Goal: Task Accomplishment & Management: Use online tool/utility

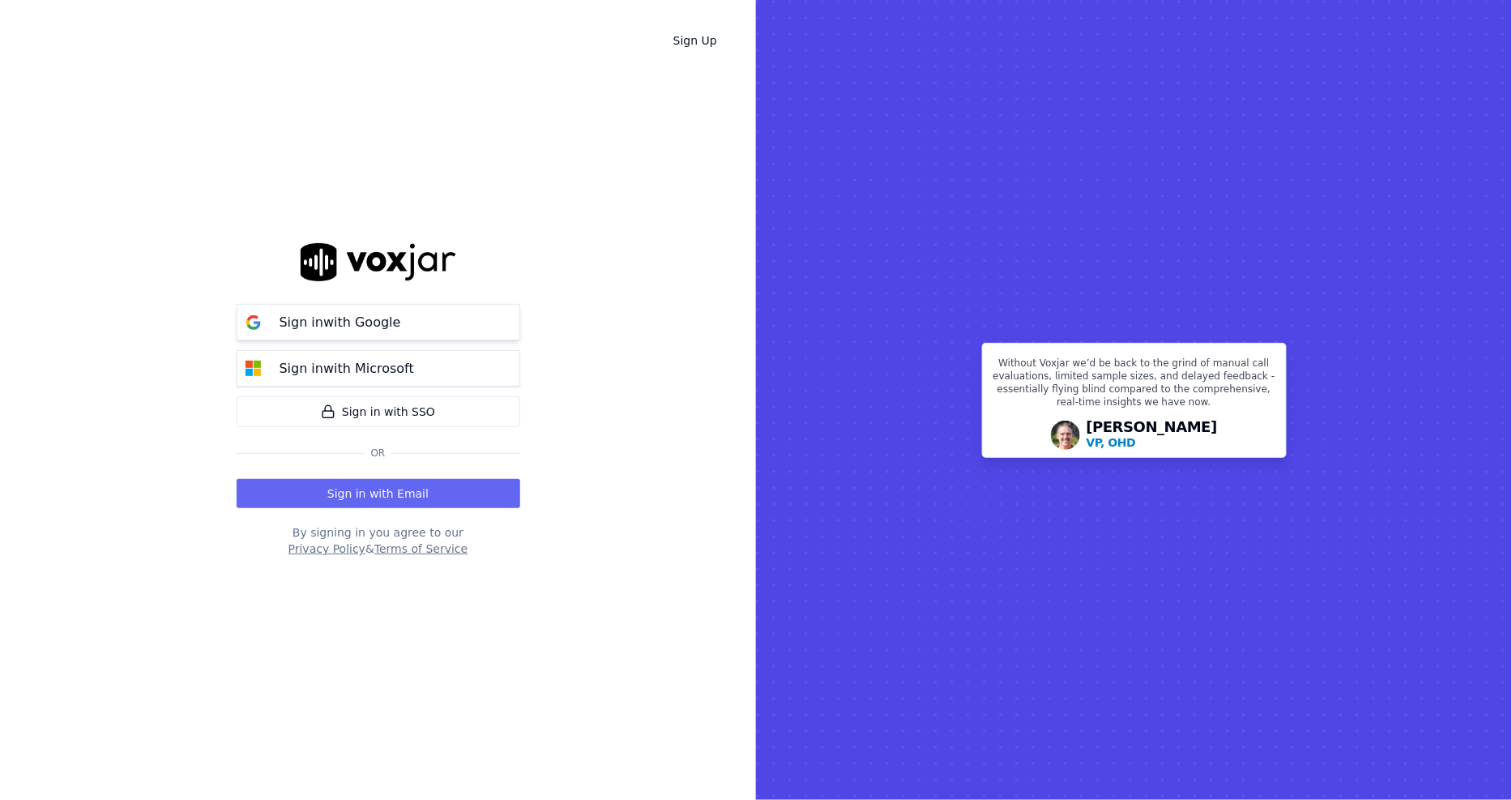
click at [302, 319] on p "Sign in with Google" at bounding box center [340, 322] width 121 height 20
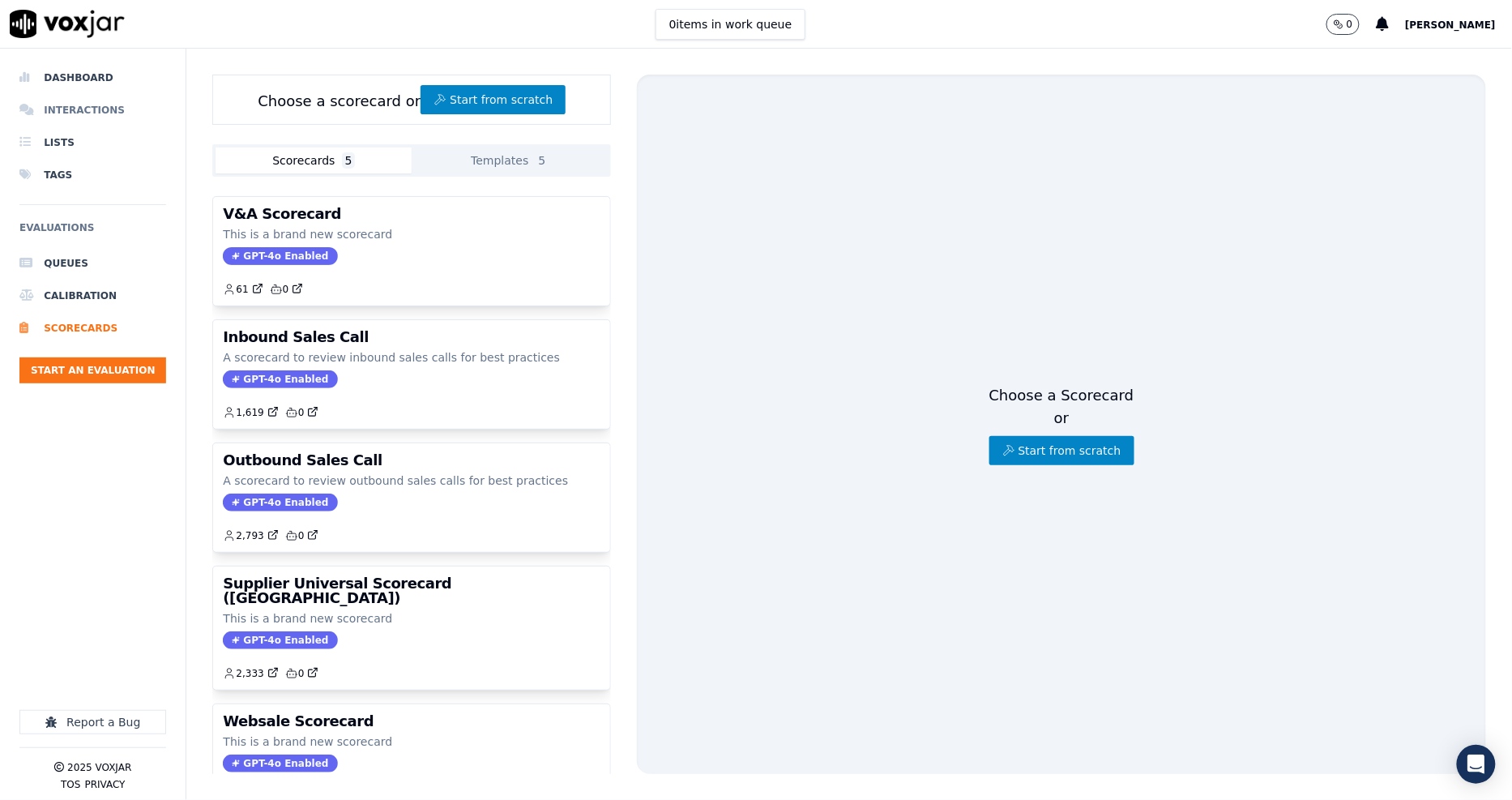
click at [90, 116] on li "Interactions" at bounding box center [93, 110] width 147 height 33
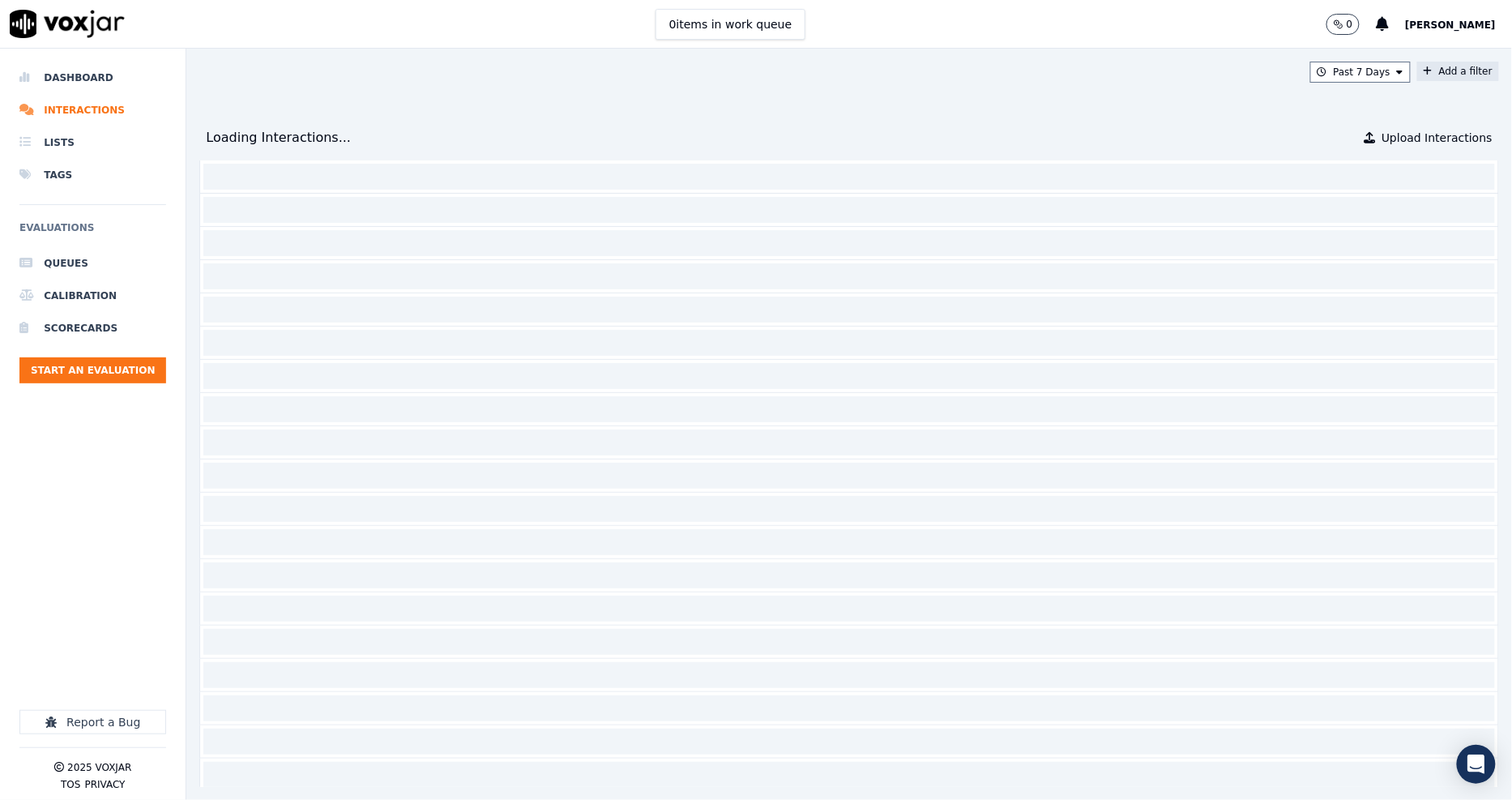
click at [1417, 69] on button "Add a filter" at bounding box center [1458, 71] width 82 height 20
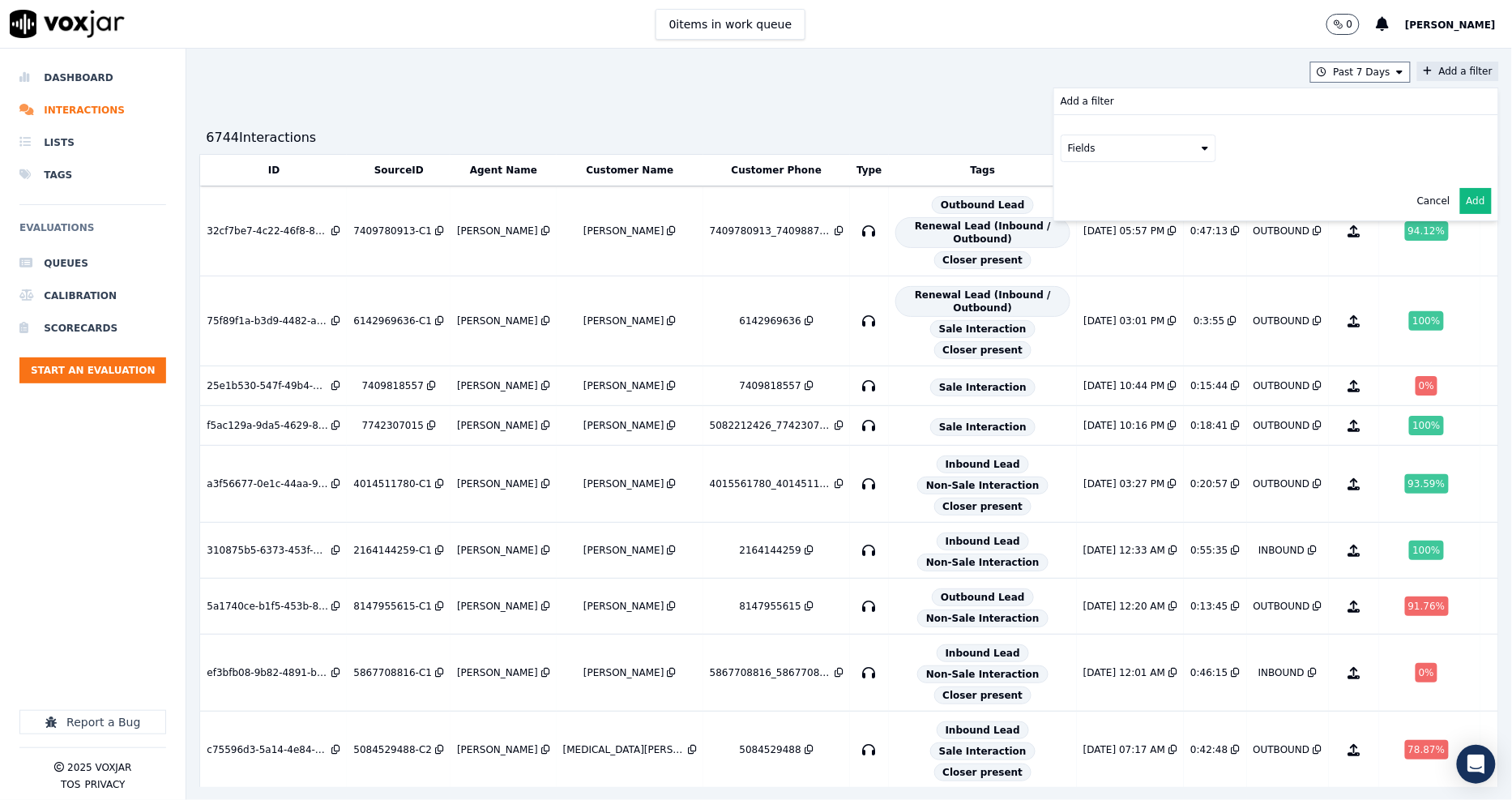
click at [1102, 152] on button "Fields" at bounding box center [1138, 147] width 156 height 27
click at [1088, 305] on div "customers" at bounding box center [1114, 312] width 51 height 13
click at [1149, 184] on button "Fields" at bounding box center [1158, 181] width 156 height 27
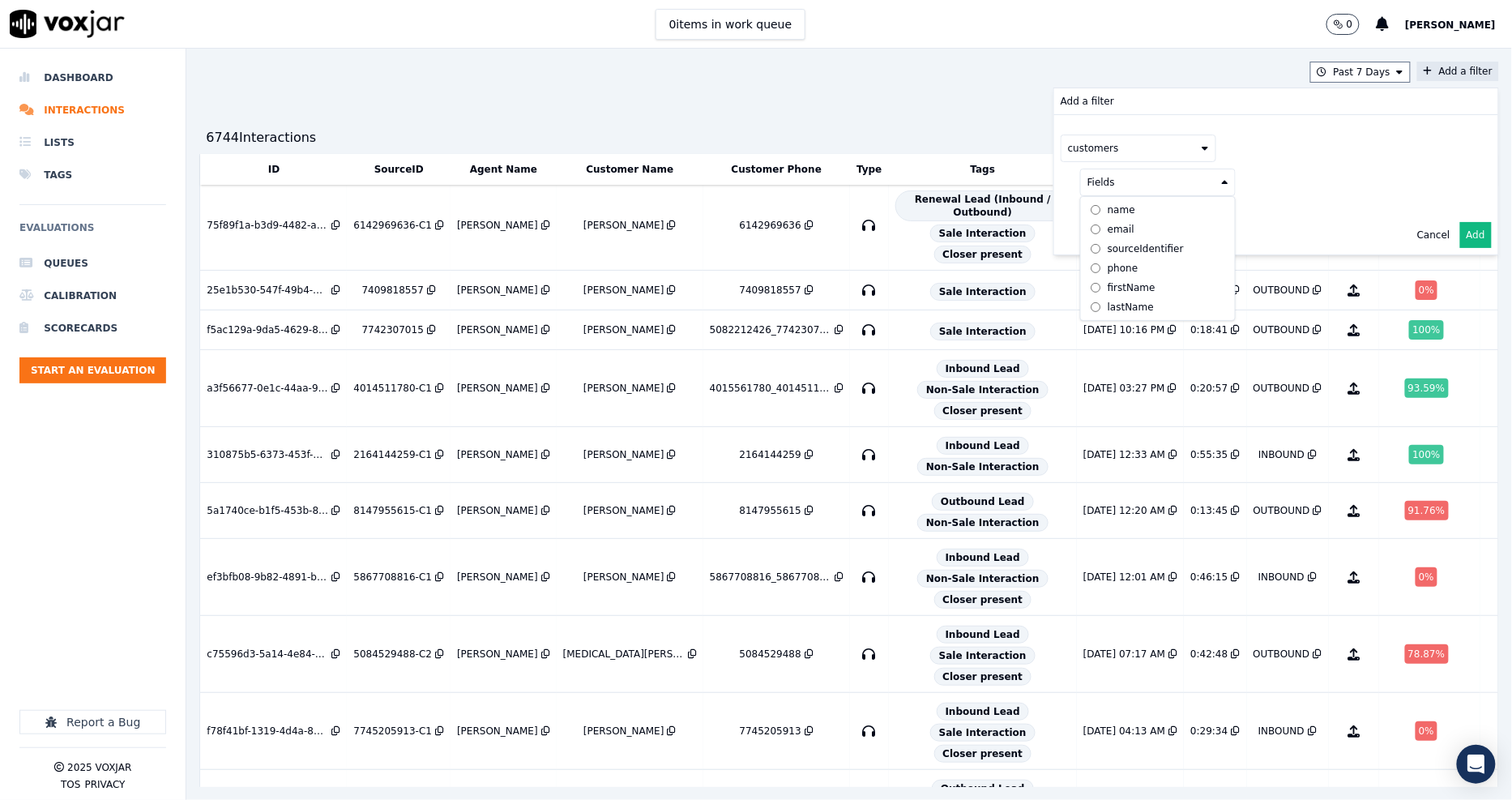
scroll to position [180, 0]
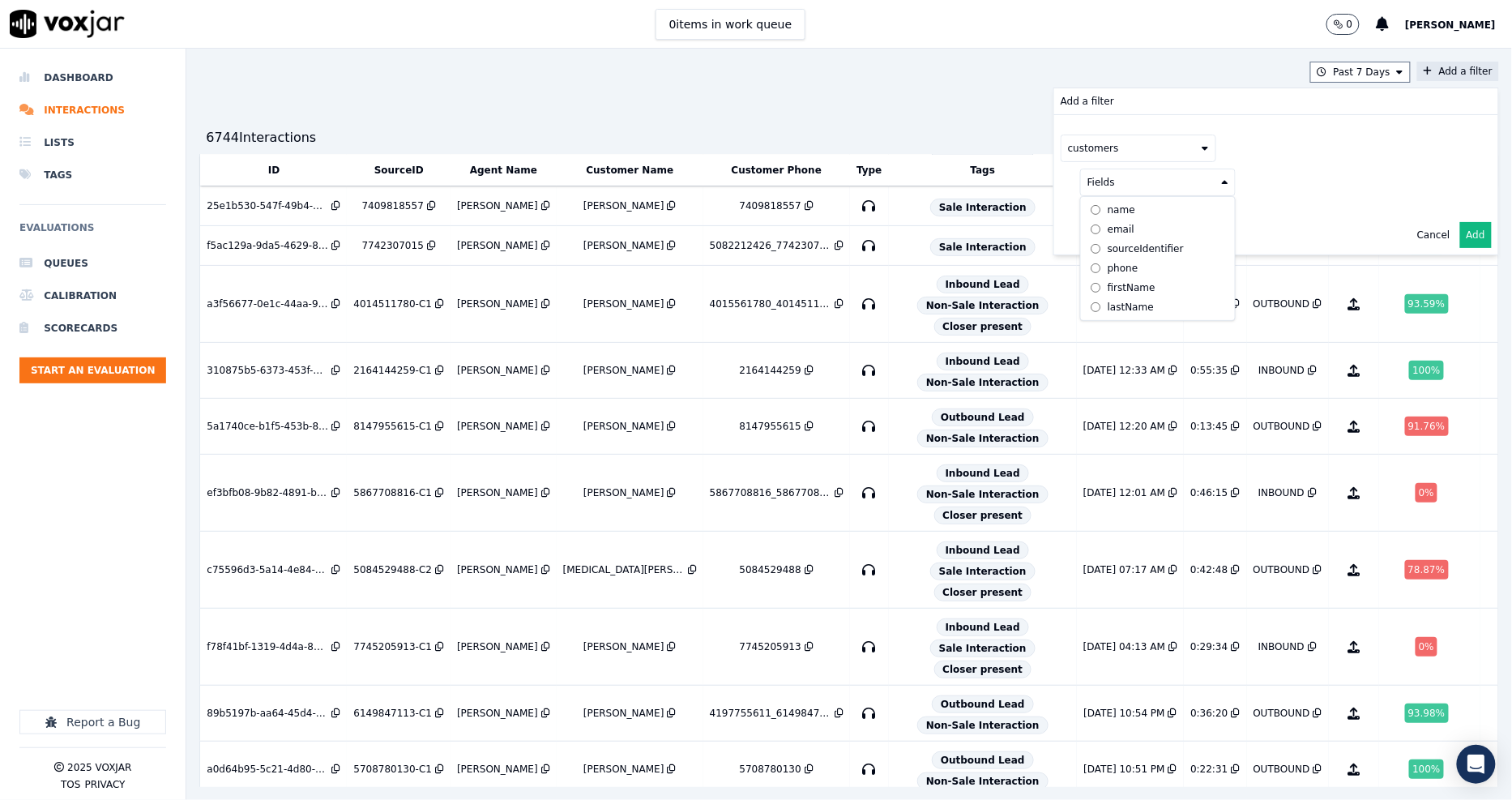
click at [1107, 265] on div "phone" at bounding box center [1122, 269] width 31 height 13
click at [1257, 188] on button at bounding box center [1359, 180] width 233 height 24
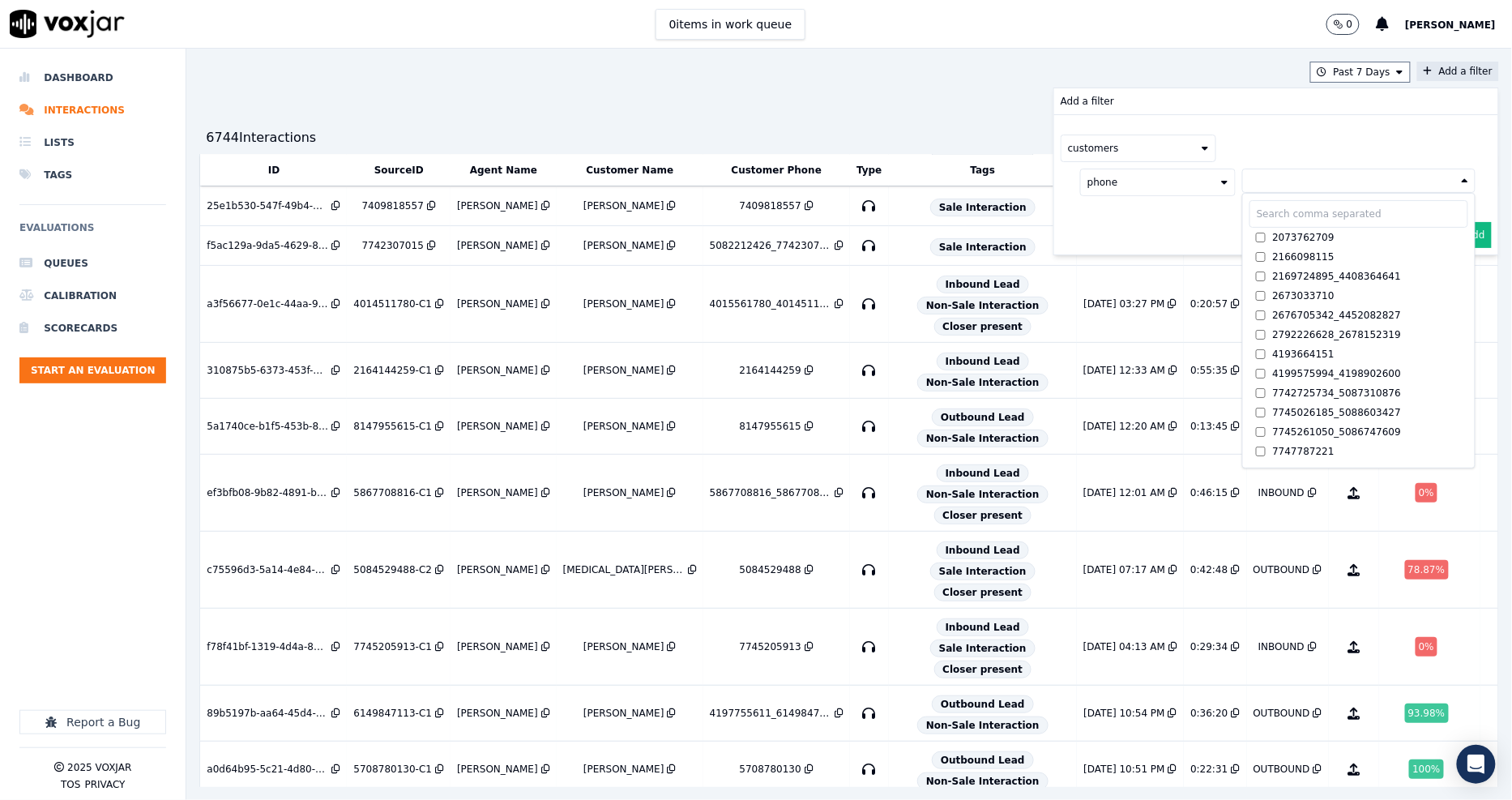
click at [1252, 205] on input "text" at bounding box center [1358, 213] width 219 height 27
paste input "9376448498"
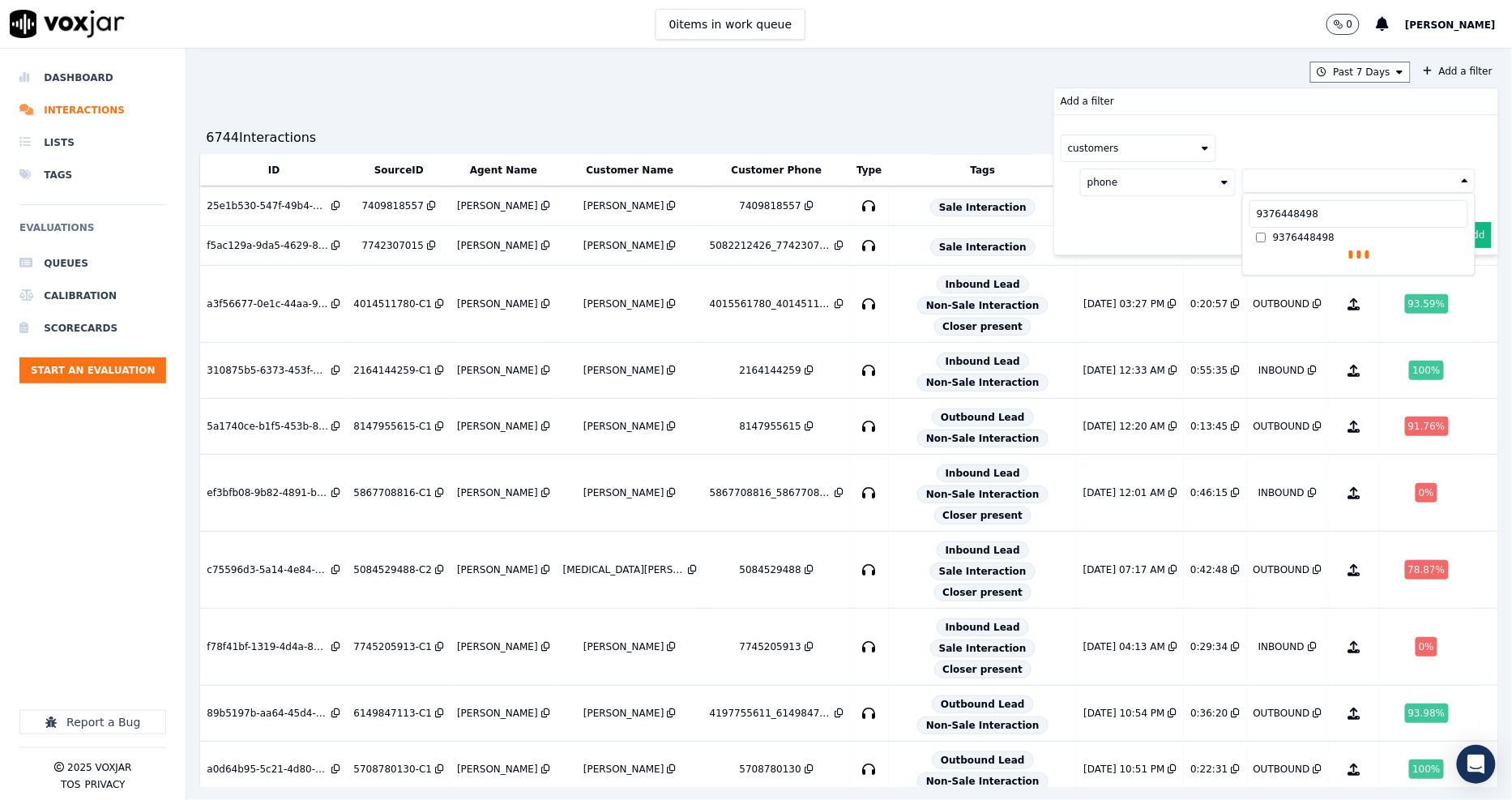
type input "9376448498"
click at [1249, 241] on label "9376448498" at bounding box center [1358, 237] width 219 height 20
click at [1150, 252] on div "customers phone 9376448498 9376448498 9376448498 AND" at bounding box center [1275, 185] width 444 height 139
click at [1460, 269] on button "Add" at bounding box center [1476, 274] width 32 height 26
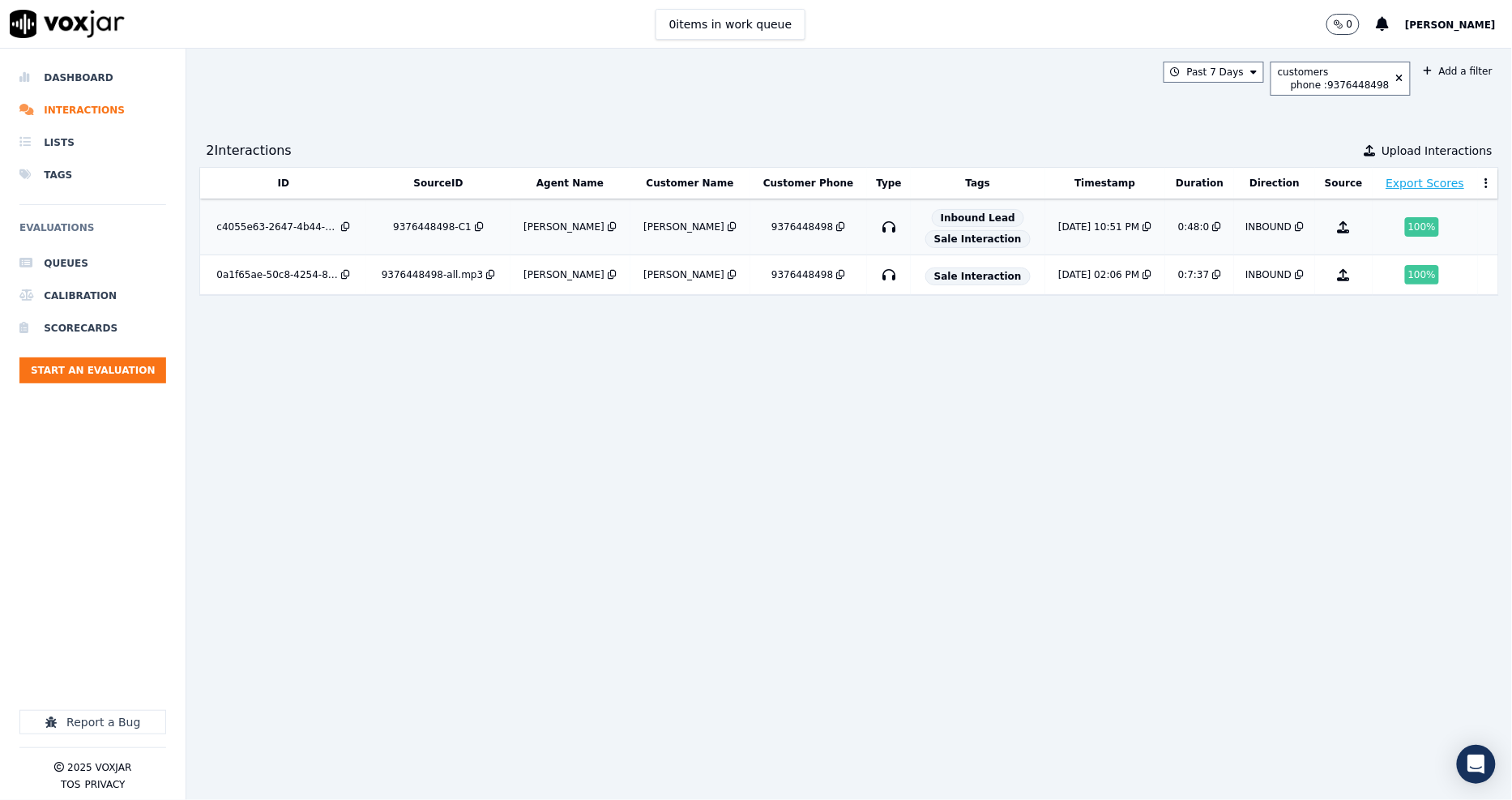
click at [422, 230] on div "9376448498-C1" at bounding box center [432, 227] width 79 height 13
click at [1396, 75] on icon at bounding box center [1400, 79] width 8 height 9
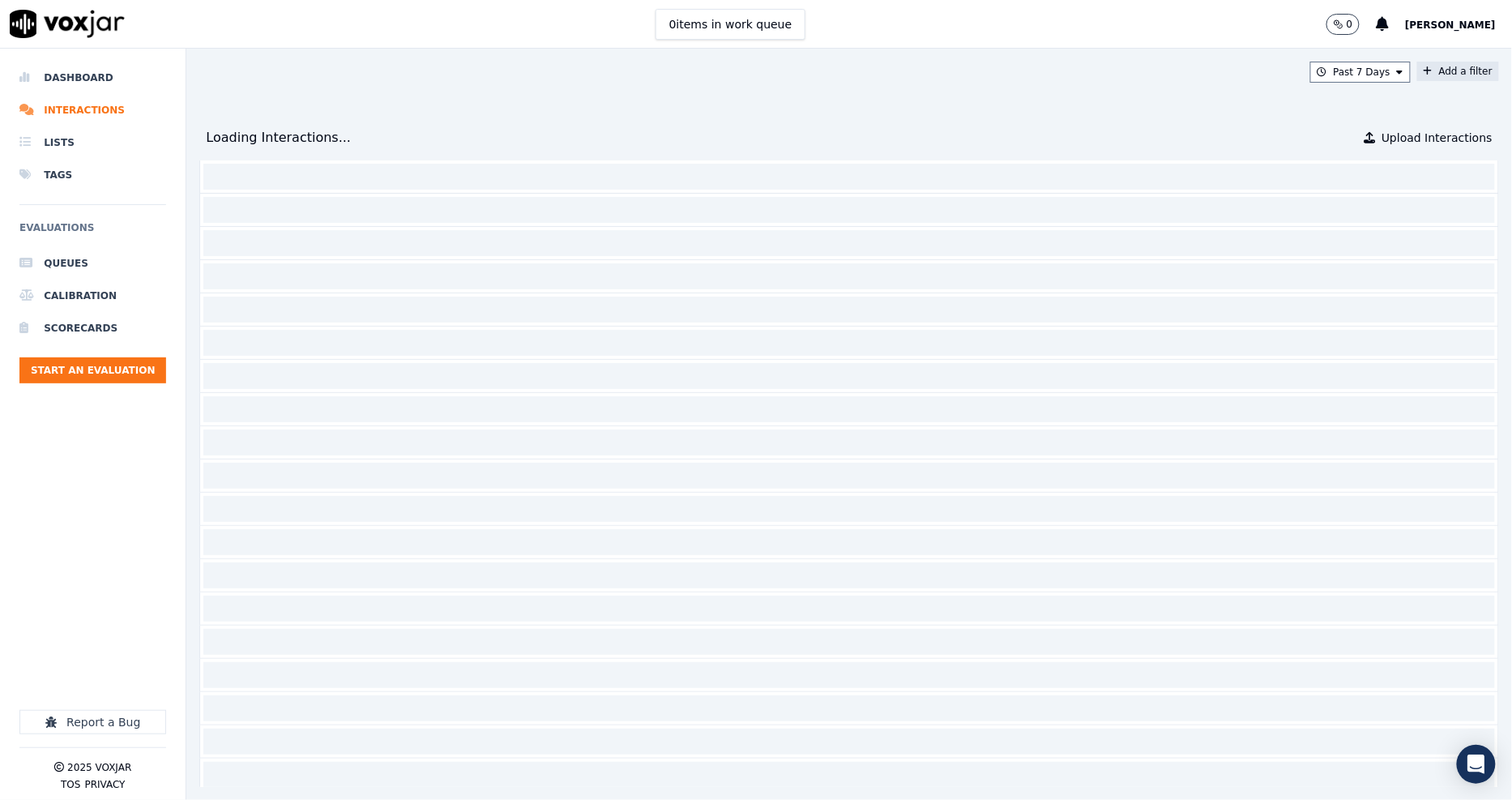
click at [1417, 71] on button "Add a filter" at bounding box center [1458, 71] width 82 height 20
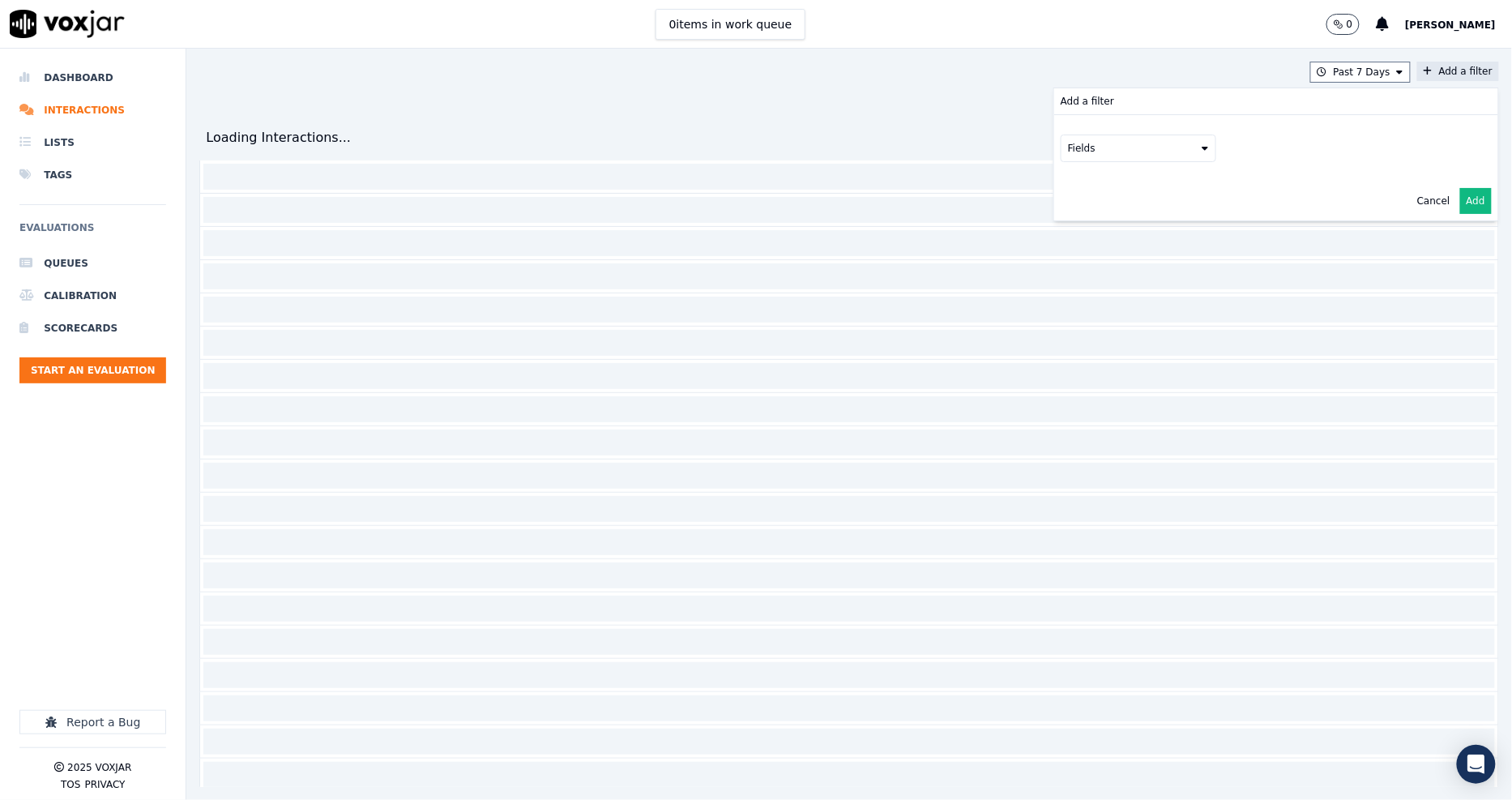
click at [1060, 146] on button "Fields" at bounding box center [1138, 147] width 156 height 27
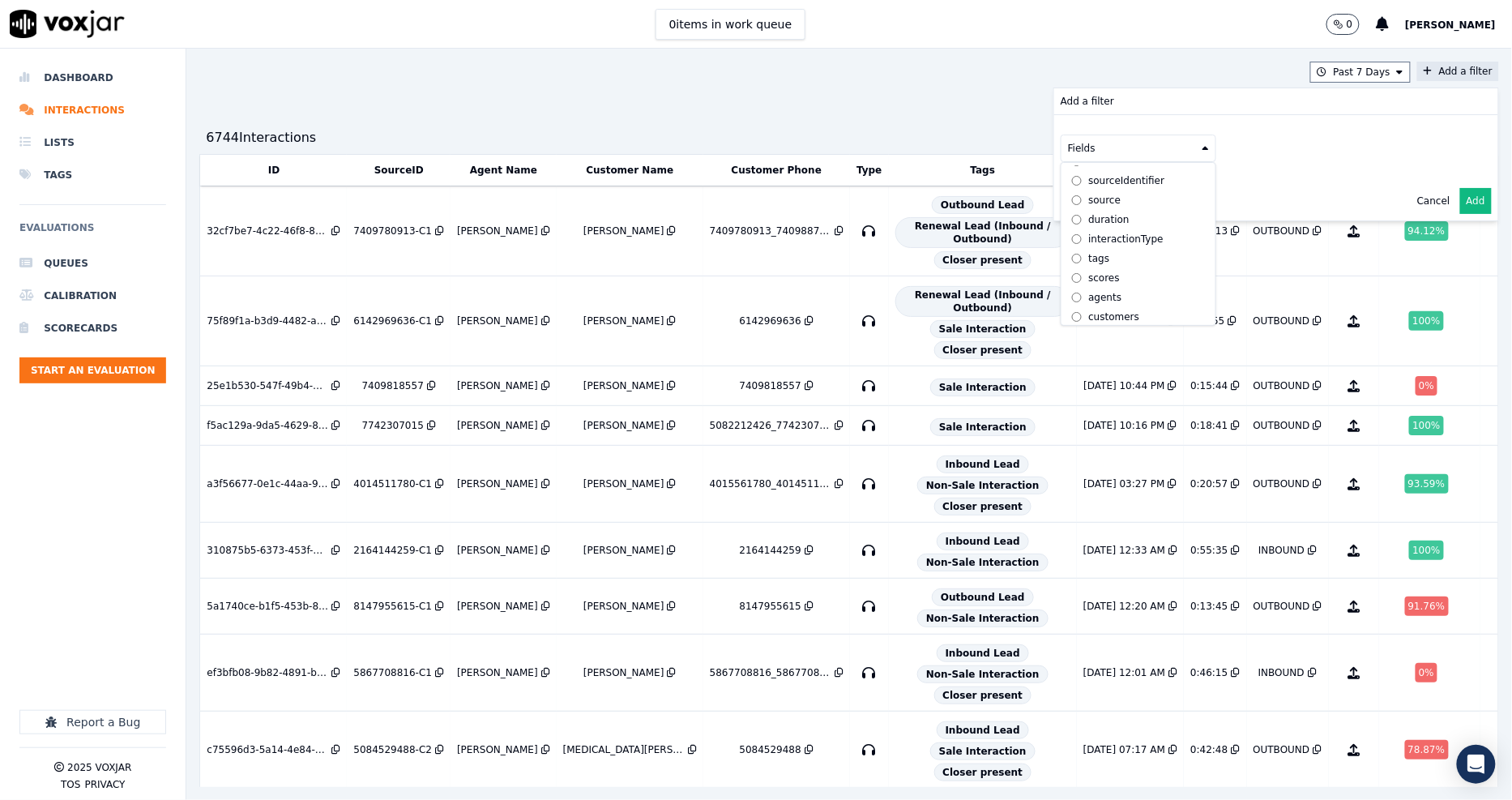
scroll to position [52, 0]
click at [1088, 305] on div "customers" at bounding box center [1114, 312] width 51 height 13
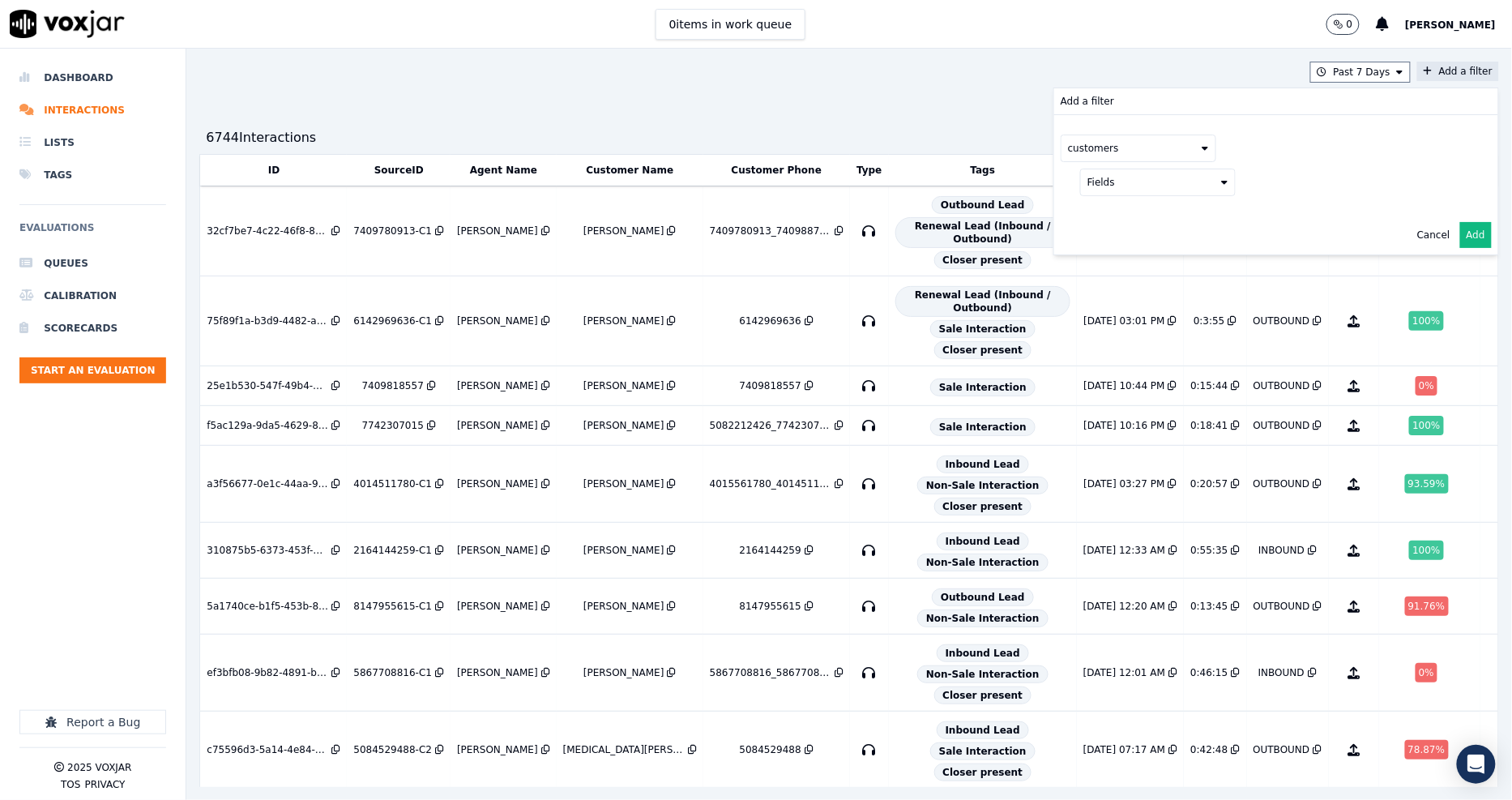
click at [1171, 192] on button "Fields" at bounding box center [1158, 181] width 156 height 27
click at [1107, 270] on div "phone" at bounding box center [1122, 269] width 31 height 13
click at [1278, 173] on button at bounding box center [1359, 180] width 233 height 24
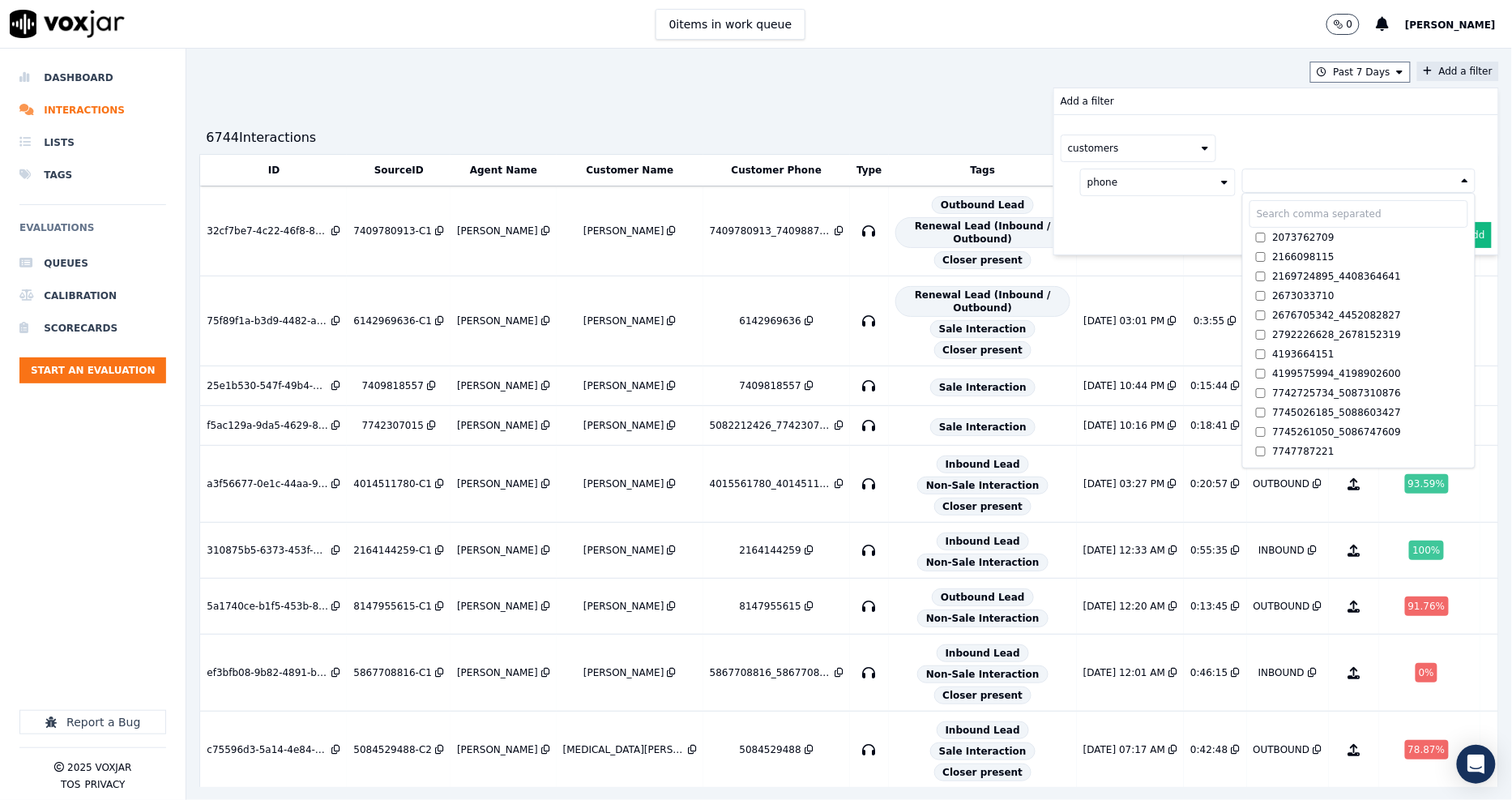
click at [1262, 220] on input "text" at bounding box center [1358, 213] width 219 height 27
paste input "4406918266"
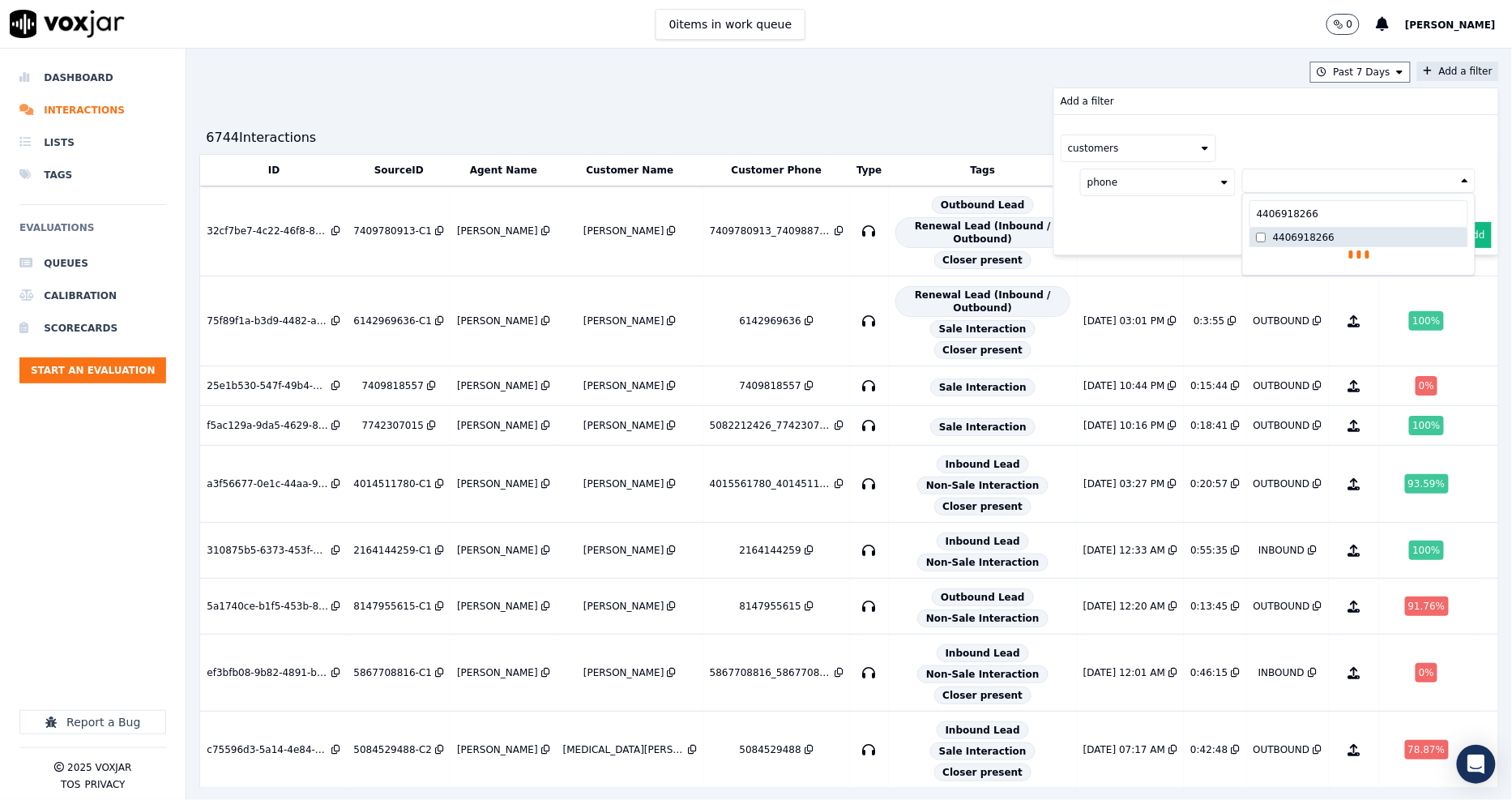
type input "4406918266"
click at [1136, 240] on div "customers phone 4406918266 4406918266 4406918266 AND" at bounding box center [1275, 185] width 444 height 139
click at [1460, 275] on button "Add" at bounding box center [1476, 274] width 32 height 26
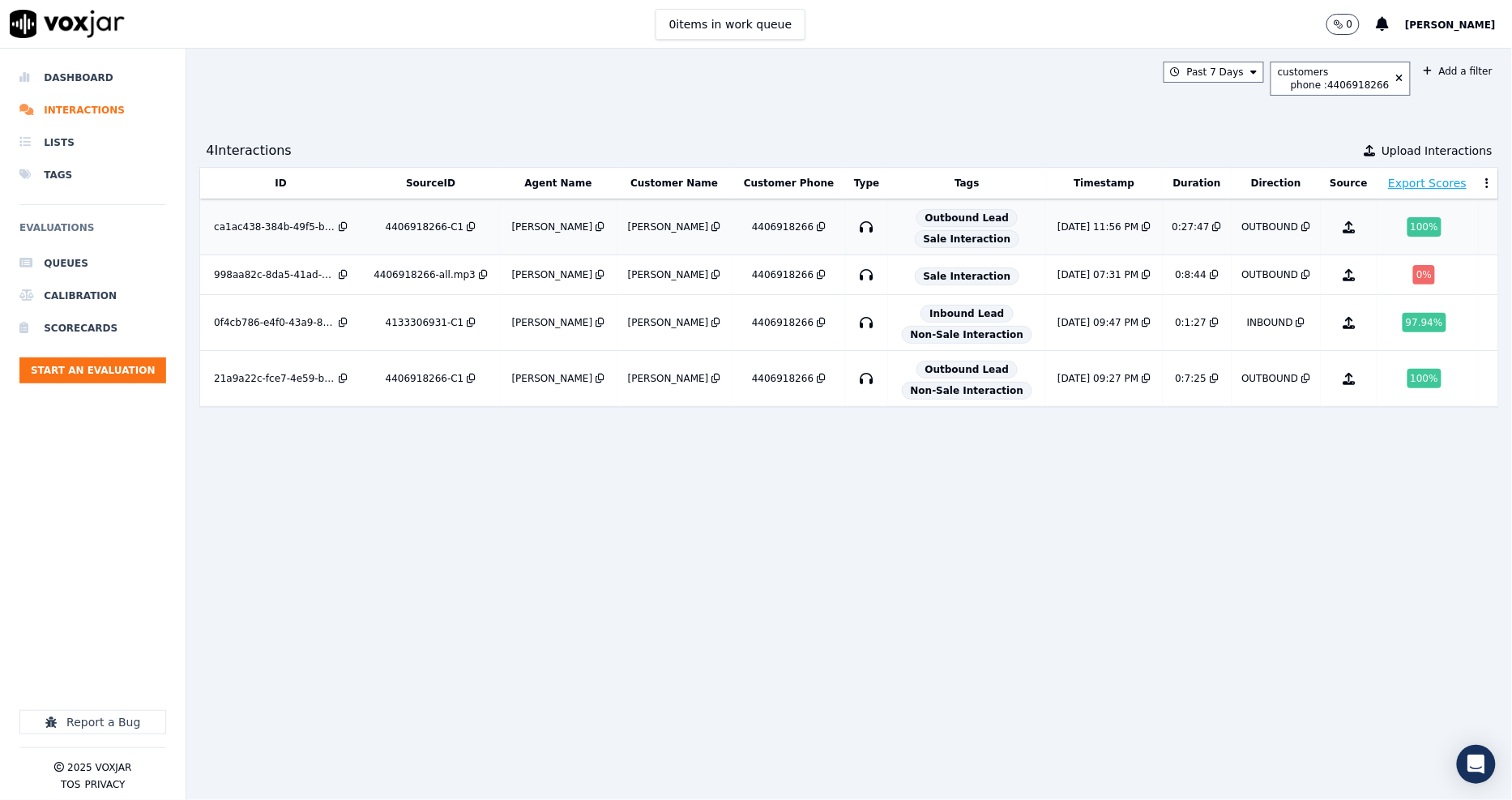
click at [443, 220] on td "4406918266-C1" at bounding box center [431, 227] width 139 height 56
click at [1396, 78] on icon at bounding box center [1400, 79] width 8 height 9
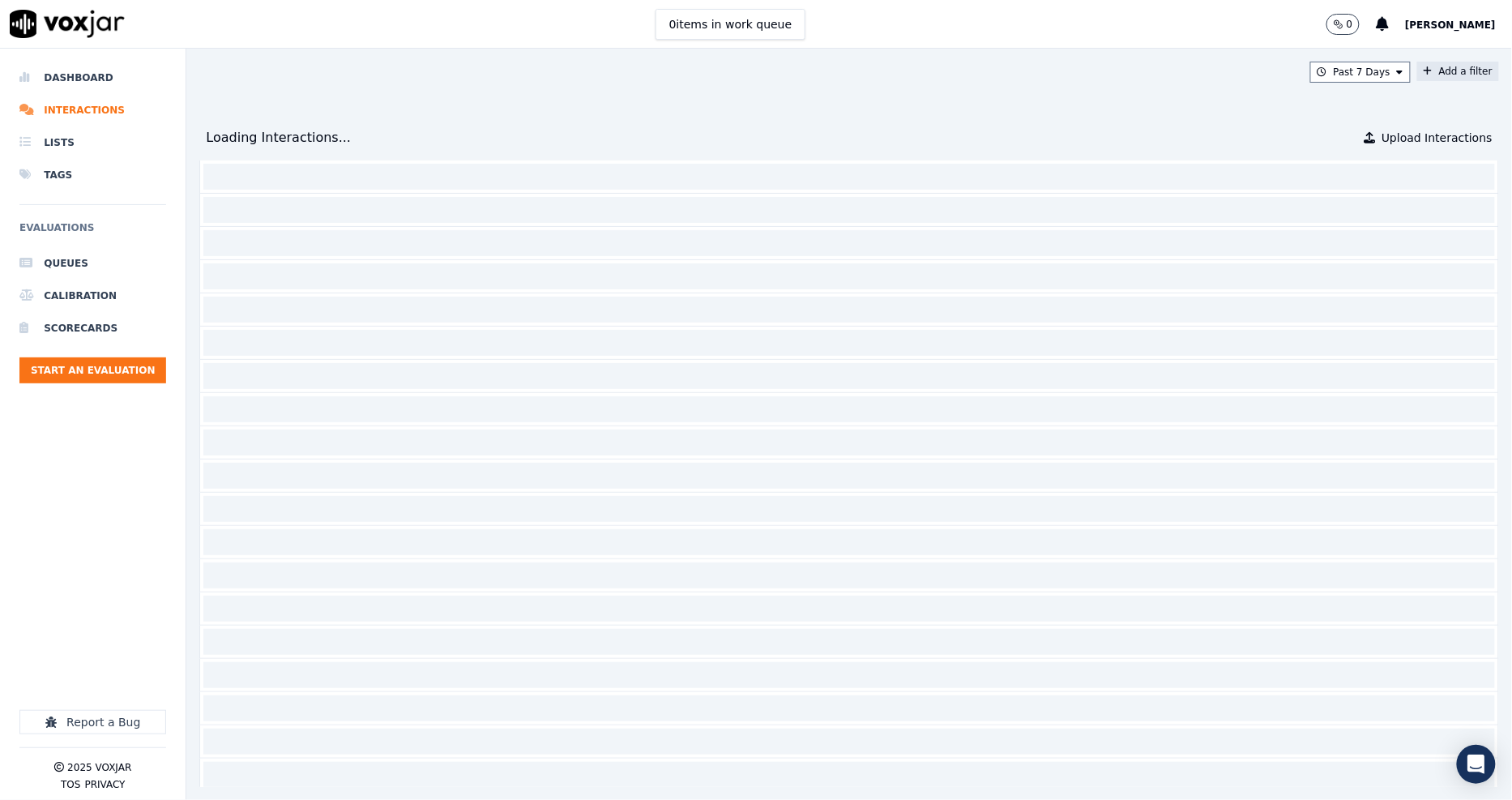
click at [1417, 74] on button "Add a filter" at bounding box center [1458, 71] width 82 height 20
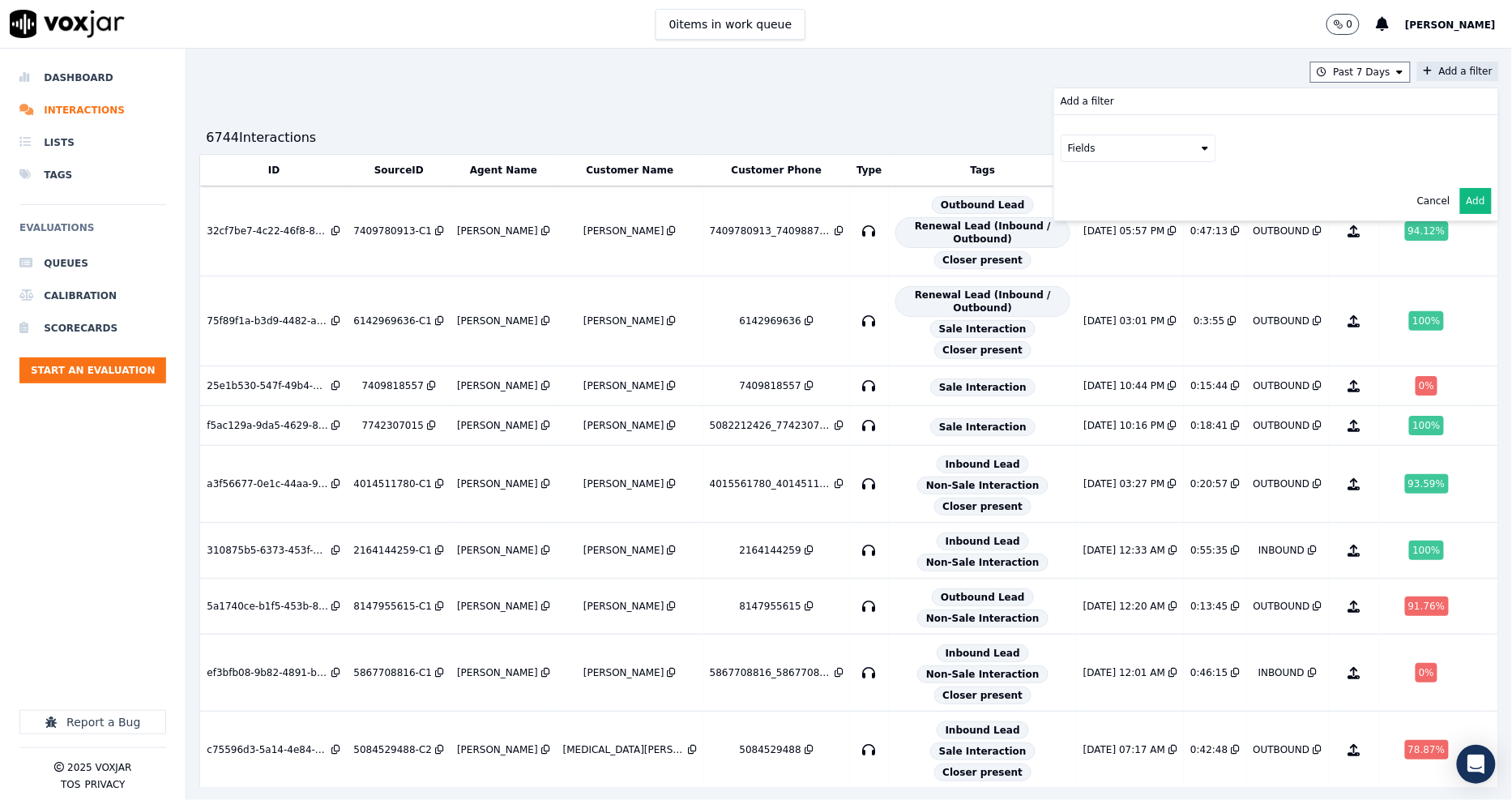
click at [1154, 148] on button "Fields" at bounding box center [1138, 147] width 156 height 27
click at [1088, 305] on div "customers" at bounding box center [1114, 312] width 51 height 13
click at [1179, 186] on button "Fields" at bounding box center [1158, 181] width 156 height 27
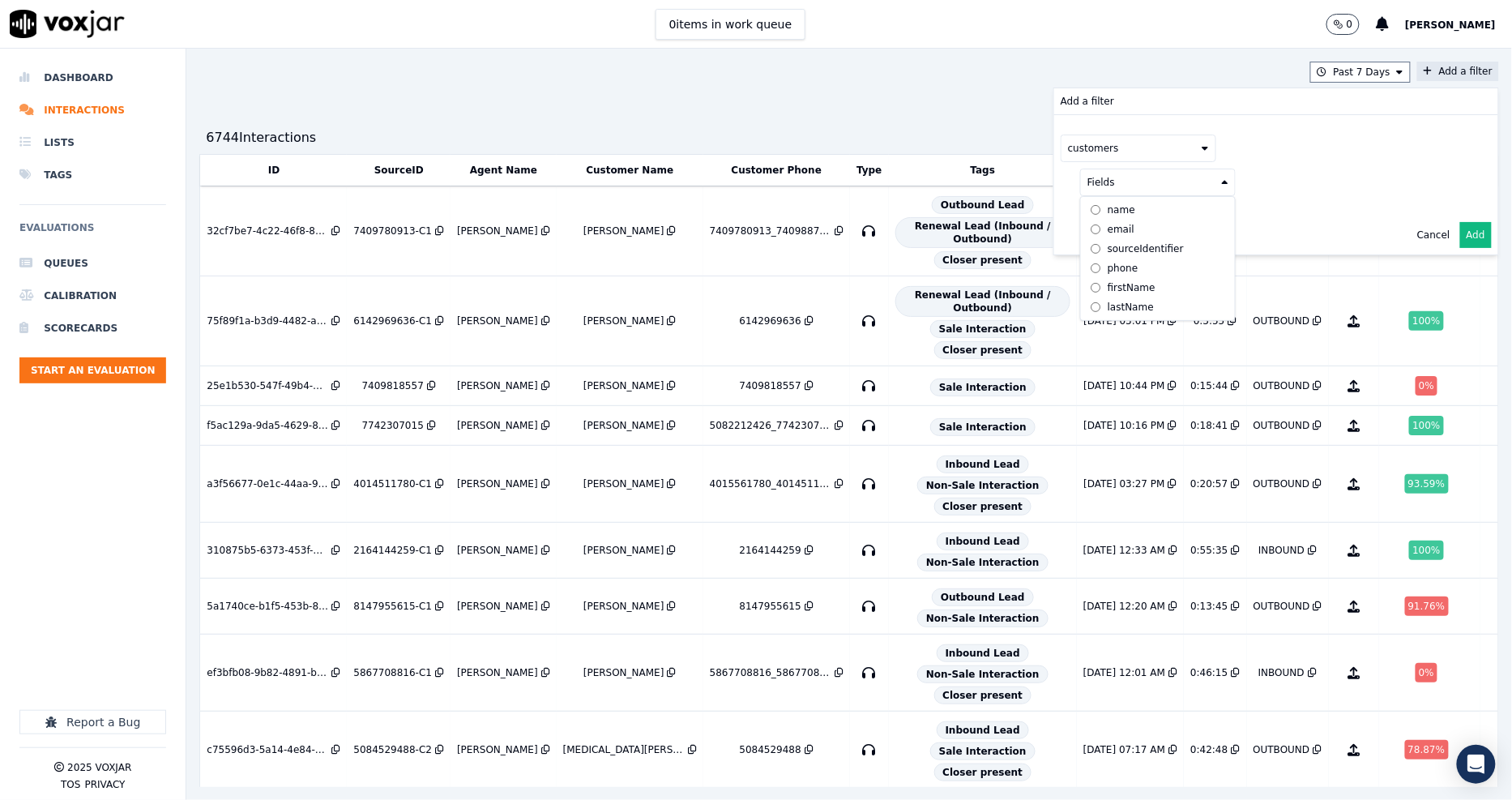
click at [1107, 269] on div "phone" at bounding box center [1122, 269] width 31 height 13
click at [1301, 176] on button at bounding box center [1359, 180] width 233 height 24
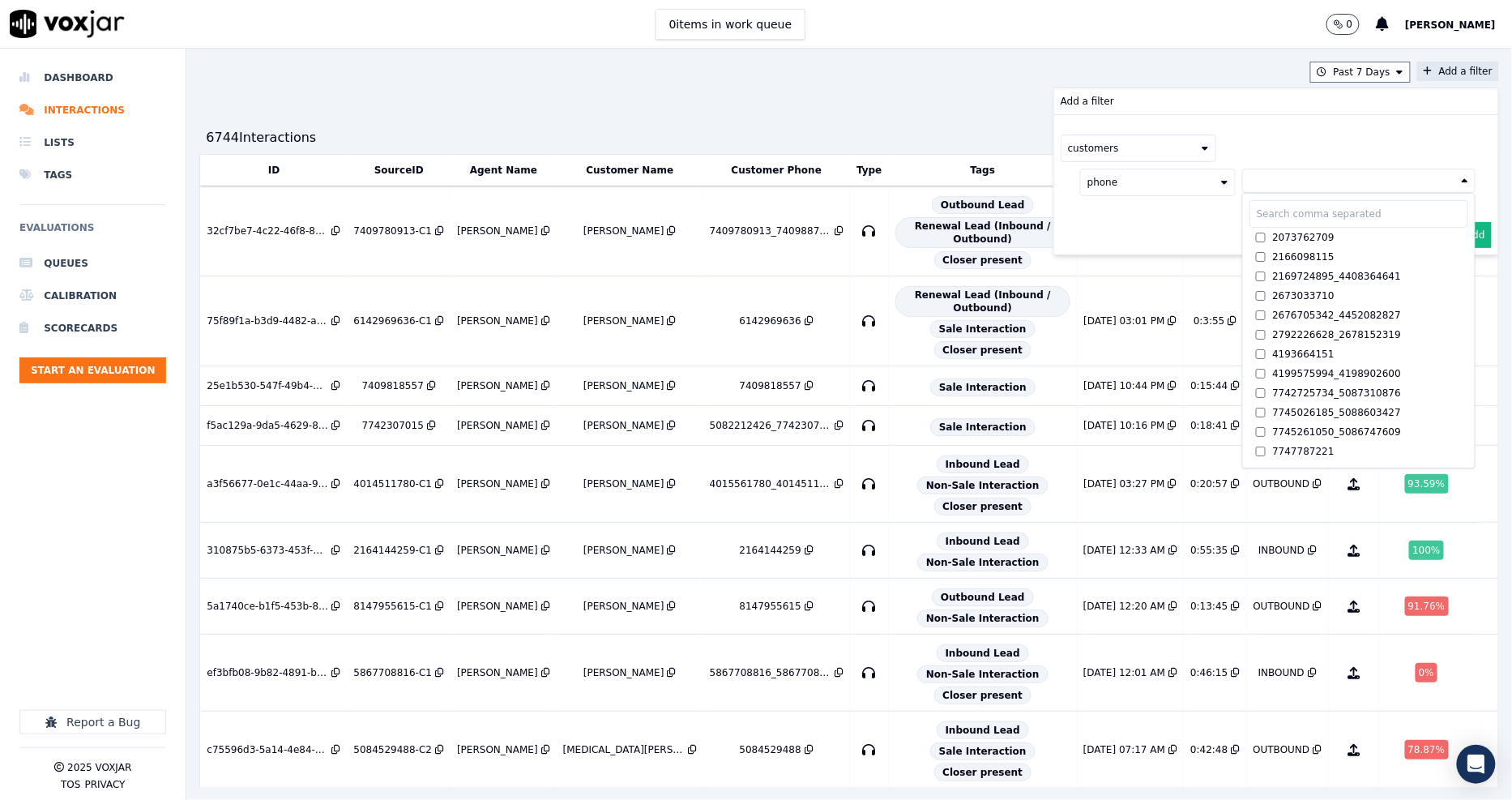
click at [1274, 212] on input "text" at bounding box center [1358, 213] width 219 height 27
paste input "5674574043"
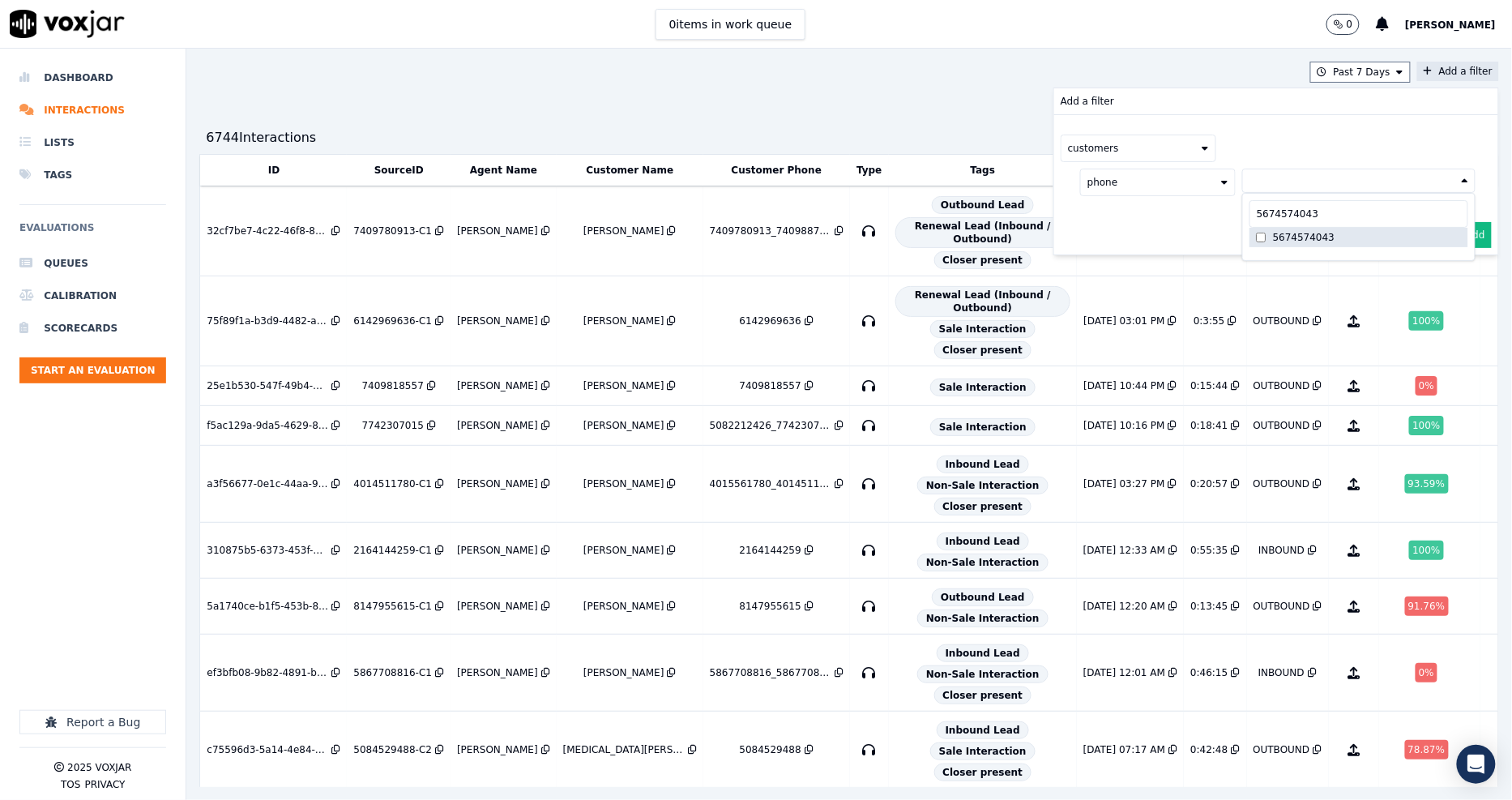
type input "5674574043"
click at [1249, 239] on label "5674574043" at bounding box center [1358, 237] width 219 height 20
click at [1172, 238] on div "customers phone 5674574043 5674574043 5674574043 AND" at bounding box center [1275, 185] width 444 height 139
click at [1460, 269] on button "Add" at bounding box center [1476, 274] width 32 height 26
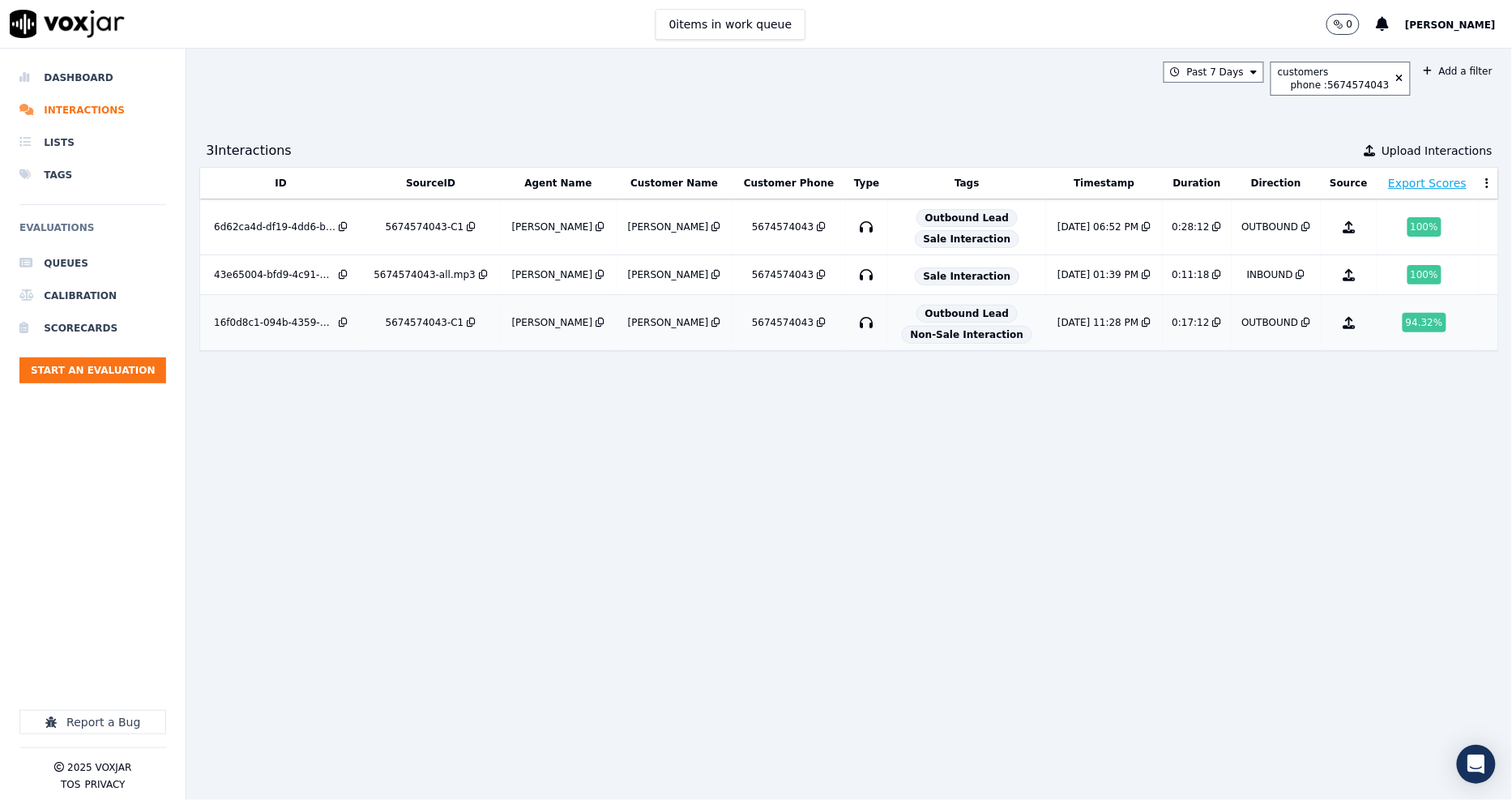
click at [414, 320] on div "5674574043-C1" at bounding box center [425, 322] width 79 height 13
click at [404, 227] on div "5674574043-C1" at bounding box center [425, 227] width 79 height 13
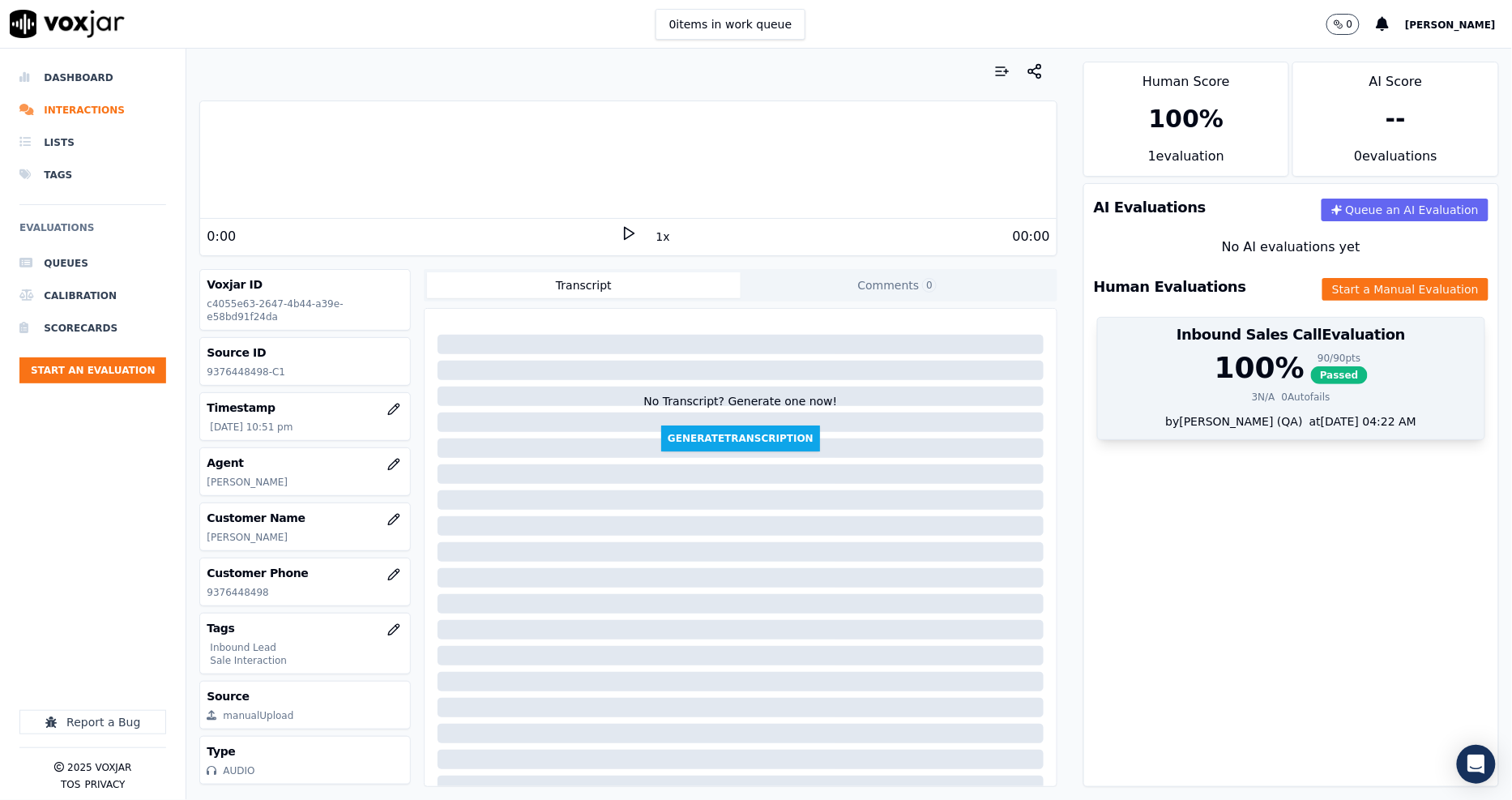
click at [1311, 359] on div "90 / 90 pts" at bounding box center [1339, 358] width 56 height 13
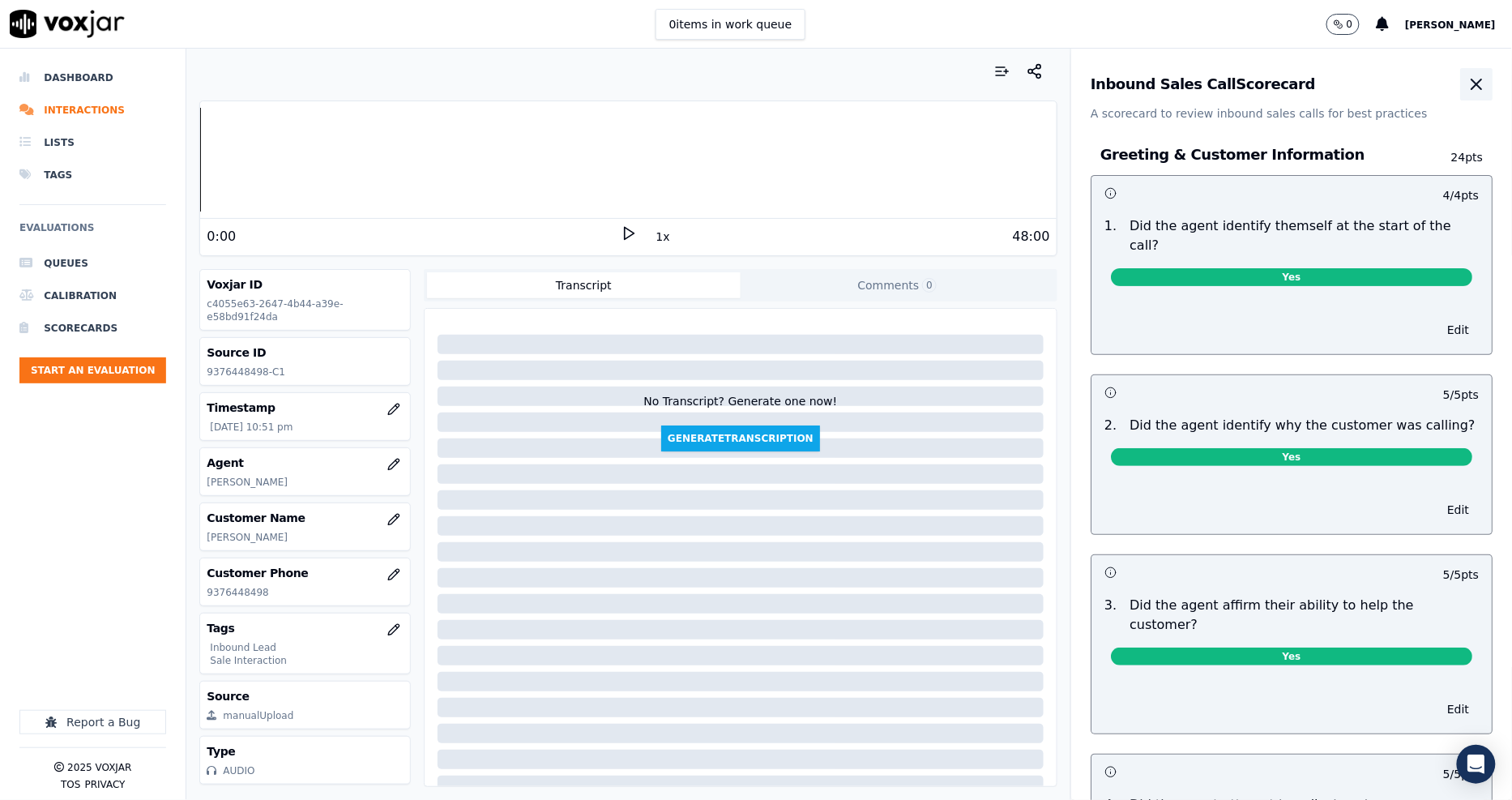
click at [1467, 80] on icon "button" at bounding box center [1476, 84] width 20 height 20
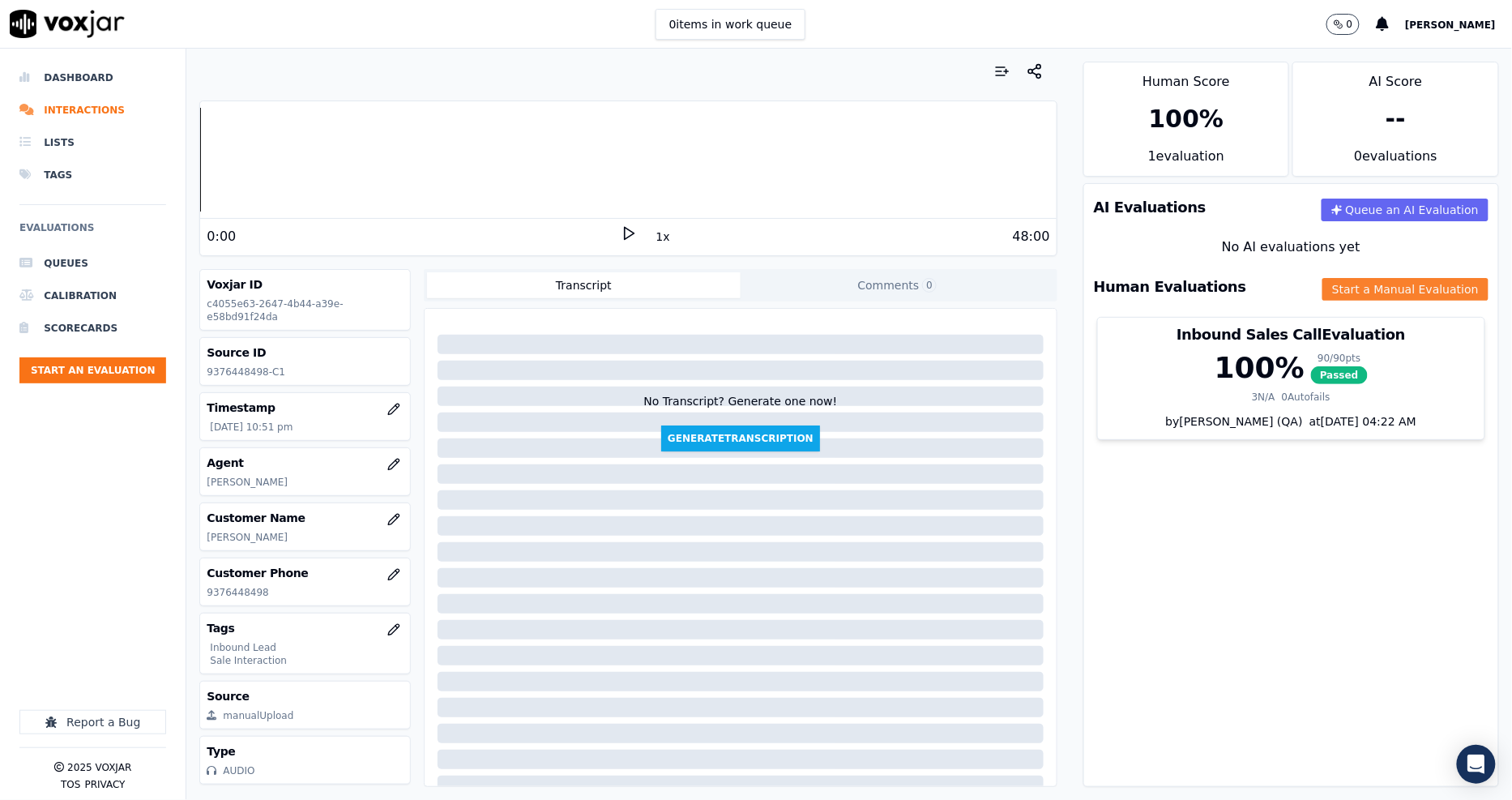
click at [1348, 292] on button "Start a Manual Evaluation" at bounding box center [1405, 289] width 166 height 23
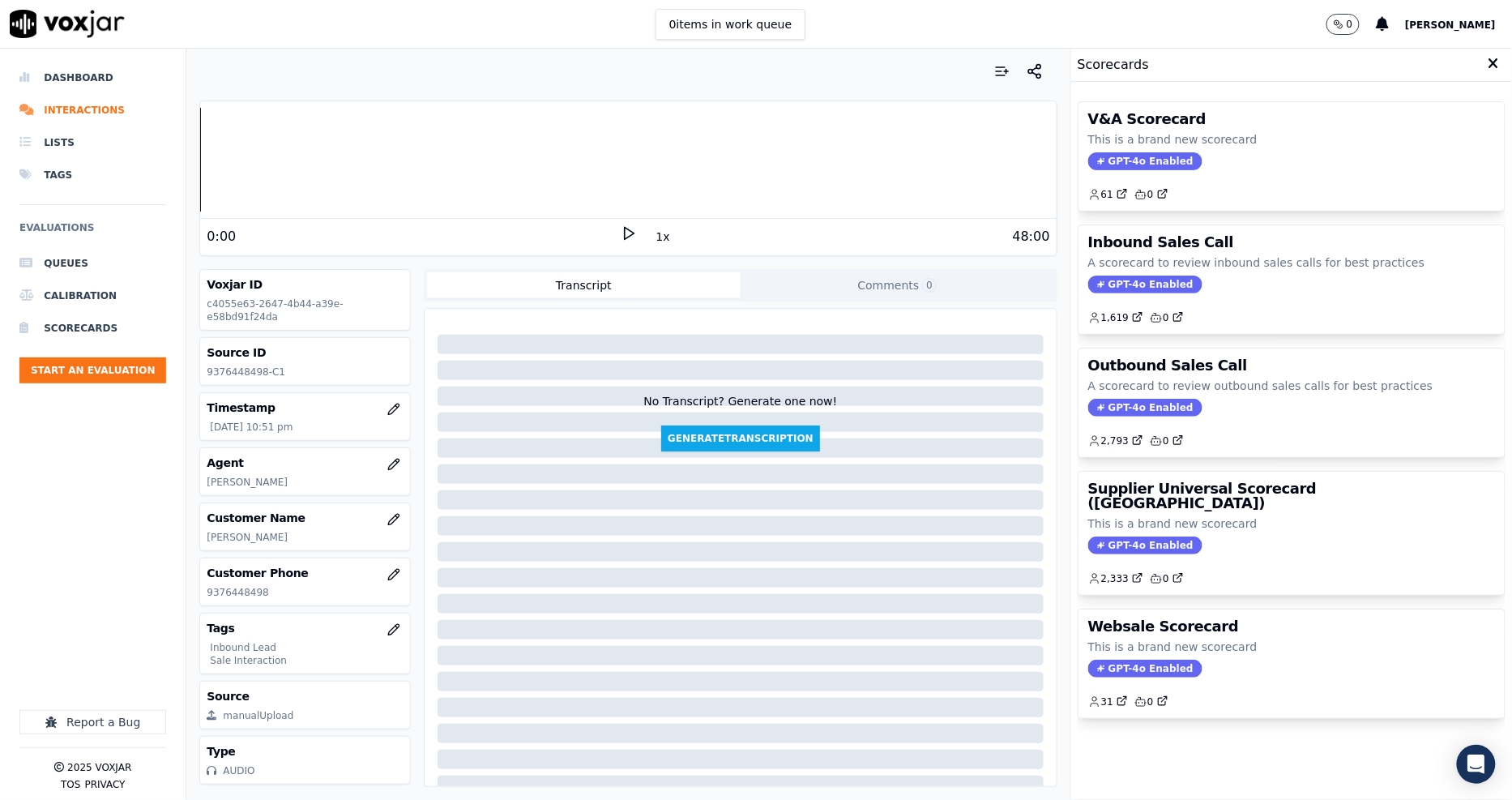
click at [1489, 65] on icon at bounding box center [1493, 64] width 10 height 15
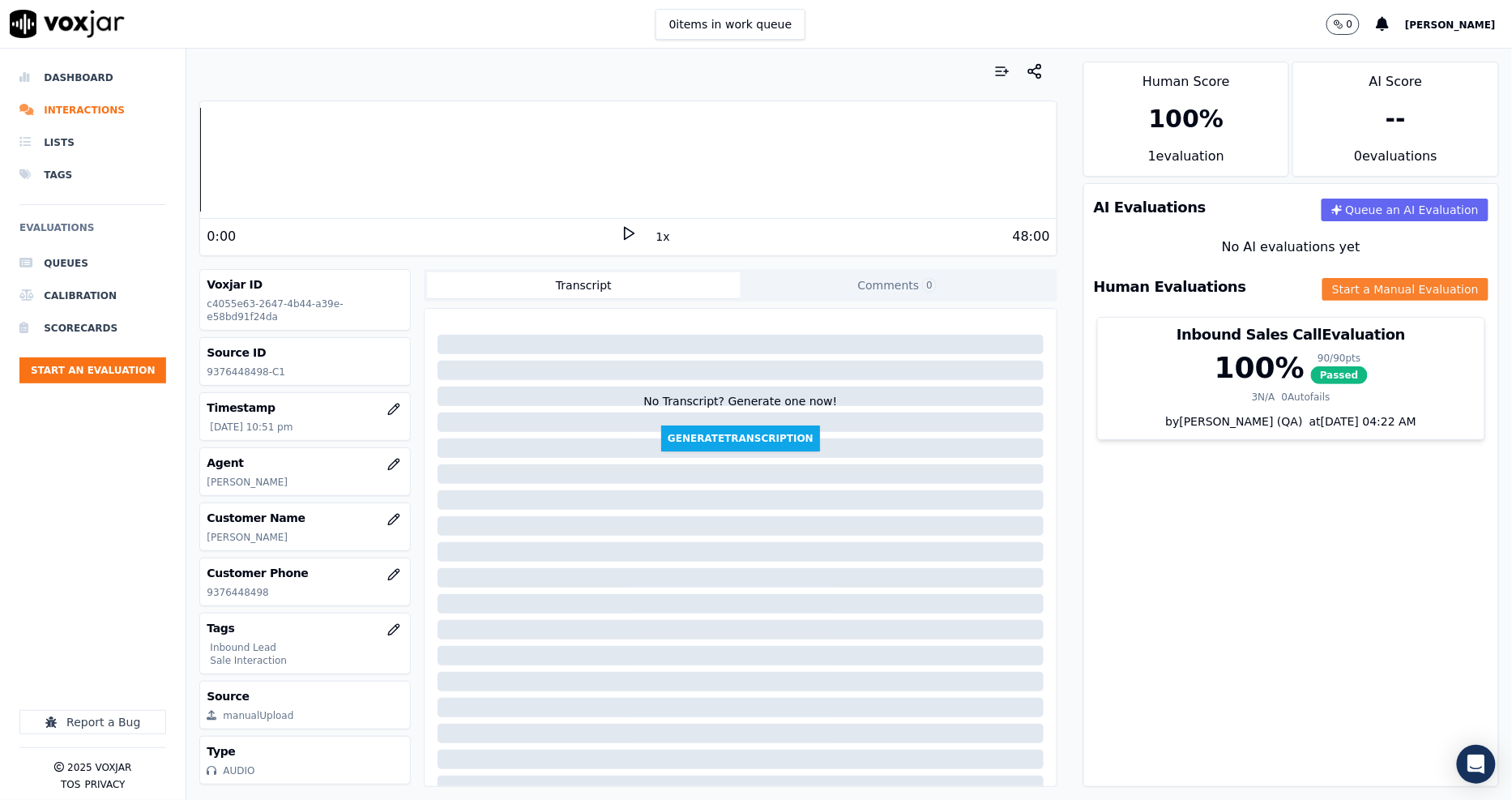
click at [1398, 287] on button "Start a Manual Evaluation" at bounding box center [1405, 289] width 166 height 23
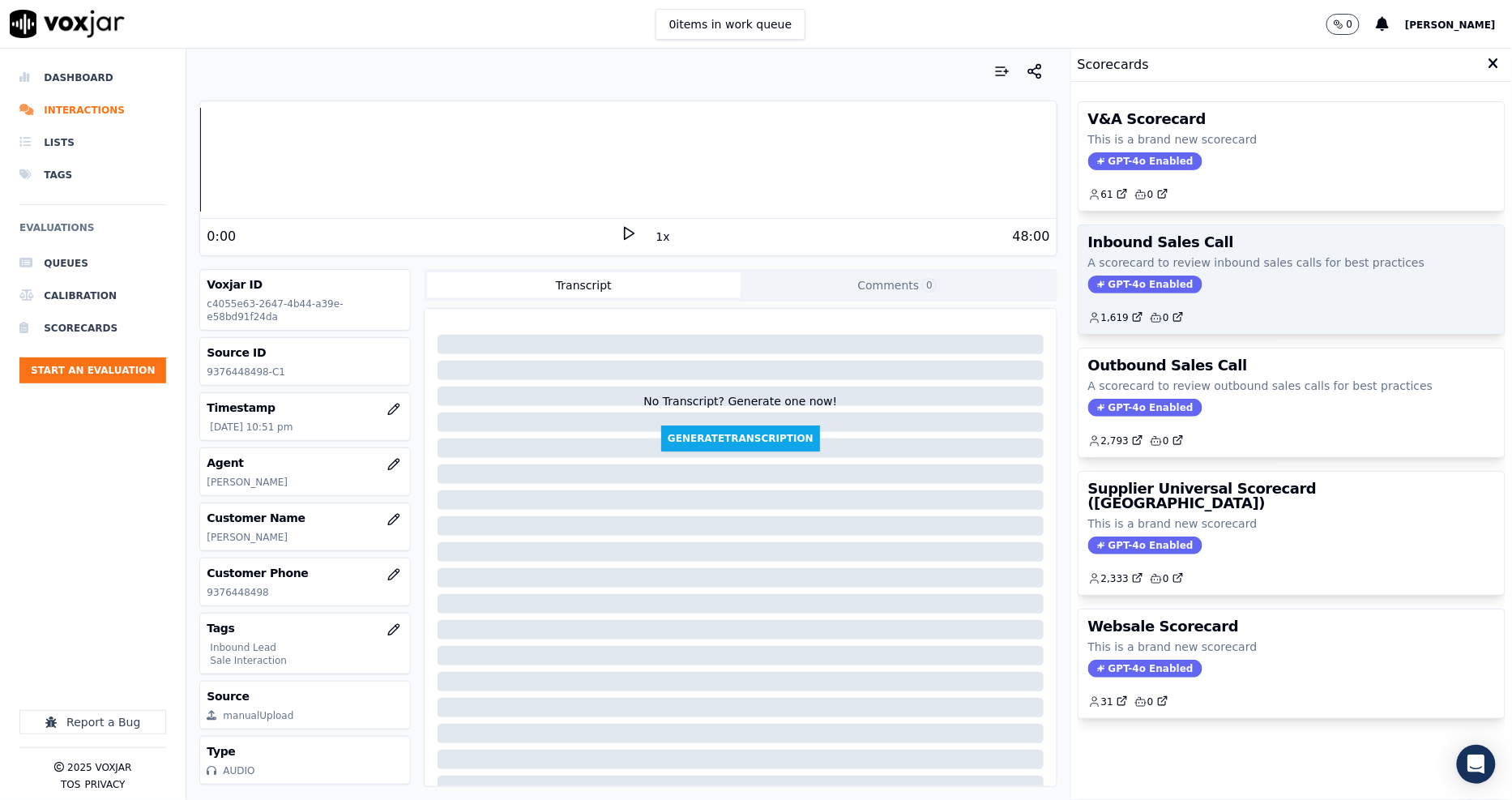
click at [1224, 292] on div "GPT-4o Enabled" at bounding box center [1291, 284] width 407 height 18
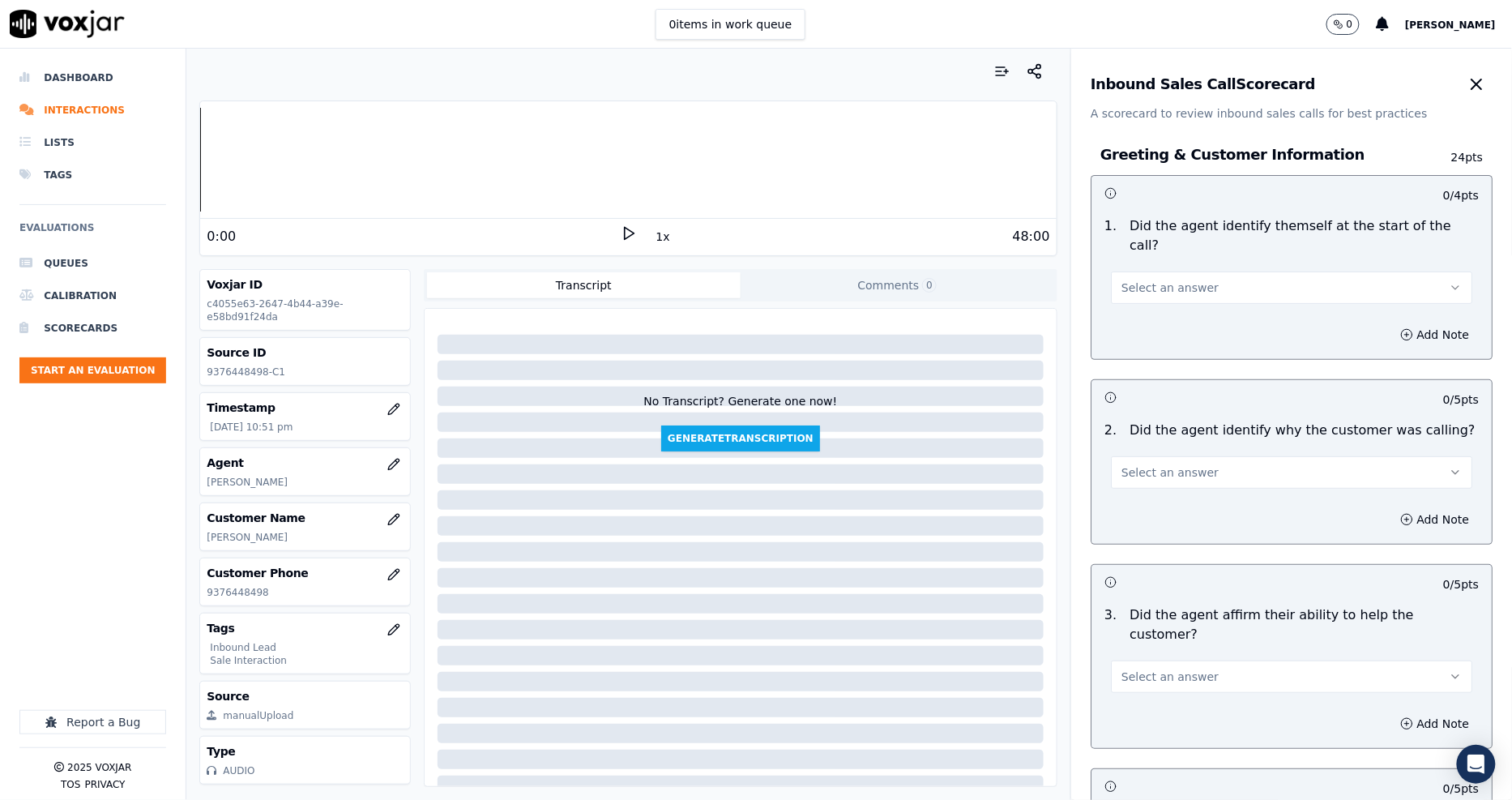
click at [1204, 274] on button "Select an answer" at bounding box center [1291, 287] width 362 height 33
click at [1195, 308] on div "Yes" at bounding box center [1262, 305] width 331 height 26
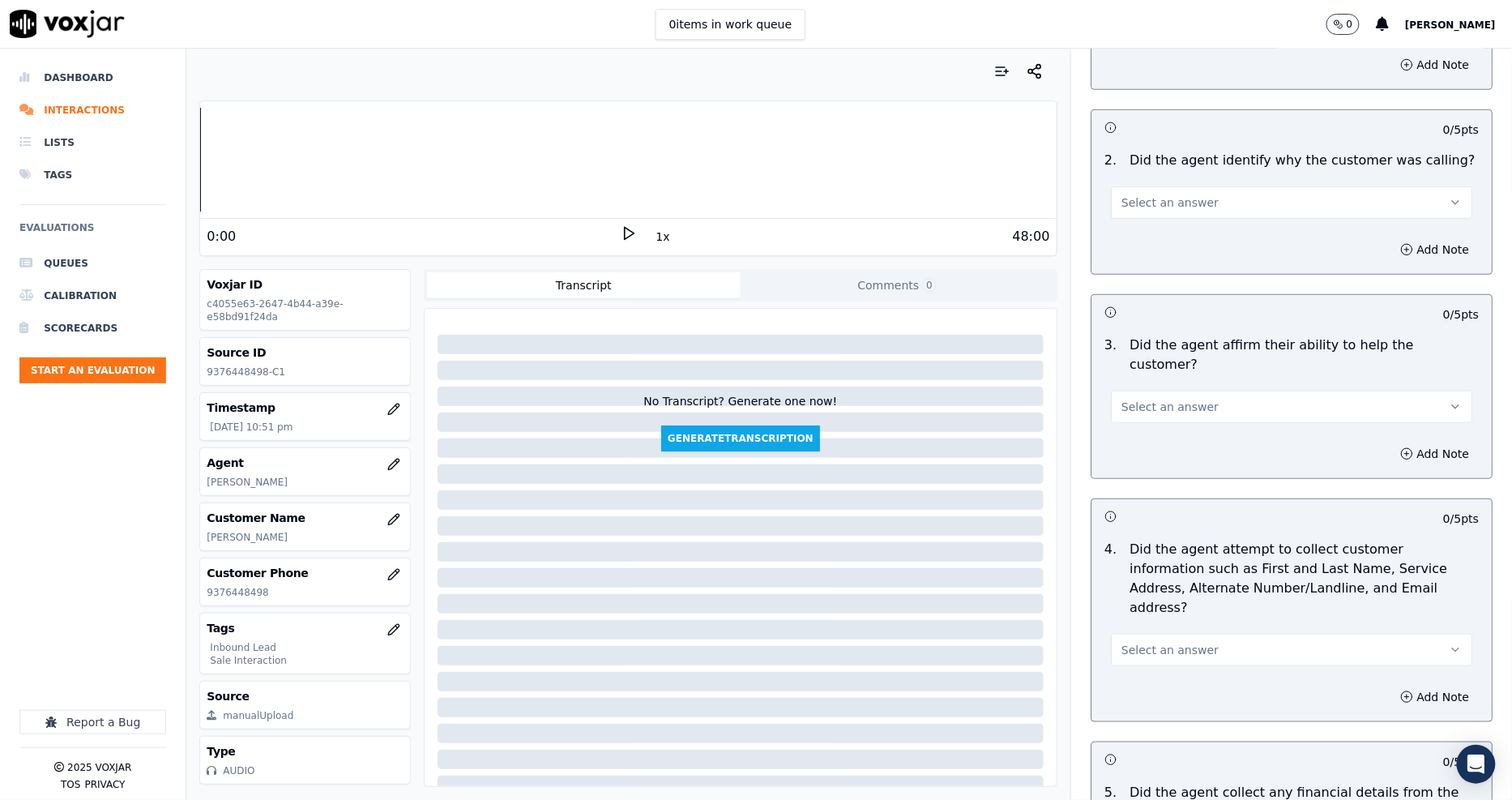
click at [1140, 194] on span "Select an answer" at bounding box center [1170, 202] width 98 height 16
click at [1135, 222] on div "Yes" at bounding box center [1262, 220] width 331 height 26
click at [1138, 398] on span "Select an answer" at bounding box center [1170, 406] width 98 height 16
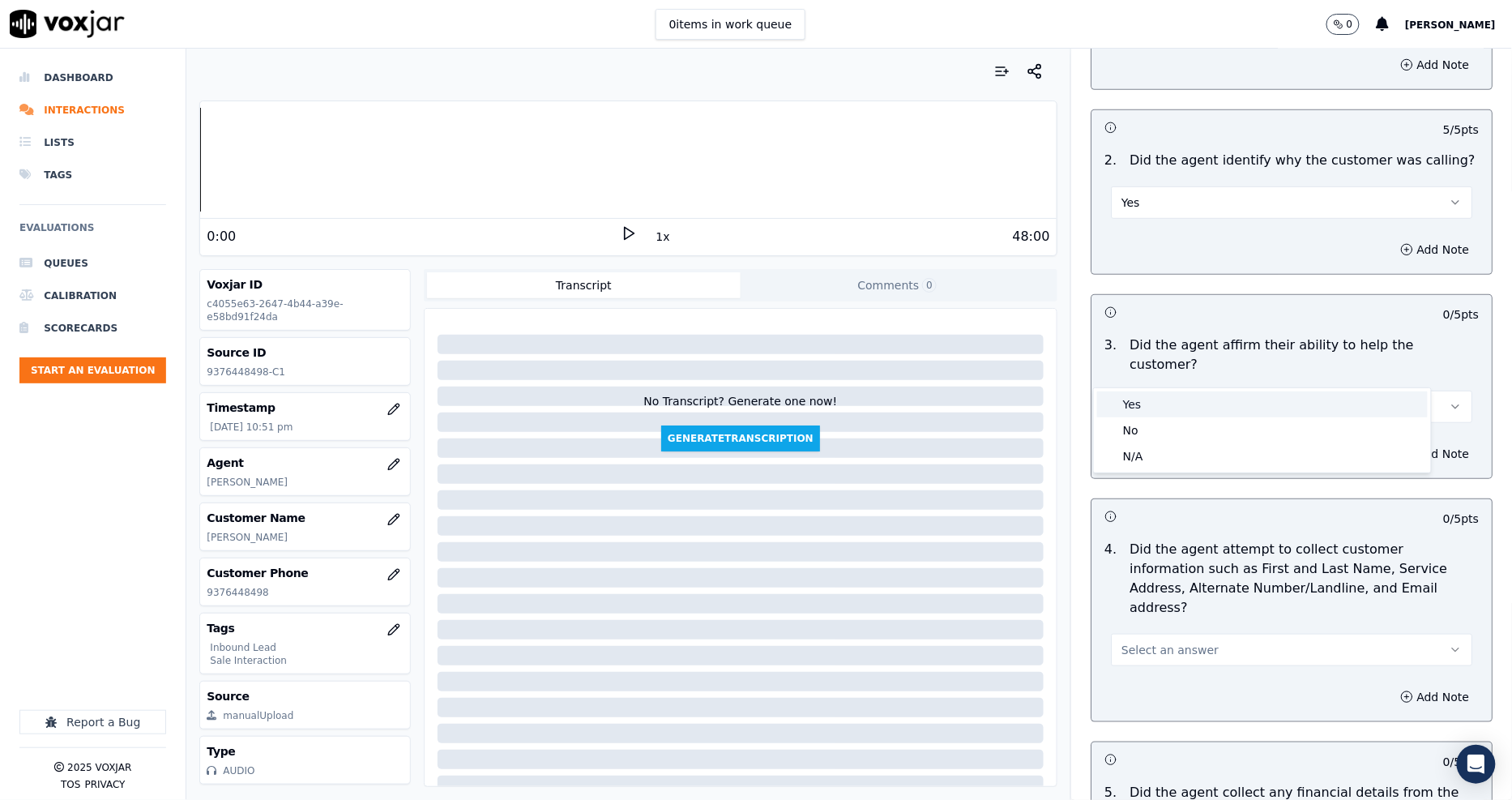
click at [1145, 411] on div "Yes" at bounding box center [1262, 405] width 331 height 26
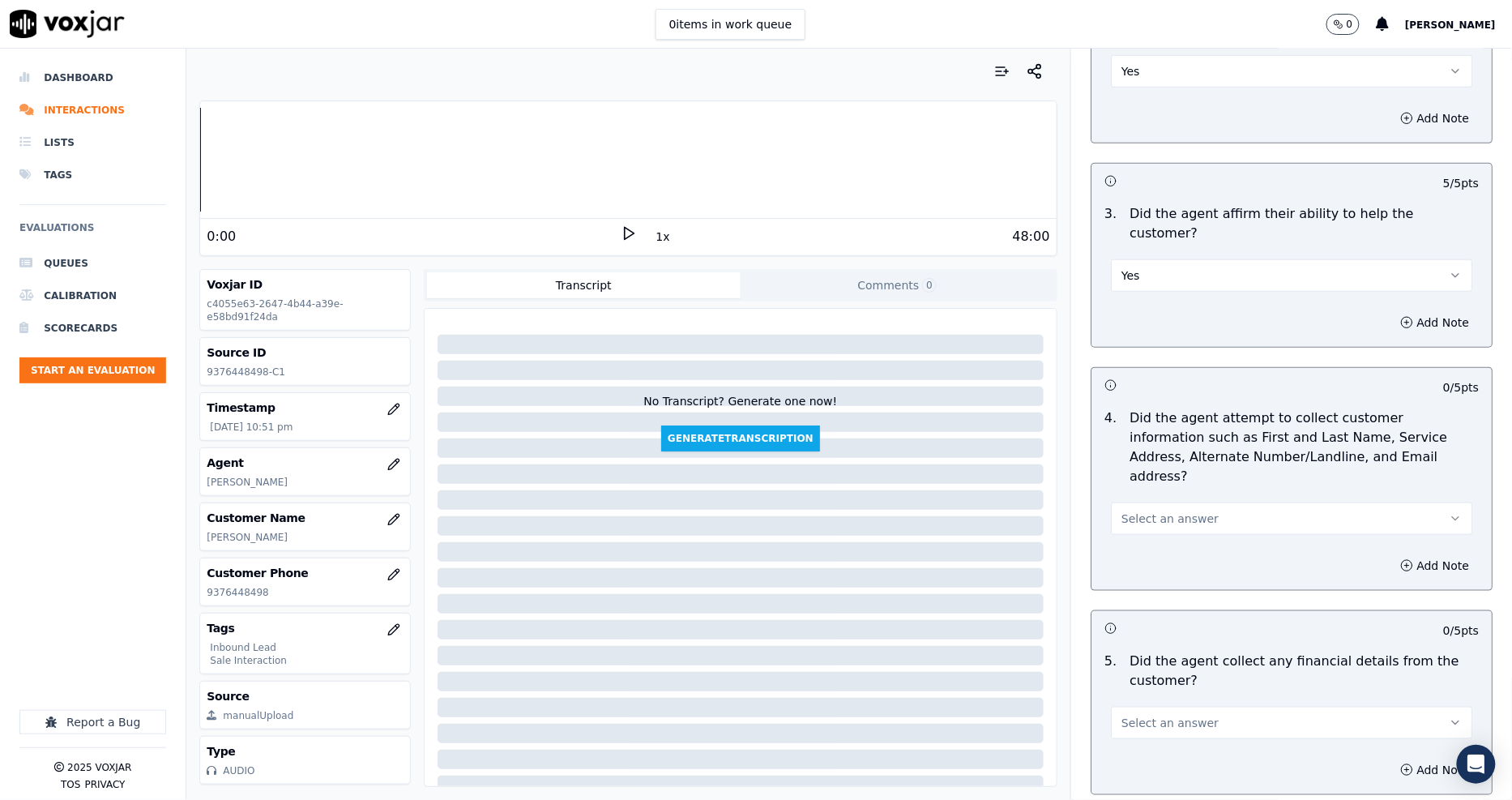
scroll to position [540, 0]
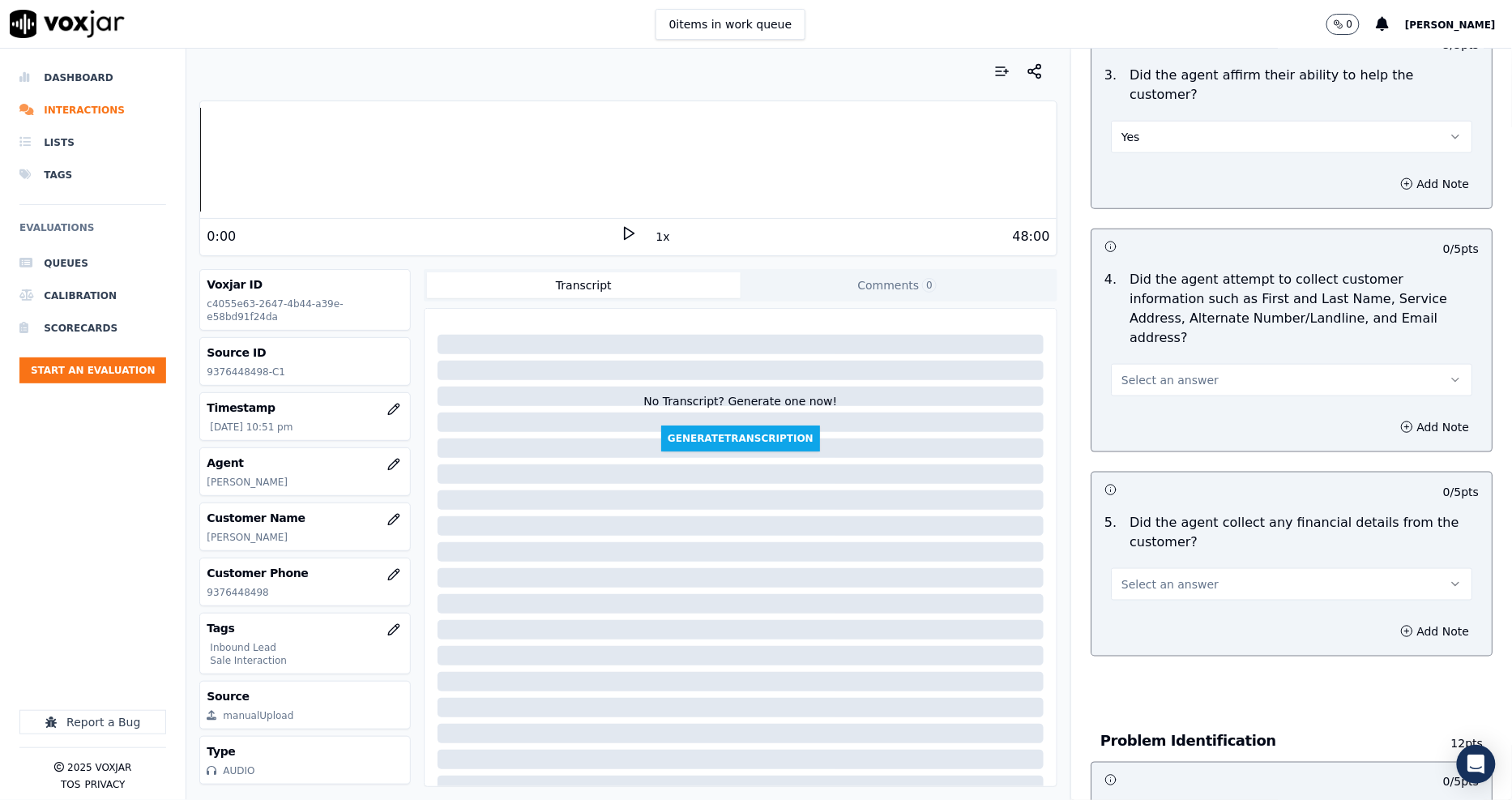
click at [1139, 372] on span "Select an answer" at bounding box center [1170, 379] width 98 height 16
click at [1139, 357] on div "Yes" at bounding box center [1262, 359] width 331 height 26
click at [1149, 576] on span "Select an answer" at bounding box center [1170, 583] width 98 height 16
click at [1149, 554] on div "Yes" at bounding box center [1262, 562] width 331 height 26
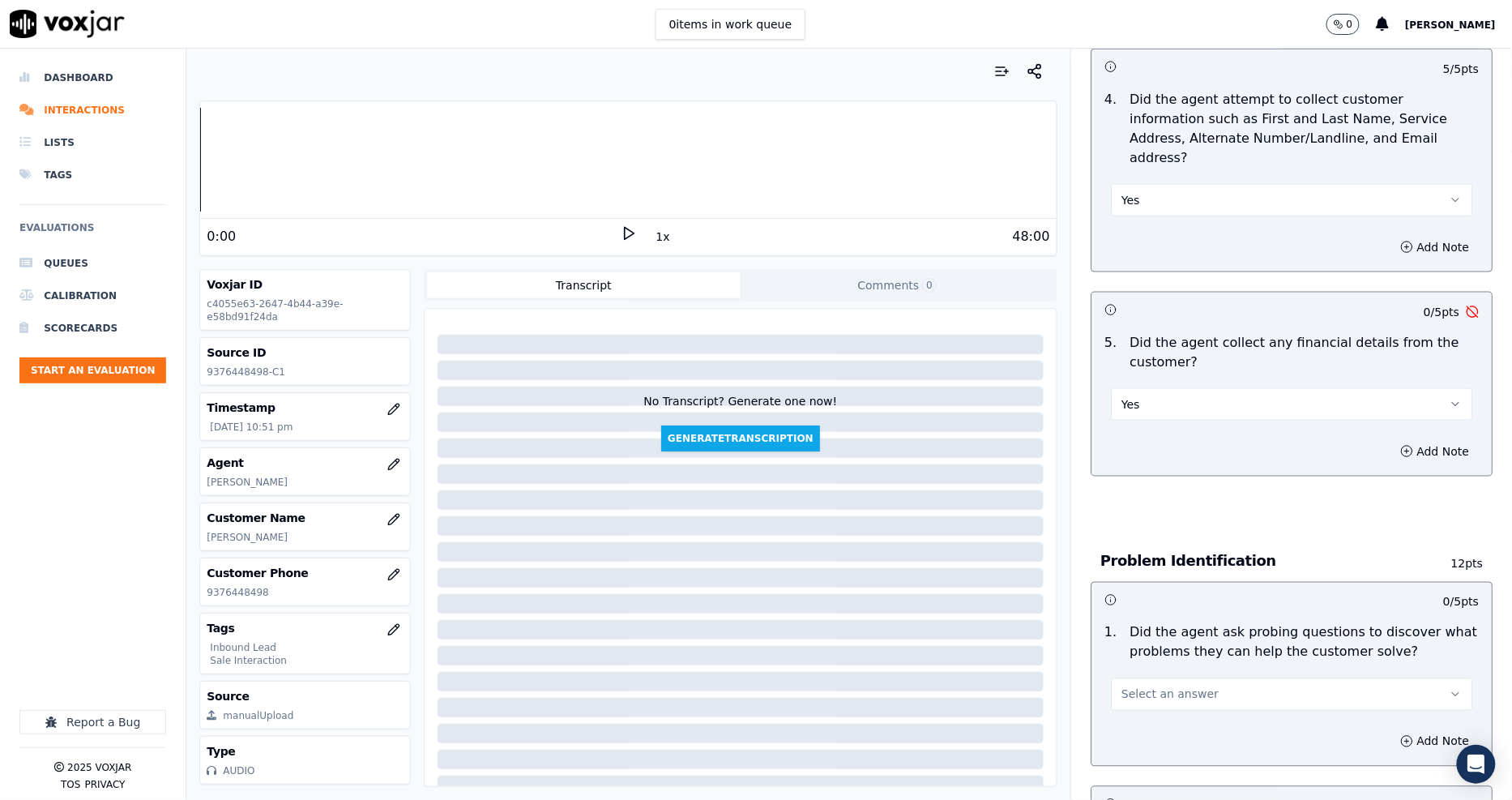
scroll to position [990, 0]
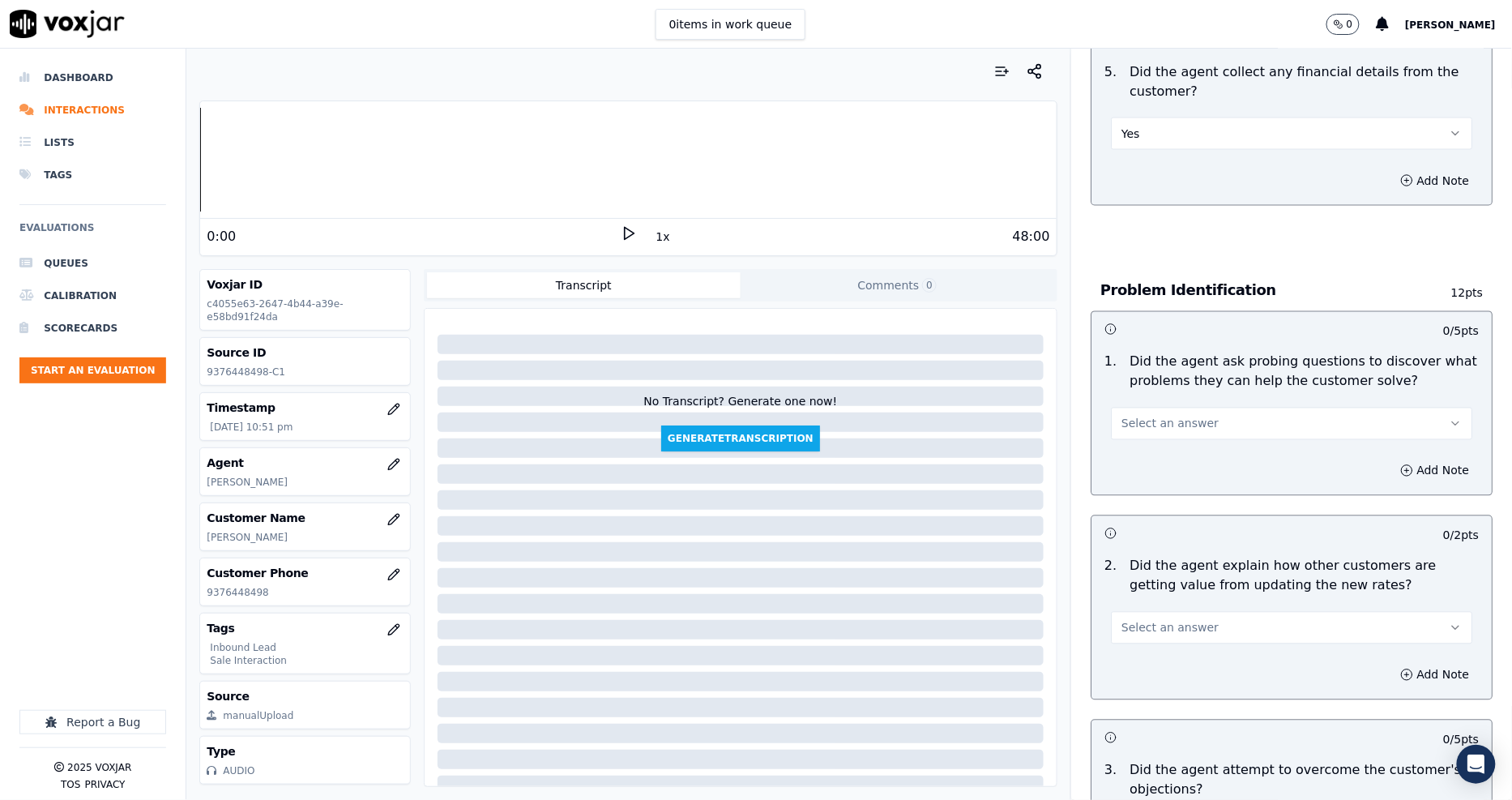
click at [1139, 416] on span "Select an answer" at bounding box center [1170, 423] width 98 height 16
click at [1137, 392] on div "Yes" at bounding box center [1262, 402] width 331 height 26
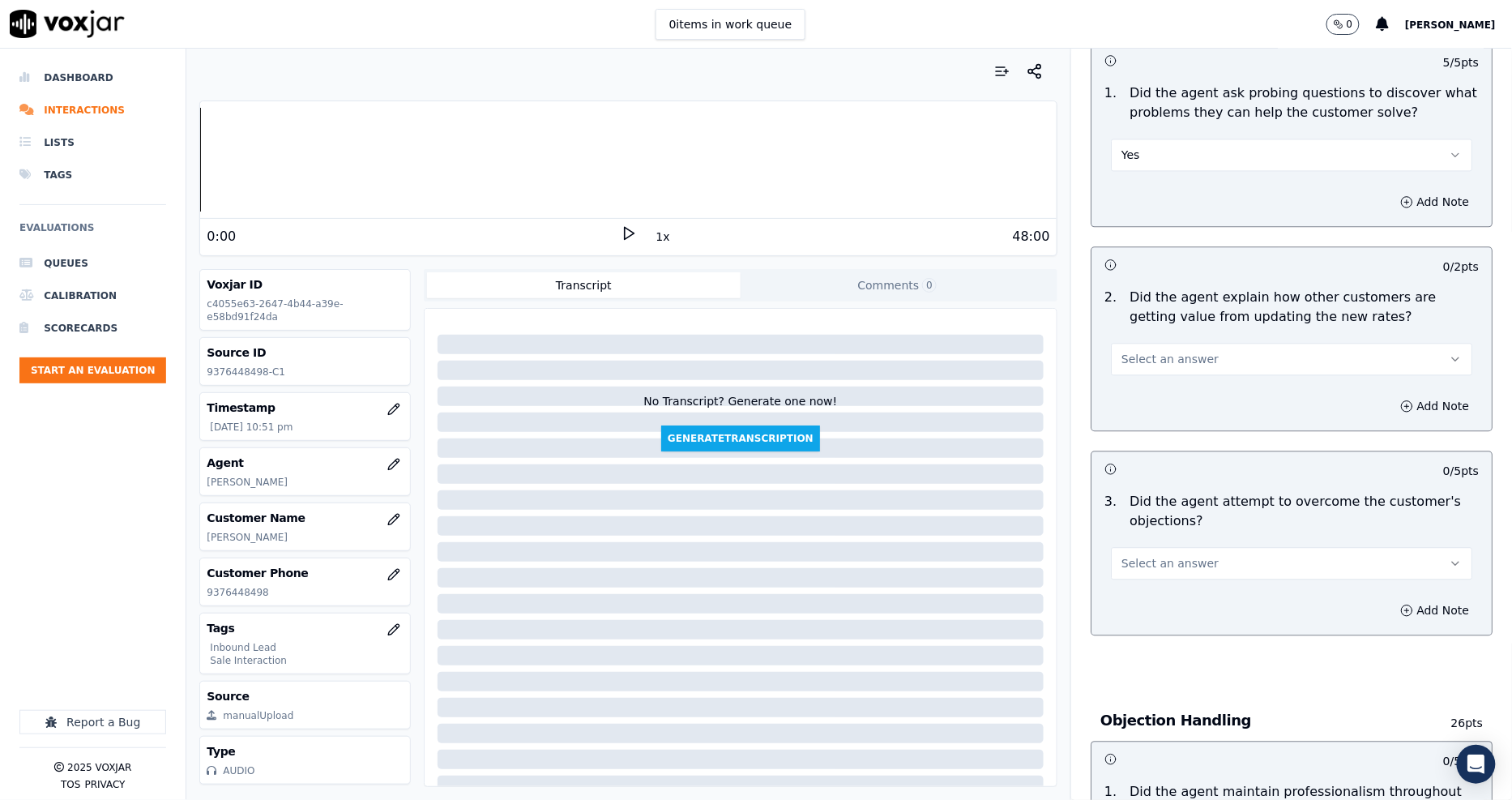
scroll to position [1260, 0]
click at [1121, 350] on span "Select an answer" at bounding box center [1170, 358] width 98 height 16
click at [1122, 332] on div "Yes" at bounding box center [1262, 336] width 331 height 26
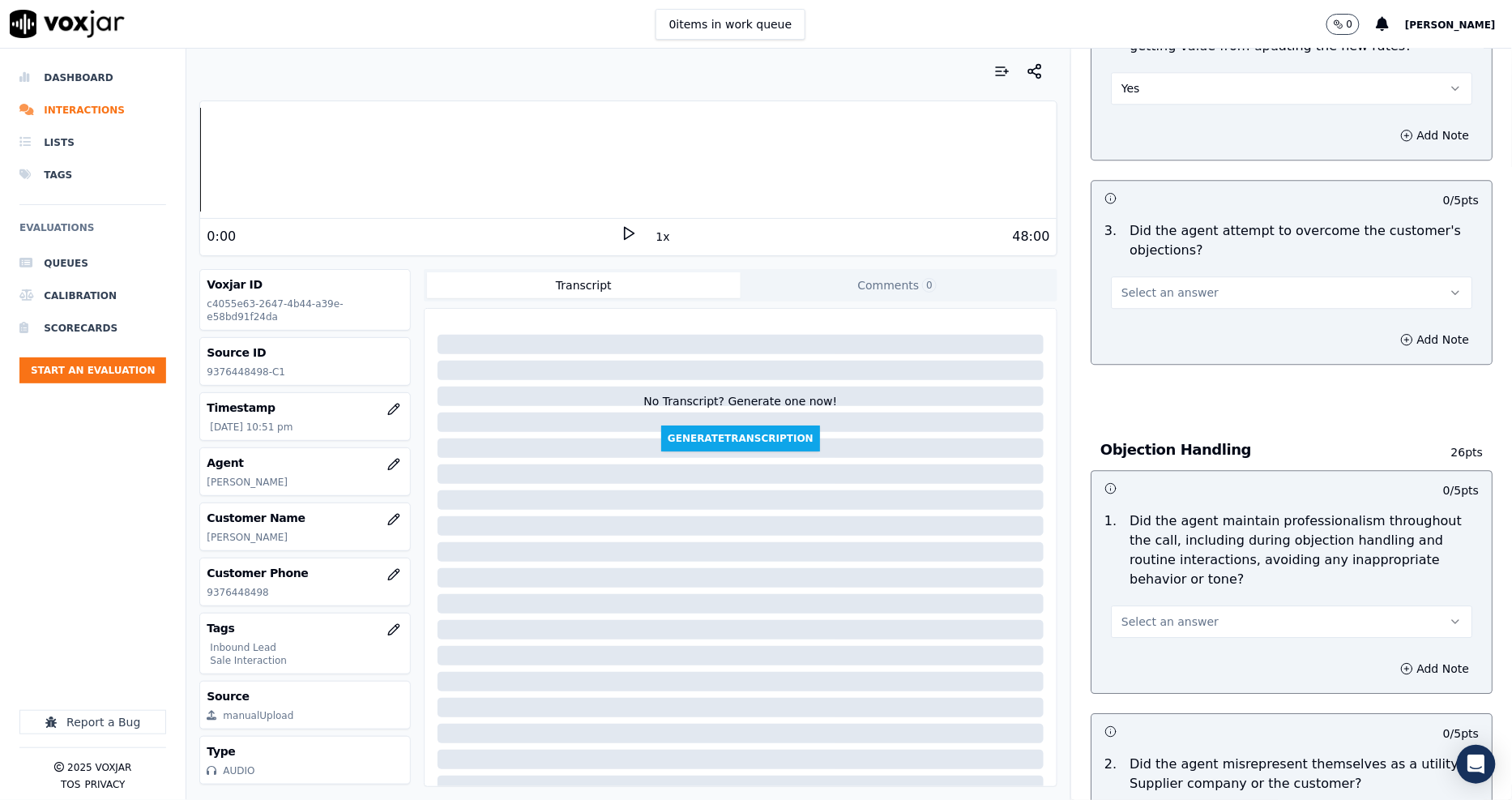
click at [1128, 276] on button "Select an answer" at bounding box center [1291, 292] width 362 height 33
click at [1131, 279] on div "Yes" at bounding box center [1262, 270] width 331 height 26
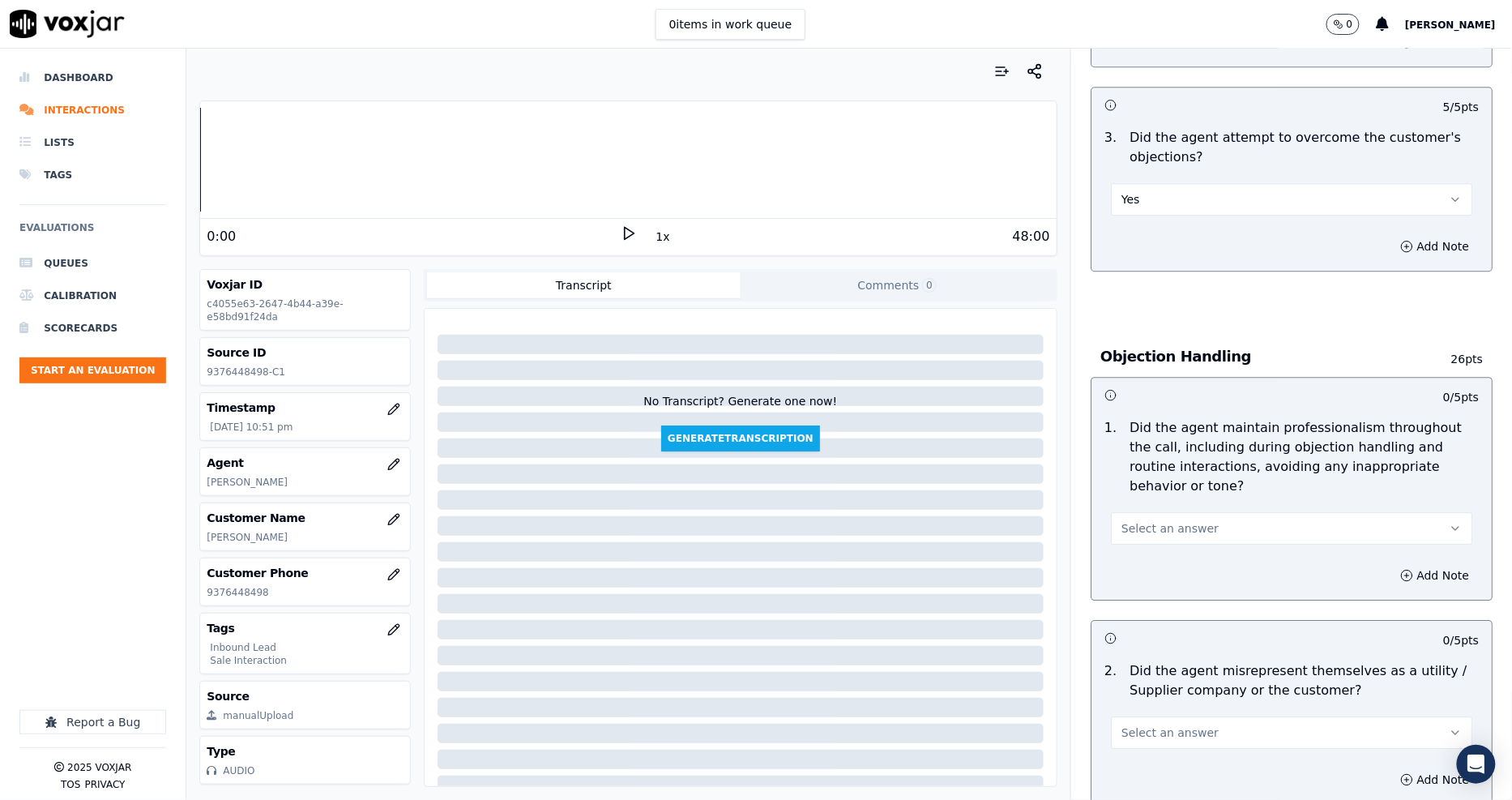
scroll to position [1710, 0]
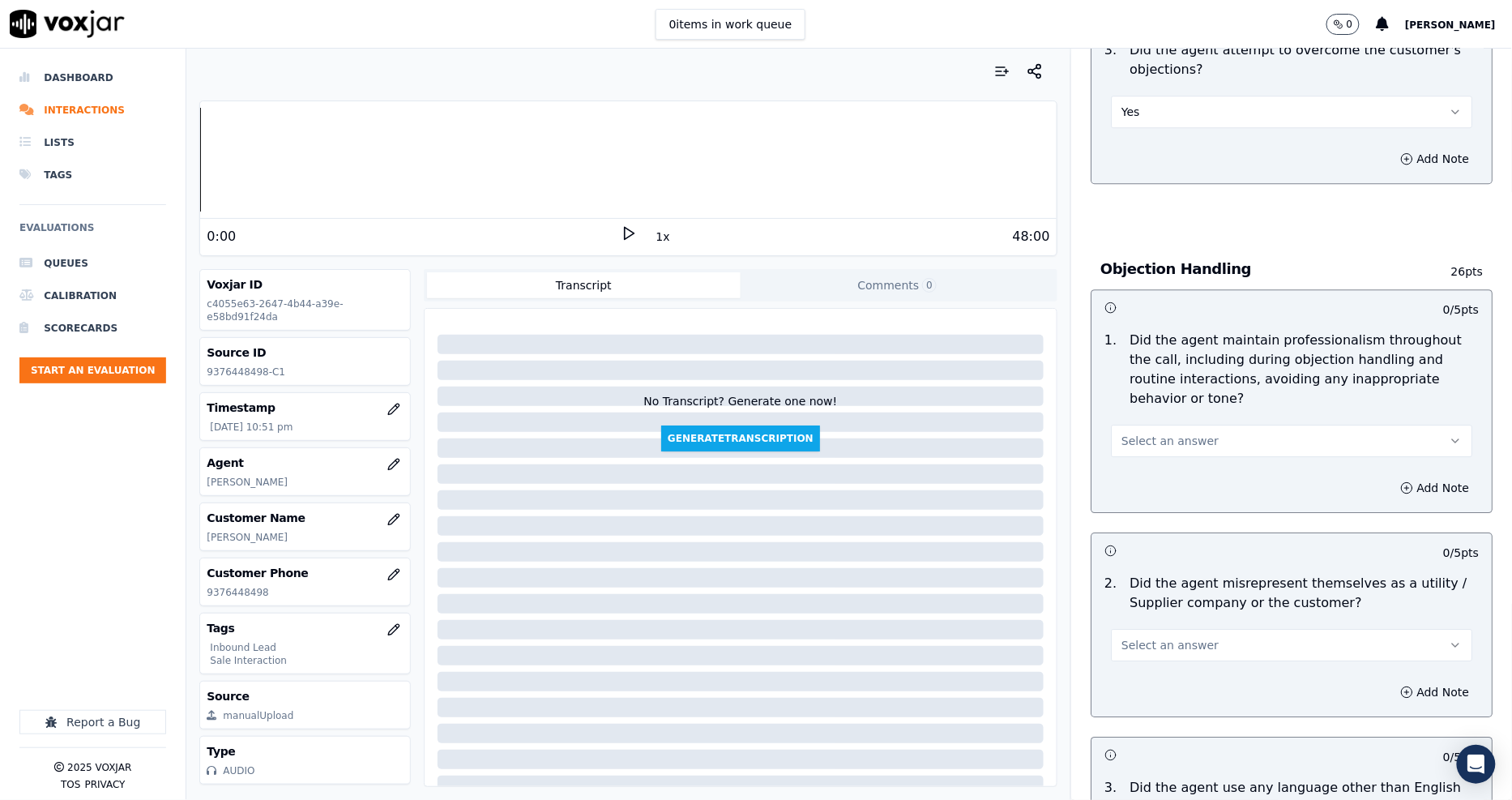
click at [1142, 346] on p "Did the agent maintain professionalism throughout the call, including during ob…" at bounding box center [1304, 369] width 349 height 78
drag, startPoint x: 1148, startPoint y: 385, endPoint x: 1149, endPoint y: 398, distance: 13.0
click at [1147, 433] on span "Select an answer" at bounding box center [1170, 440] width 98 height 16
click at [1155, 422] on div "Yes" at bounding box center [1262, 420] width 331 height 26
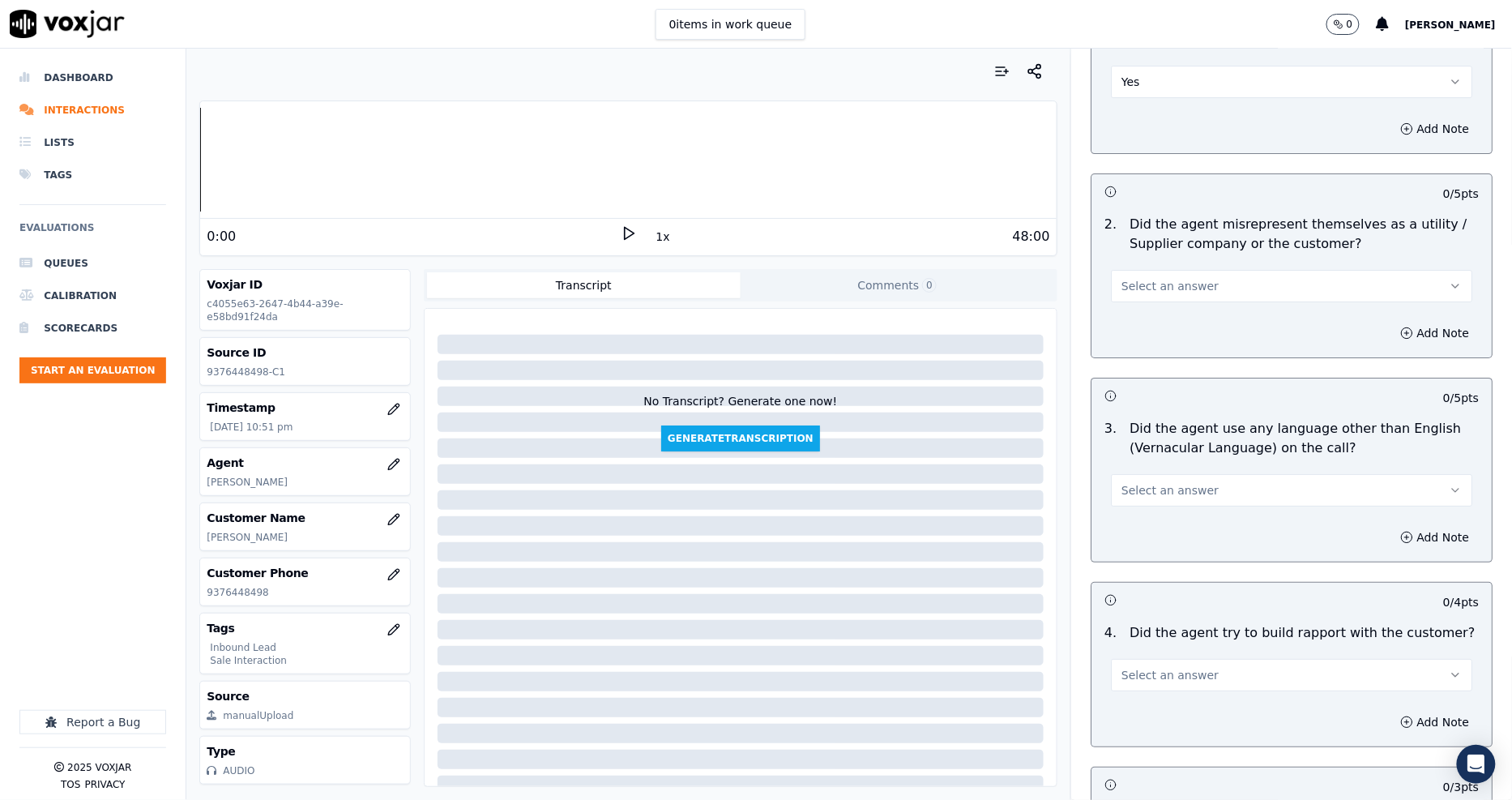
scroll to position [2069, 0]
click at [1129, 277] on span "Select an answer" at bounding box center [1170, 285] width 98 height 16
click at [1145, 286] on div "No" at bounding box center [1262, 290] width 331 height 26
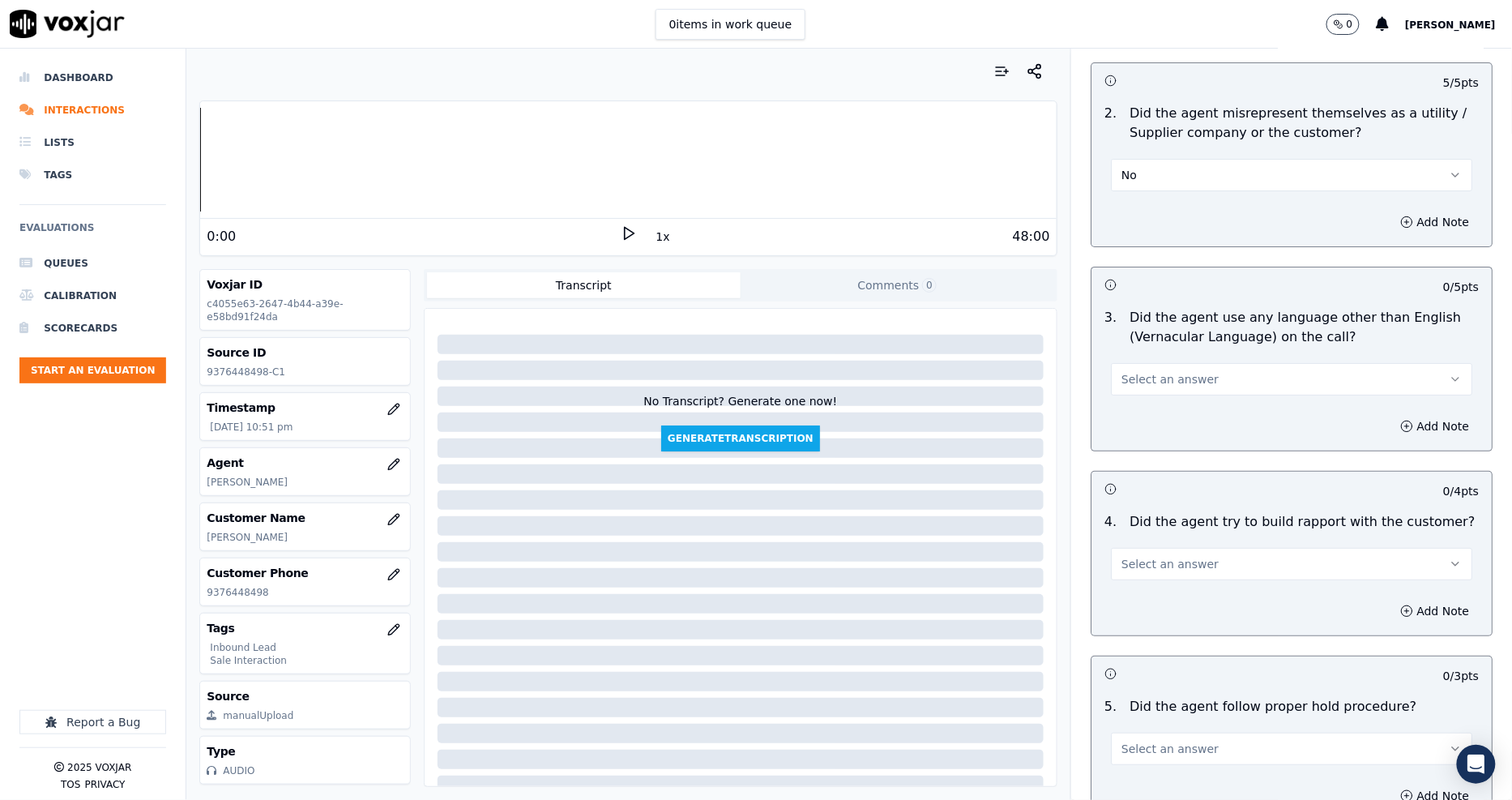
scroll to position [2340, 0]
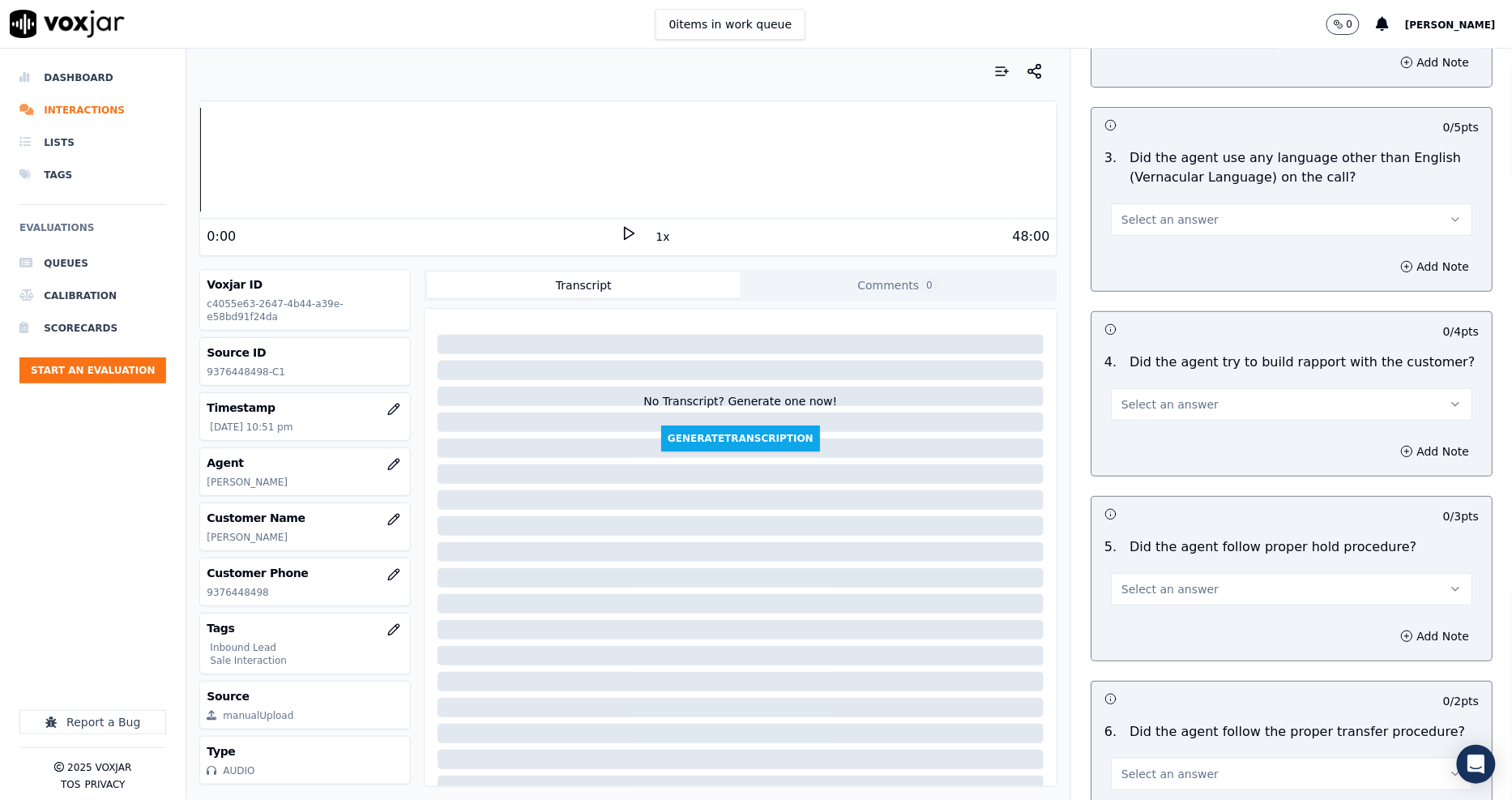
click at [1114, 204] on button "Select an answer" at bounding box center [1291, 220] width 362 height 33
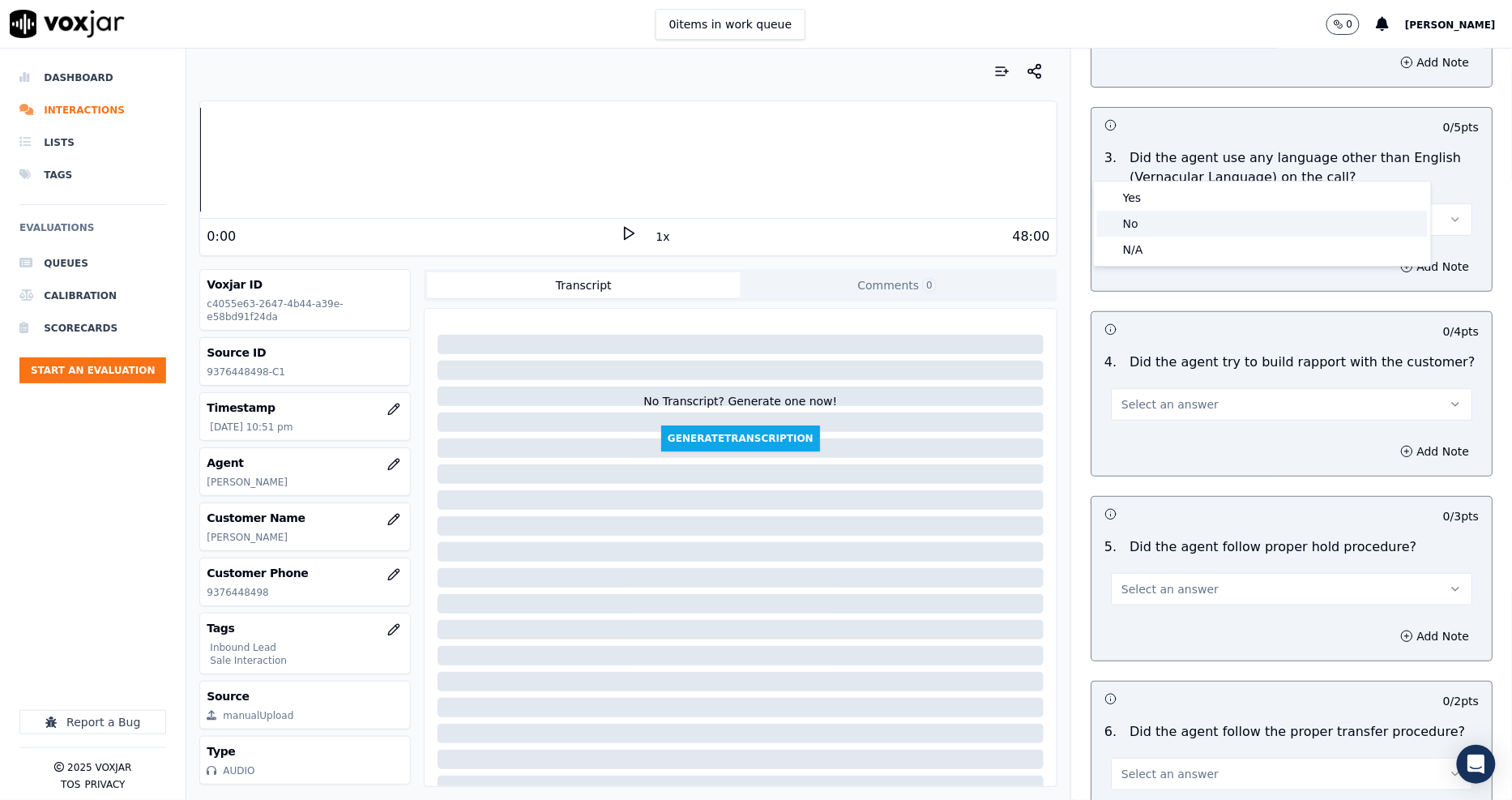
click at [1131, 222] on div "No" at bounding box center [1262, 223] width 331 height 26
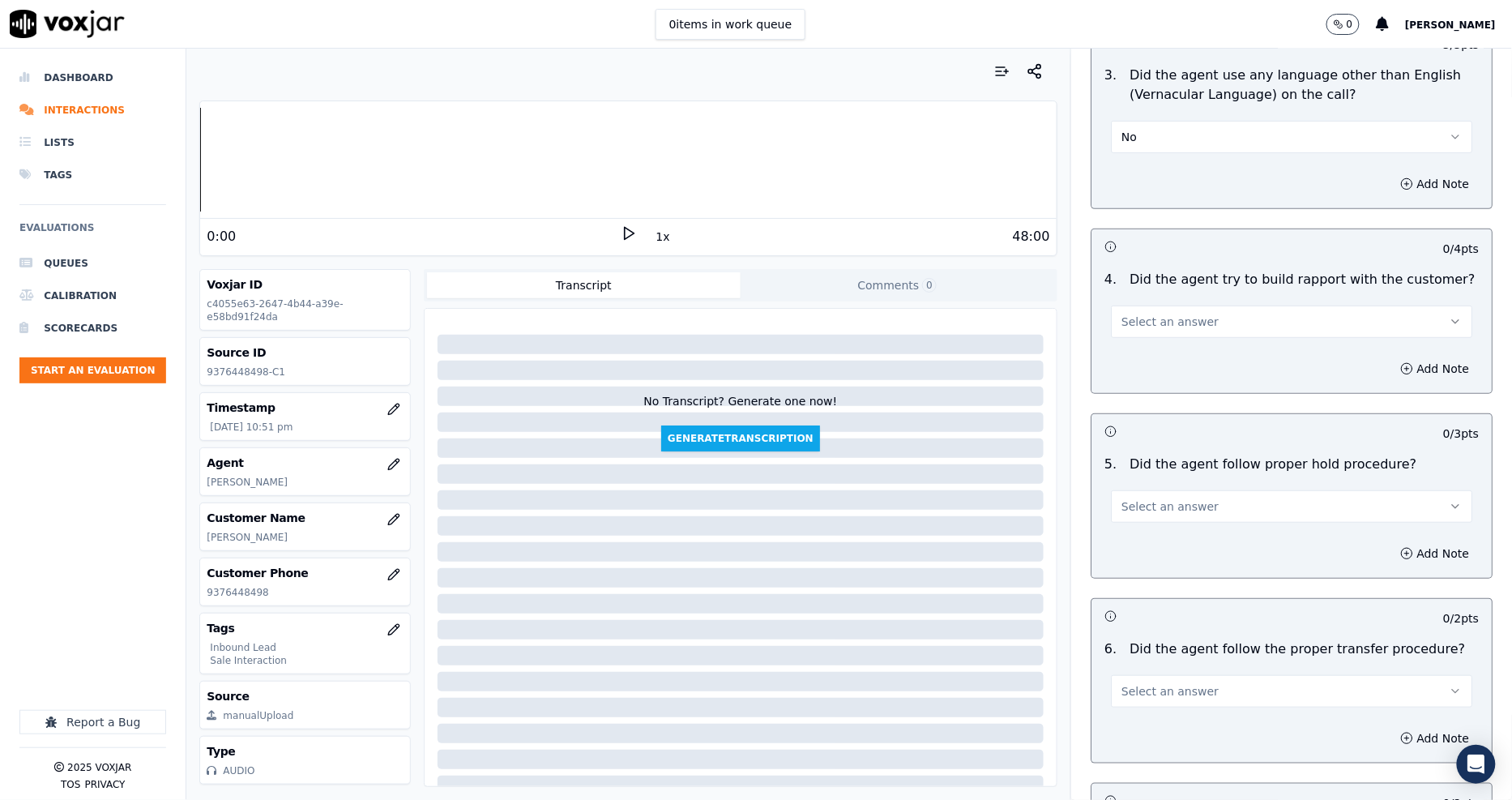
scroll to position [2520, 0]
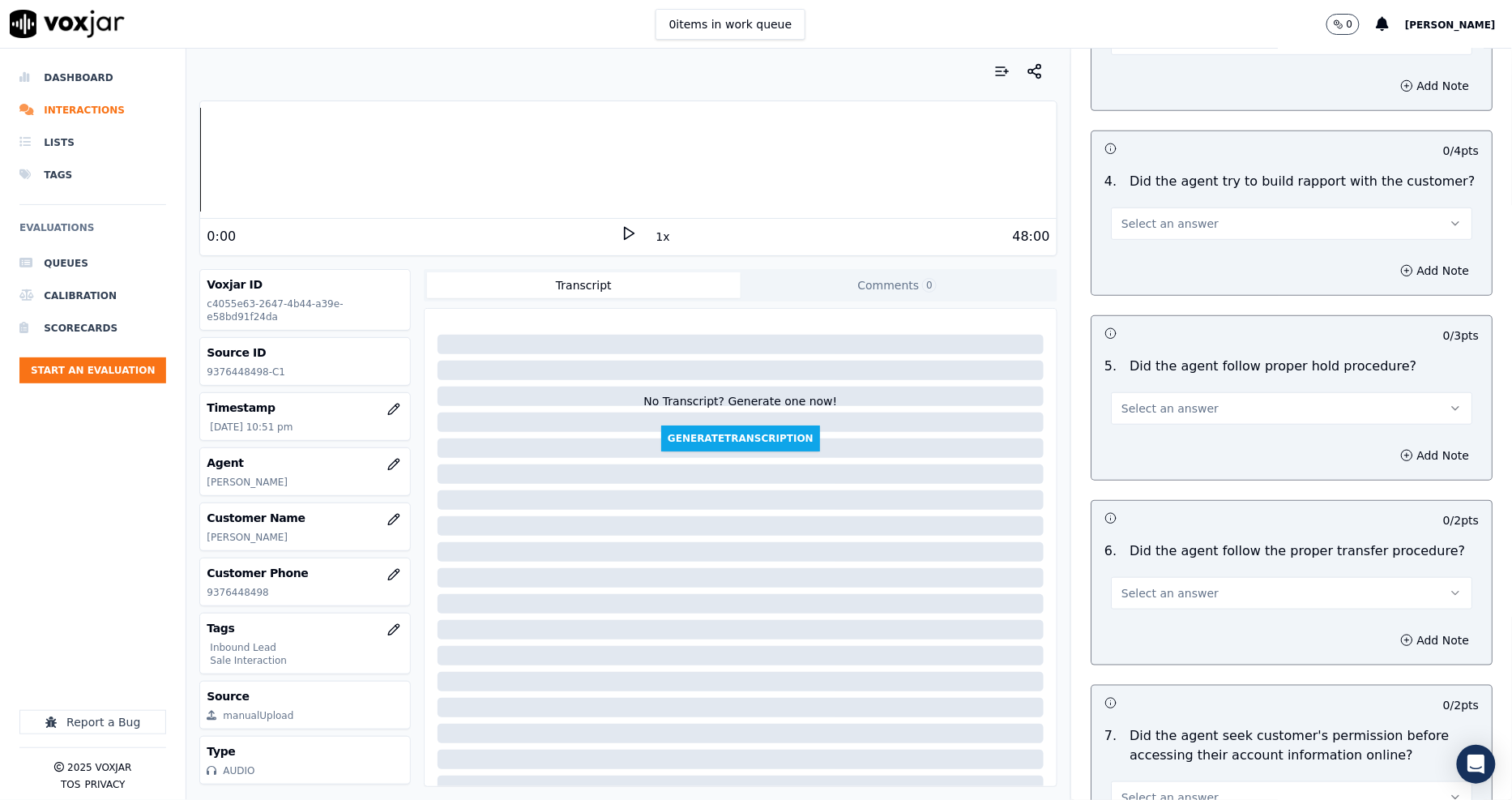
click at [1136, 215] on span "Select an answer" at bounding box center [1170, 223] width 98 height 16
click at [1136, 203] on div "Yes" at bounding box center [1262, 203] width 331 height 26
click at [1161, 400] on span "Select an answer" at bounding box center [1170, 408] width 98 height 16
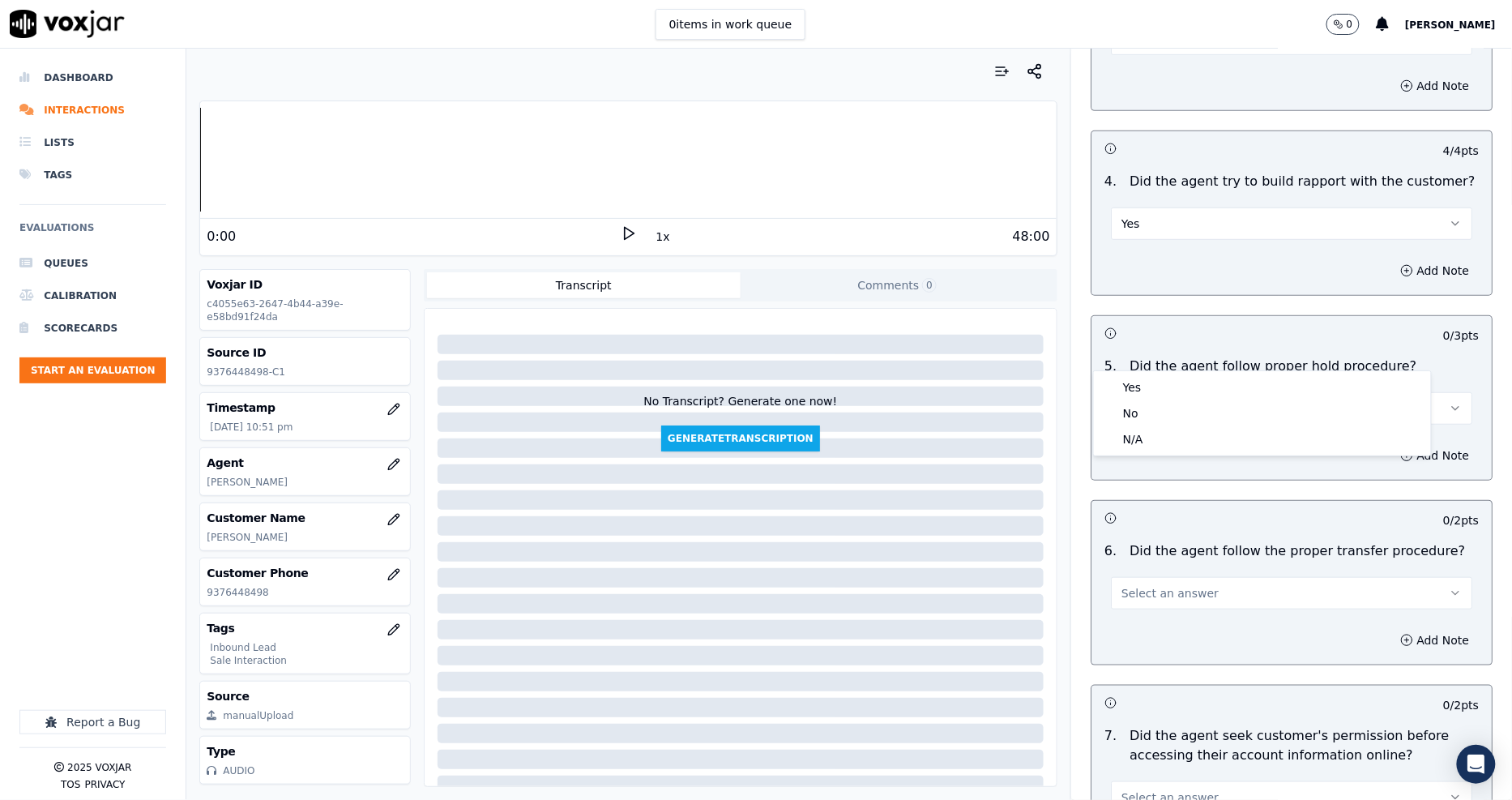
click at [1163, 371] on div "Yes No N/A" at bounding box center [1262, 413] width 337 height 85
click at [1163, 376] on div "Yes" at bounding box center [1262, 388] width 331 height 26
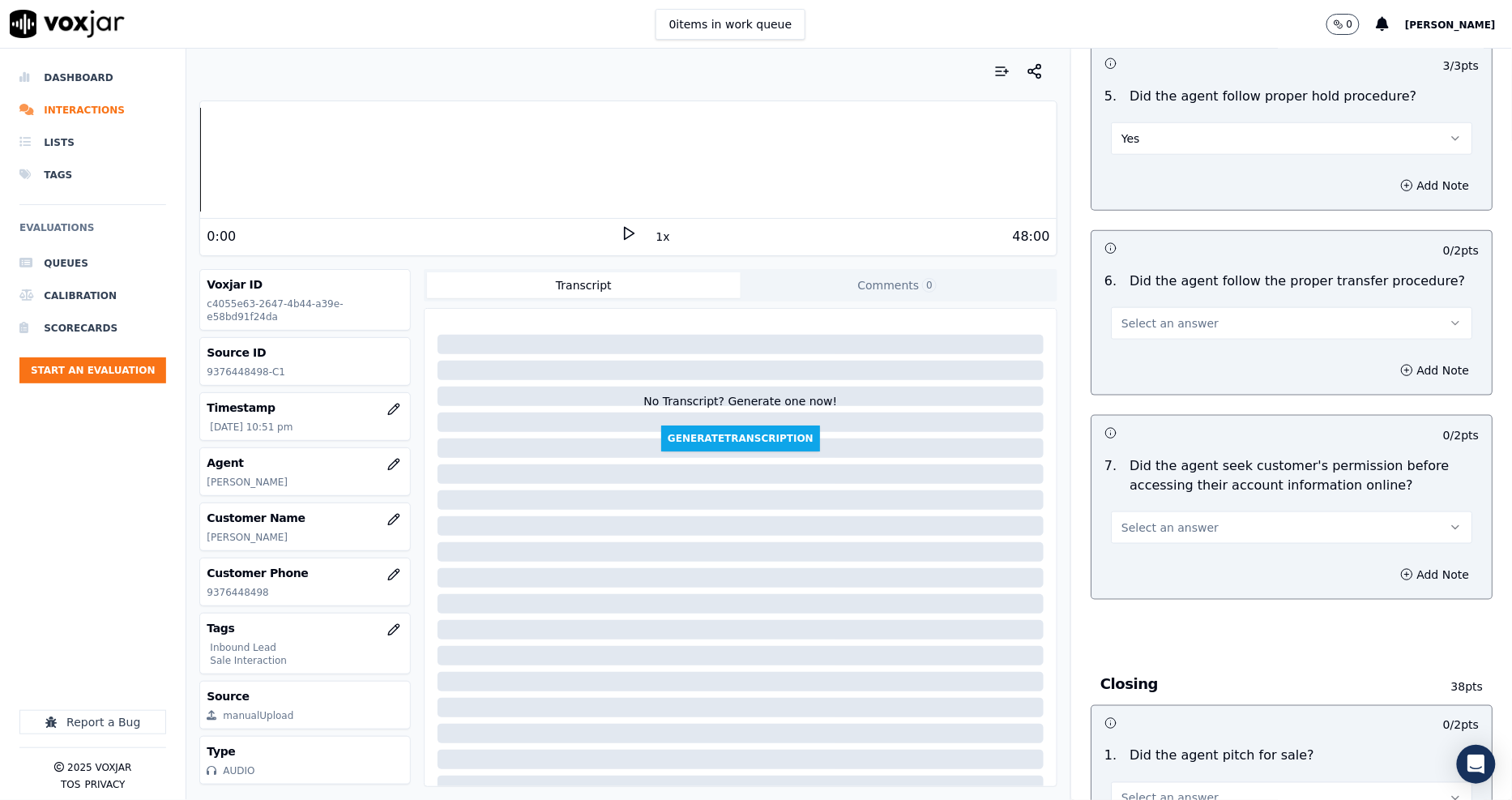
click at [1159, 315] on span "Select an answer" at bounding box center [1170, 323] width 98 height 16
click at [1154, 301] on div "Yes" at bounding box center [1262, 302] width 331 height 26
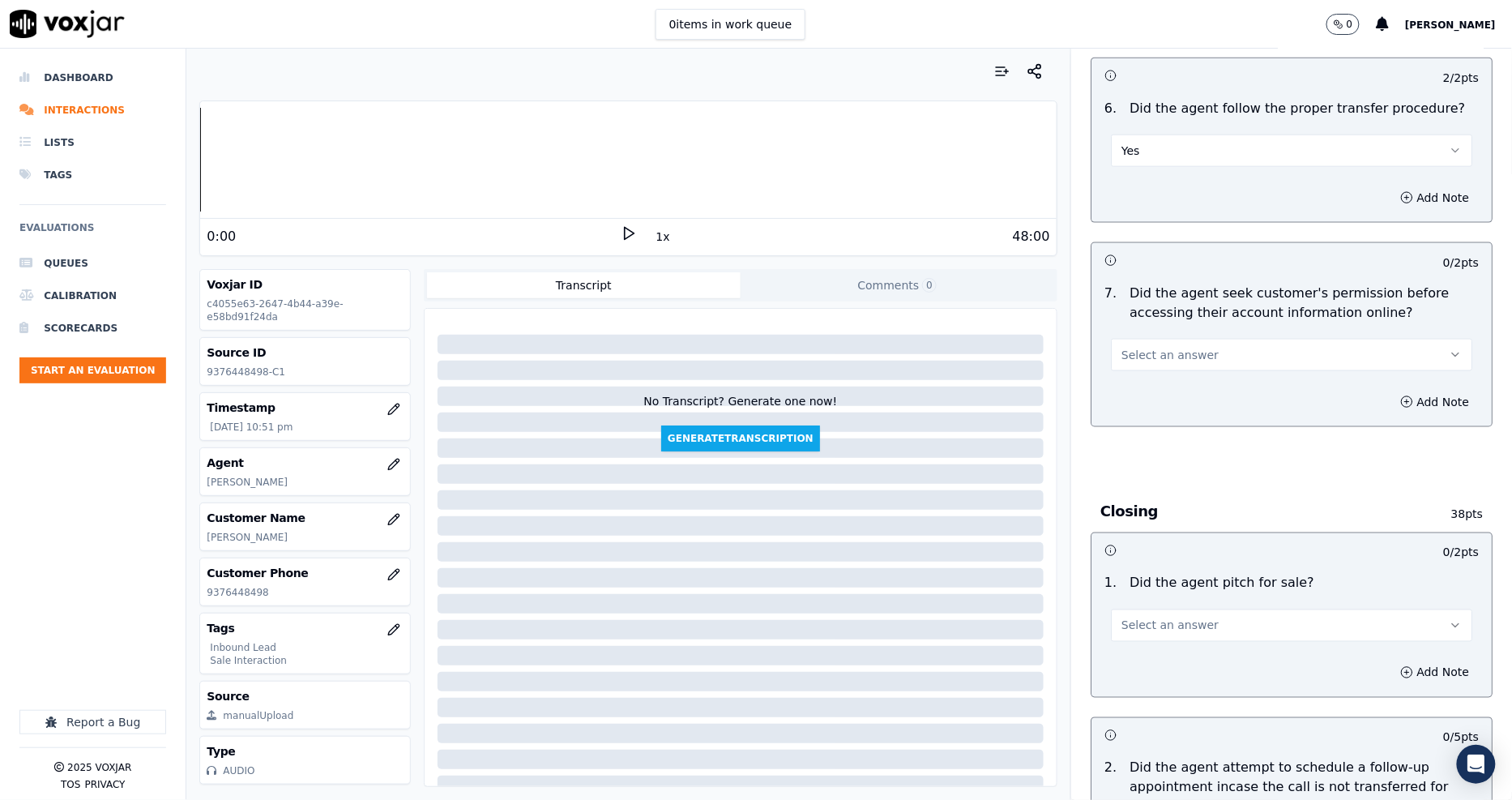
scroll to position [2970, 0]
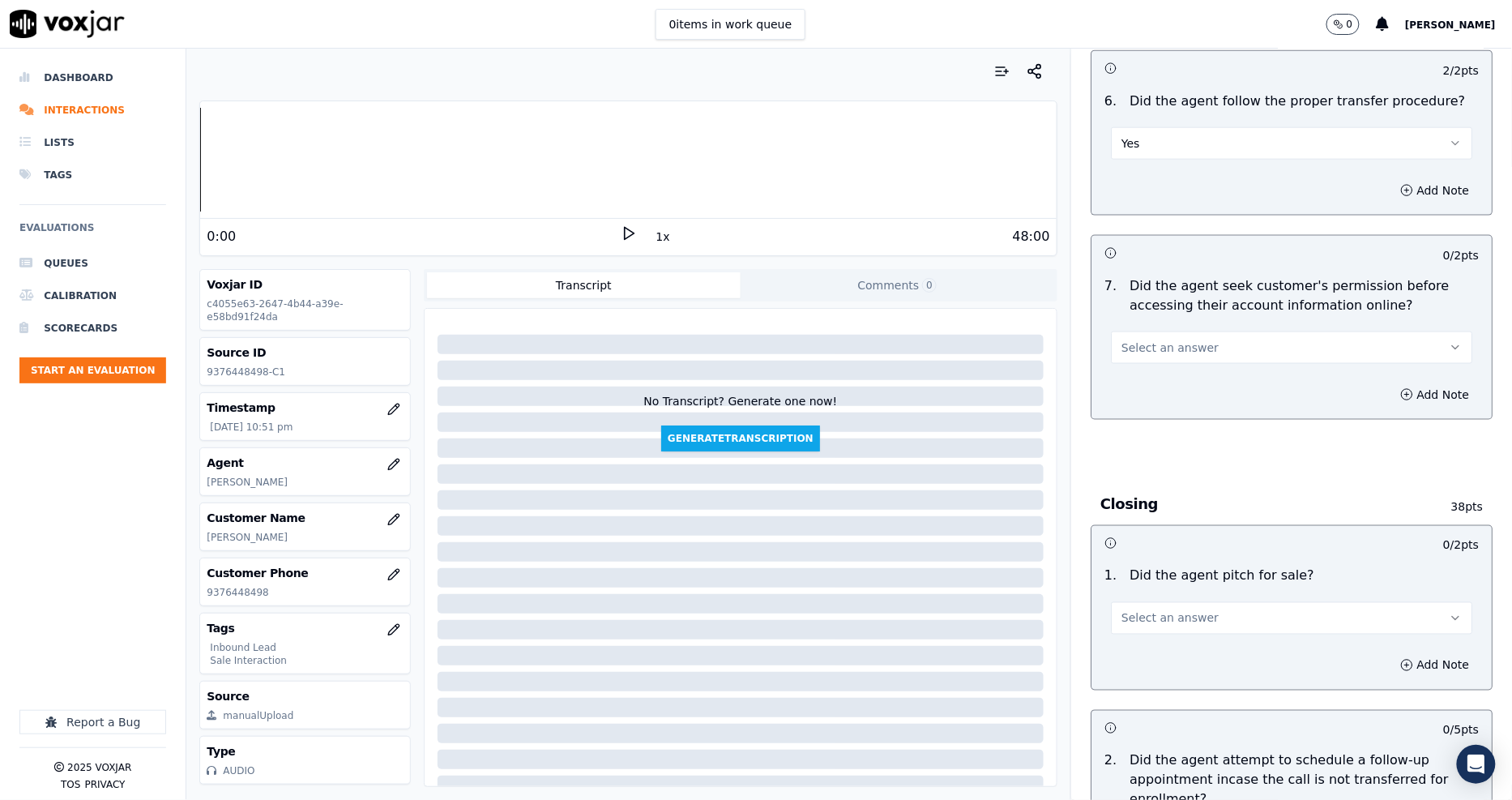
click at [1155, 339] on span "Select an answer" at bounding box center [1170, 346] width 98 height 16
click at [1159, 329] on div "Yes" at bounding box center [1262, 327] width 331 height 26
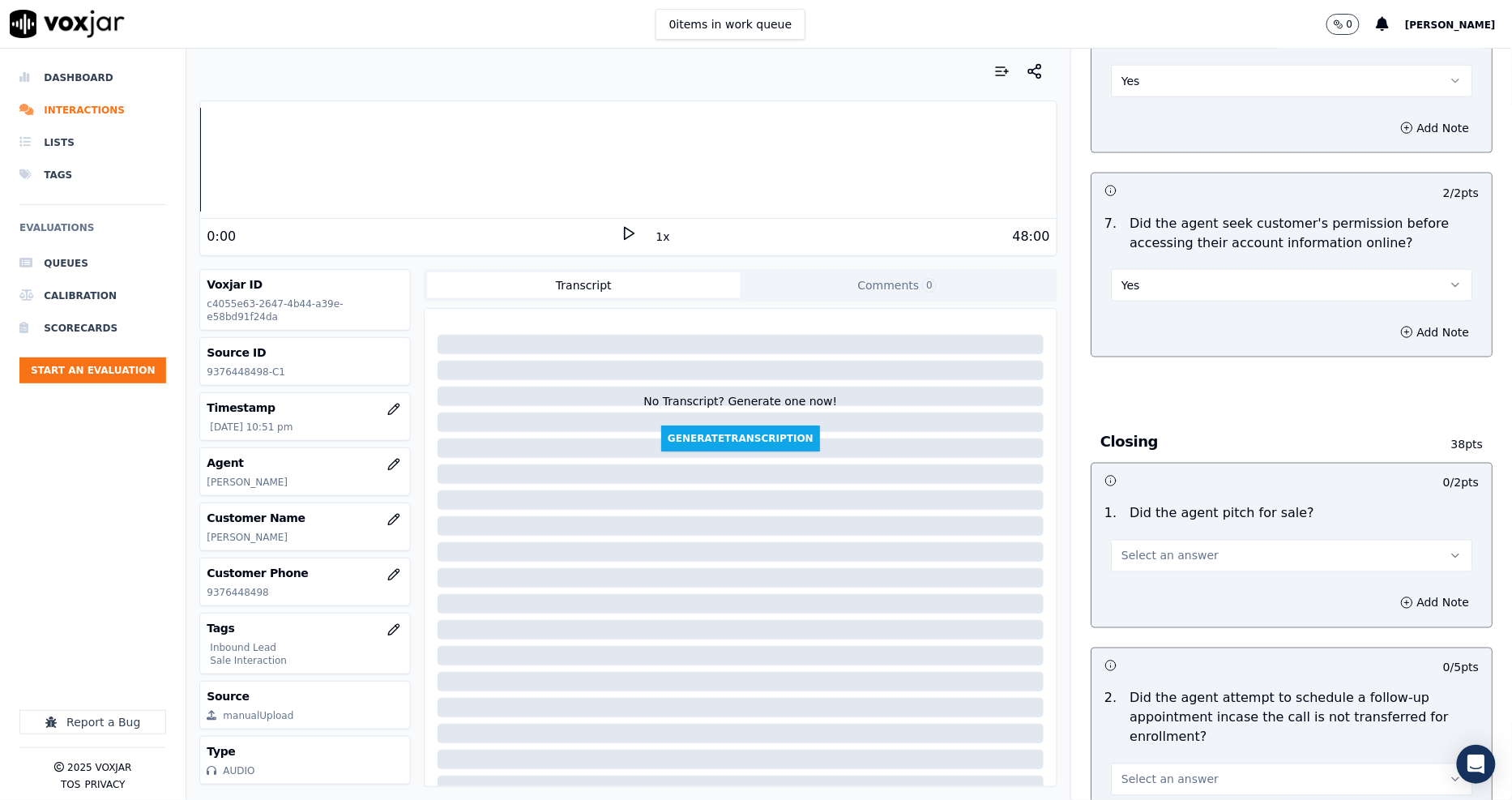
scroll to position [3240, 0]
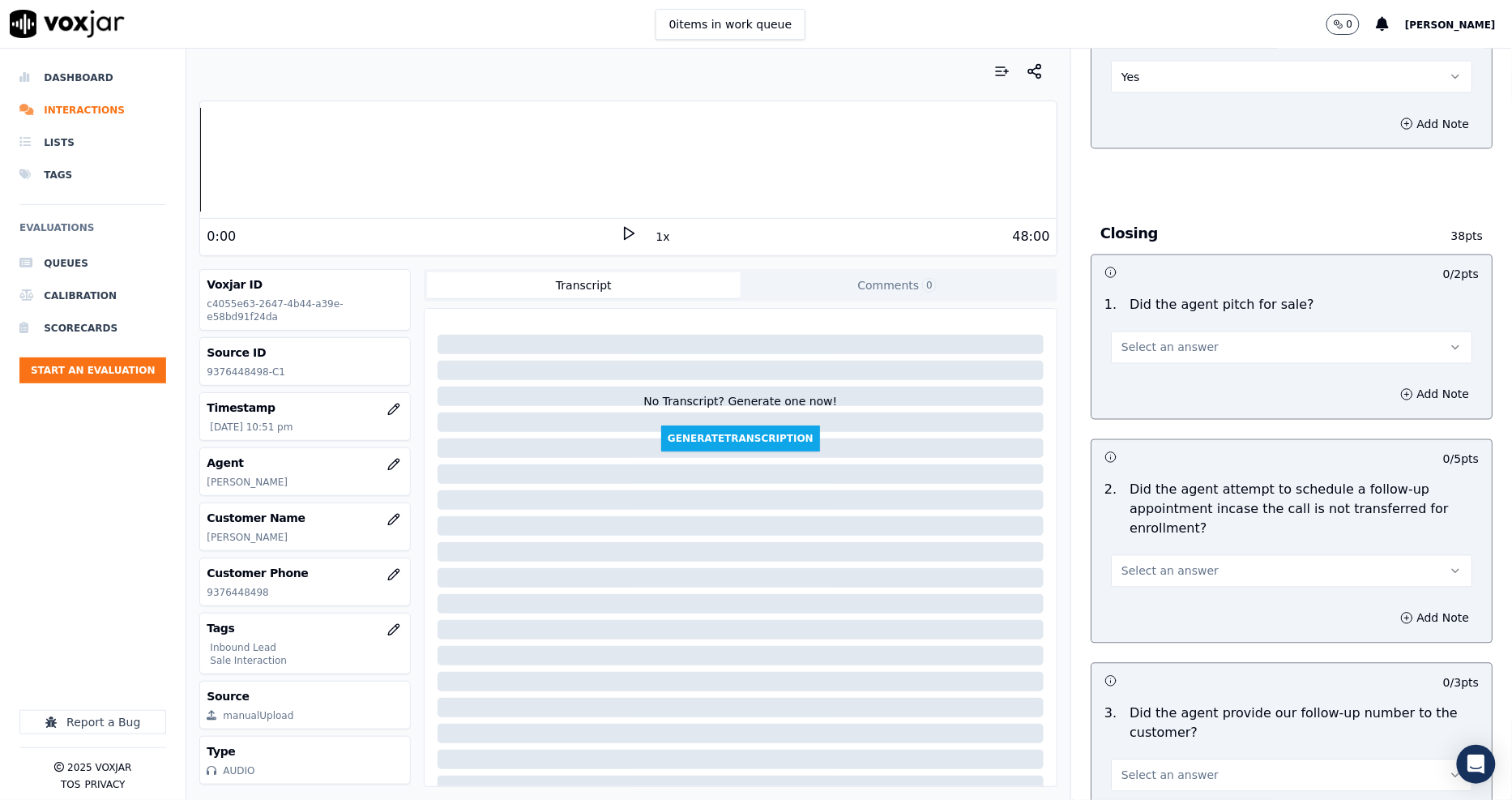
click at [1157, 339] on span "Select an answer" at bounding box center [1170, 346] width 98 height 16
click at [1155, 321] on div "Yes" at bounding box center [1262, 328] width 331 height 26
click at [1144, 563] on span "Select an answer" at bounding box center [1170, 571] width 98 height 16
click at [1143, 590] on div "N/A" at bounding box center [1262, 603] width 331 height 26
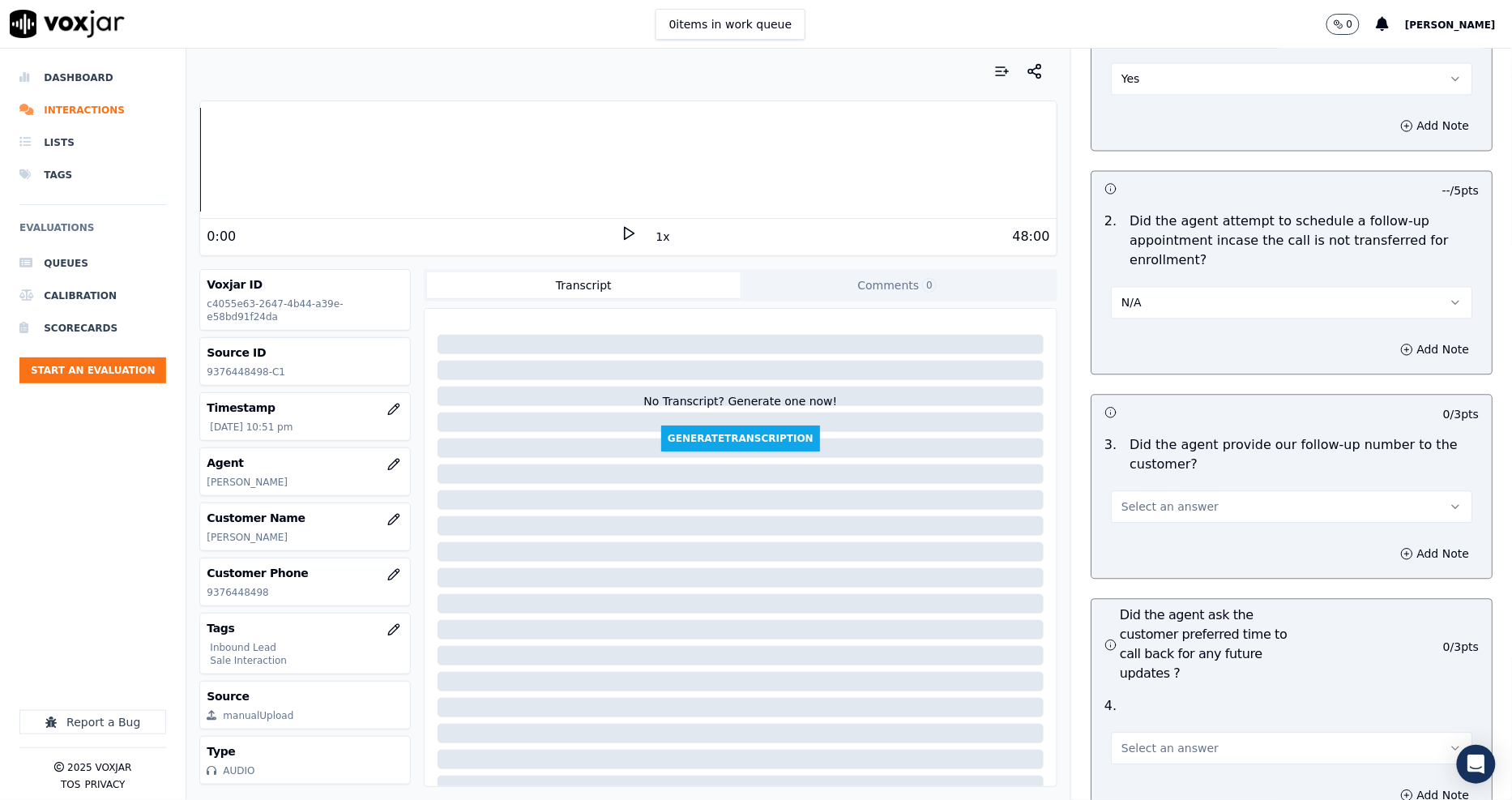
scroll to position [3510, 0]
click at [1143, 489] on button "Select an answer" at bounding box center [1291, 505] width 362 height 33
click at [1149, 481] on div "Yes" at bounding box center [1262, 485] width 331 height 26
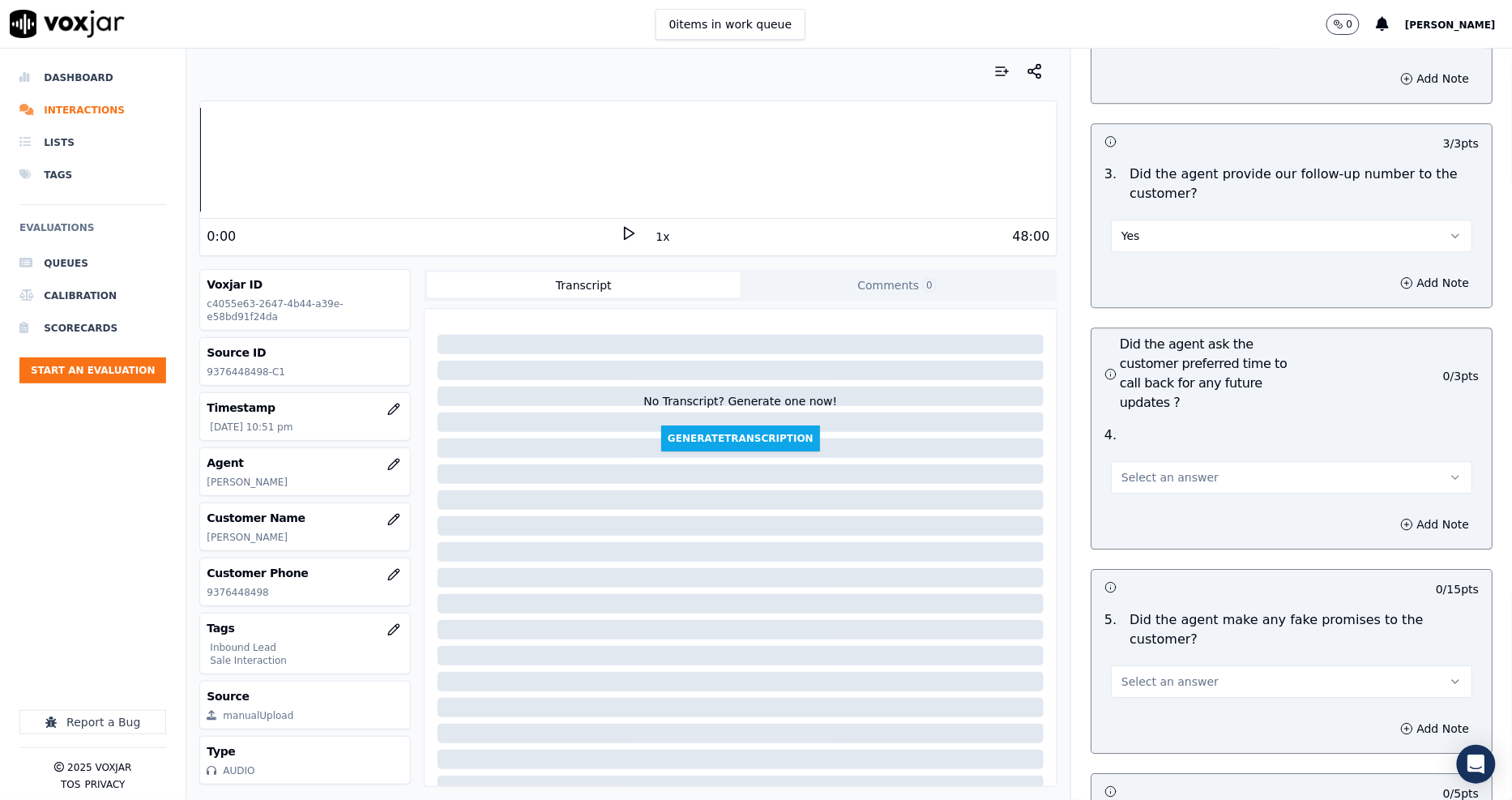
click at [1133, 461] on button "Select an answer" at bounding box center [1291, 477] width 362 height 33
click at [1129, 451] on div "Yes" at bounding box center [1262, 456] width 331 height 26
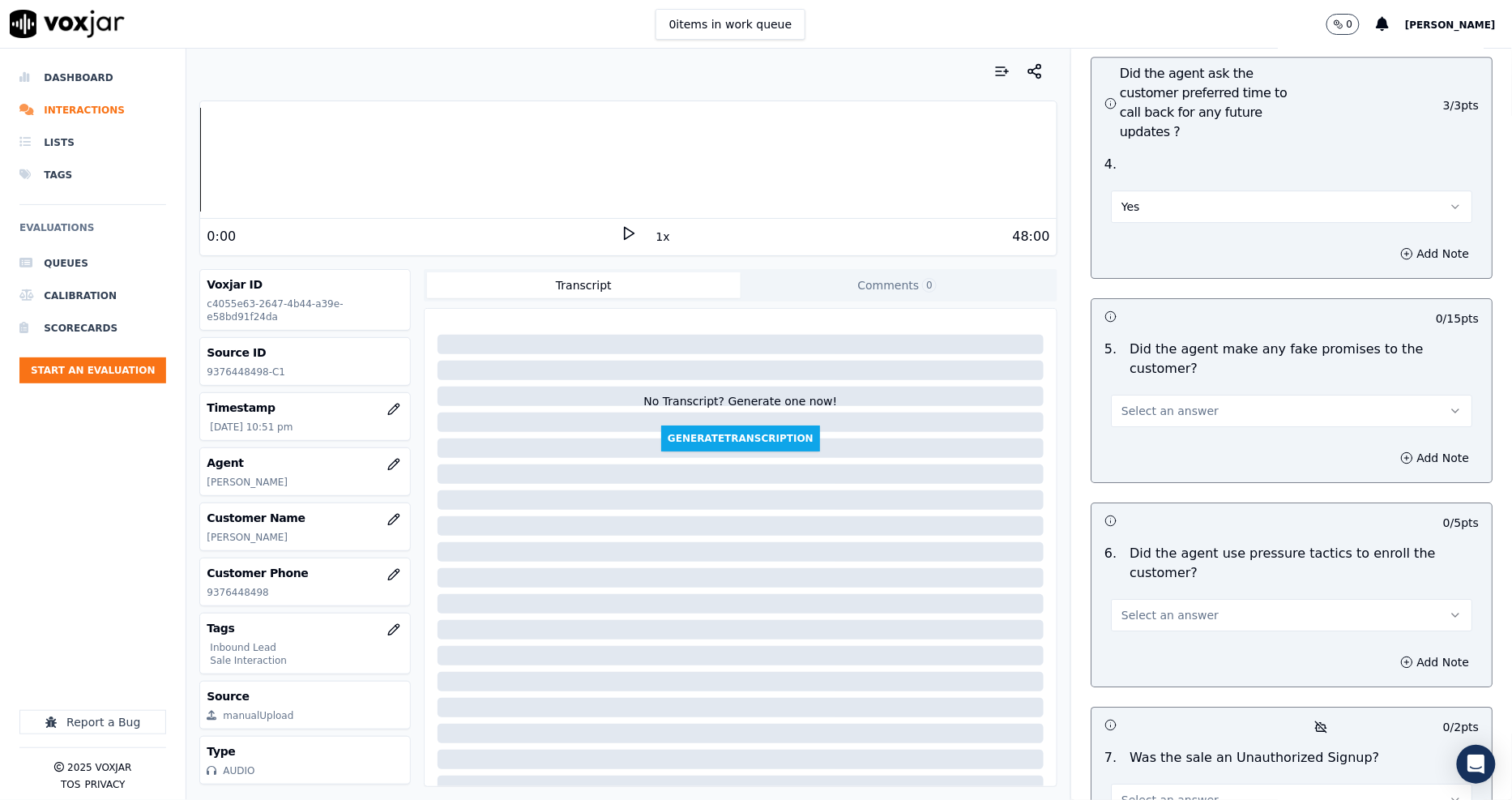
click at [1127, 403] on span "Select an answer" at bounding box center [1170, 410] width 98 height 16
click at [1131, 368] on div "Yes" at bounding box center [1262, 371] width 331 height 26
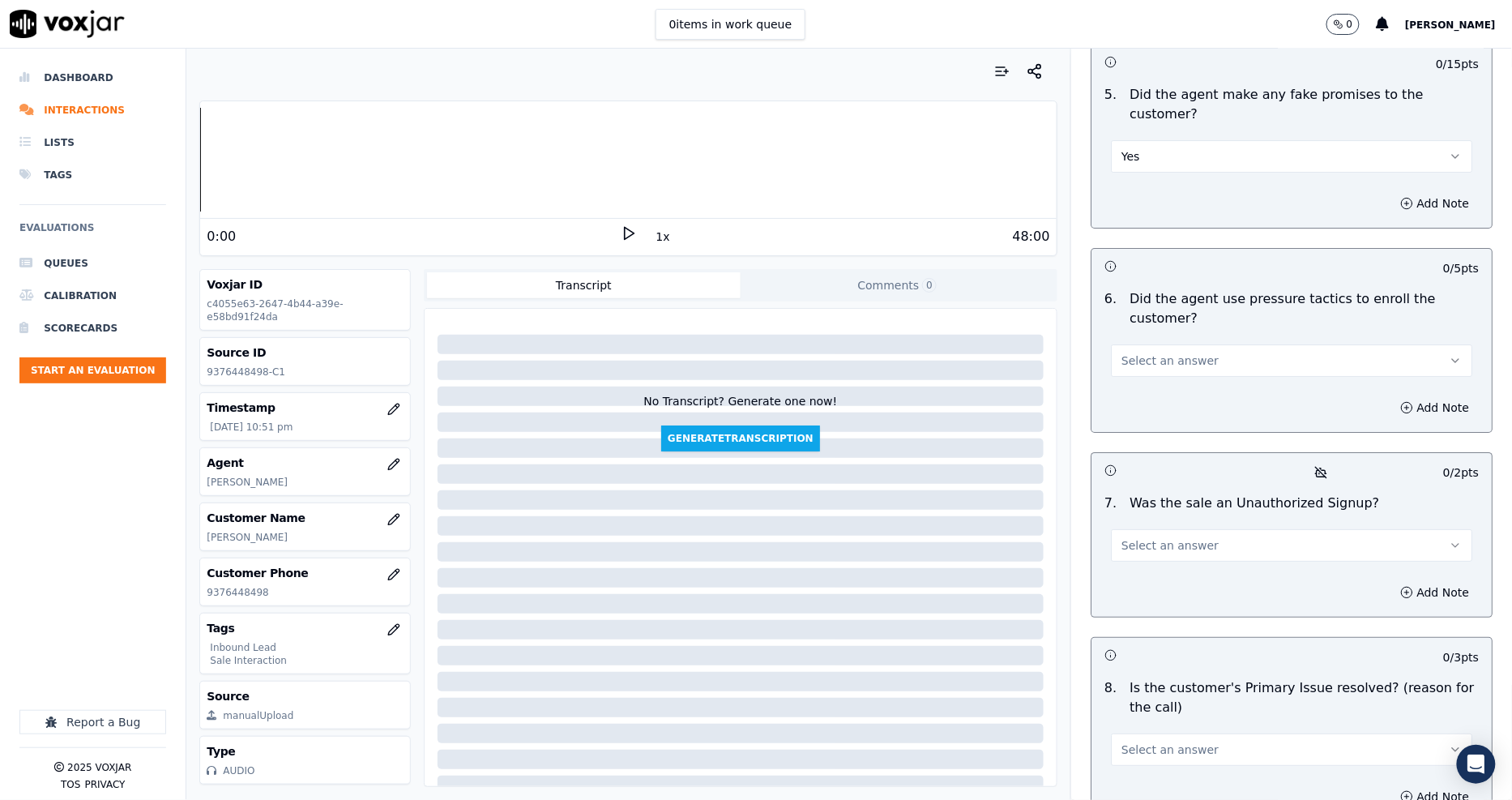
scroll to position [4320, 0]
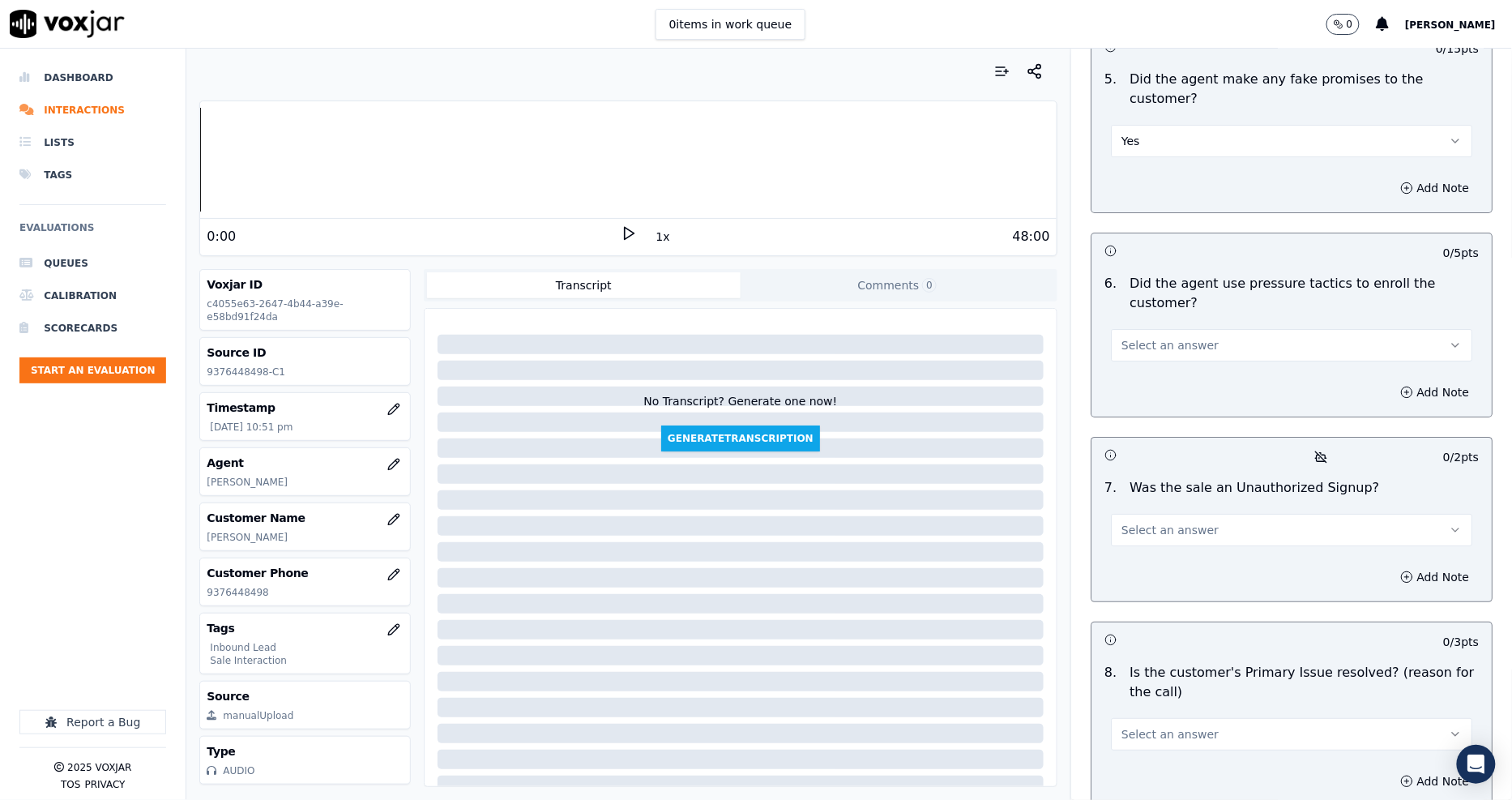
click at [1121, 132] on span "Yes" at bounding box center [1131, 140] width 19 height 16
click at [1129, 133] on div "No" at bounding box center [1262, 128] width 331 height 26
click at [1127, 337] on span "Select an answer" at bounding box center [1170, 345] width 98 height 16
click at [1134, 308] on div "No" at bounding box center [1262, 312] width 331 height 26
click at [1176, 522] on span "Select an answer" at bounding box center [1170, 530] width 98 height 16
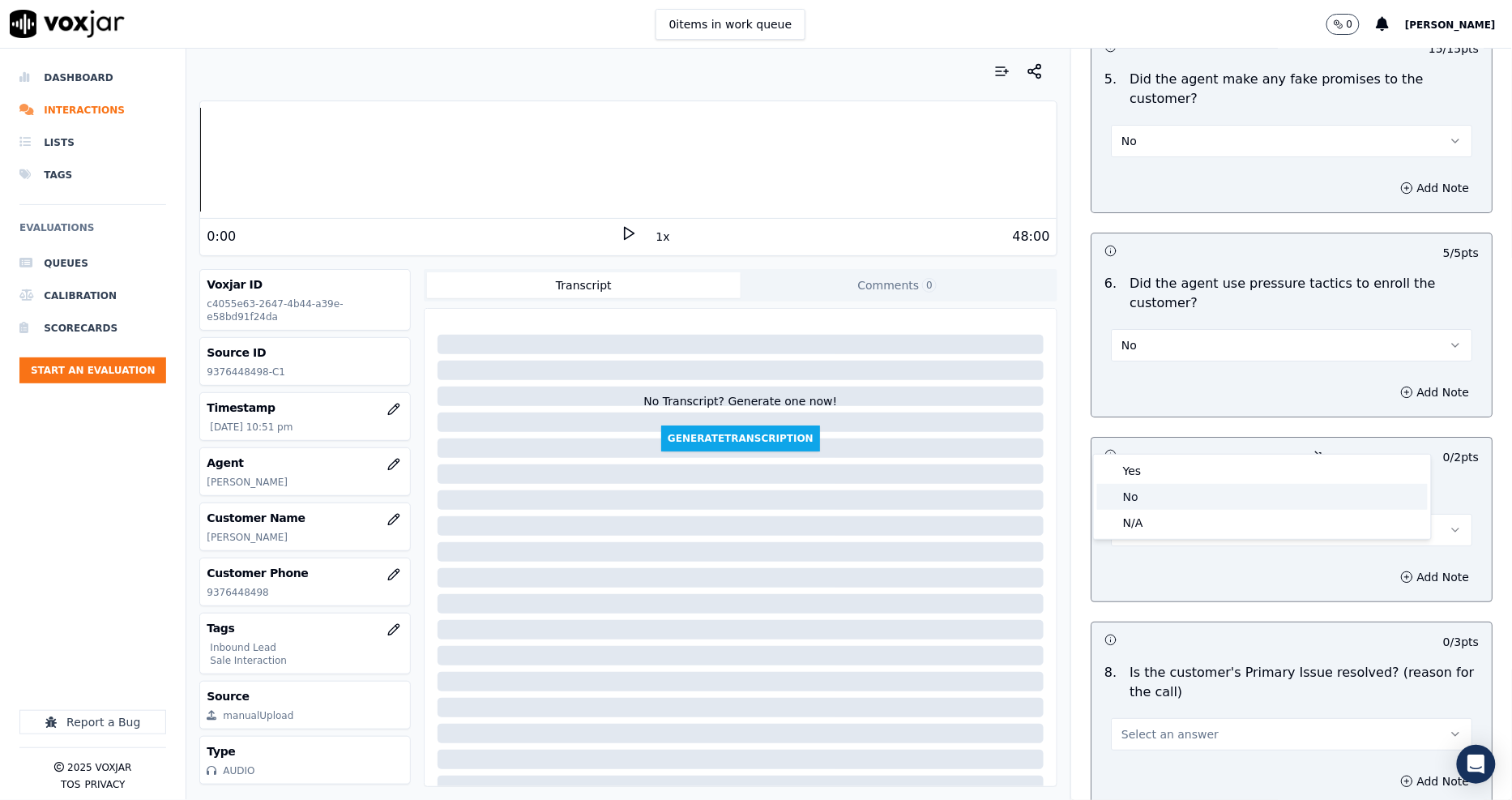
click at [1175, 494] on div "No" at bounding box center [1262, 497] width 331 height 26
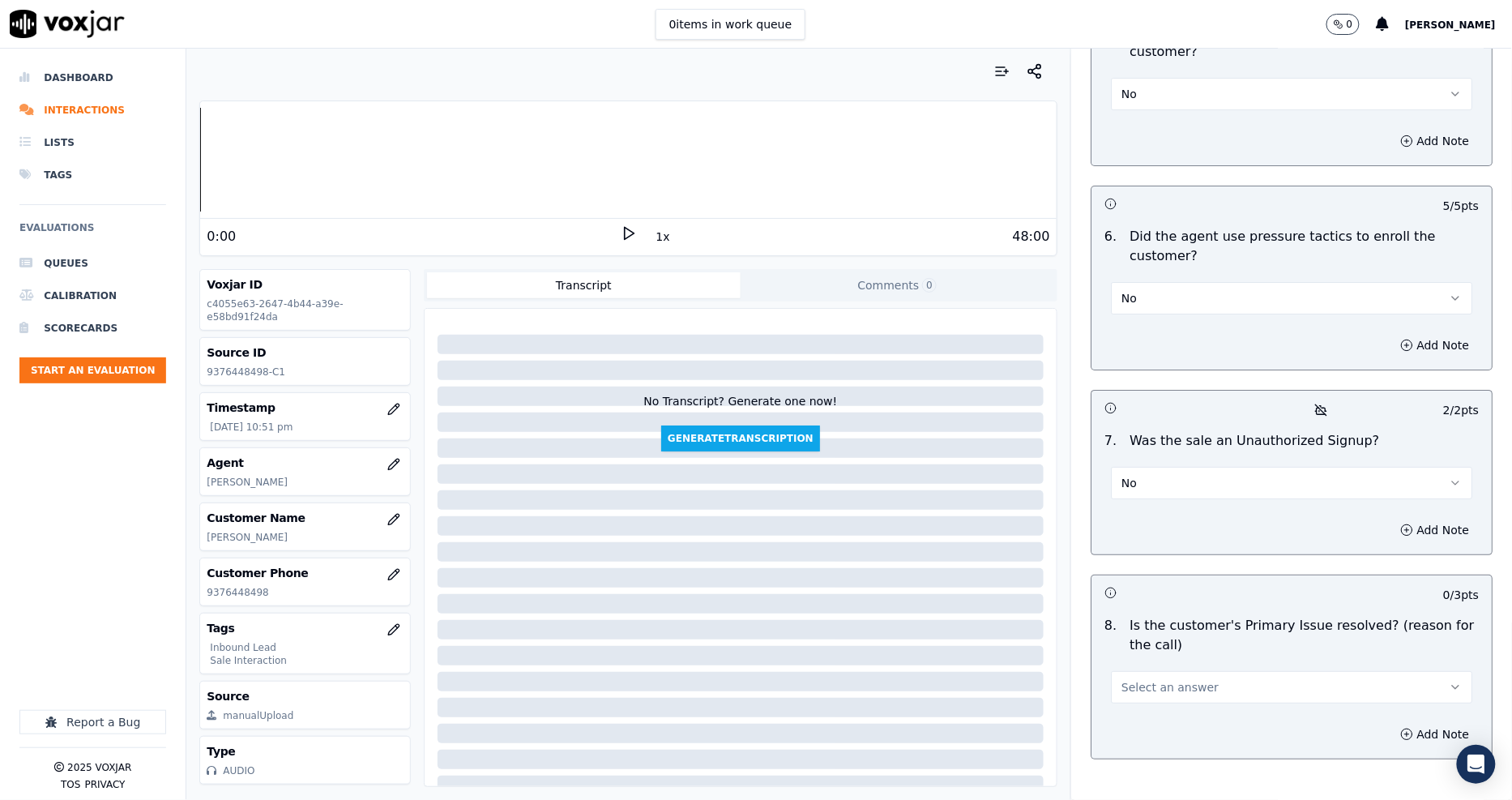
scroll to position [4368, 0]
drag, startPoint x: 1172, startPoint y: 590, endPoint x: 1167, endPoint y: 605, distance: 15.8
click at [1172, 678] on span "Select an answer" at bounding box center [1170, 685] width 98 height 16
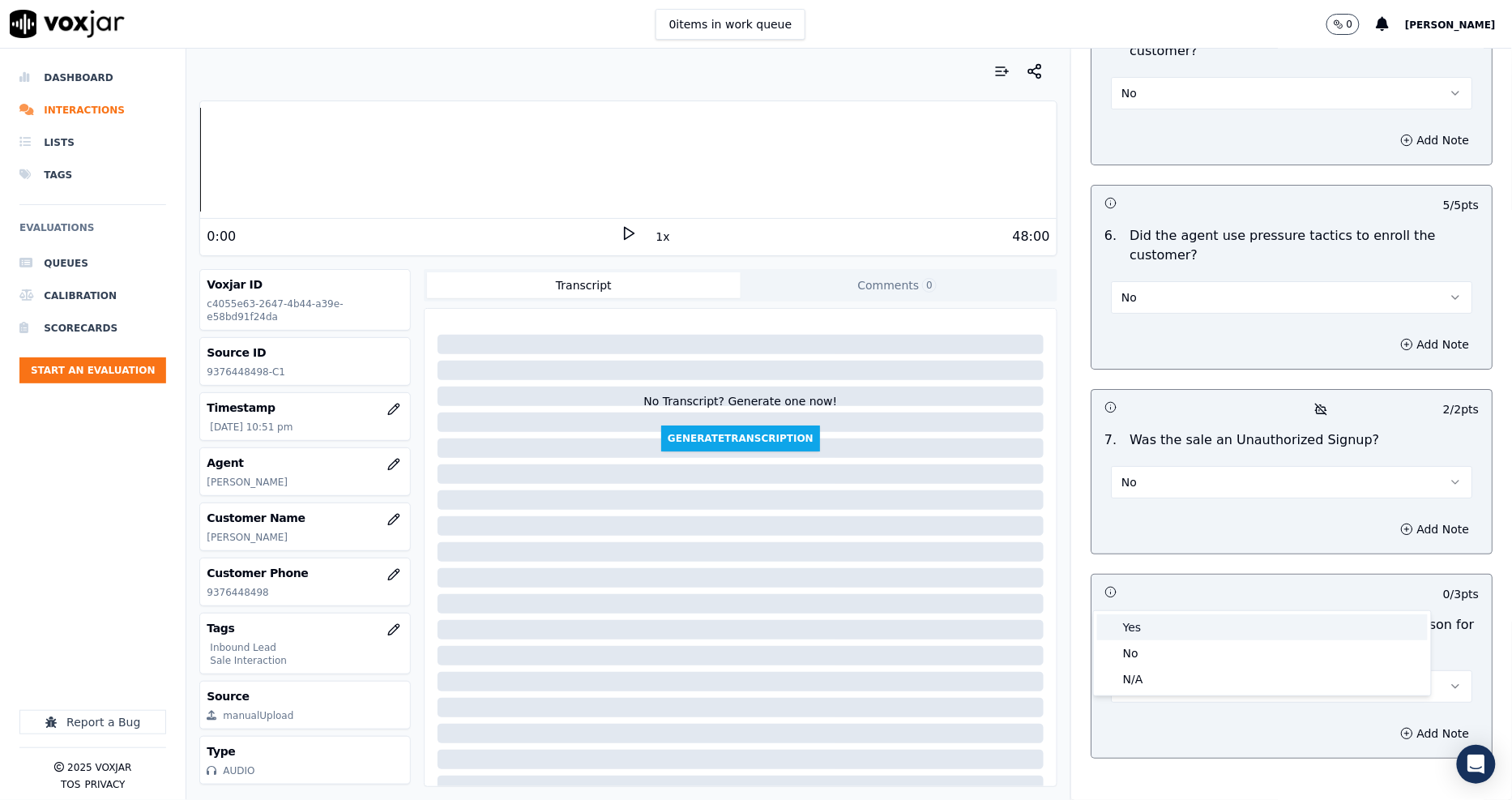
click at [1150, 634] on div "Yes" at bounding box center [1262, 627] width 331 height 26
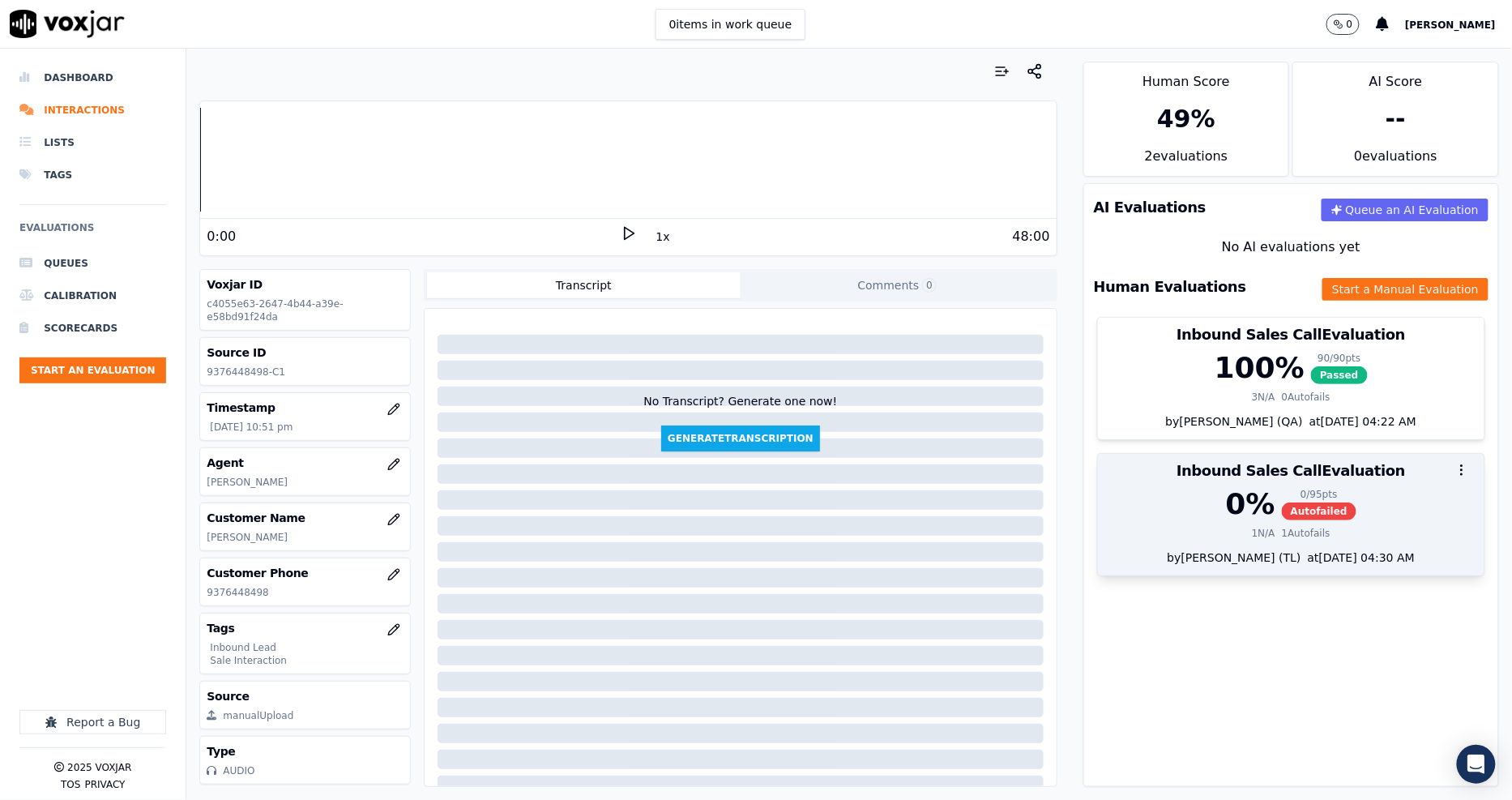
click at [1303, 502] on div "0 / 95 pts Autofailed" at bounding box center [1319, 503] width 74 height 33
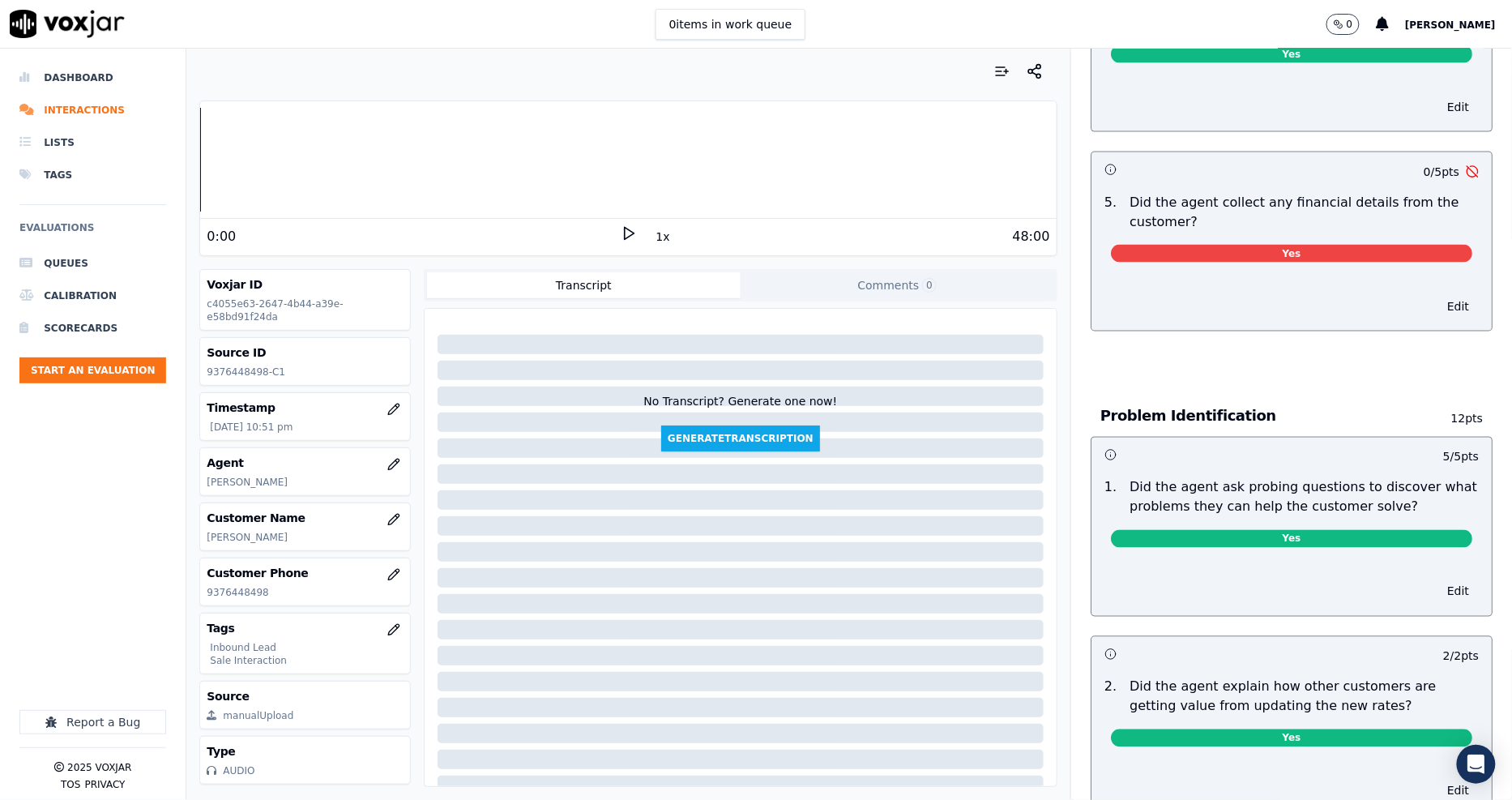
scroll to position [810, 0]
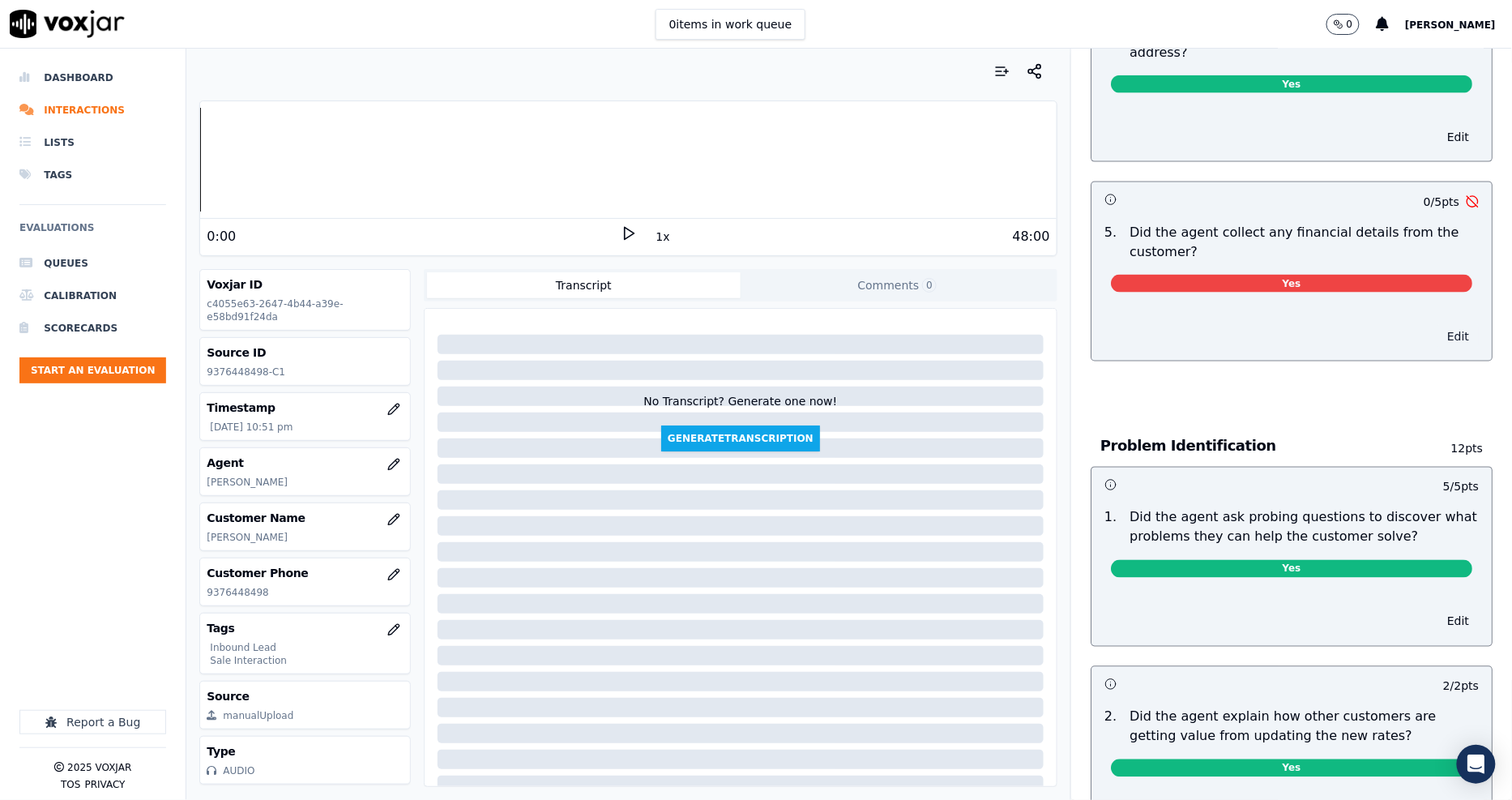
click at [1438, 325] on button "Edit" at bounding box center [1458, 336] width 41 height 23
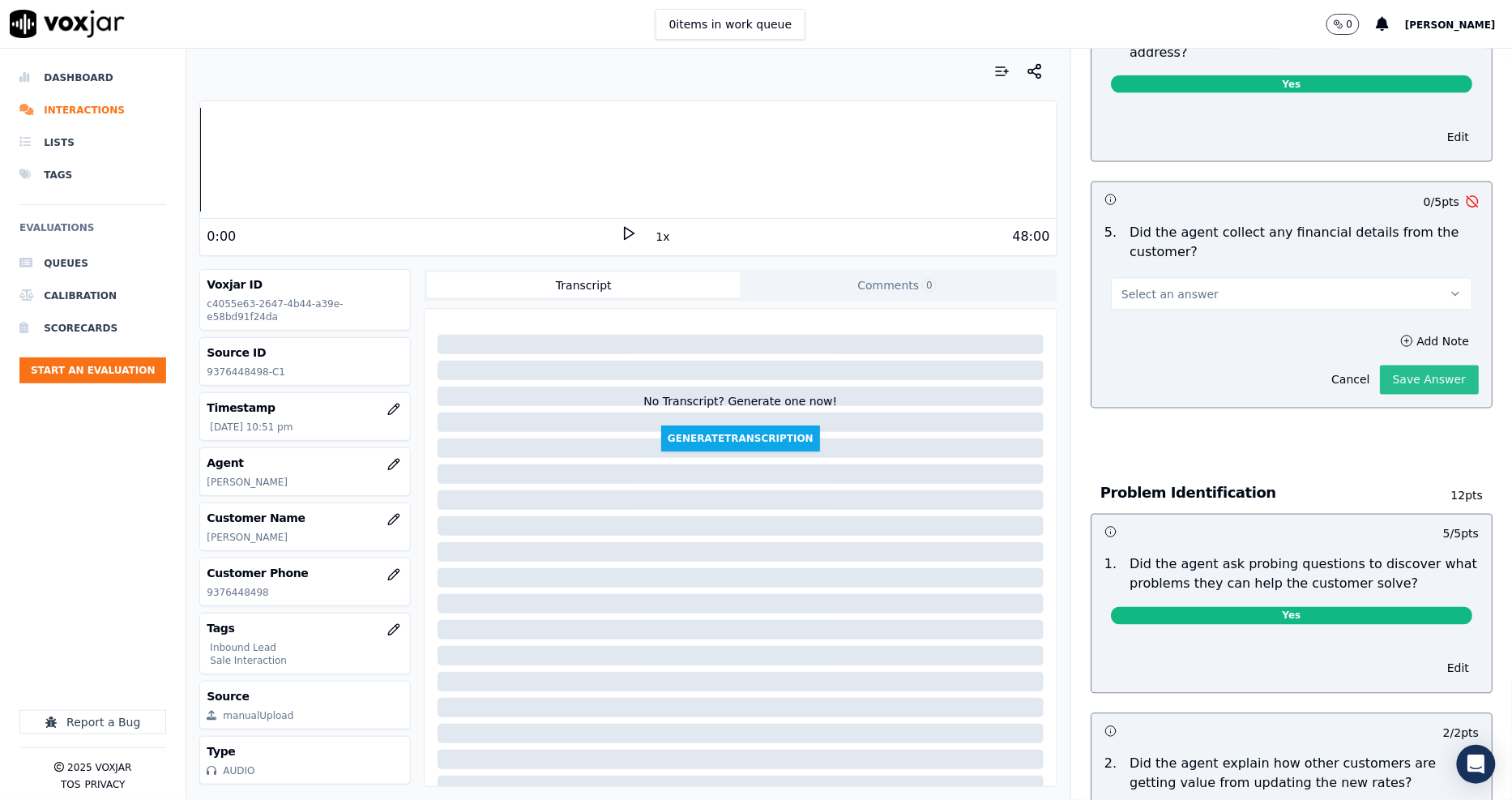
click at [1394, 365] on button "Save Answer" at bounding box center [1428, 379] width 99 height 29
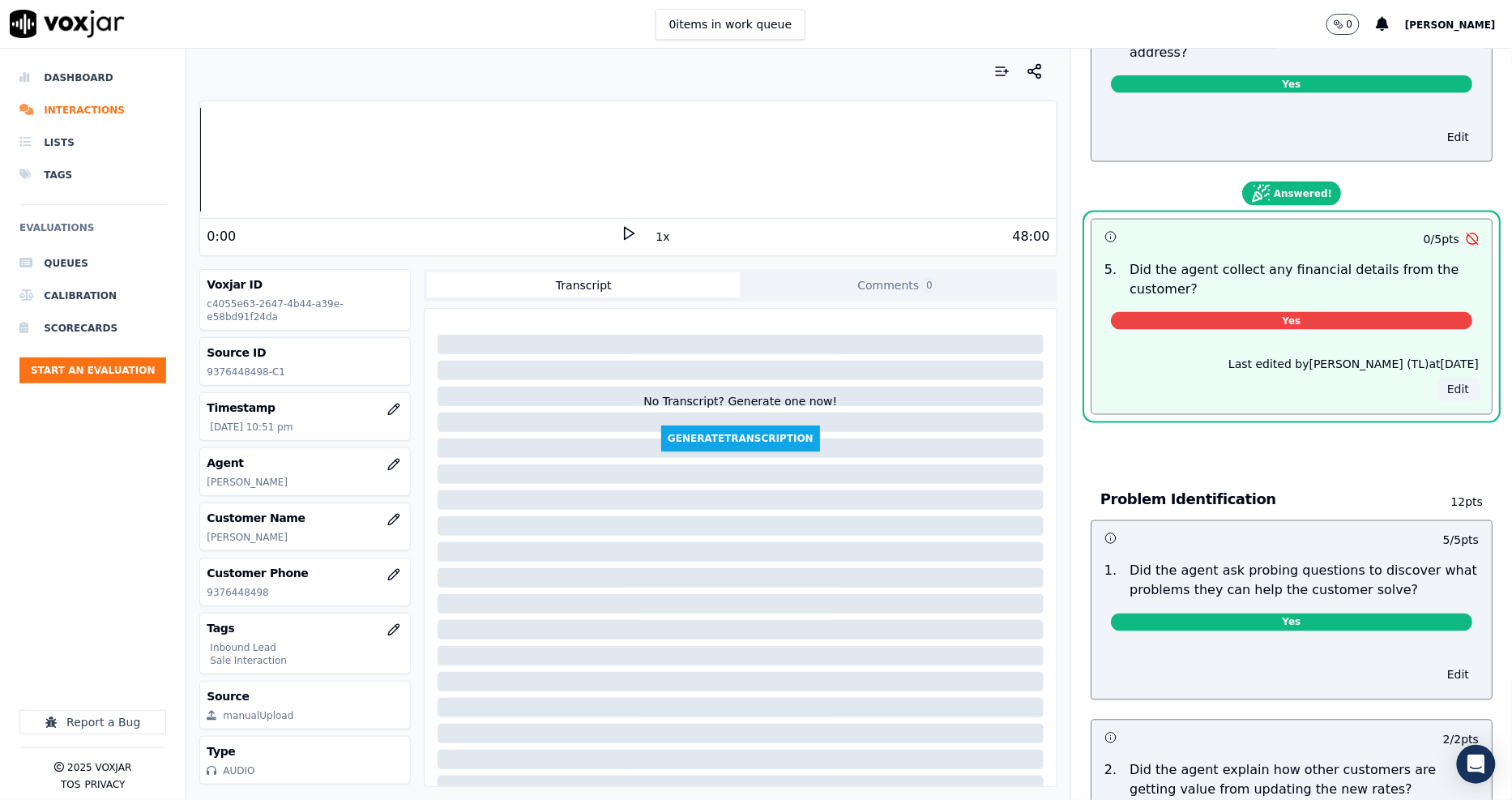
click at [1438, 378] on button "Edit" at bounding box center [1458, 390] width 41 height 23
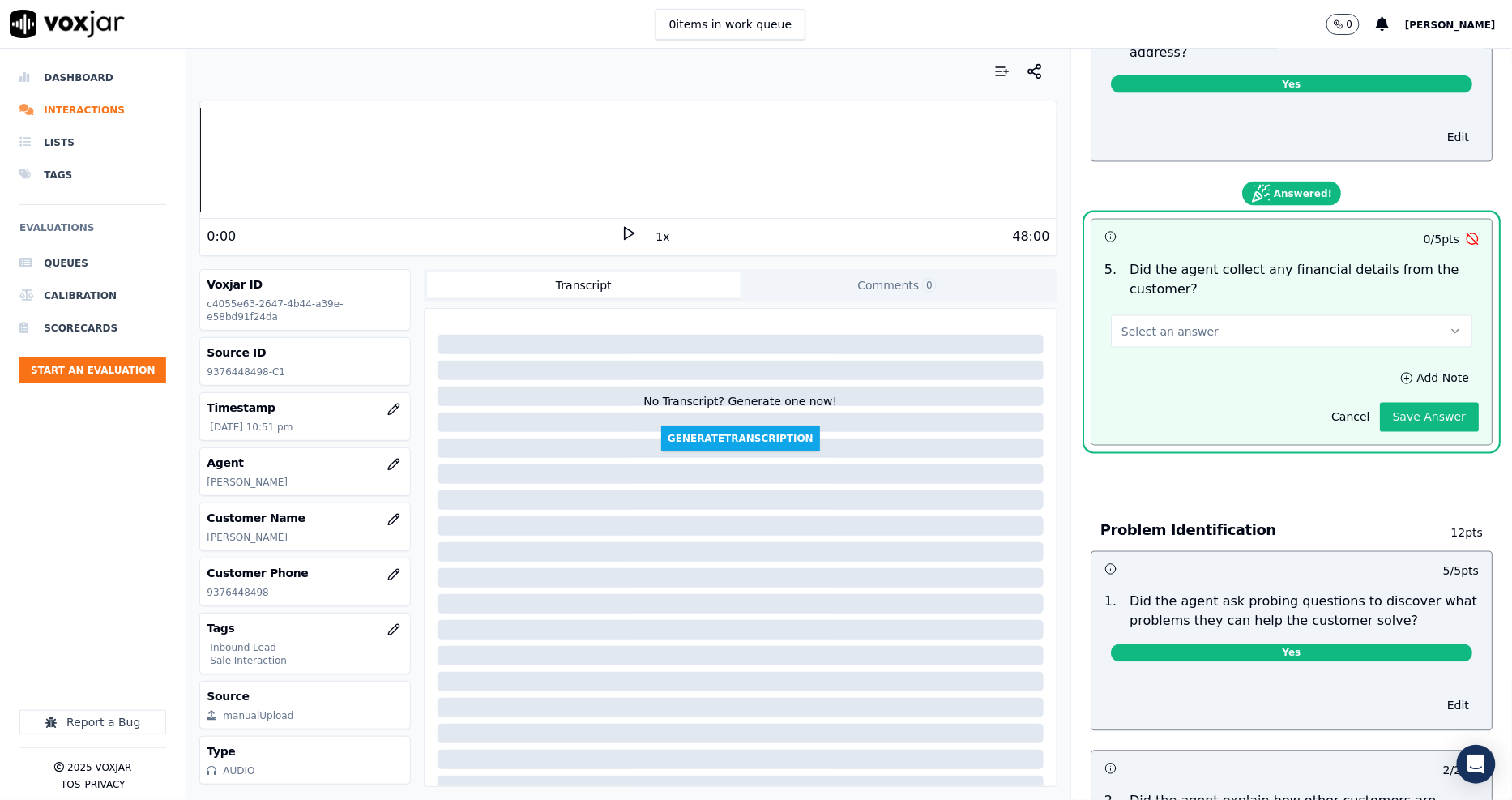
click at [1220, 315] on button "Select an answer" at bounding box center [1291, 331] width 362 height 33
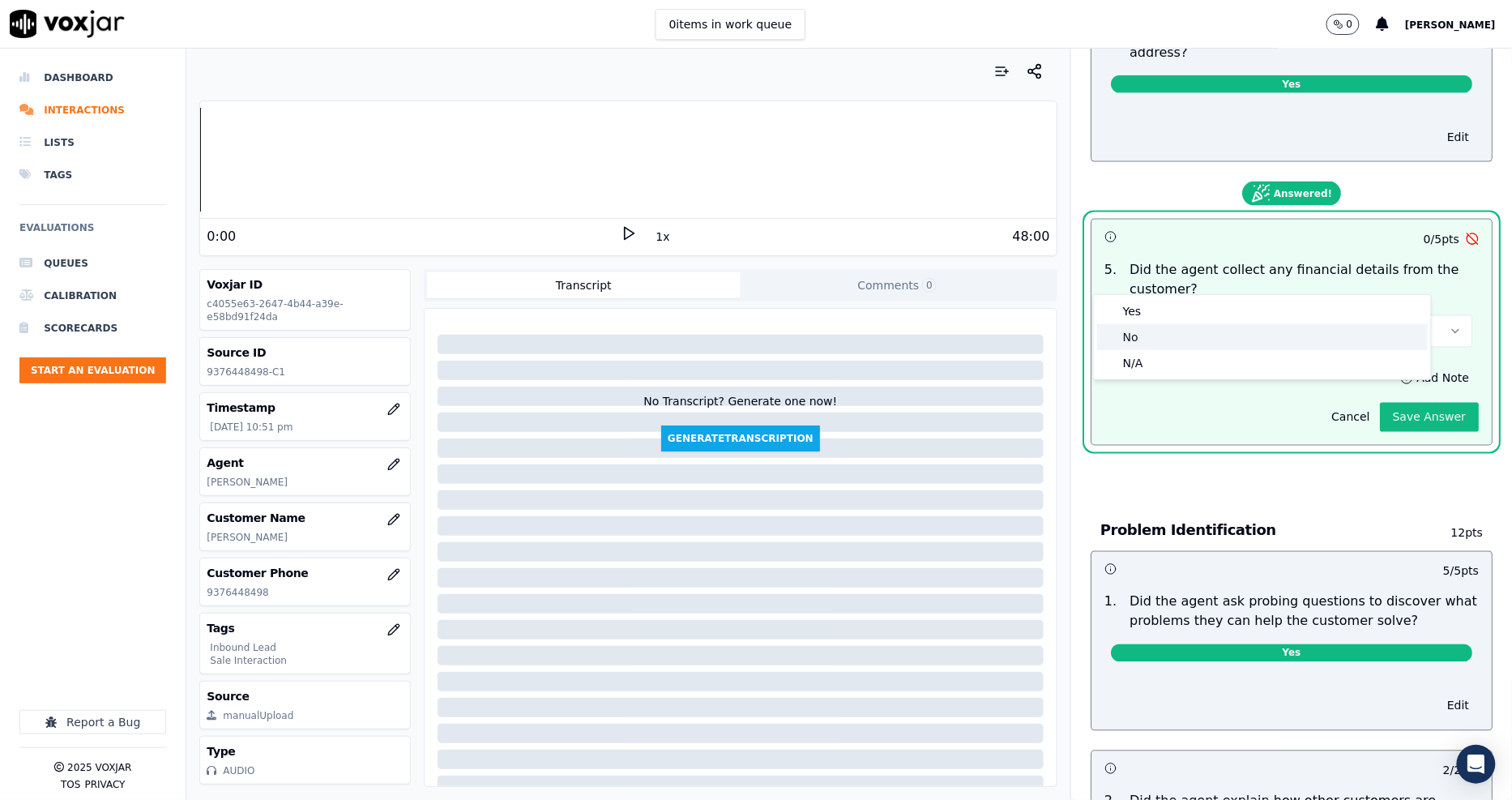
click at [1190, 341] on div "No" at bounding box center [1262, 337] width 331 height 26
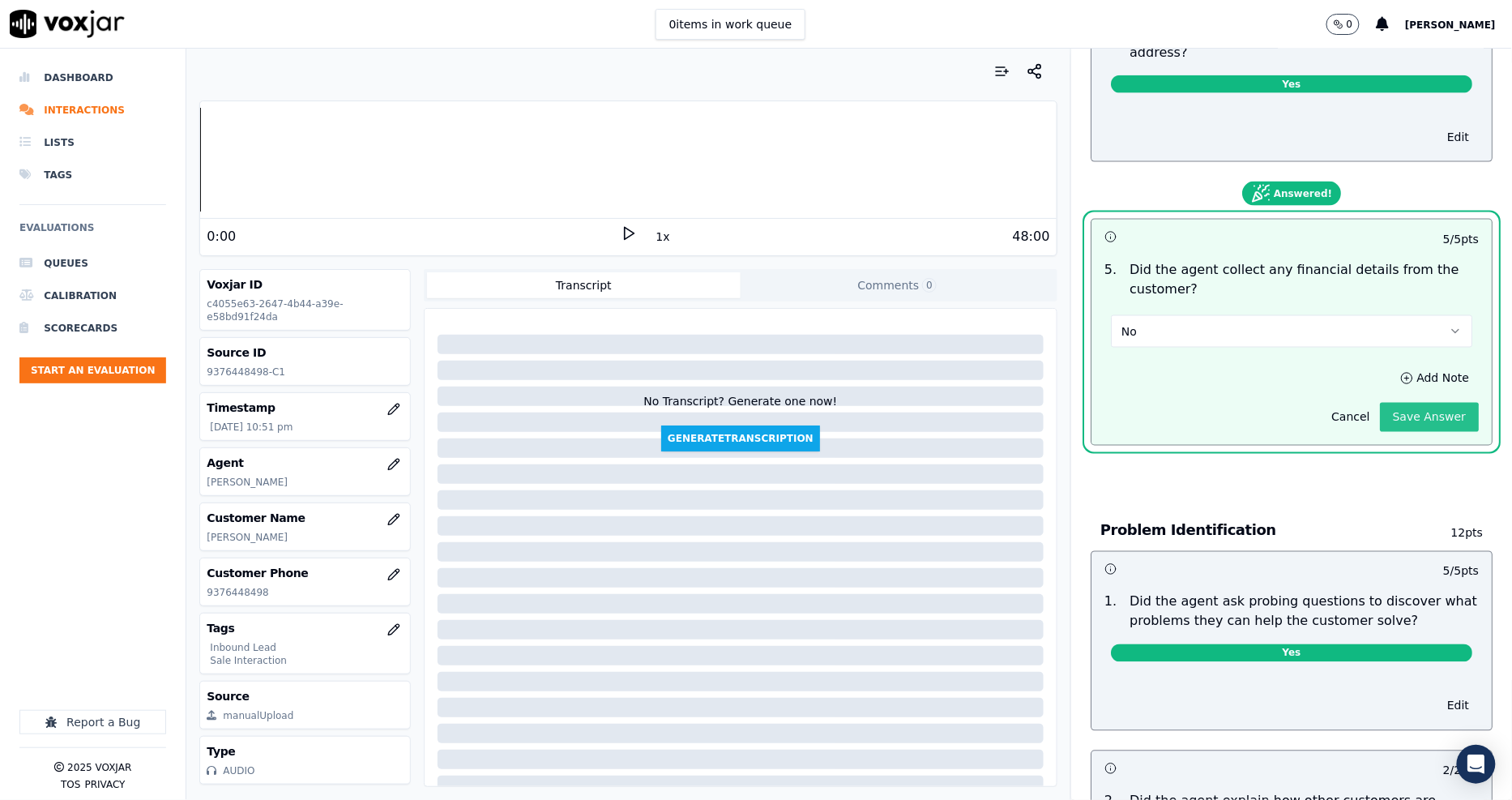
click at [1413, 403] on button "Save Answer" at bounding box center [1428, 417] width 99 height 29
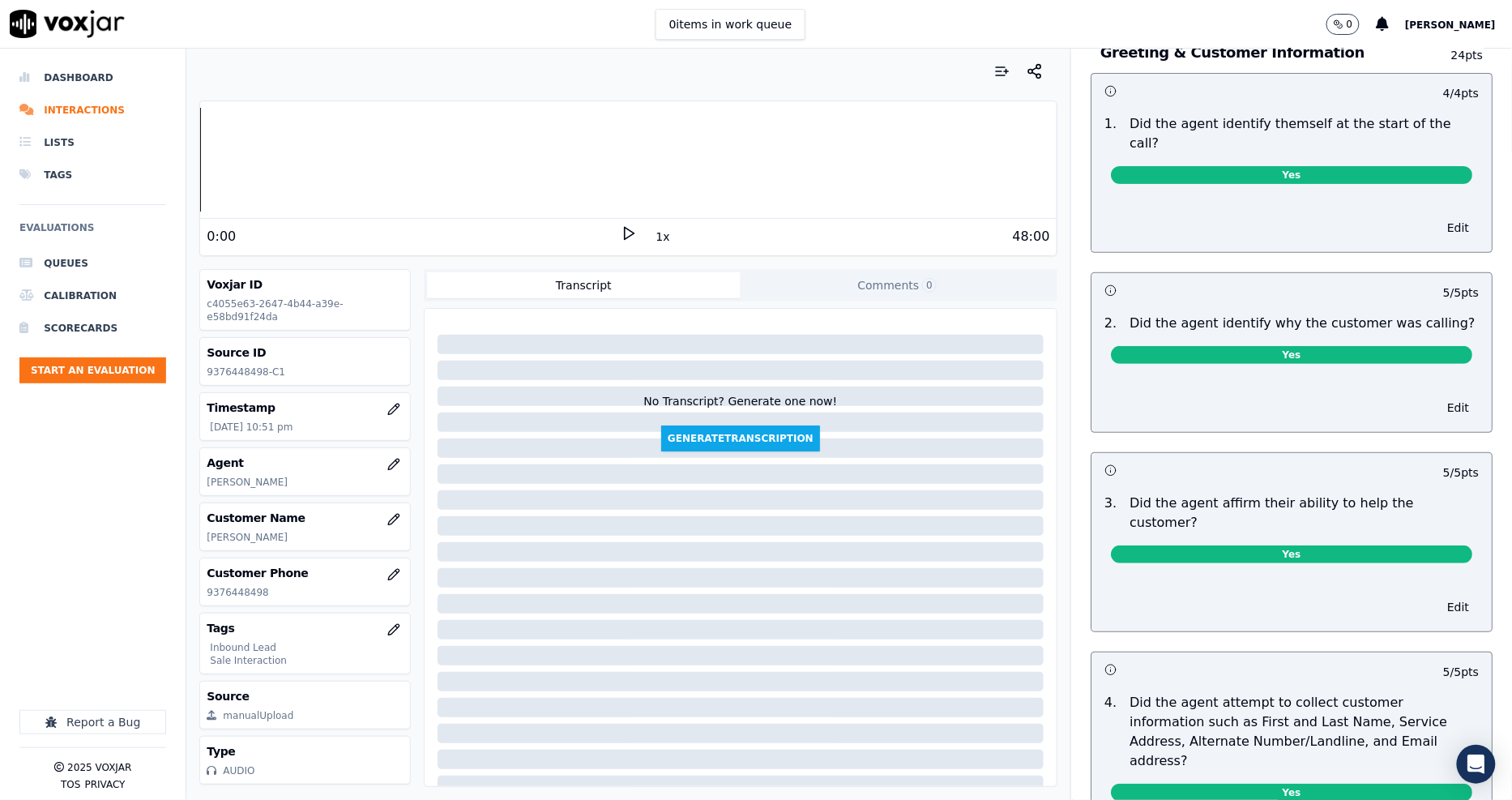
scroll to position [0, 0]
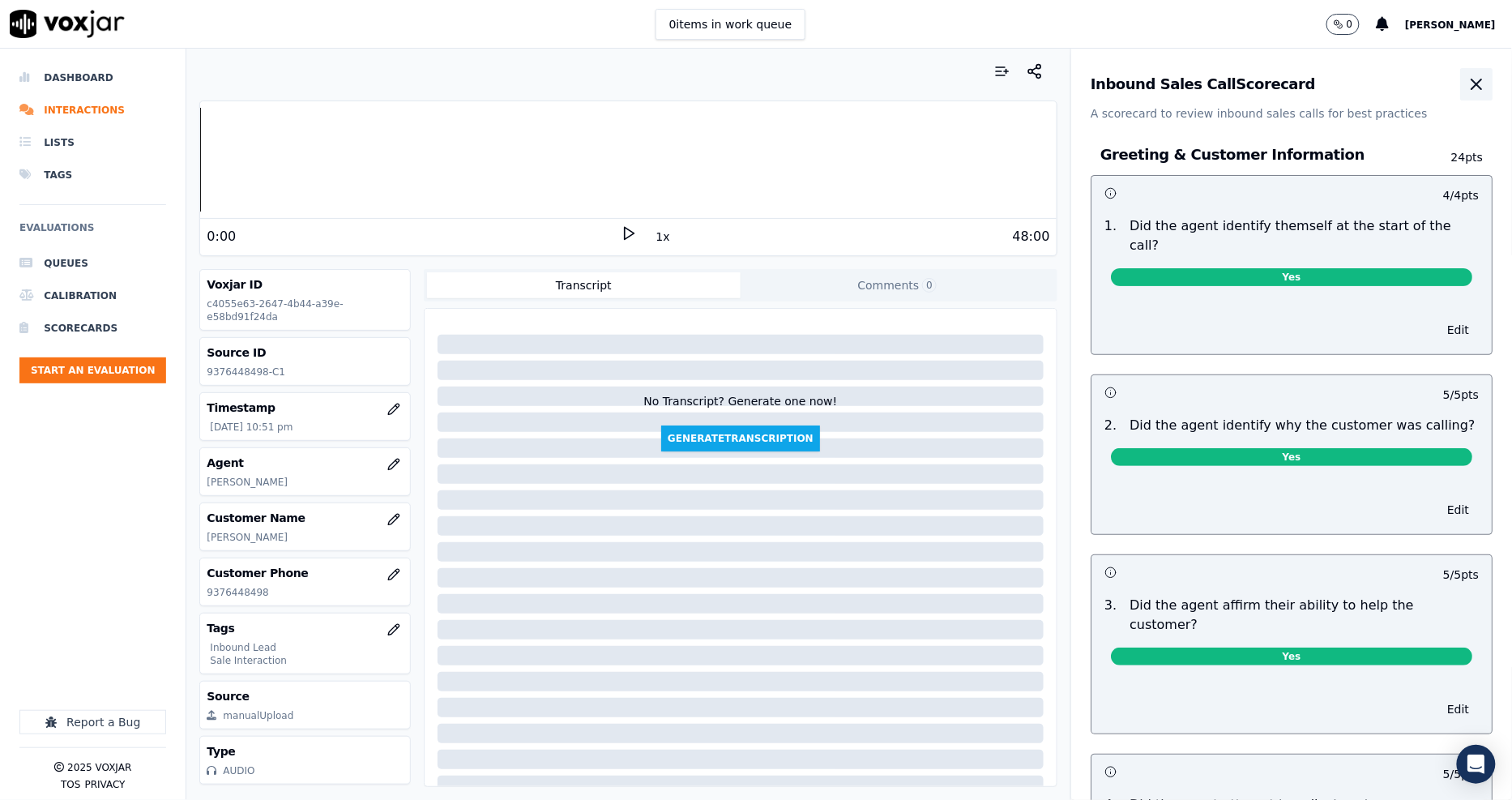
click at [1467, 83] on icon "button" at bounding box center [1476, 84] width 20 height 20
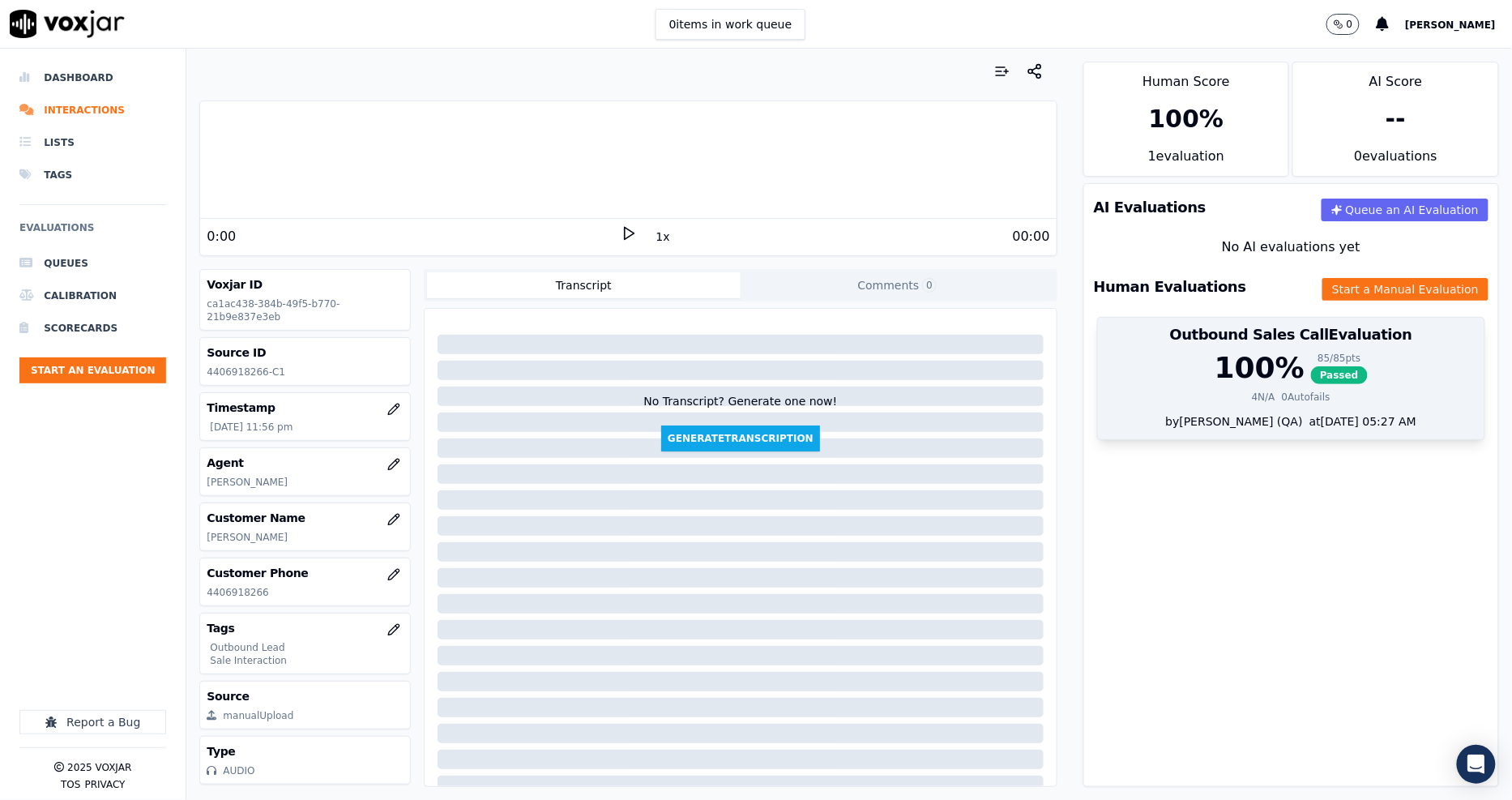
click at [1214, 361] on div "100 %" at bounding box center [1259, 367] width 90 height 33
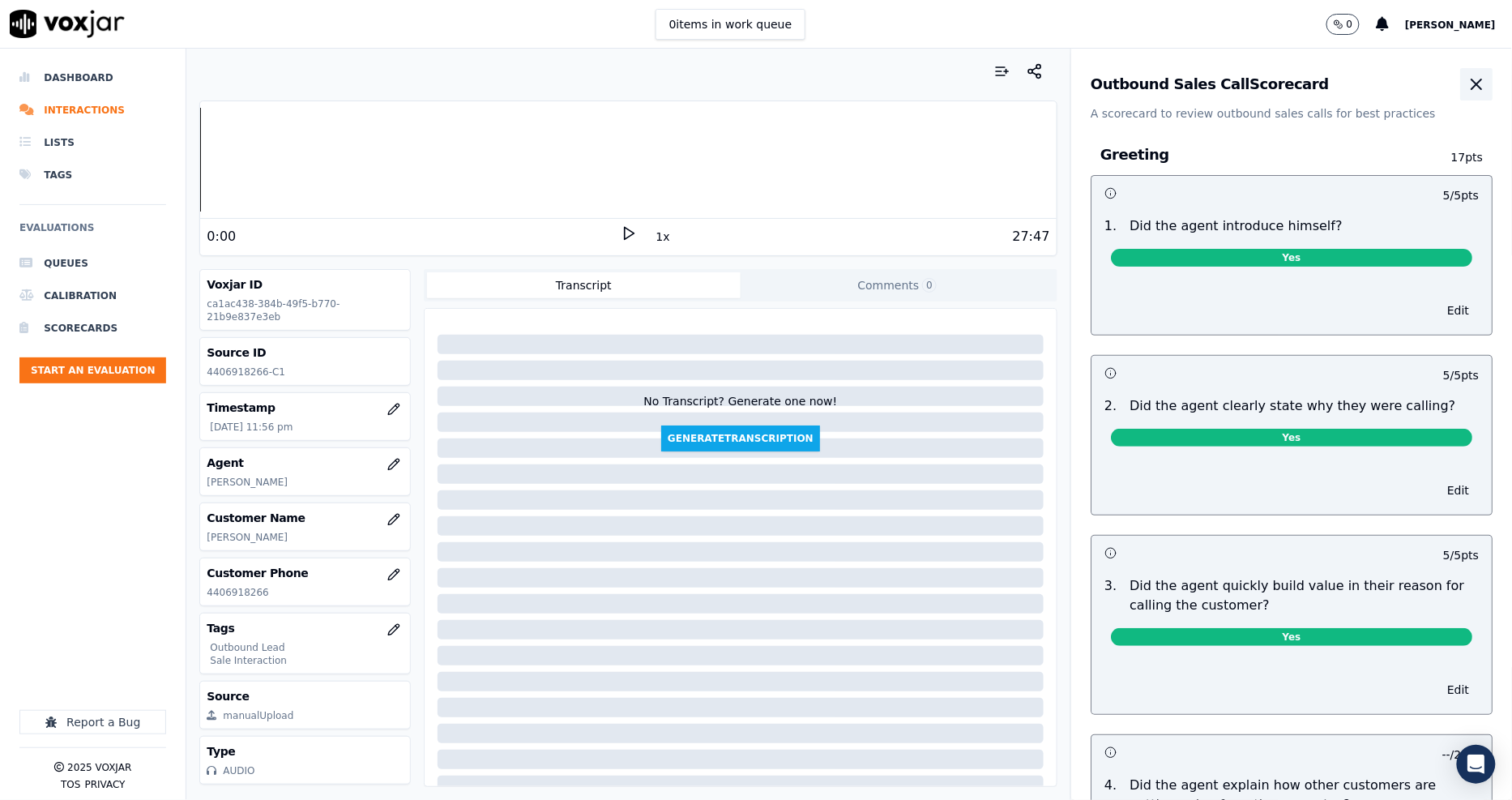
drag, startPoint x: 1437, startPoint y: 80, endPoint x: 1426, endPoint y: 99, distance: 22.0
click at [1443, 141] on div "Outbound Sales Call Scorecard A scorecard to review outbound sales calls for be…" at bounding box center [1291, 424] width 440 height 751
click at [1460, 89] on button "button" at bounding box center [1476, 84] width 33 height 33
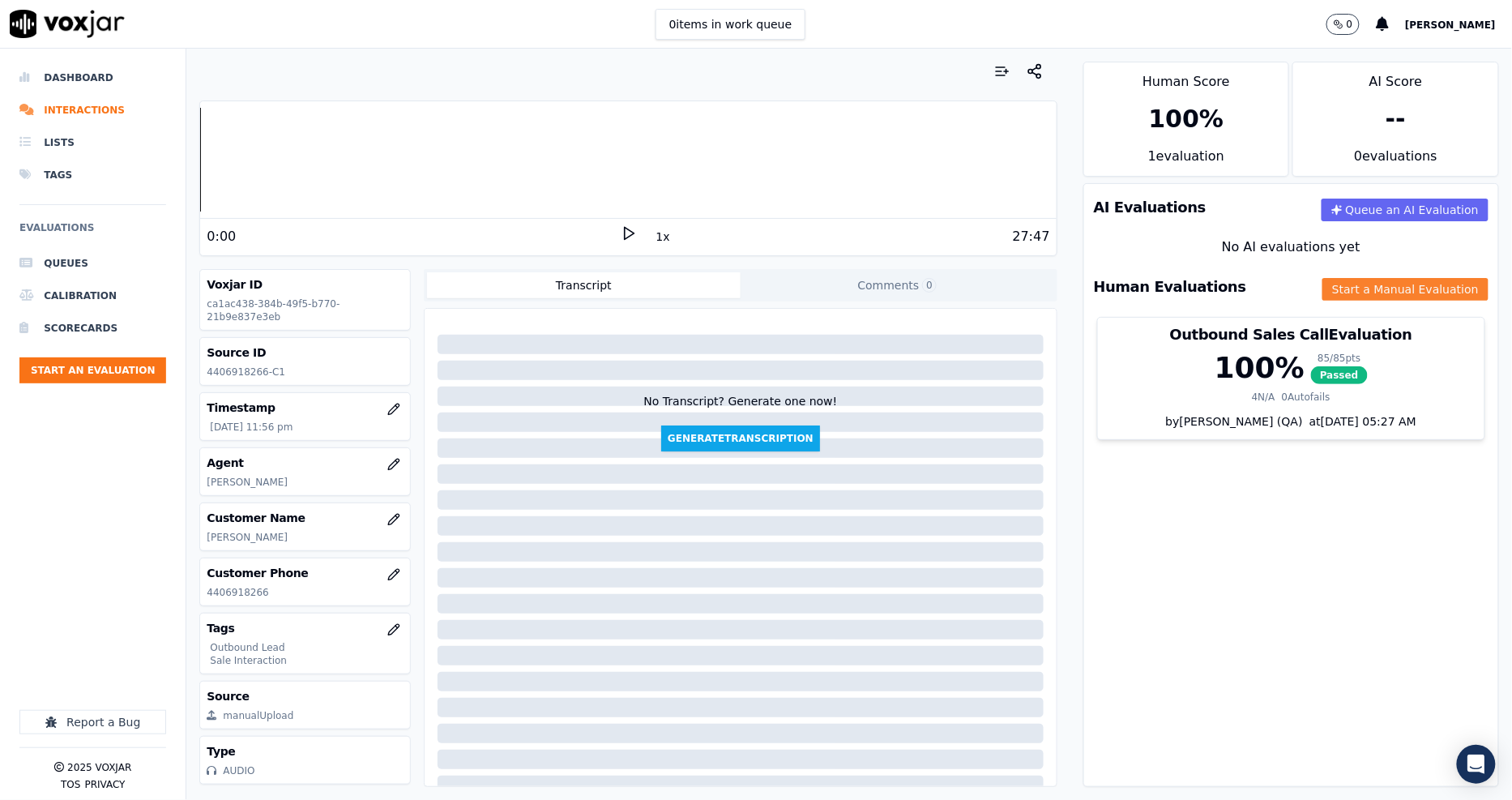
click at [1322, 292] on button "Start a Manual Evaluation" at bounding box center [1405, 289] width 166 height 23
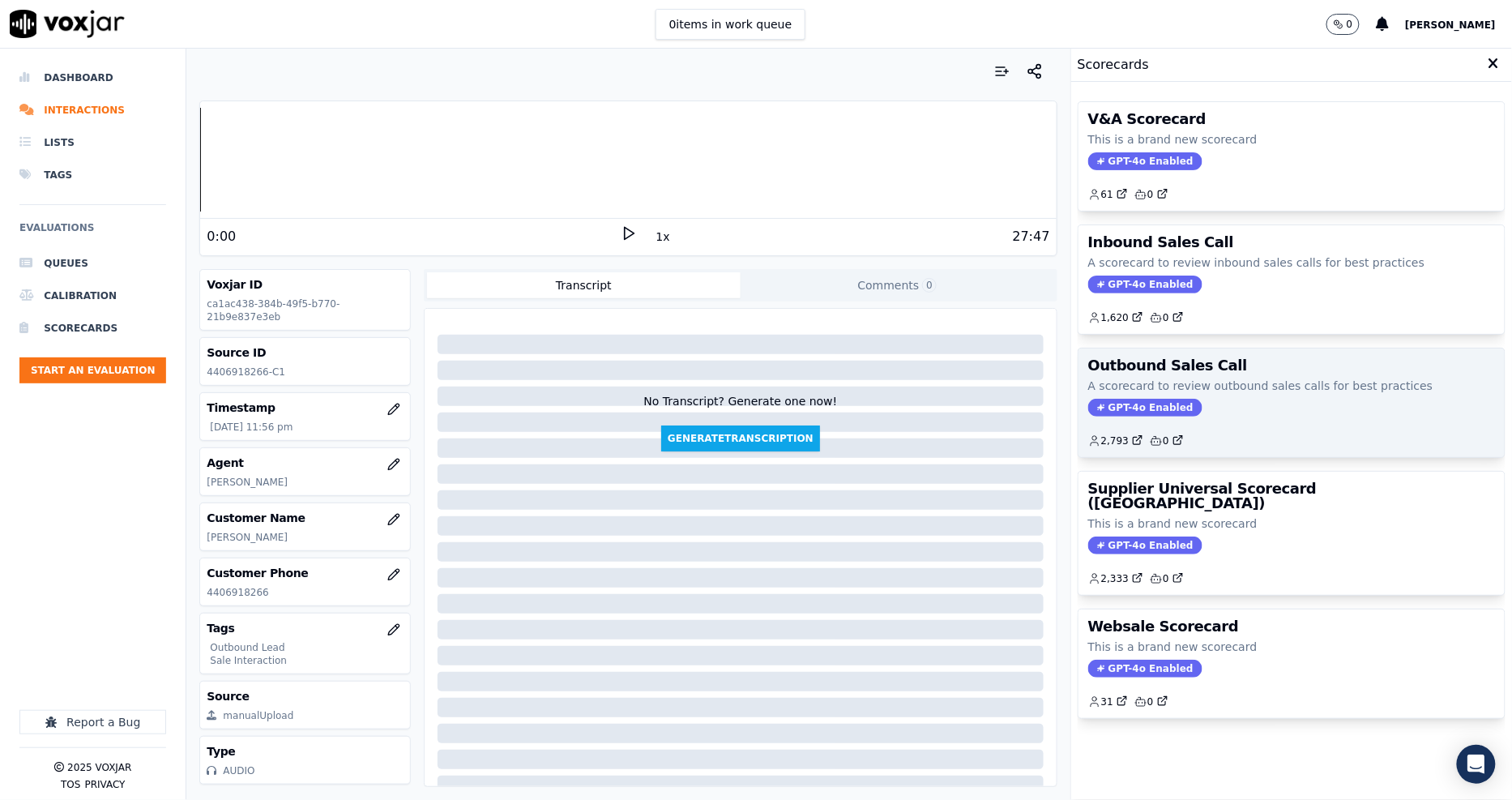
click at [1217, 360] on h3 "Outbound Sales Call" at bounding box center [1291, 365] width 407 height 15
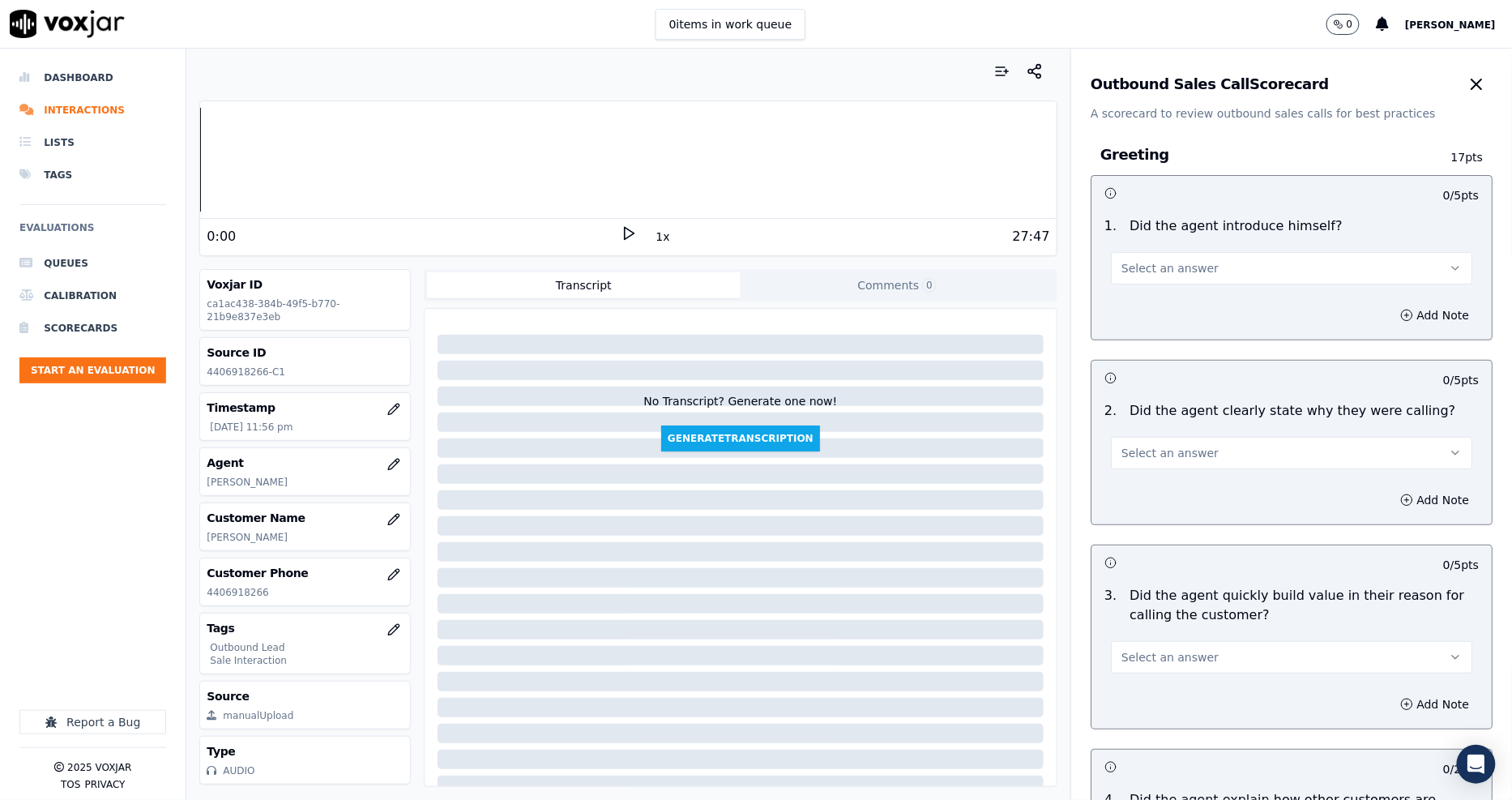
click at [1177, 282] on div "1 . Did the agent introduce himself? Select an answer" at bounding box center [1291, 250] width 400 height 81
click at [1172, 270] on span "Select an answer" at bounding box center [1170, 268] width 98 height 16
click at [1167, 304] on div "Yes" at bounding box center [1262, 305] width 331 height 26
click at [1162, 454] on span "Select an answer" at bounding box center [1170, 453] width 98 height 16
click at [1160, 491] on div "Yes" at bounding box center [1262, 489] width 331 height 26
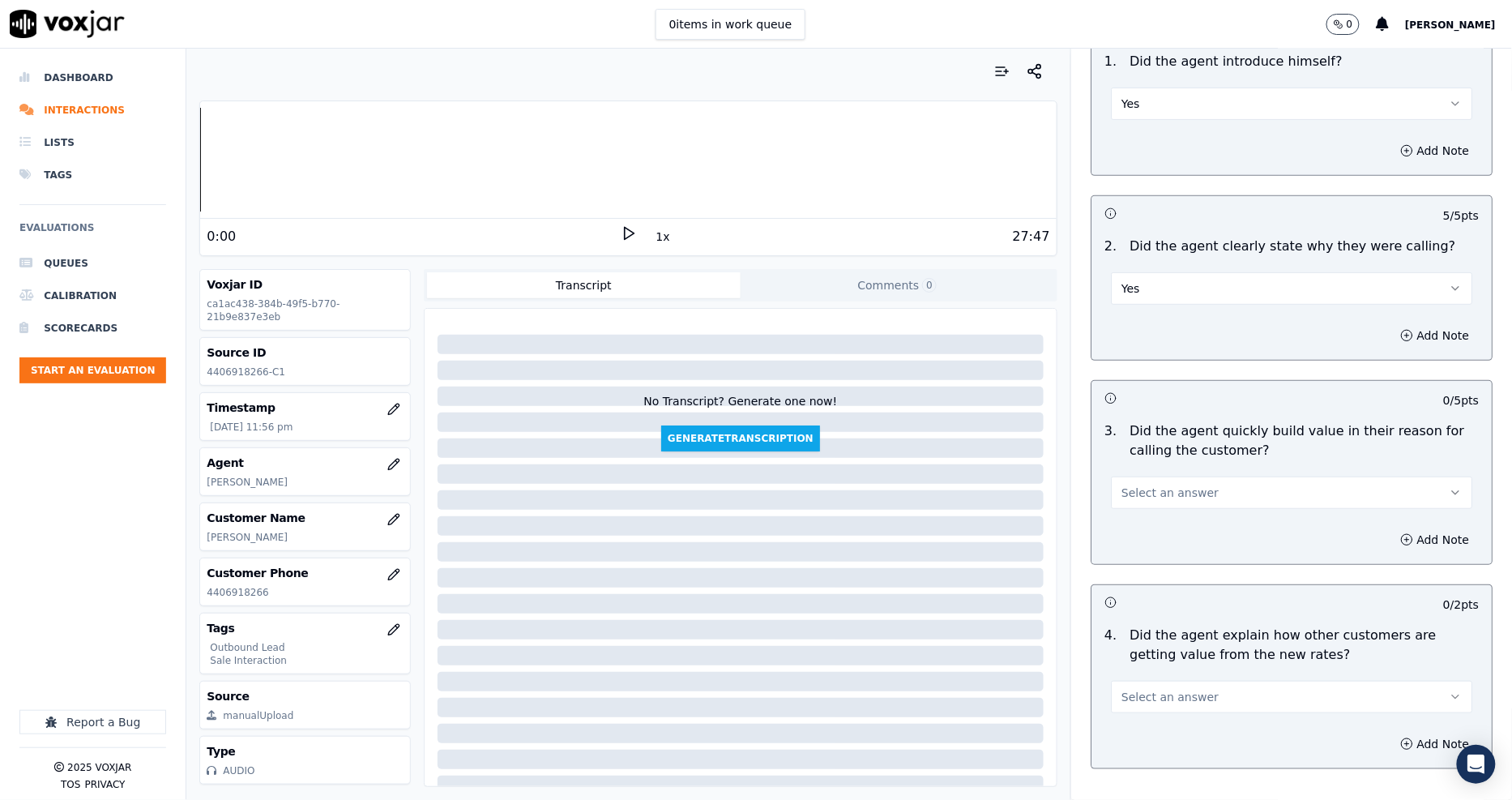
scroll to position [360, 0]
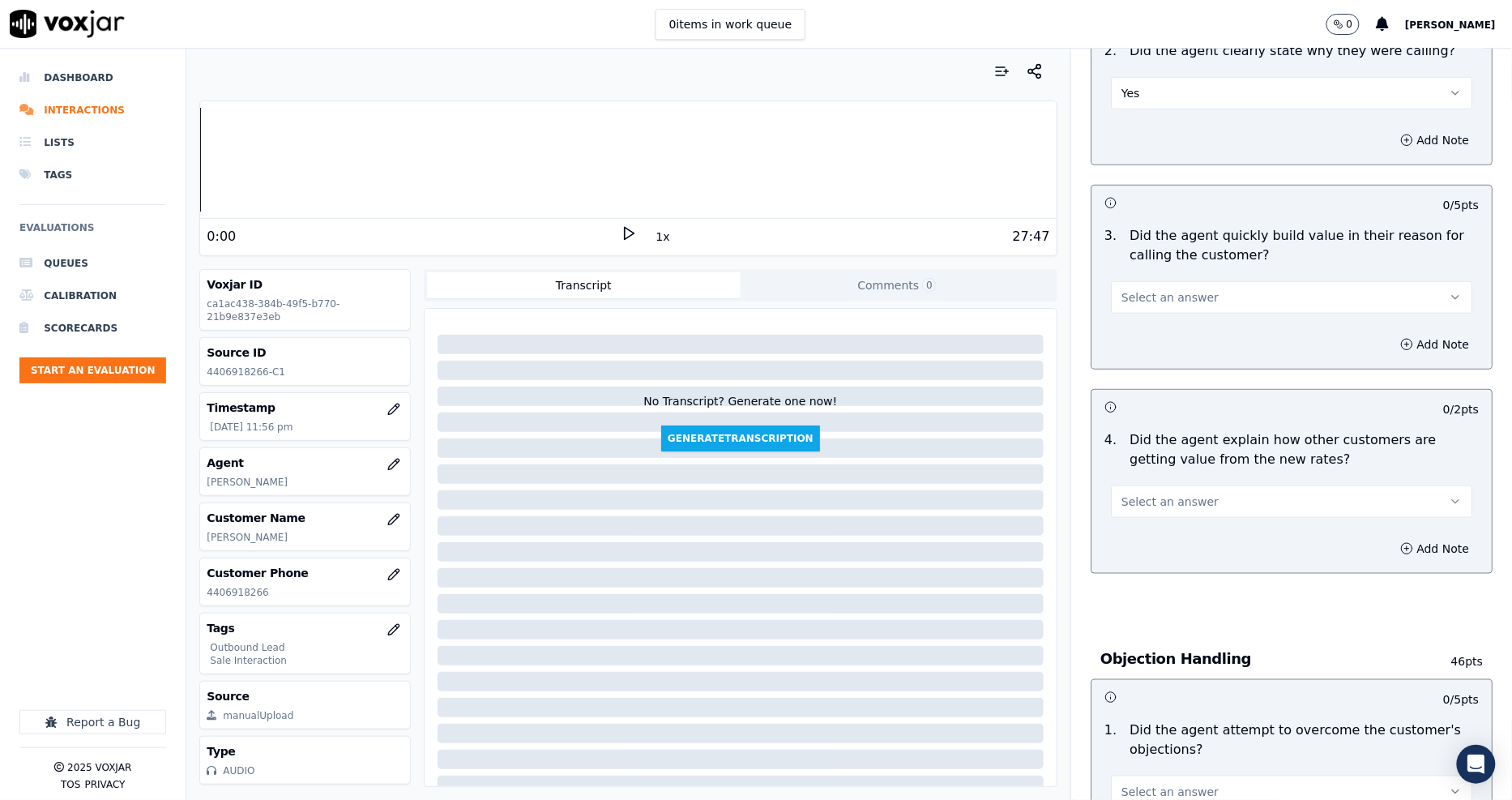
click at [1142, 305] on button "Select an answer" at bounding box center [1291, 297] width 362 height 33
click at [1137, 341] on div "Yes" at bounding box center [1262, 334] width 331 height 26
click at [1131, 493] on span "Select an answer" at bounding box center [1170, 500] width 98 height 16
click at [1130, 537] on div "Yes" at bounding box center [1262, 538] width 331 height 26
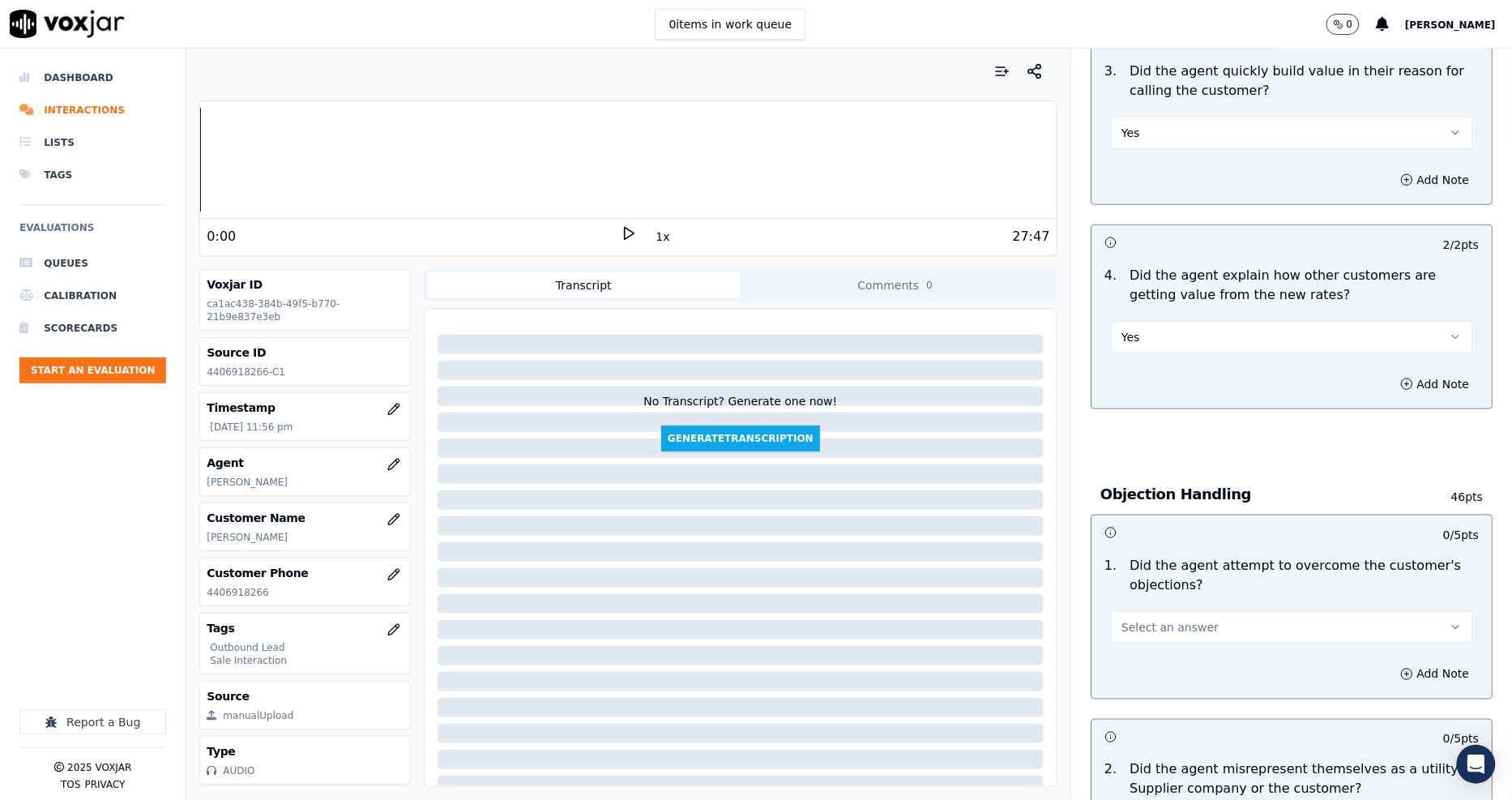
scroll to position [719, 0]
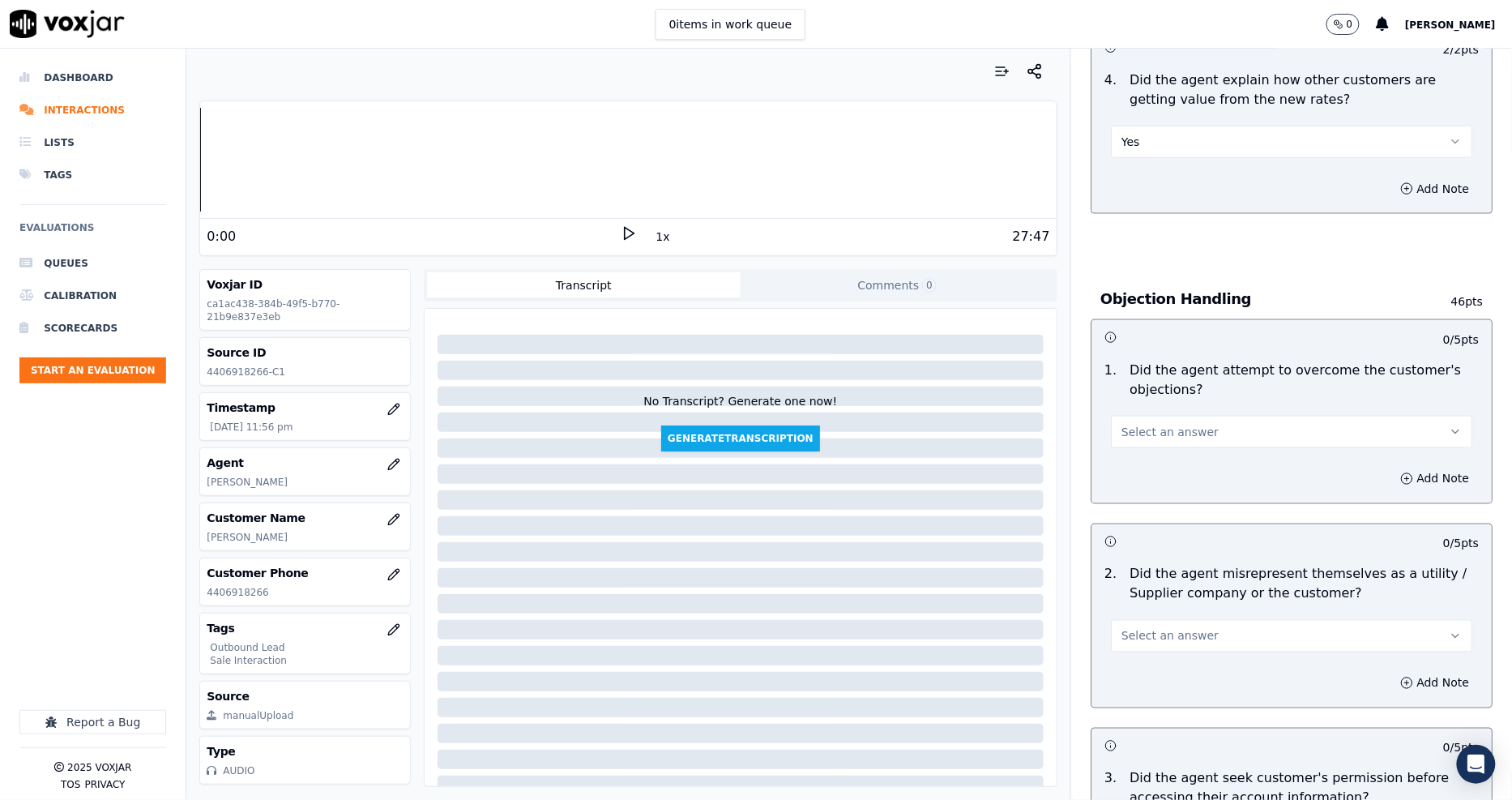
click at [1136, 403] on div "Select an answer" at bounding box center [1291, 423] width 387 height 49
drag, startPoint x: 1137, startPoint y: 425, endPoint x: 1135, endPoint y: 438, distance: 13.2
click at [1137, 426] on span "Select an answer" at bounding box center [1170, 431] width 98 height 16
click at [1130, 473] on div "Yes" at bounding box center [1262, 469] width 331 height 26
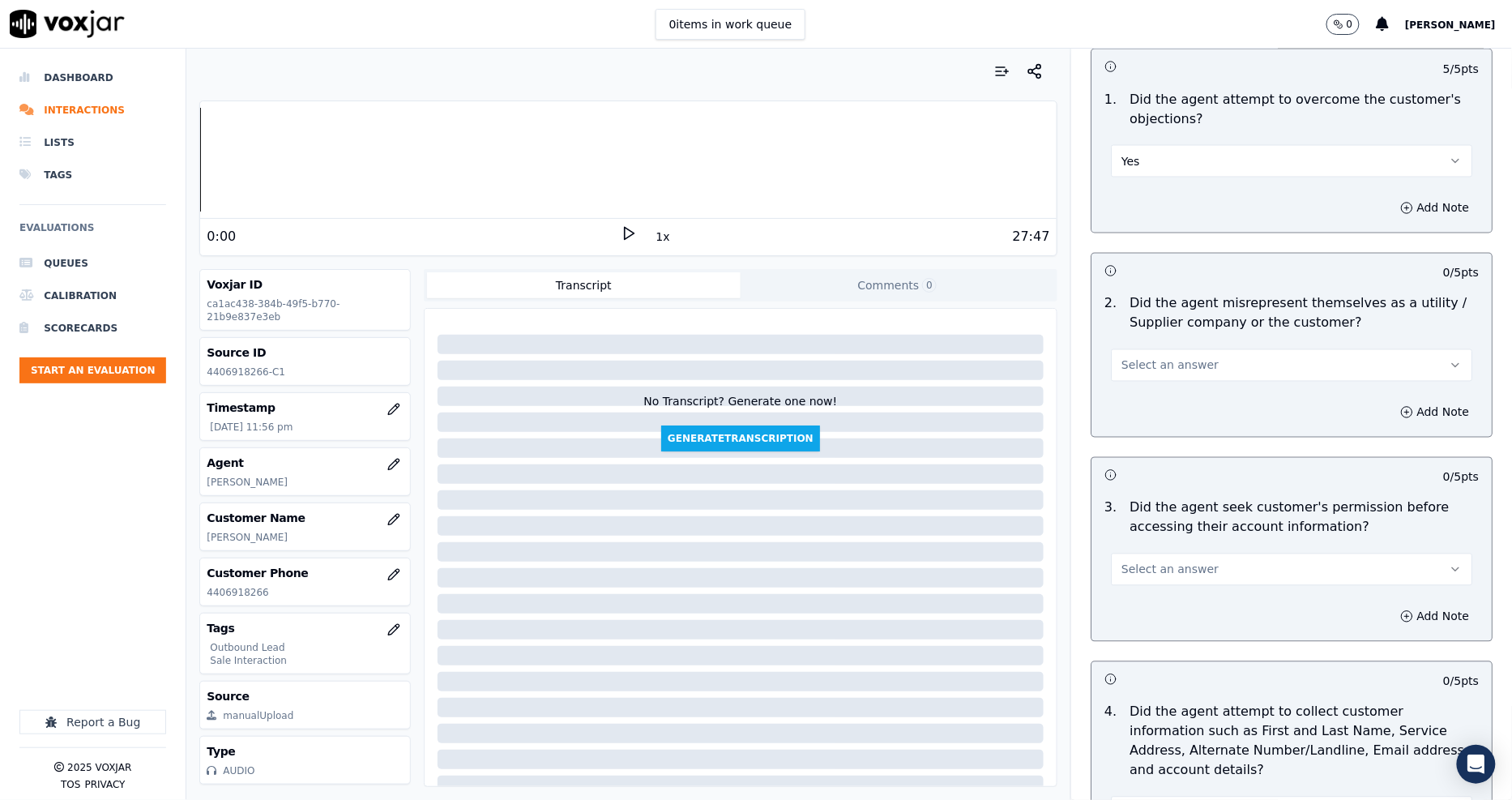
click at [1128, 369] on span "Select an answer" at bounding box center [1170, 364] width 98 height 16
click at [1129, 438] on div "No" at bounding box center [1262, 428] width 331 height 26
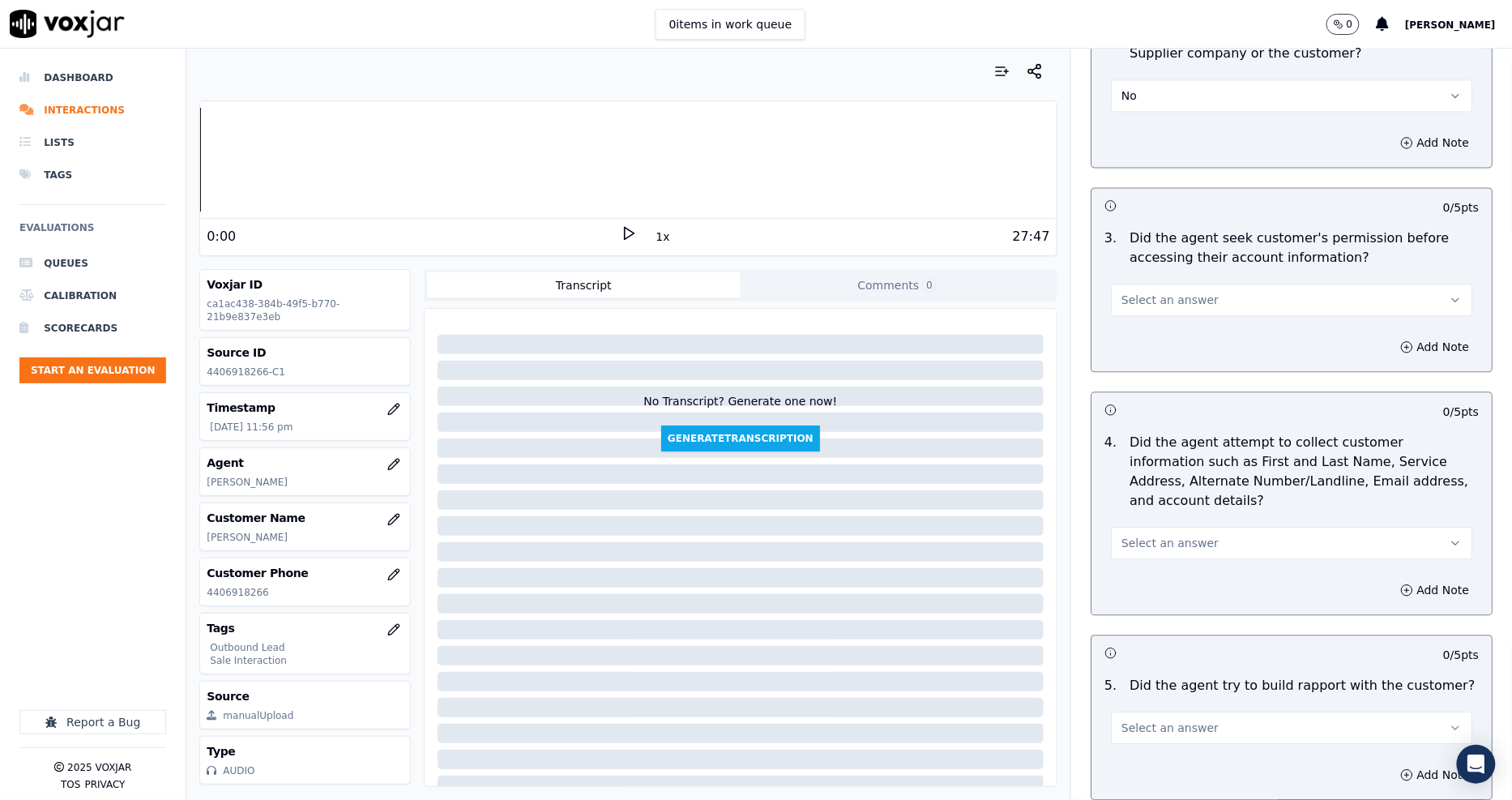
click at [1131, 304] on span "Select an answer" at bounding box center [1170, 300] width 98 height 16
click at [1136, 333] on div "Yes" at bounding box center [1262, 336] width 331 height 26
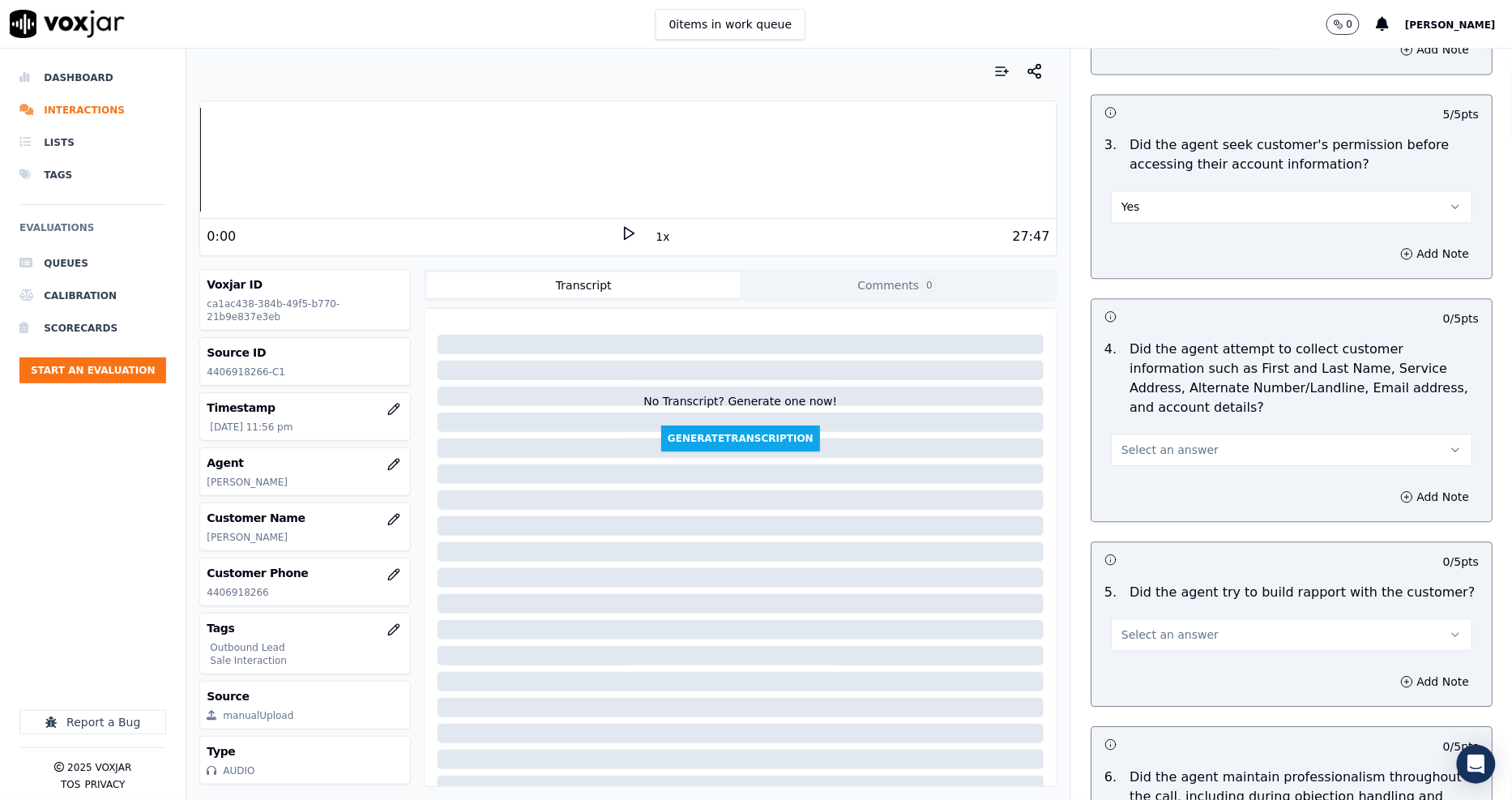
scroll to position [1530, 0]
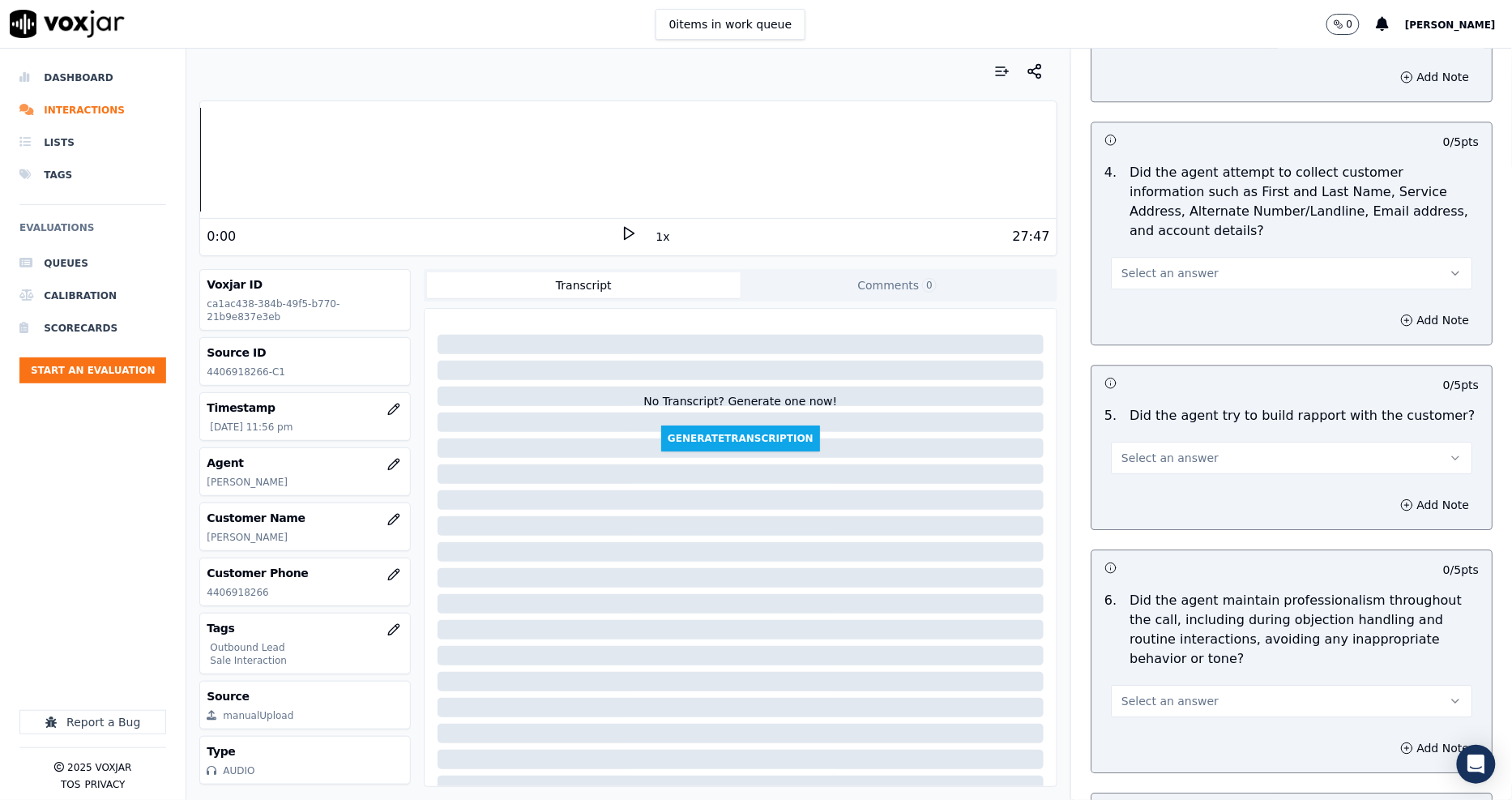
click at [1114, 262] on button "Select an answer" at bounding box center [1291, 272] width 362 height 33
click at [1124, 296] on div "Yes" at bounding box center [1262, 290] width 331 height 26
click at [1175, 441] on button "Select an answer" at bounding box center [1291, 457] width 362 height 33
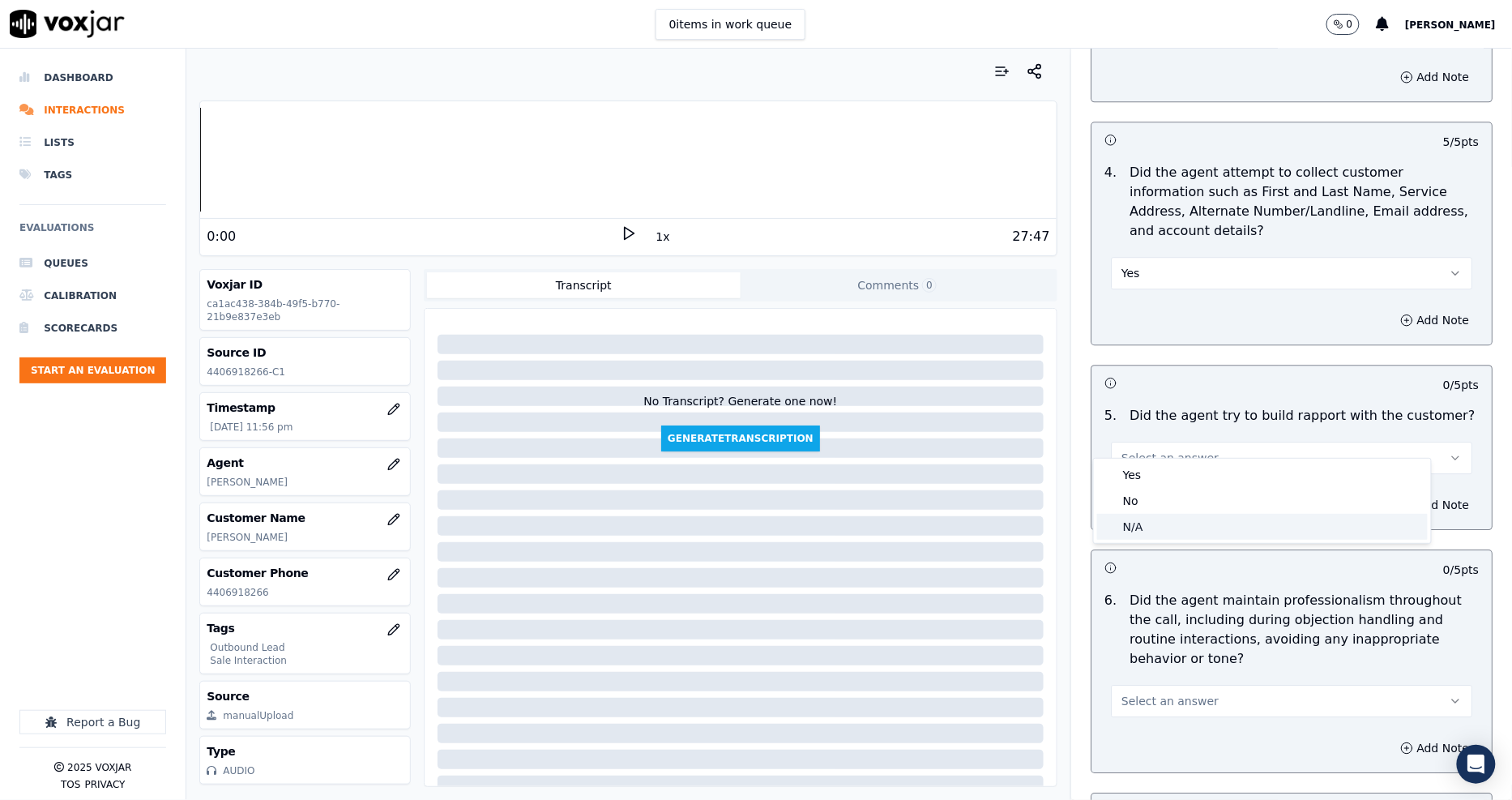
drag, startPoint x: 1167, startPoint y: 465, endPoint x: 1169, endPoint y: 518, distance: 53.0
click at [1169, 518] on div "Yes No N/A" at bounding box center [1262, 500] width 337 height 85
click at [1169, 518] on div "N/A" at bounding box center [1262, 527] width 331 height 26
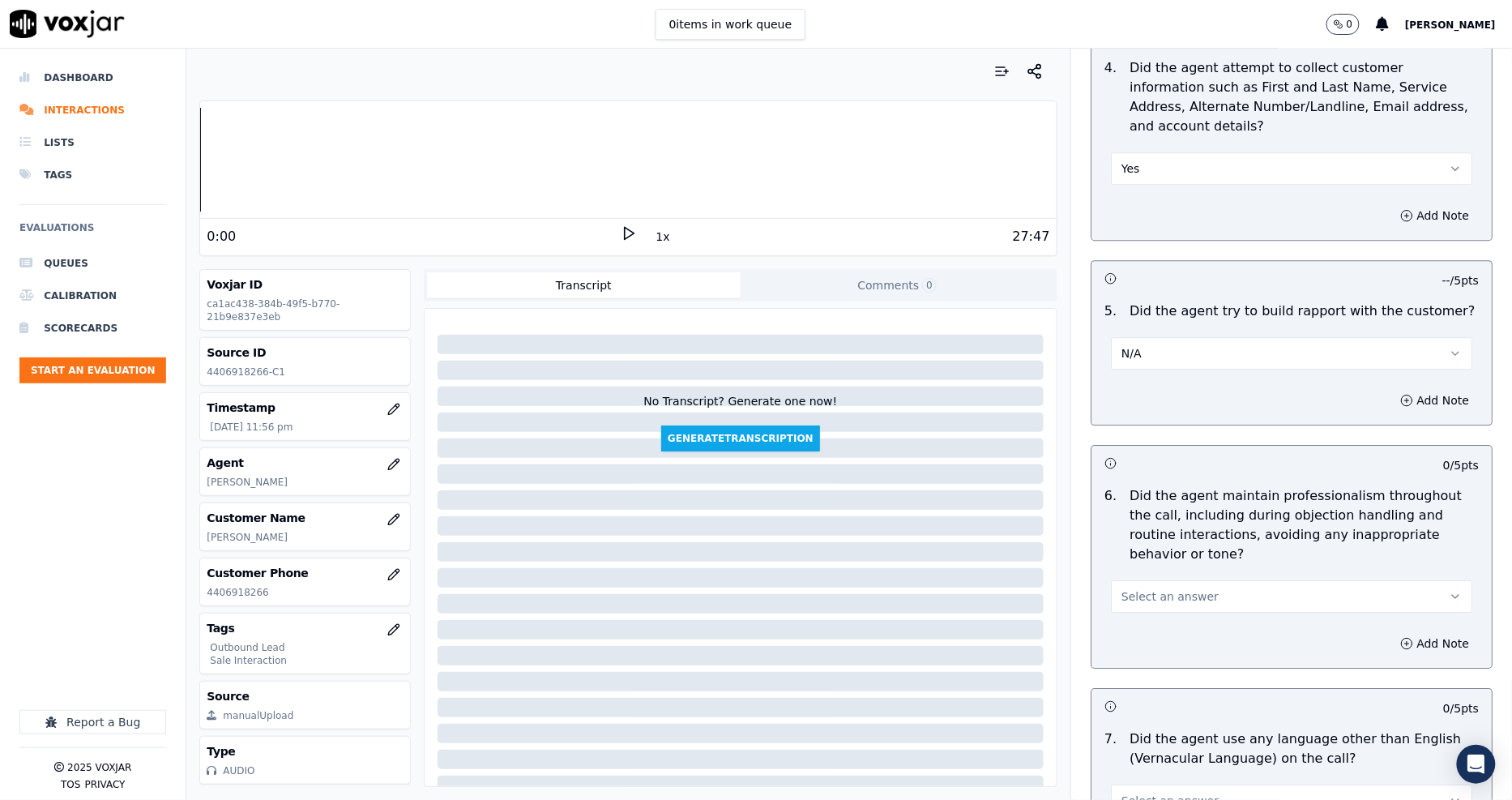
scroll to position [1800, 0]
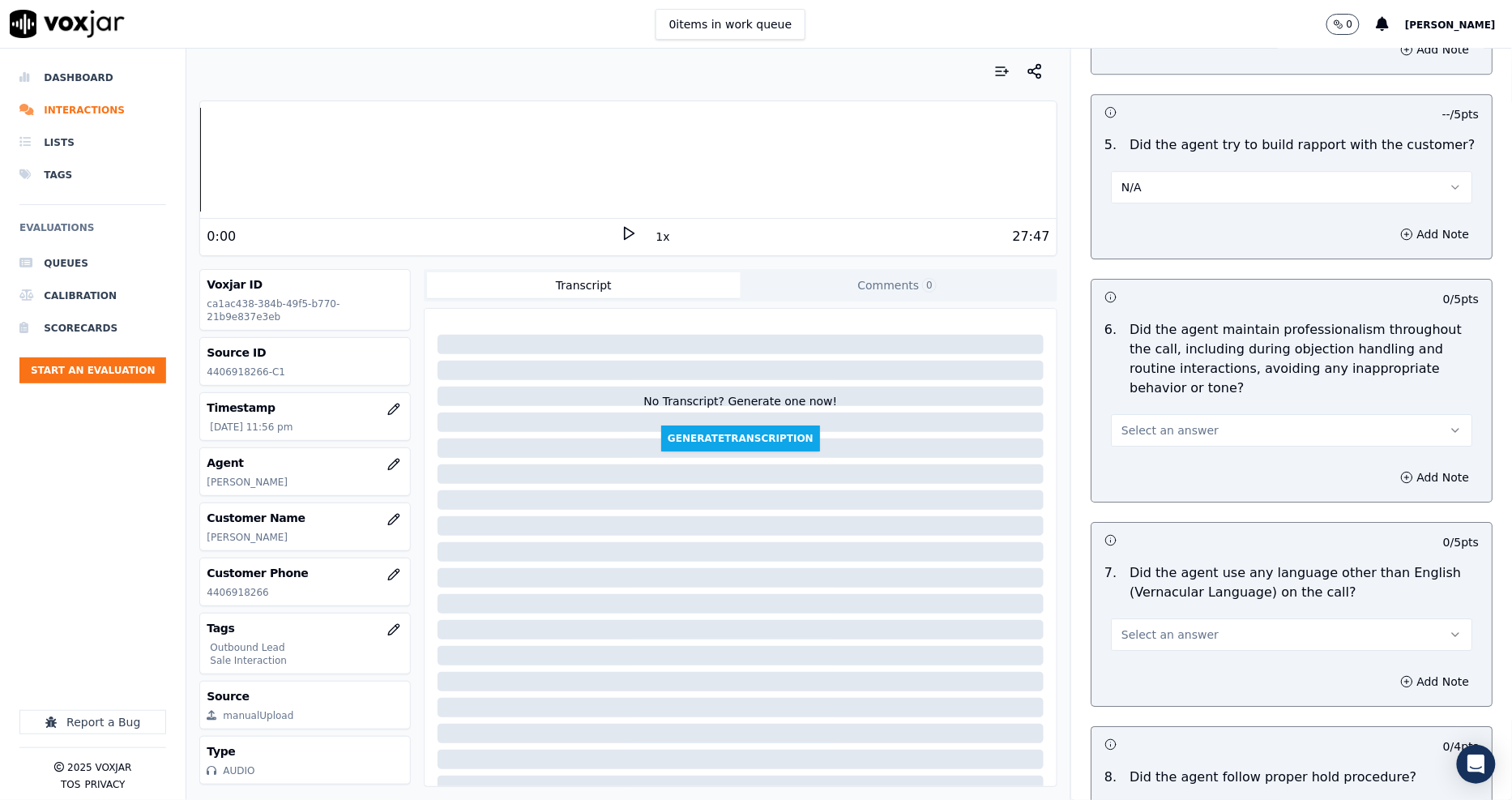
click at [1151, 422] on span "Select an answer" at bounding box center [1170, 429] width 98 height 16
click at [1149, 448] on div "Yes" at bounding box center [1262, 448] width 331 height 26
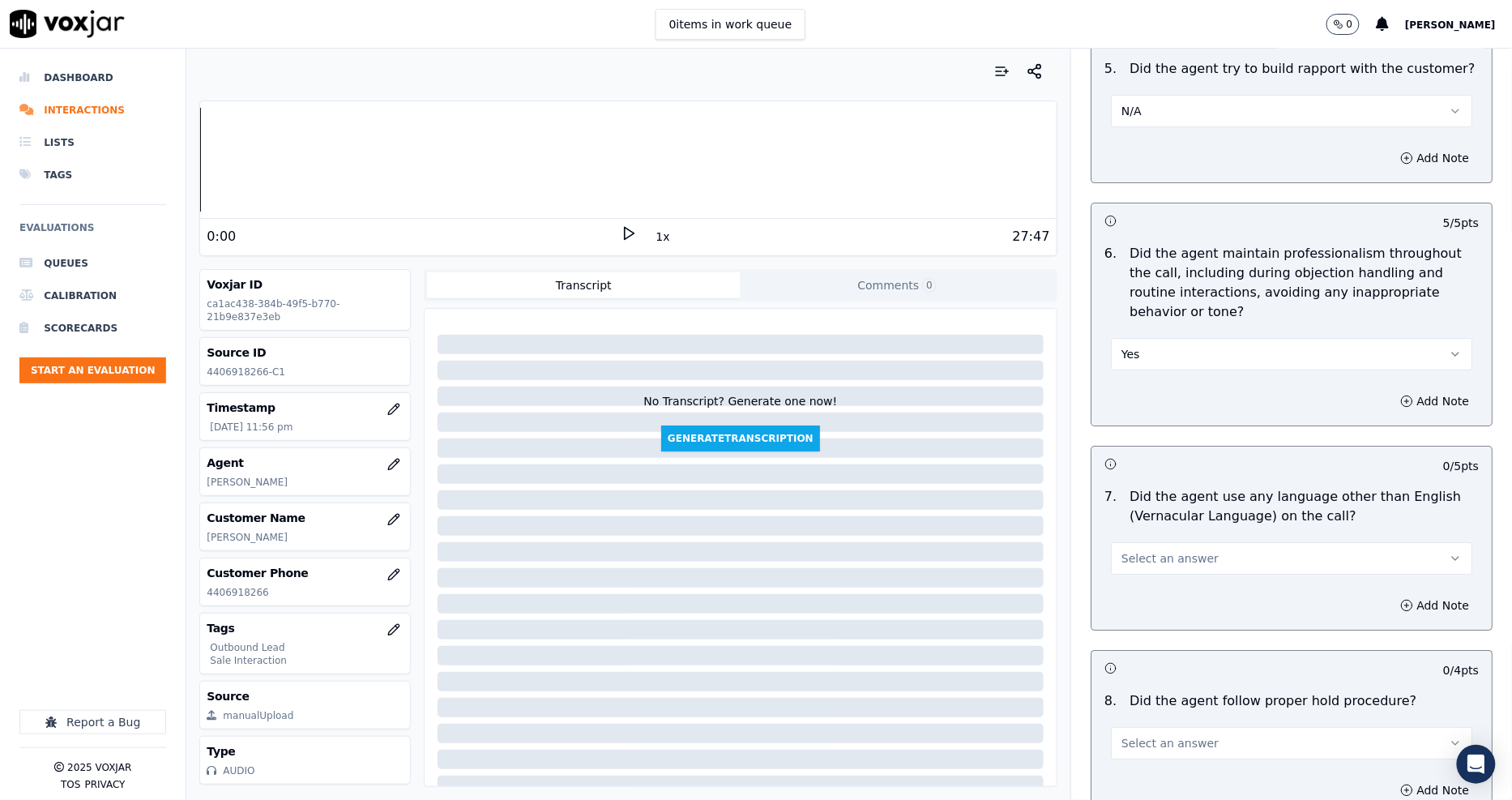
scroll to position [1980, 0]
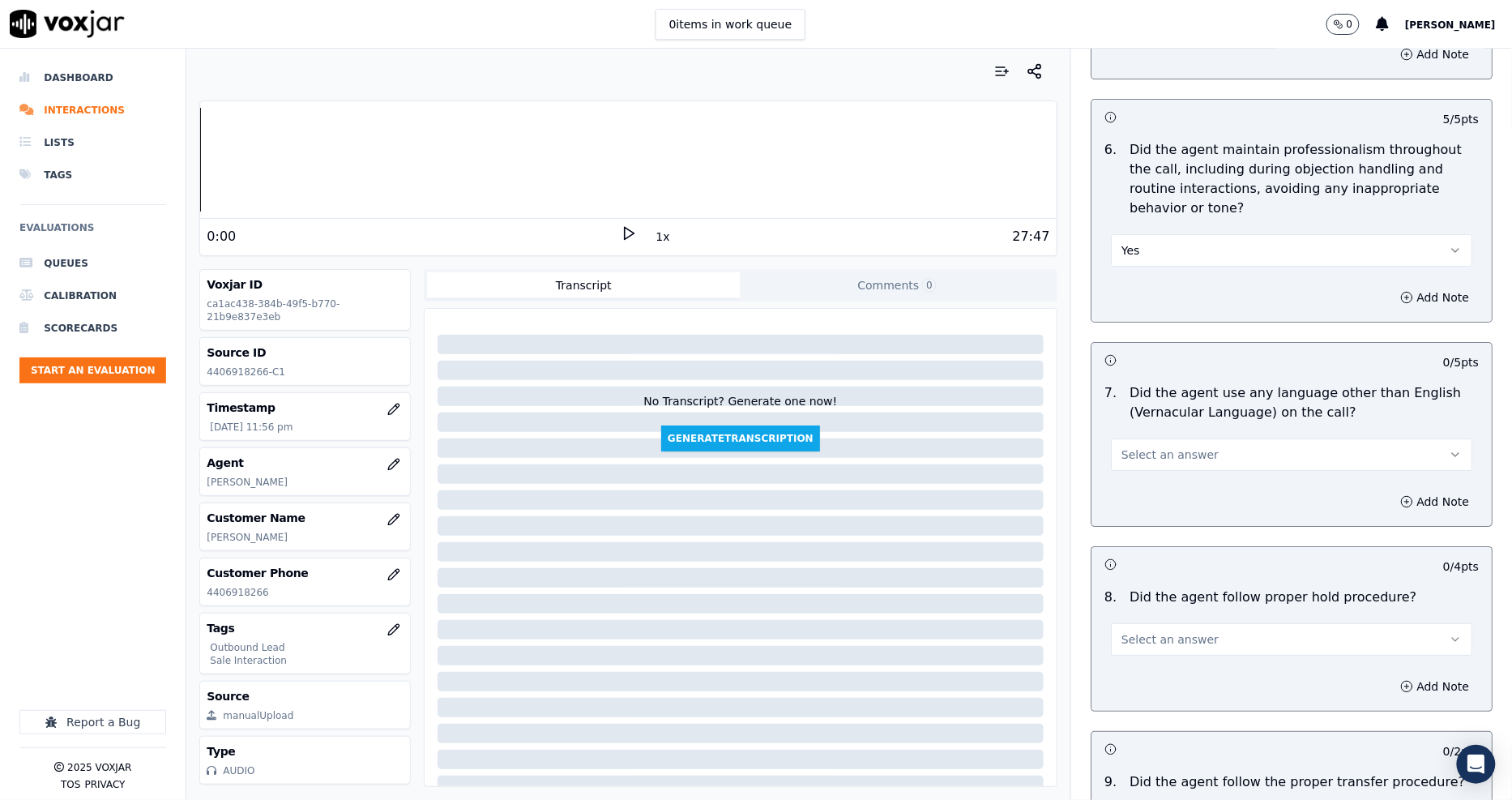
click at [1151, 234] on button "Yes" at bounding box center [1291, 250] width 362 height 33
click at [1140, 286] on div "No" at bounding box center [1262, 294] width 331 height 26
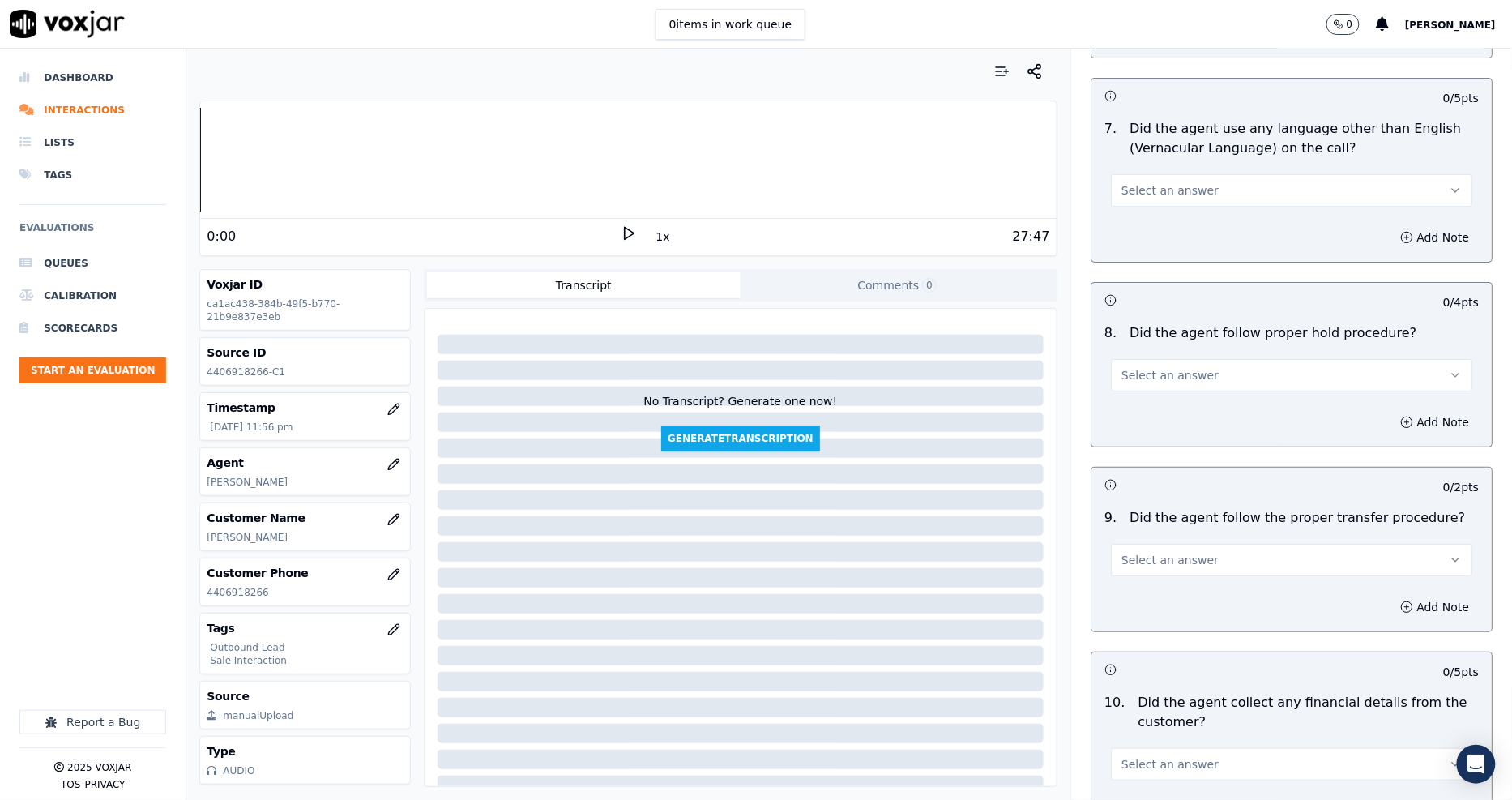
scroll to position [2250, 0]
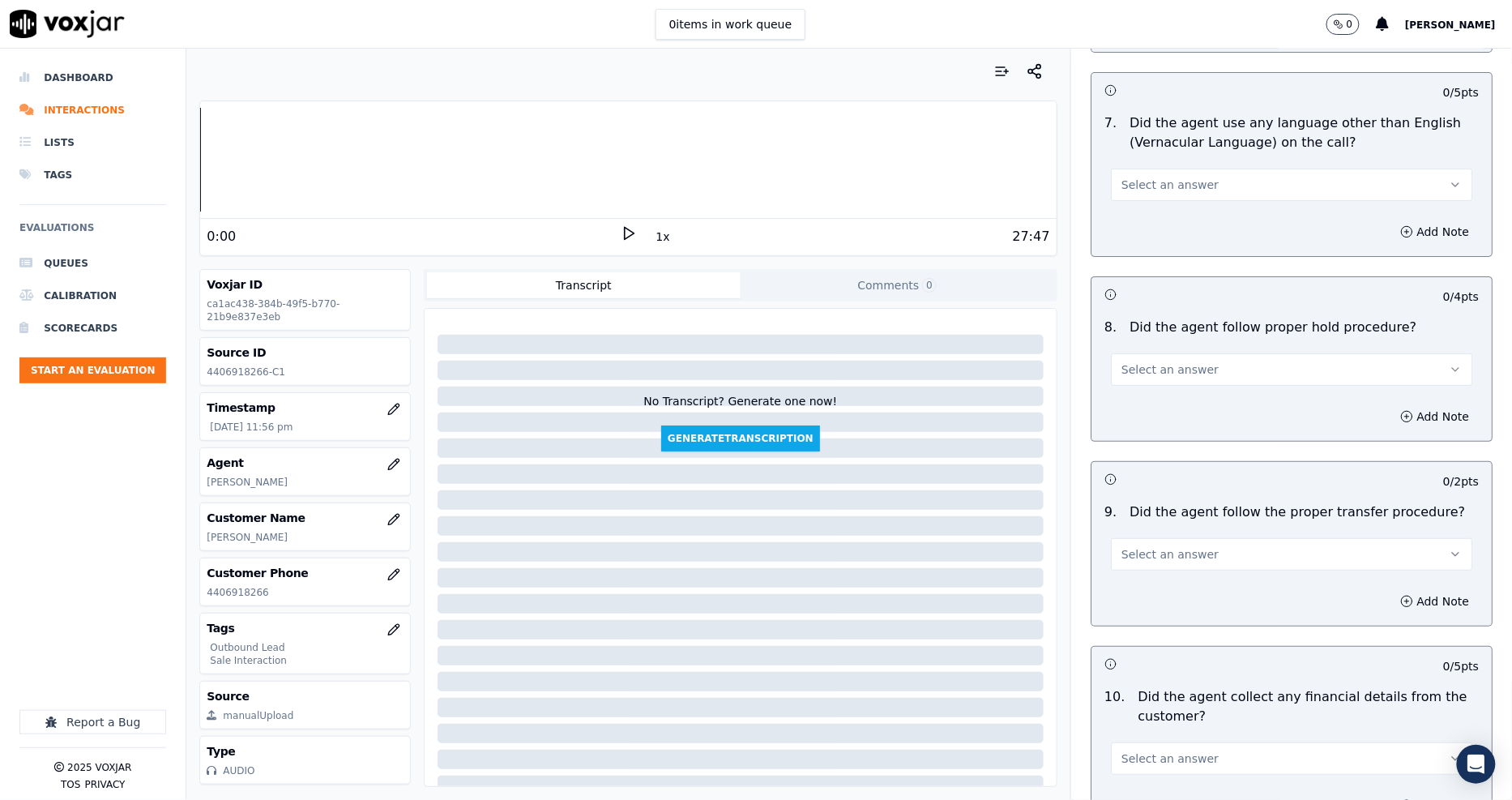
click at [1124, 177] on span "Select an answer" at bounding box center [1170, 184] width 98 height 16
click at [1133, 223] on div "No" at bounding box center [1262, 228] width 331 height 26
click at [1164, 363] on button "Select an answer" at bounding box center [1291, 369] width 362 height 33
click at [1159, 389] on div "Yes" at bounding box center [1262, 388] width 331 height 26
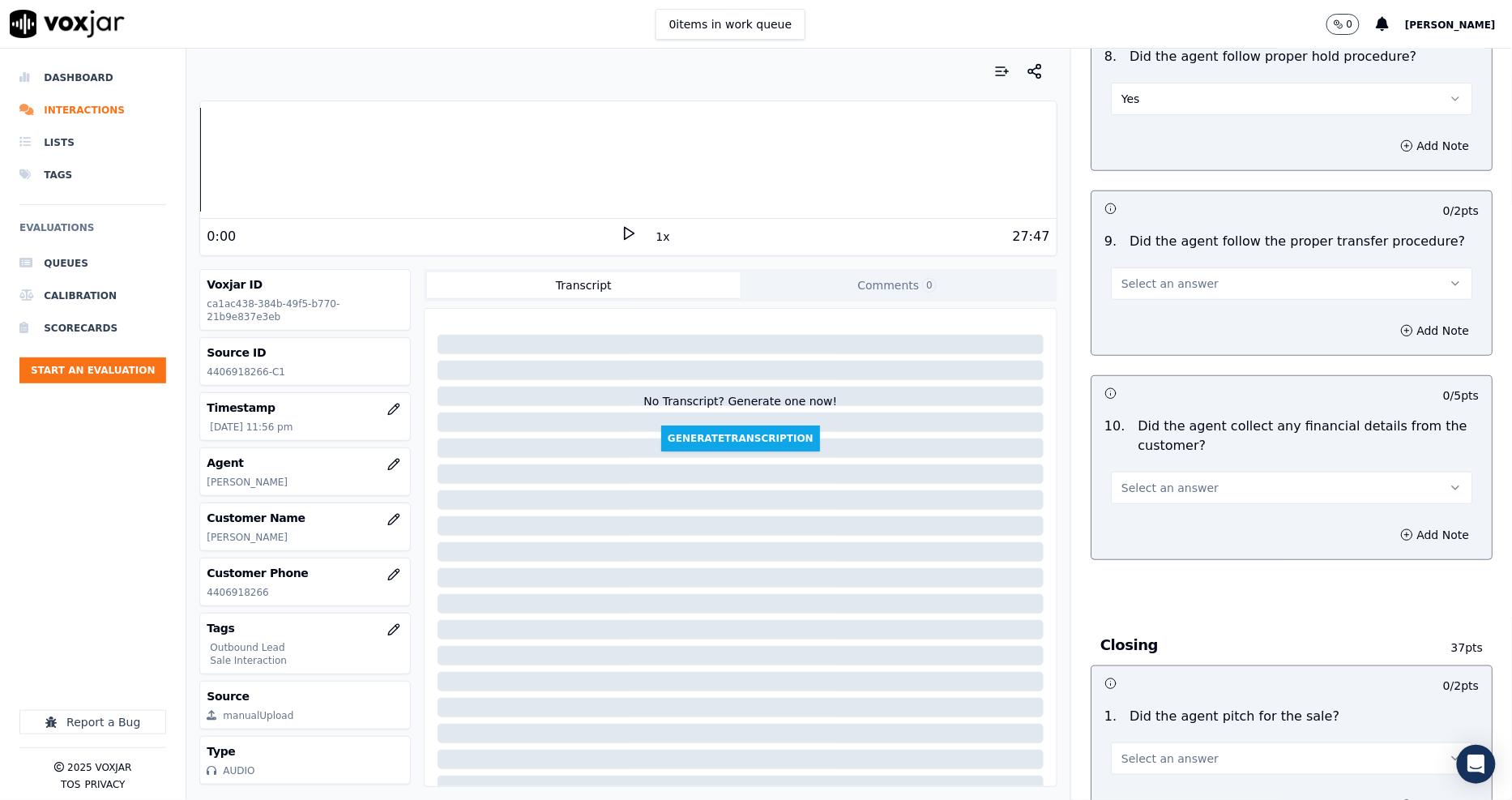
click at [1135, 264] on div "Select an answer" at bounding box center [1291, 282] width 362 height 36
click at [1135, 275] on span "Select an answer" at bounding box center [1170, 283] width 98 height 16
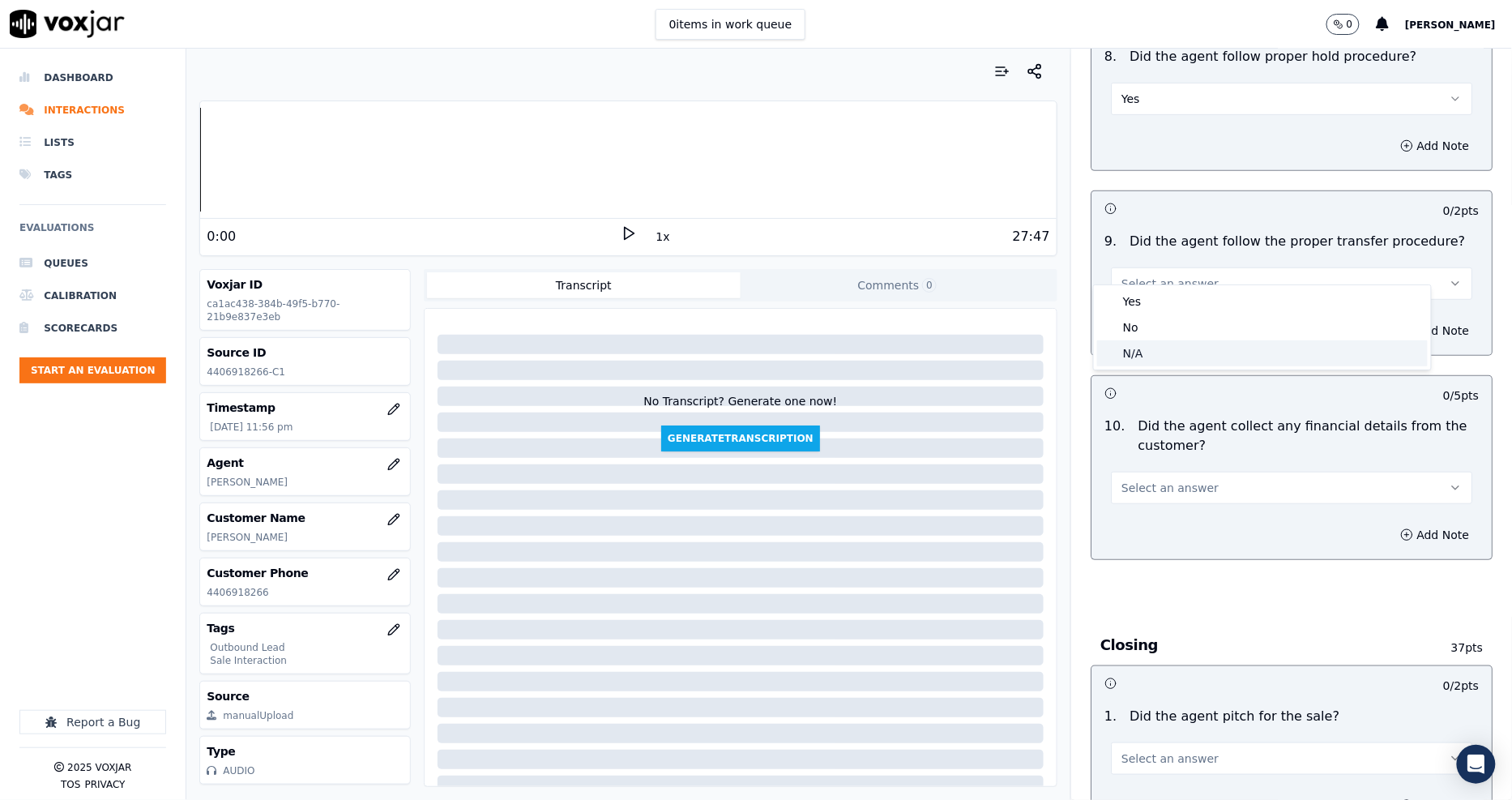
click at [1136, 351] on div "N/A" at bounding box center [1262, 353] width 331 height 26
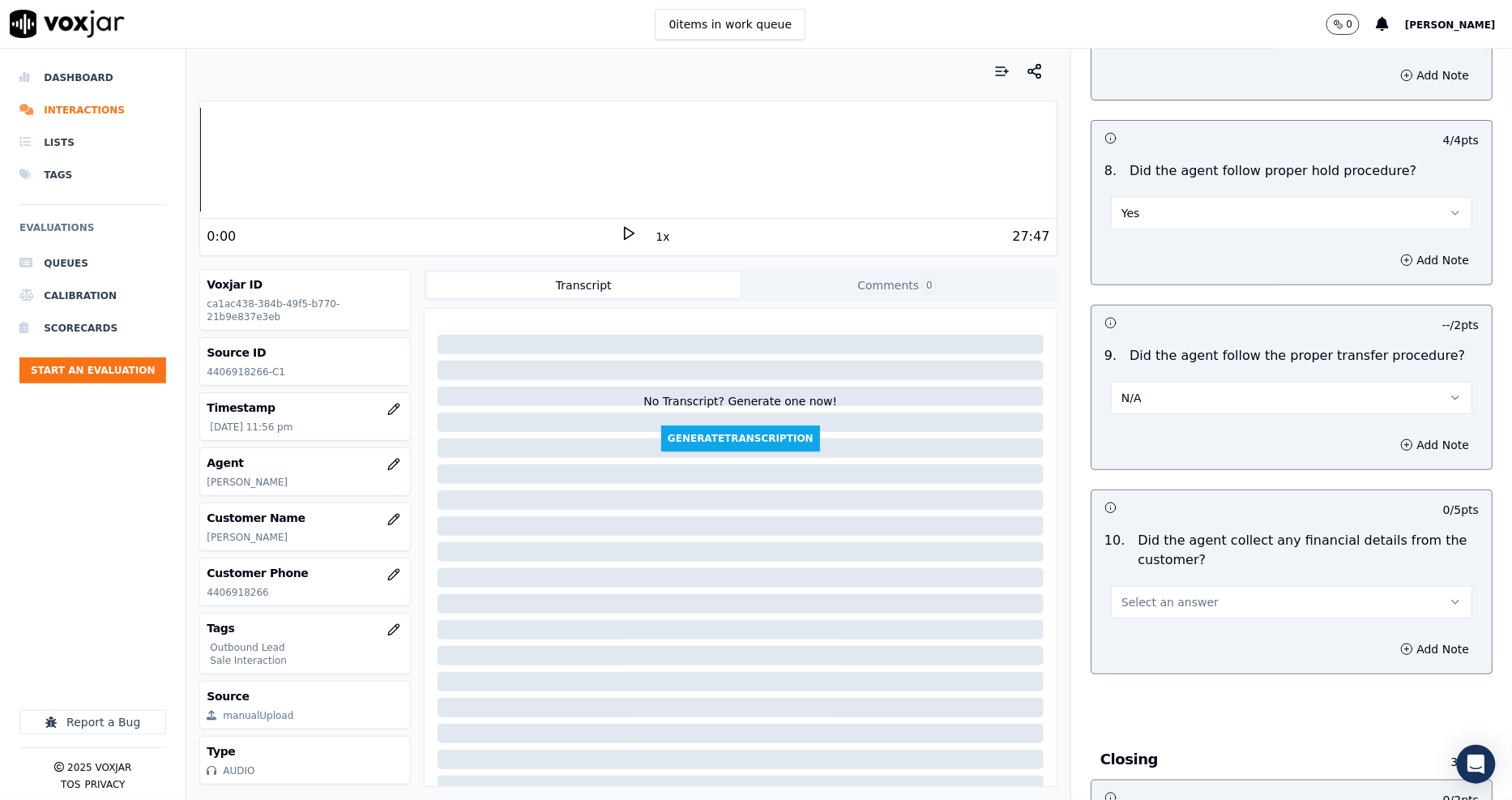
scroll to position [2250, 0]
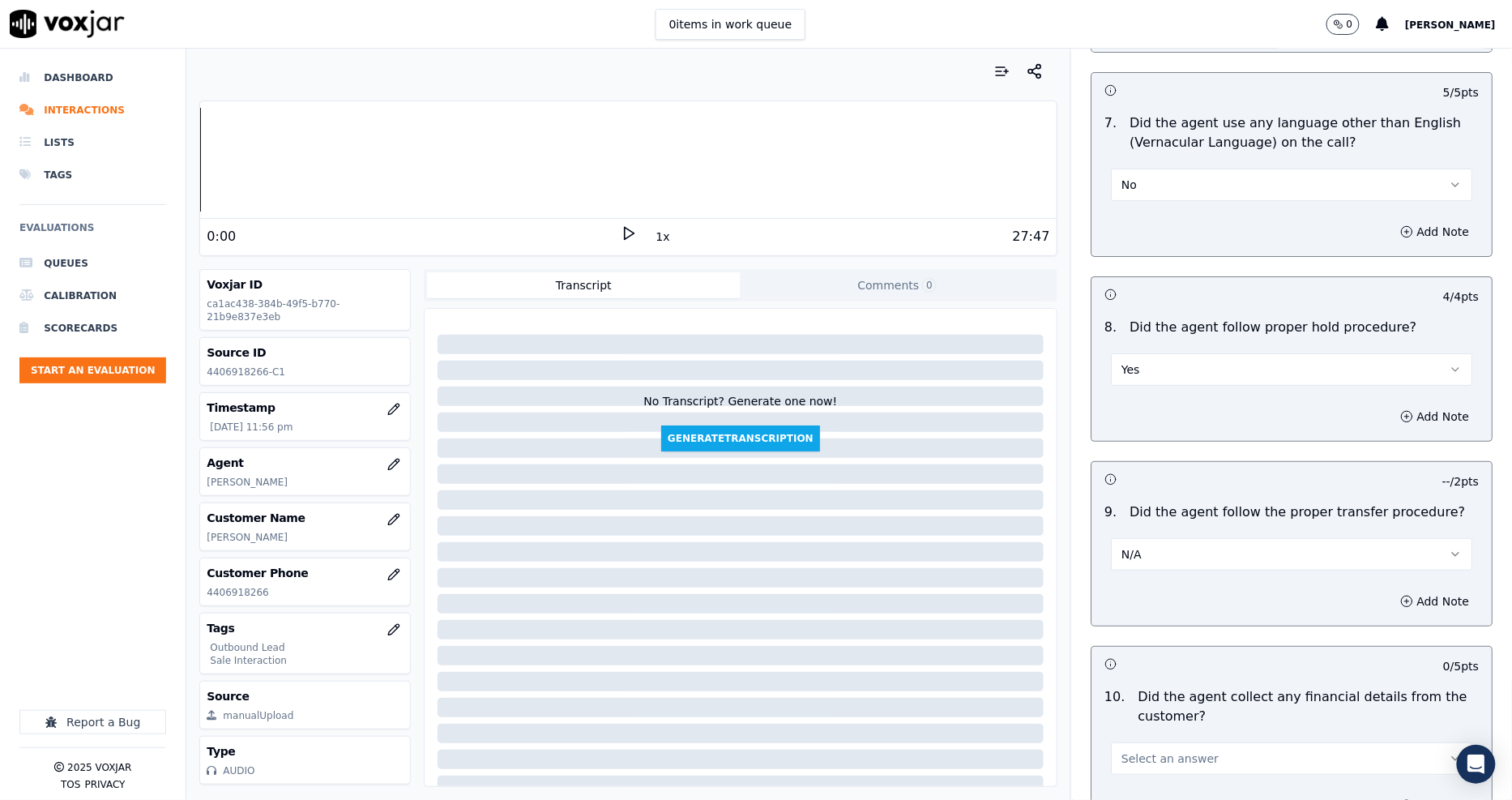
click at [1157, 357] on button "Yes" at bounding box center [1291, 369] width 362 height 33
click at [1146, 442] on div "N/A" at bounding box center [1262, 439] width 331 height 26
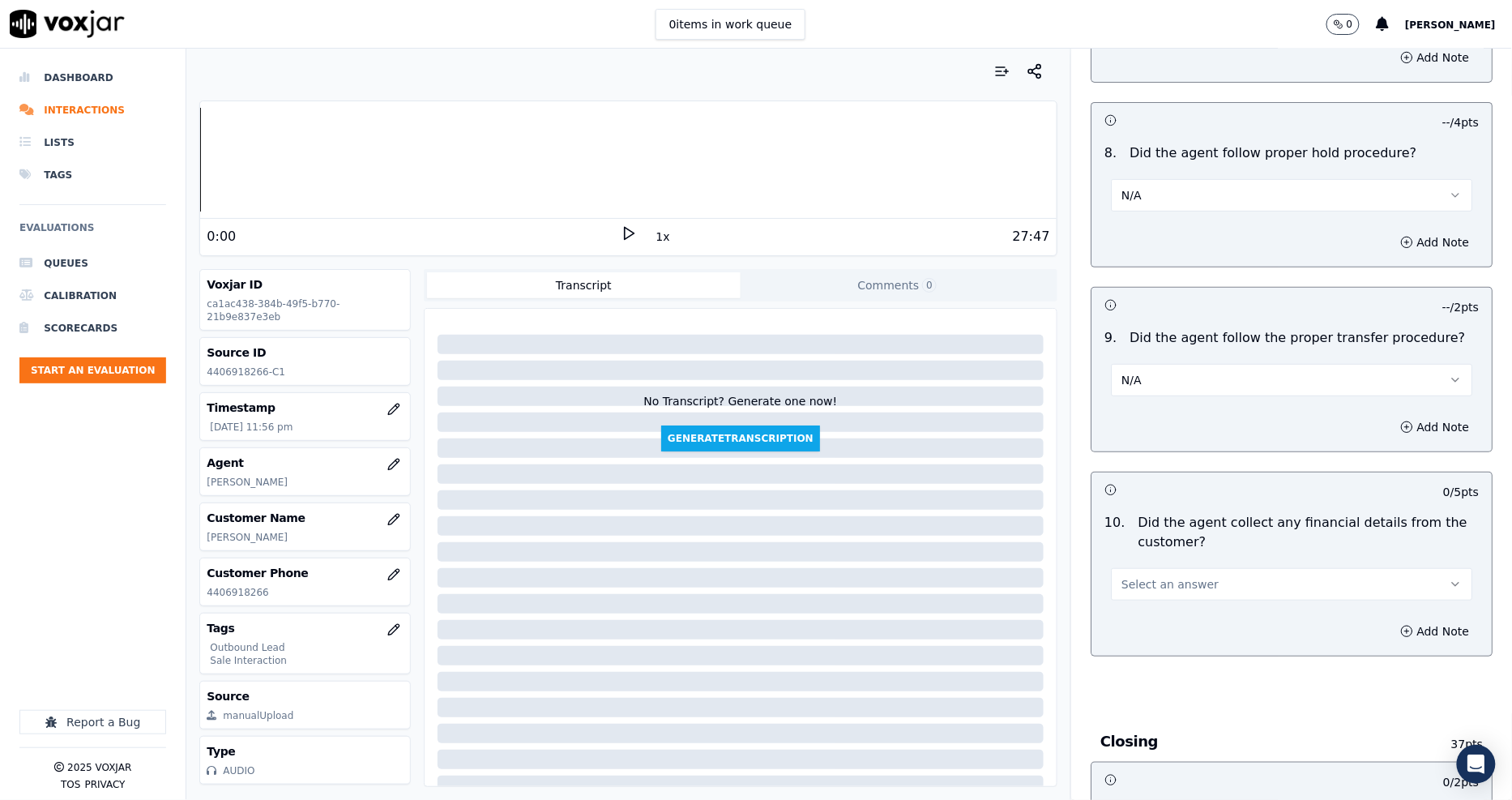
scroll to position [2520, 0]
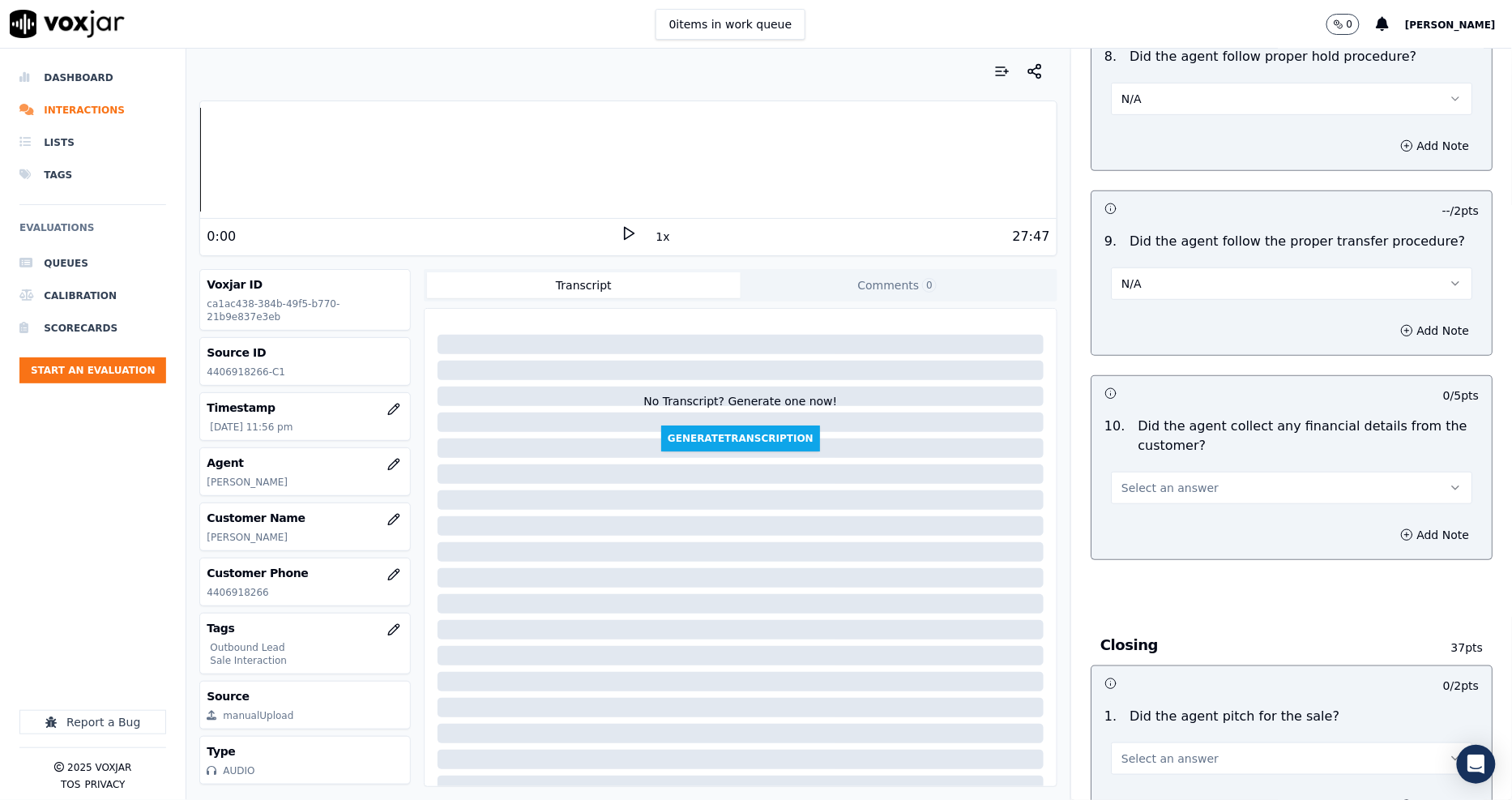
click at [1142, 268] on button "N/A" at bounding box center [1291, 284] width 362 height 33
click at [1141, 298] on div "Yes" at bounding box center [1262, 301] width 331 height 26
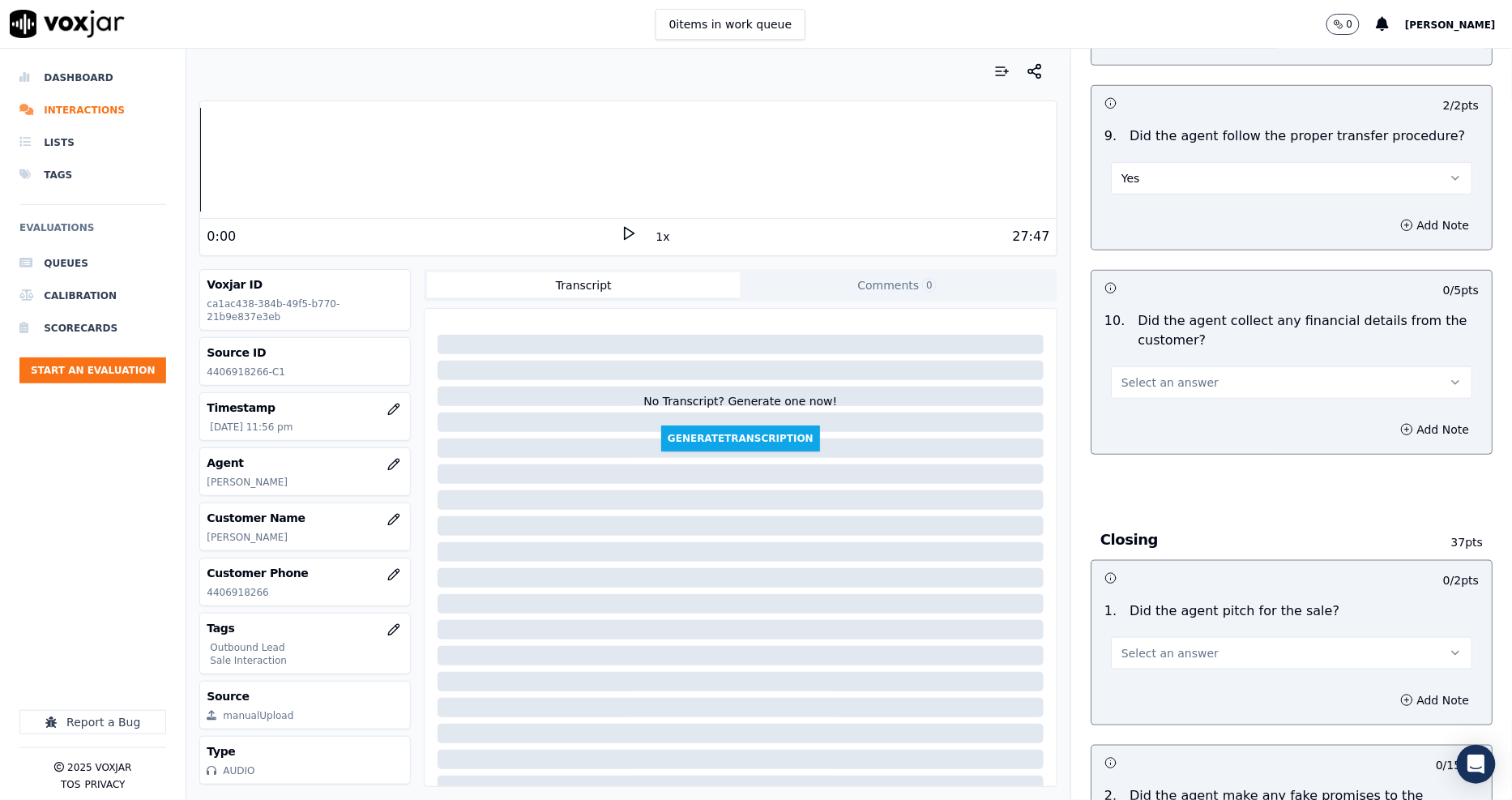
scroll to position [2790, 0]
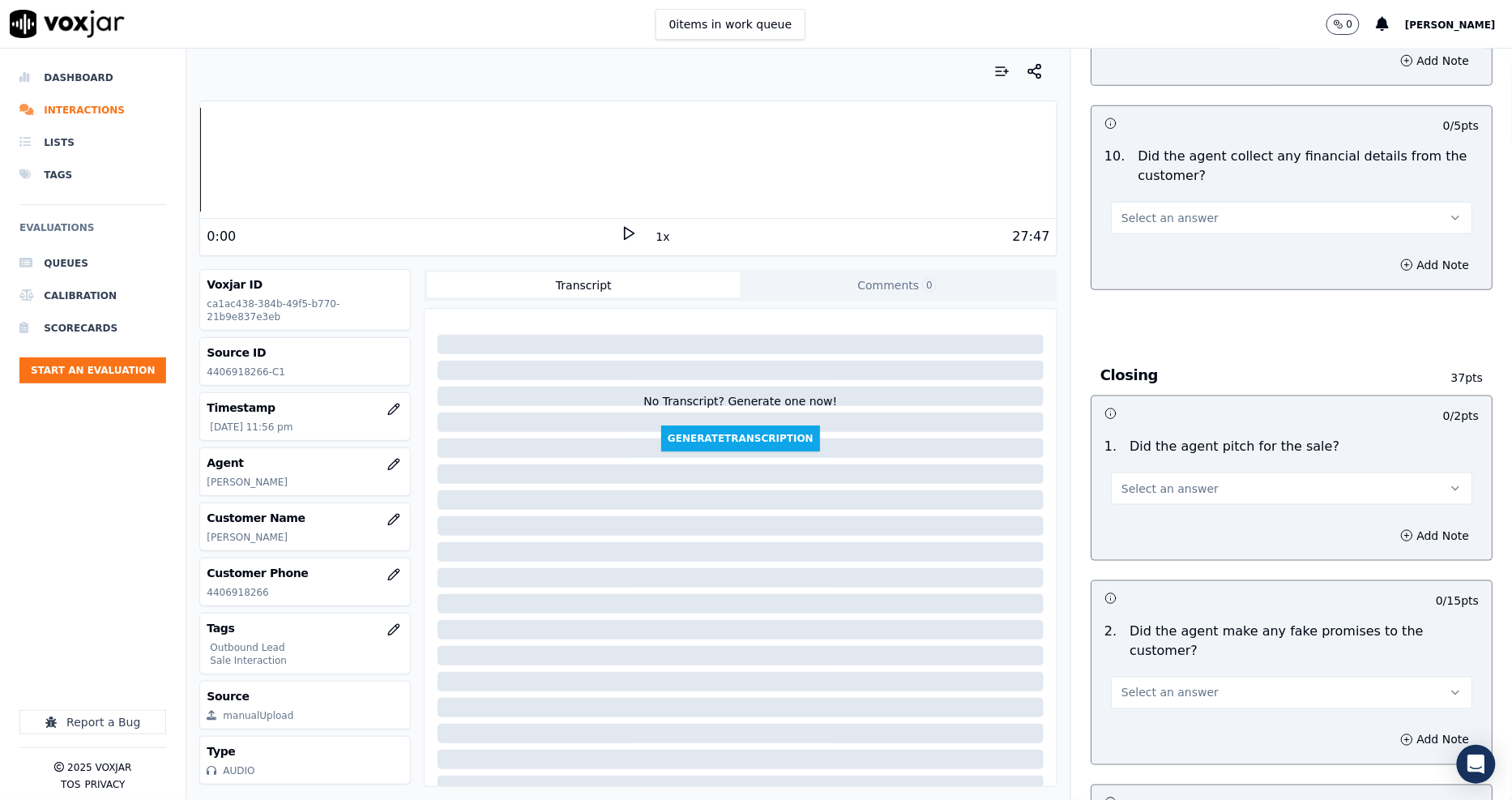
click at [1139, 186] on div "Select an answer" at bounding box center [1291, 210] width 387 height 49
click at [1137, 209] on span "Select an answer" at bounding box center [1170, 217] width 98 height 16
click at [1138, 263] on div "No" at bounding box center [1262, 262] width 331 height 26
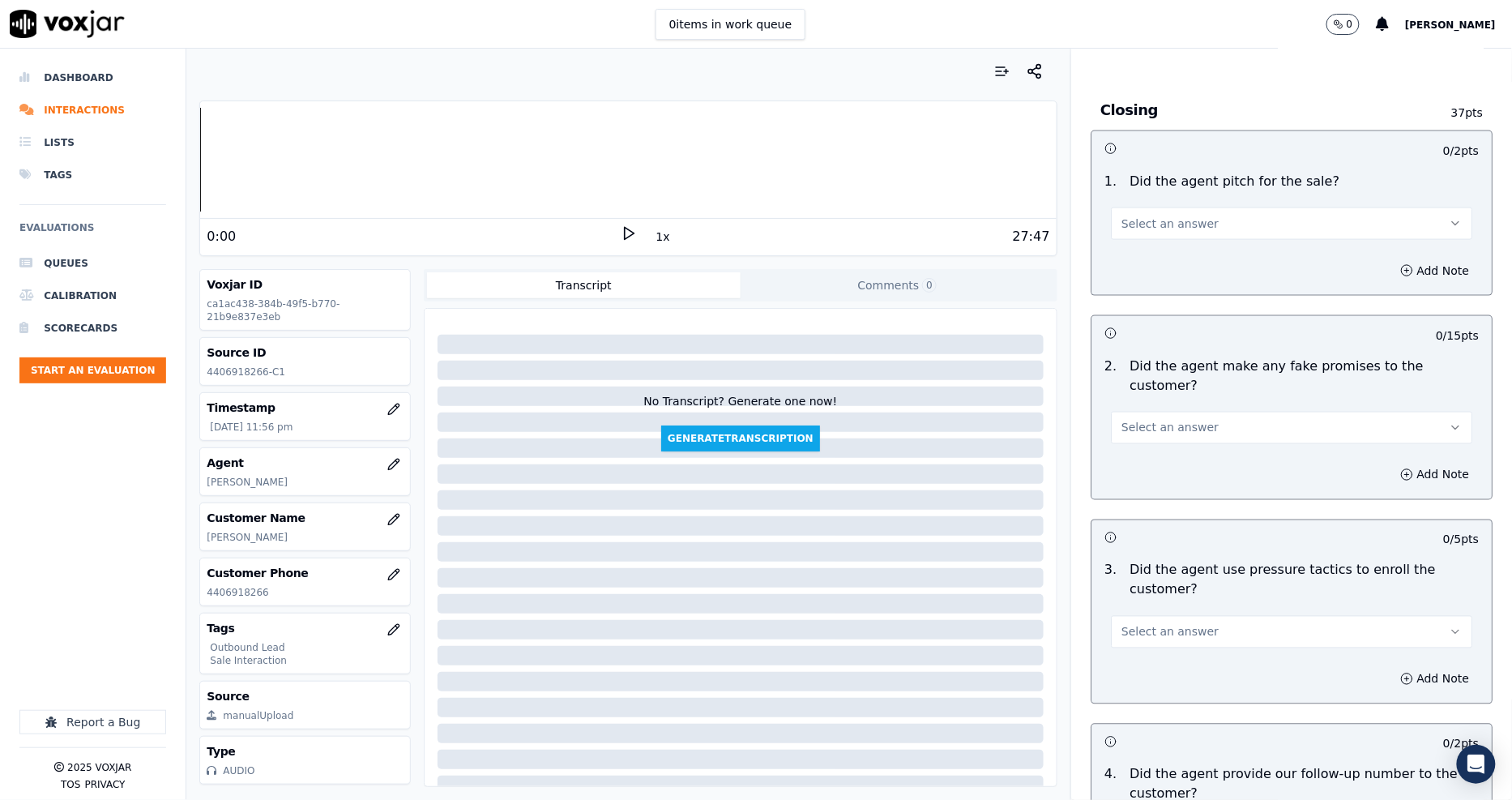
scroll to position [3060, 0]
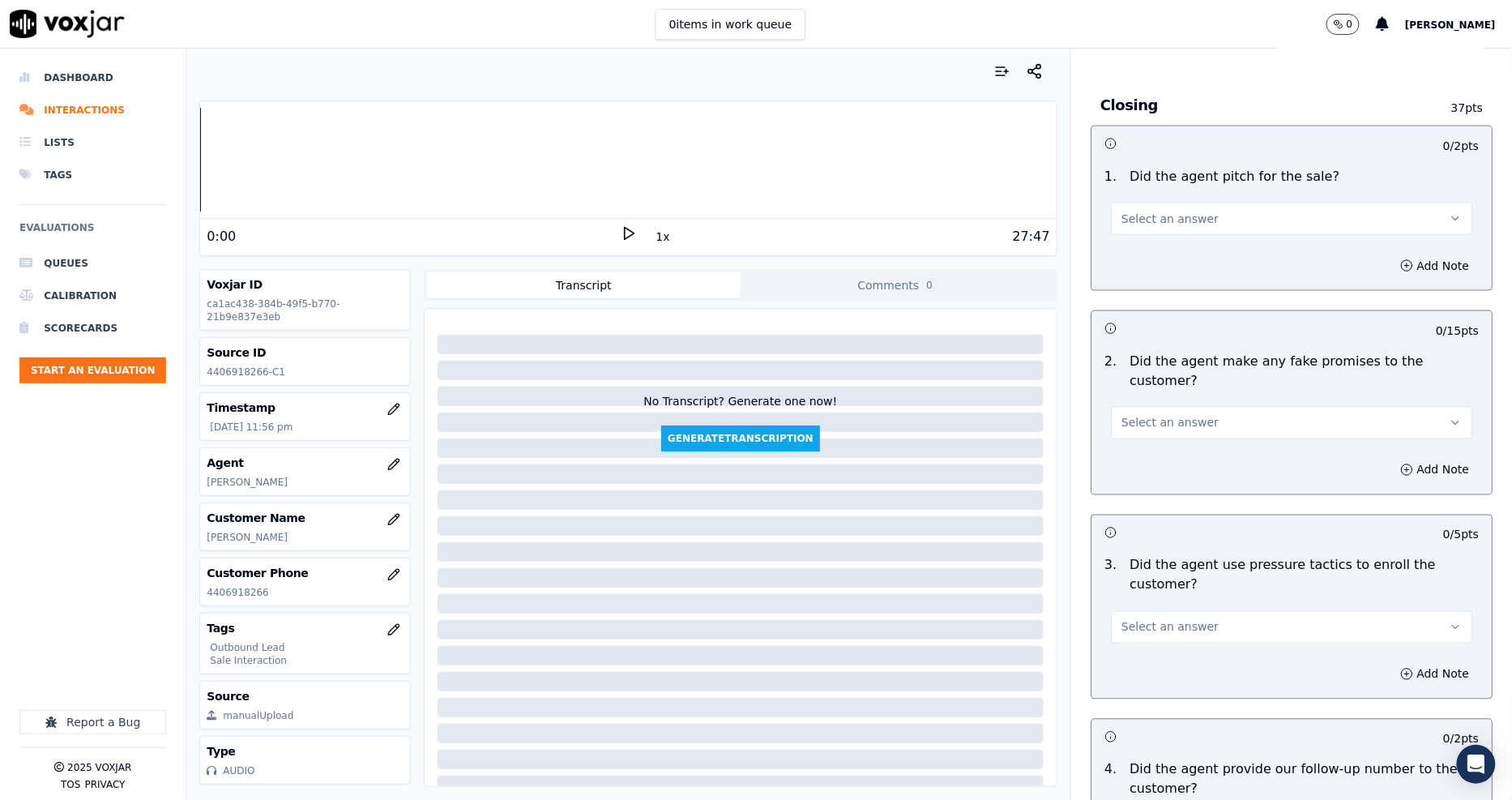
drag, startPoint x: 1131, startPoint y: 198, endPoint x: 1133, endPoint y: 214, distance: 16.1
click at [1130, 210] on span "Select an answer" at bounding box center [1170, 218] width 98 height 16
drag, startPoint x: 1138, startPoint y: 251, endPoint x: 1141, endPoint y: 238, distance: 13.3
click at [1141, 238] on div "Yes No N/A" at bounding box center [1262, 263] width 337 height 85
click at [1141, 238] on div "Yes" at bounding box center [1262, 237] width 331 height 26
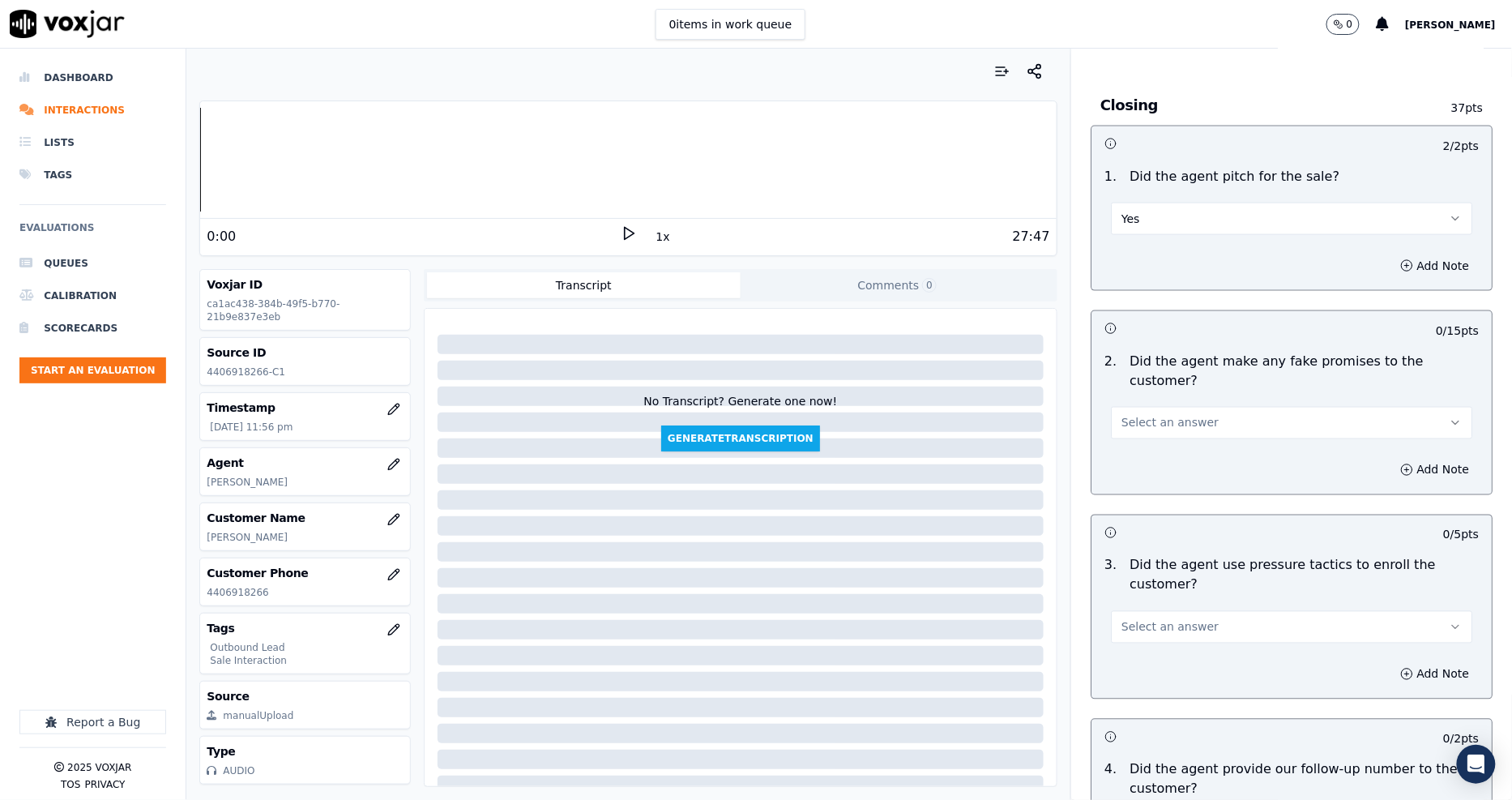
click at [1178, 415] on span "Select an answer" at bounding box center [1170, 423] width 98 height 16
click at [1170, 433] on div "Yes" at bounding box center [1262, 422] width 331 height 26
click at [1150, 407] on button "Yes" at bounding box center [1291, 423] width 362 height 33
click at [1154, 439] on div "No" at bounding box center [1262, 447] width 331 height 26
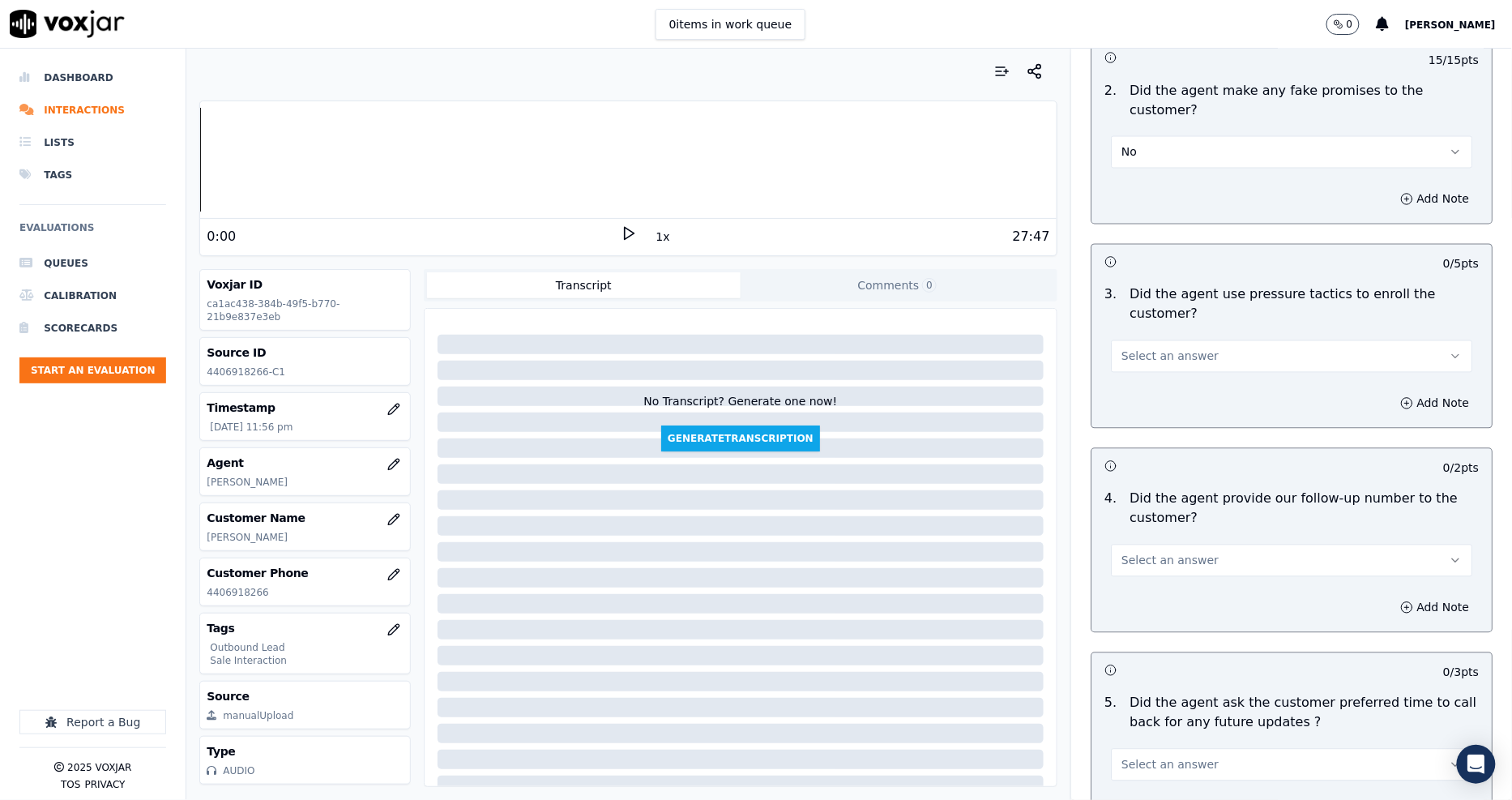
click at [1148, 348] on span "Select an answer" at bounding box center [1170, 356] width 98 height 16
click at [1145, 355] on div "No" at bounding box center [1262, 362] width 331 height 26
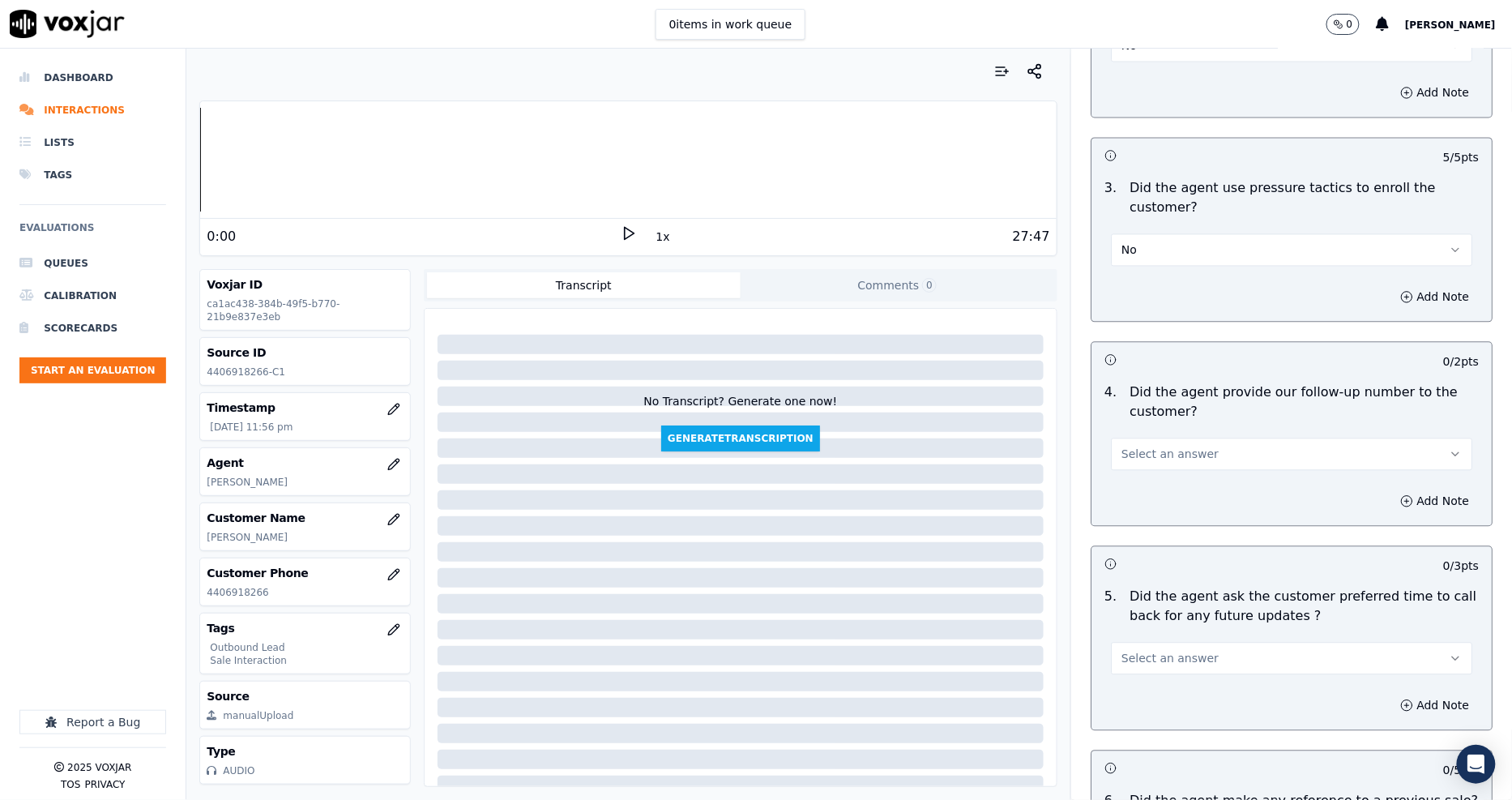
scroll to position [3510, 0]
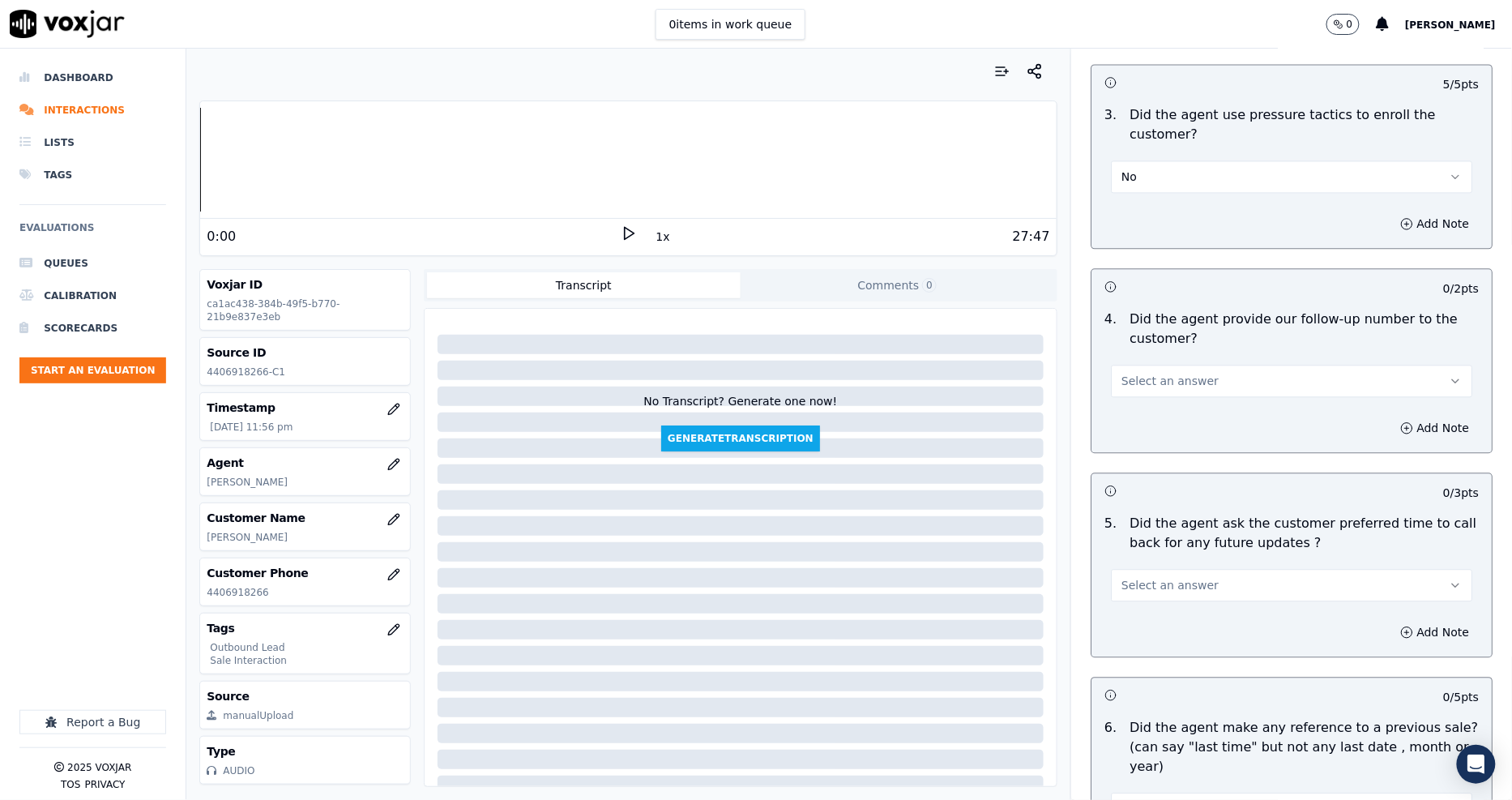
click at [1153, 373] on span "Select an answer" at bounding box center [1170, 380] width 98 height 16
click at [1154, 357] on div "Yes" at bounding box center [1262, 361] width 331 height 26
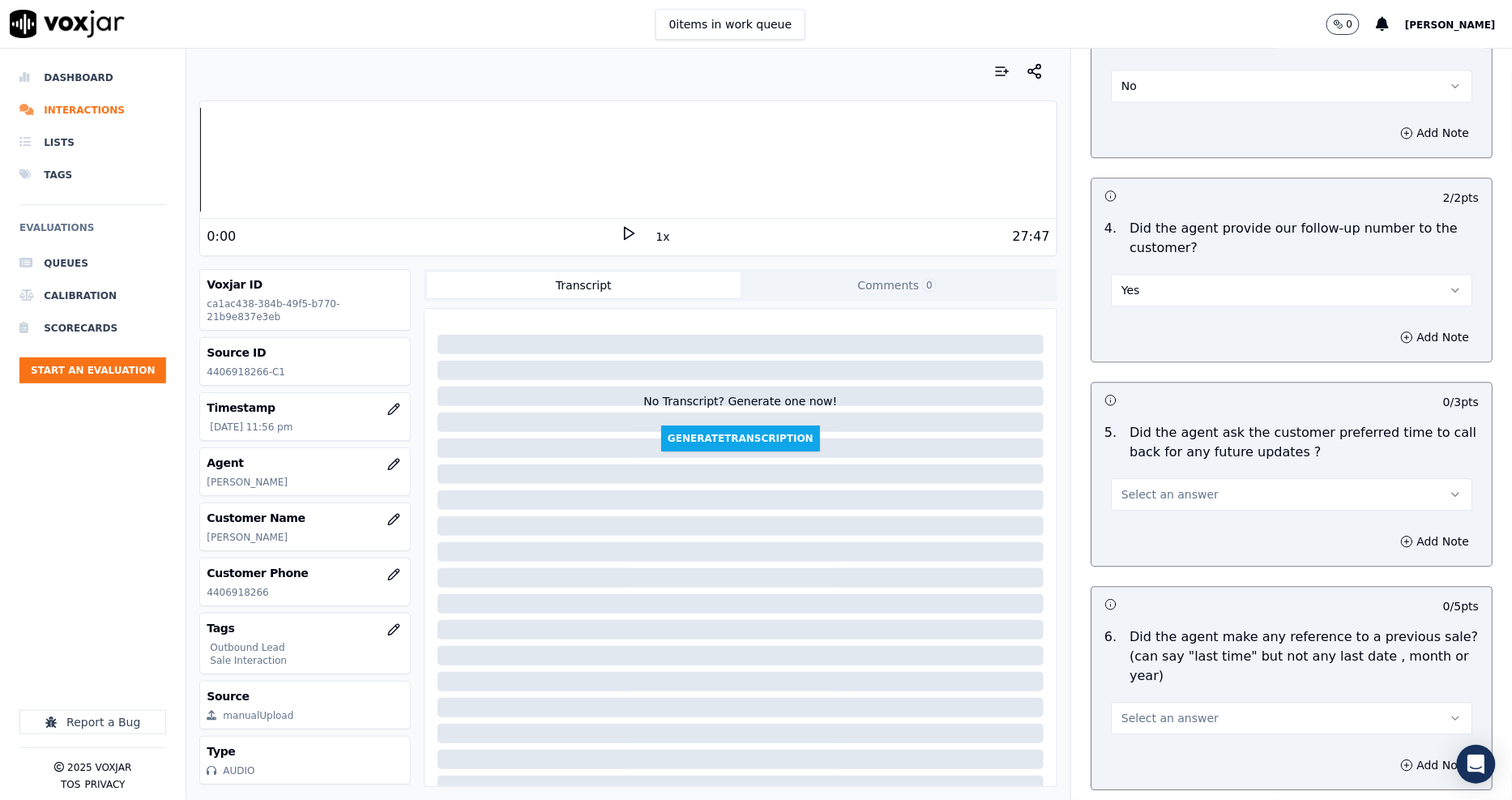
scroll to position [3780, 0]
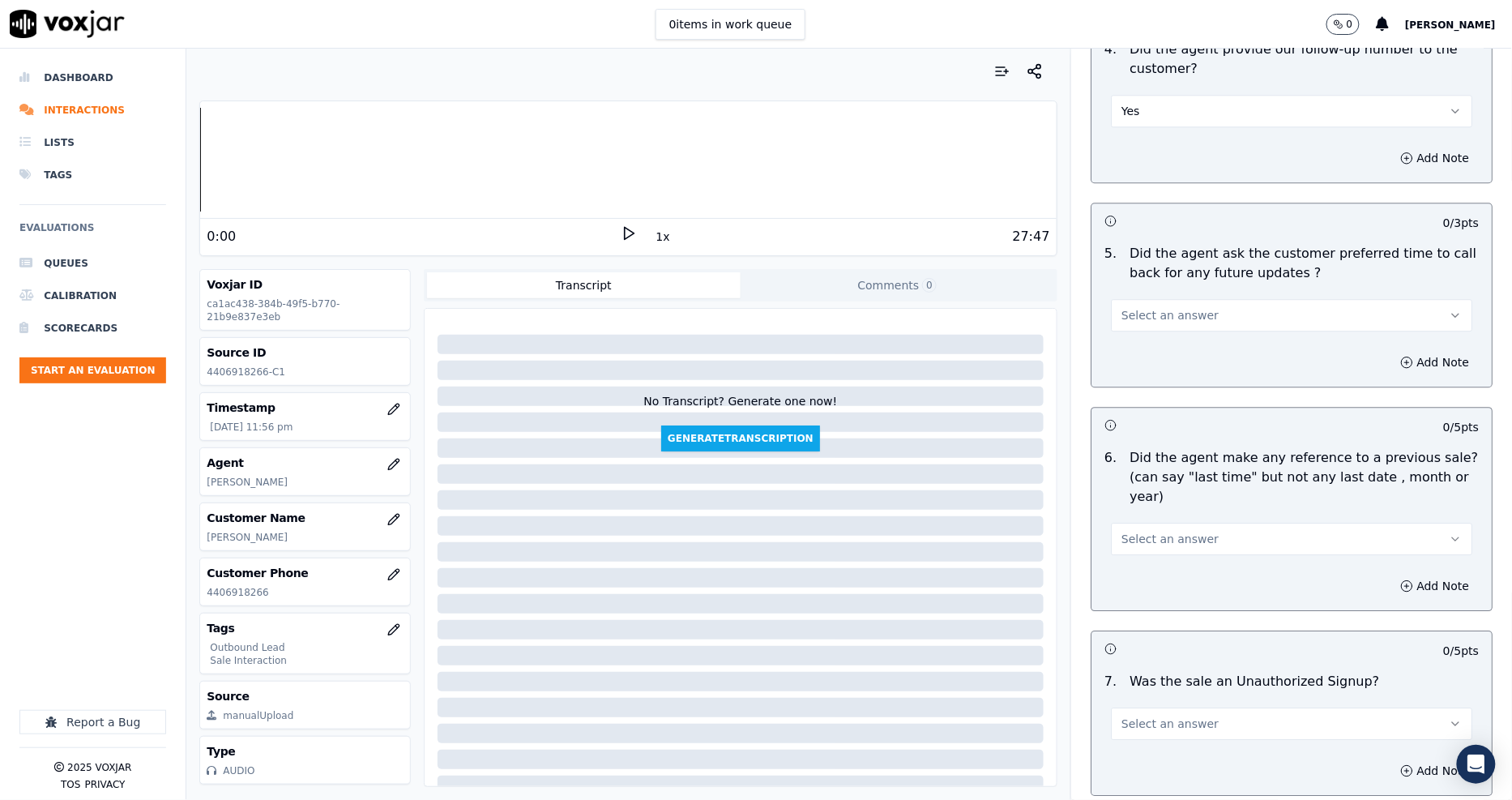
click at [1151, 299] on button "Select an answer" at bounding box center [1291, 315] width 362 height 33
click at [1151, 342] on div "N/A" at bounding box center [1262, 346] width 331 height 26
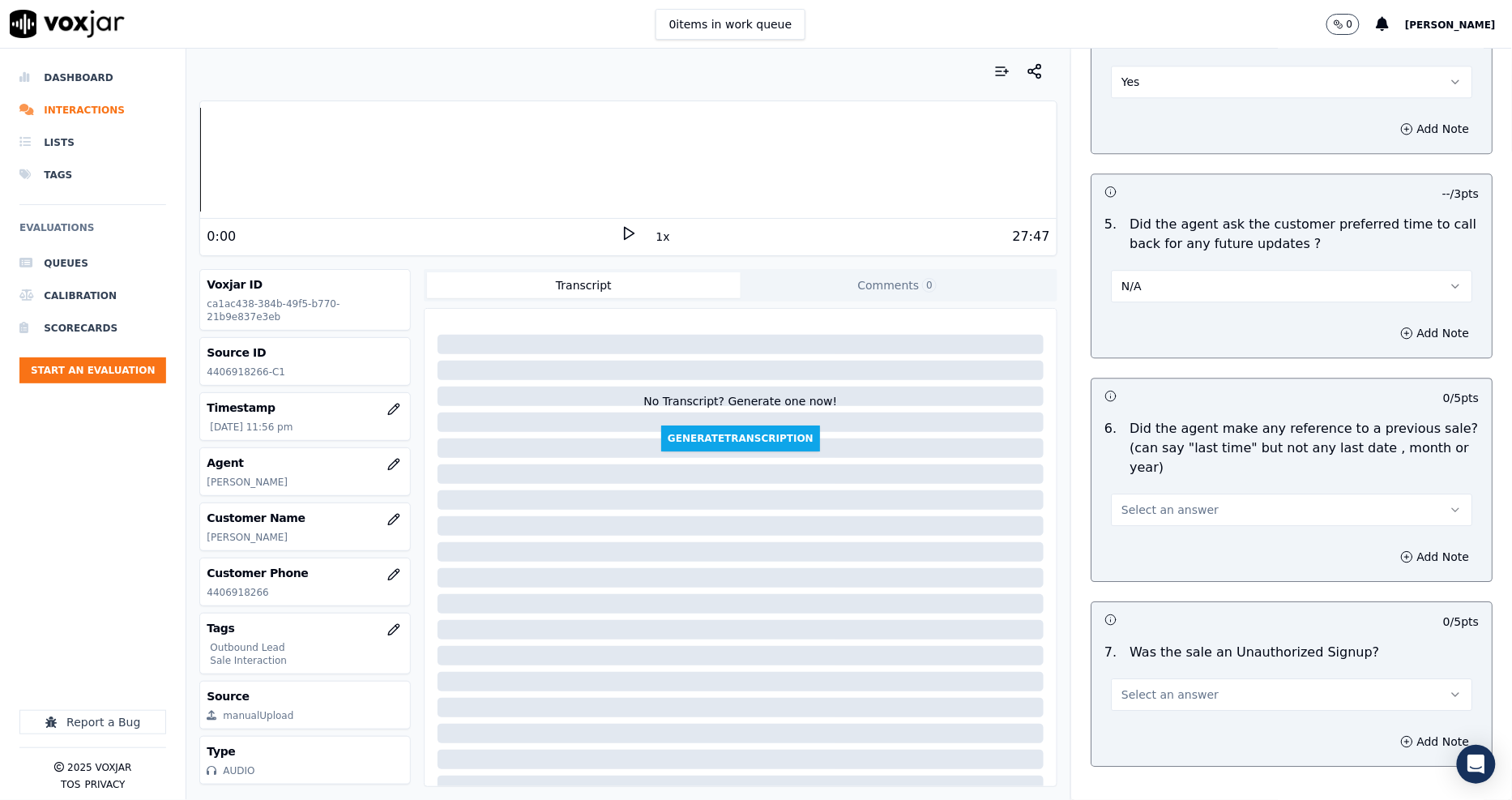
scroll to position [3837, 0]
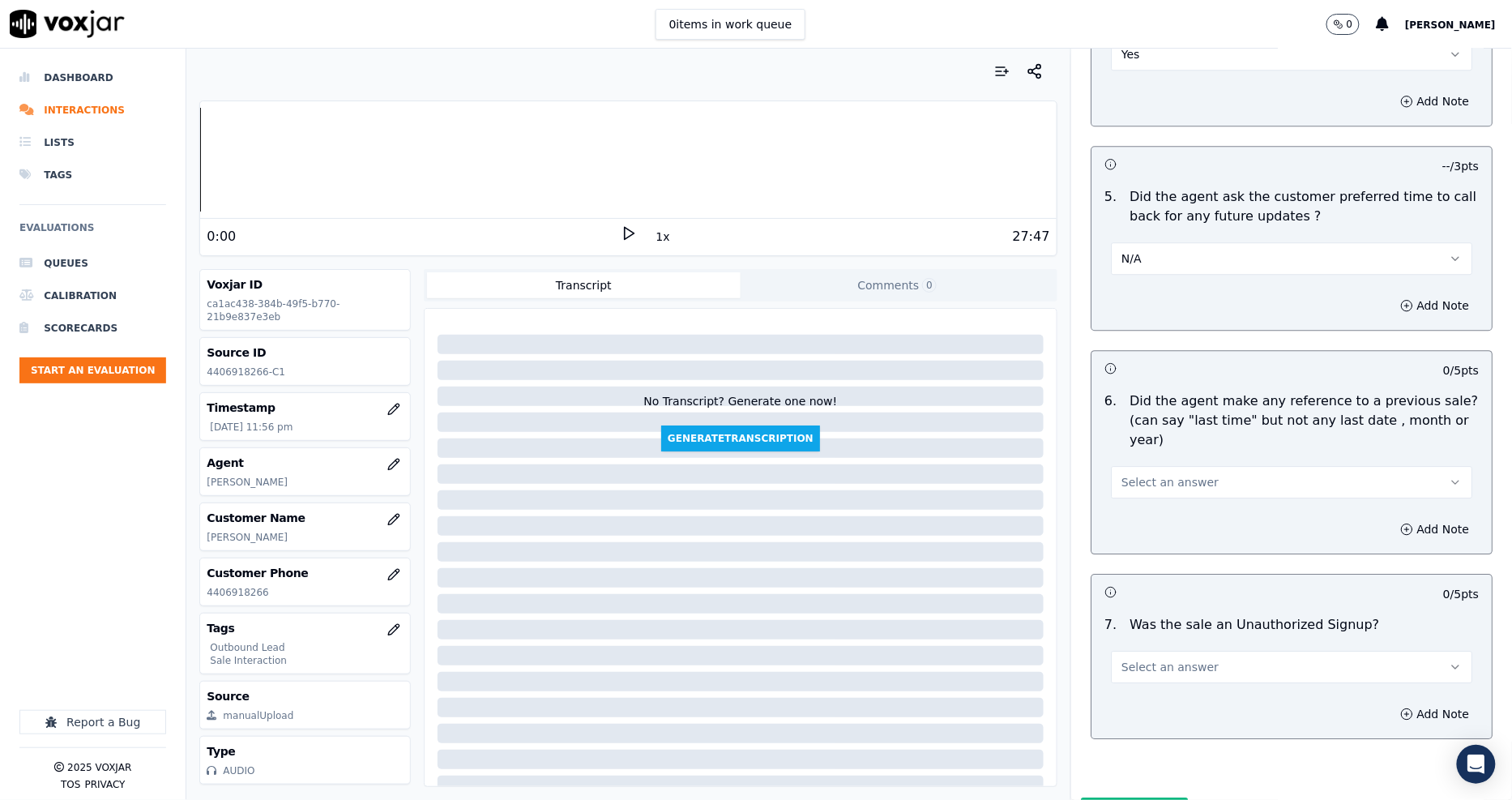
click at [1160, 474] on span "Select an answer" at bounding box center [1170, 482] width 98 height 16
drag, startPoint x: 1160, startPoint y: 450, endPoint x: 1160, endPoint y: 458, distance: 8.0
click at [1160, 458] on div "Yes No N/A" at bounding box center [1262, 469] width 337 height 85
click at [1151, 658] on span "Select an answer" at bounding box center [1170, 666] width 98 height 16
drag, startPoint x: 1136, startPoint y: 628, endPoint x: 1140, endPoint y: 646, distance: 18.4
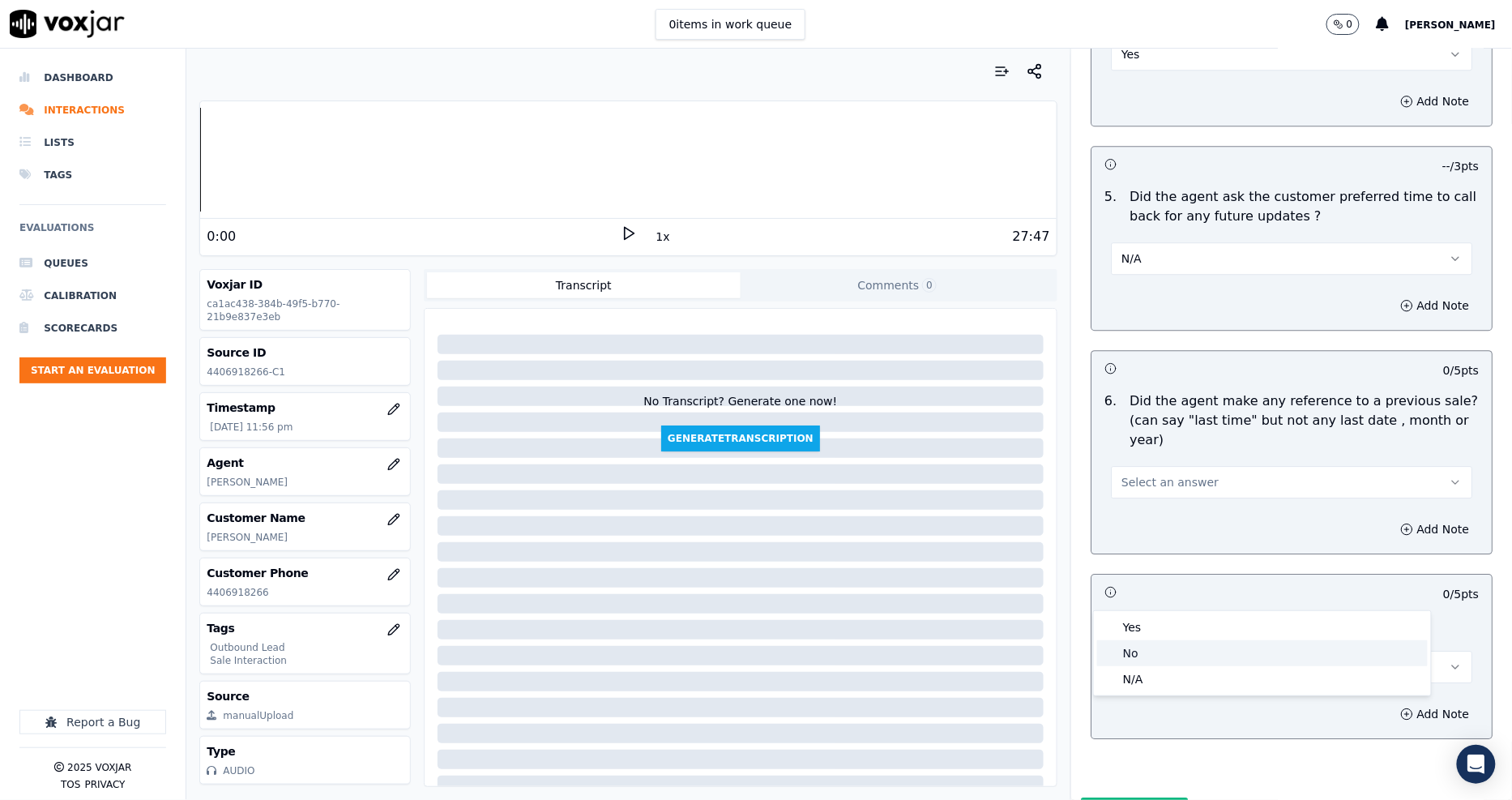
click at [1140, 646] on div "Yes No N/A" at bounding box center [1262, 654] width 337 height 85
click at [1140, 646] on div "No" at bounding box center [1262, 654] width 331 height 26
click at [1149, 474] on span "Select an answer" at bounding box center [1170, 482] width 98 height 16
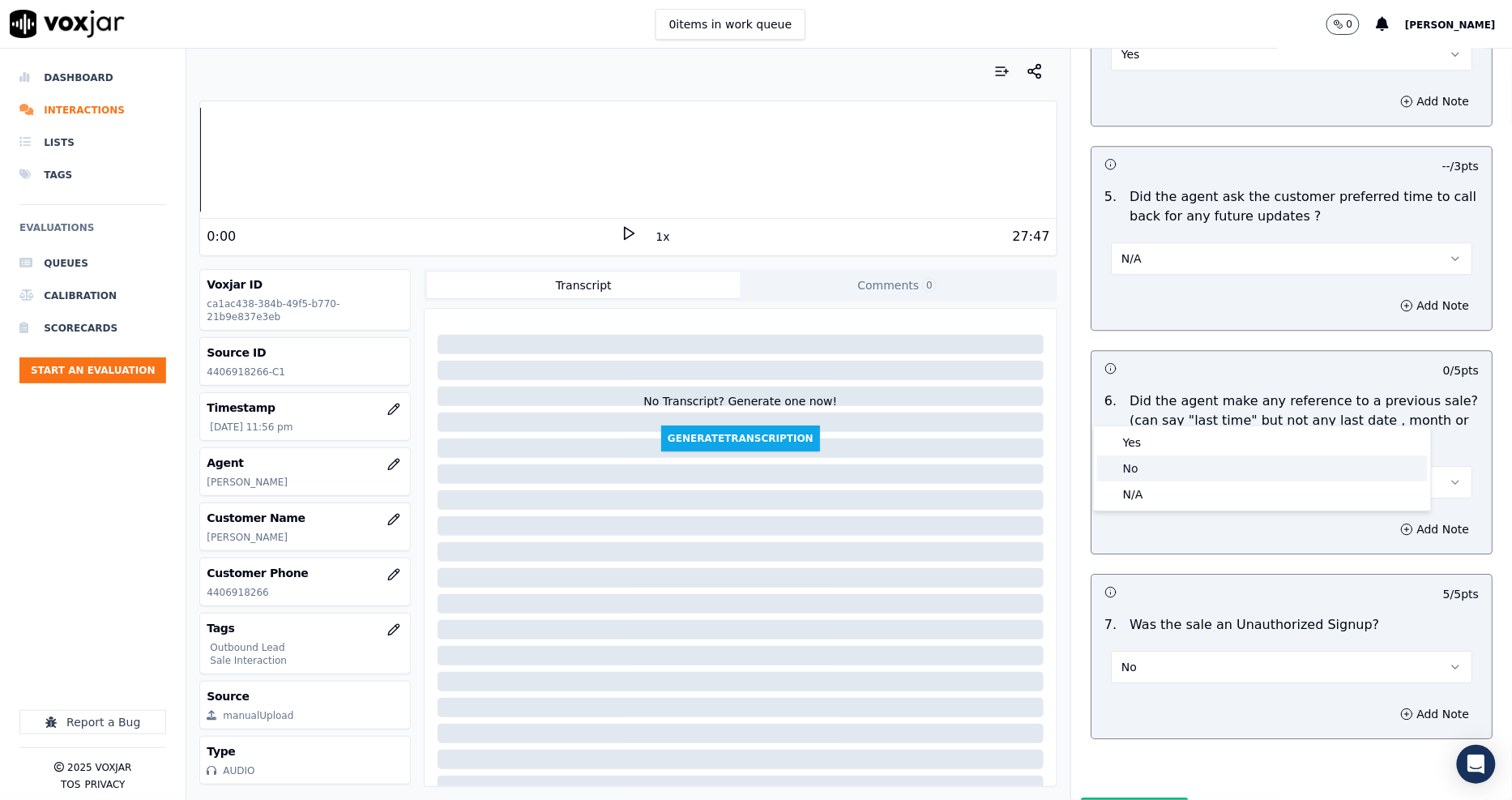
click at [1153, 470] on div "No" at bounding box center [1262, 469] width 331 height 26
click at [1095, 797] on button "Submit Scores" at bounding box center [1134, 811] width 108 height 29
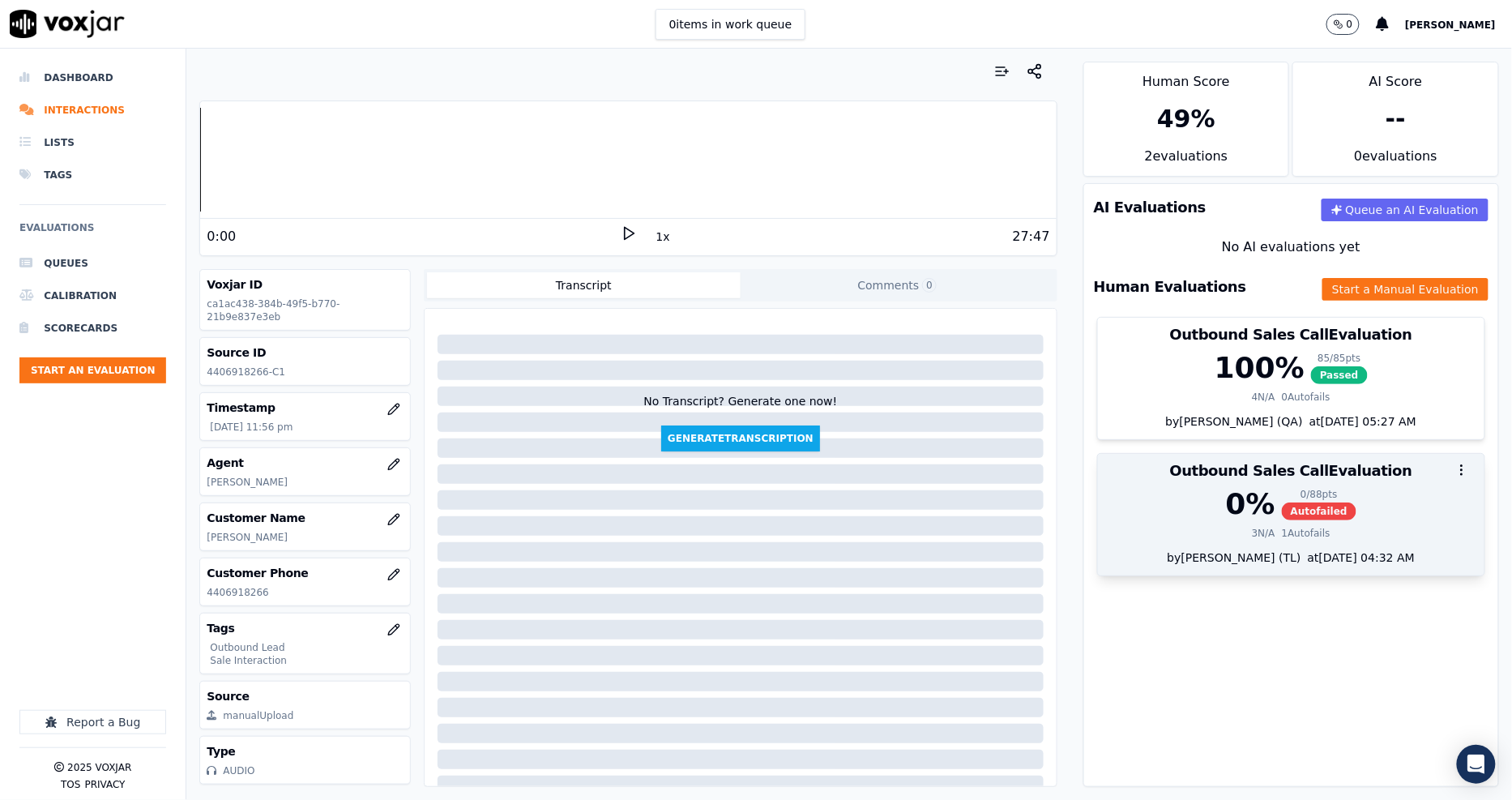
click at [1252, 529] on div "3 N/A" at bounding box center [1263, 533] width 23 height 13
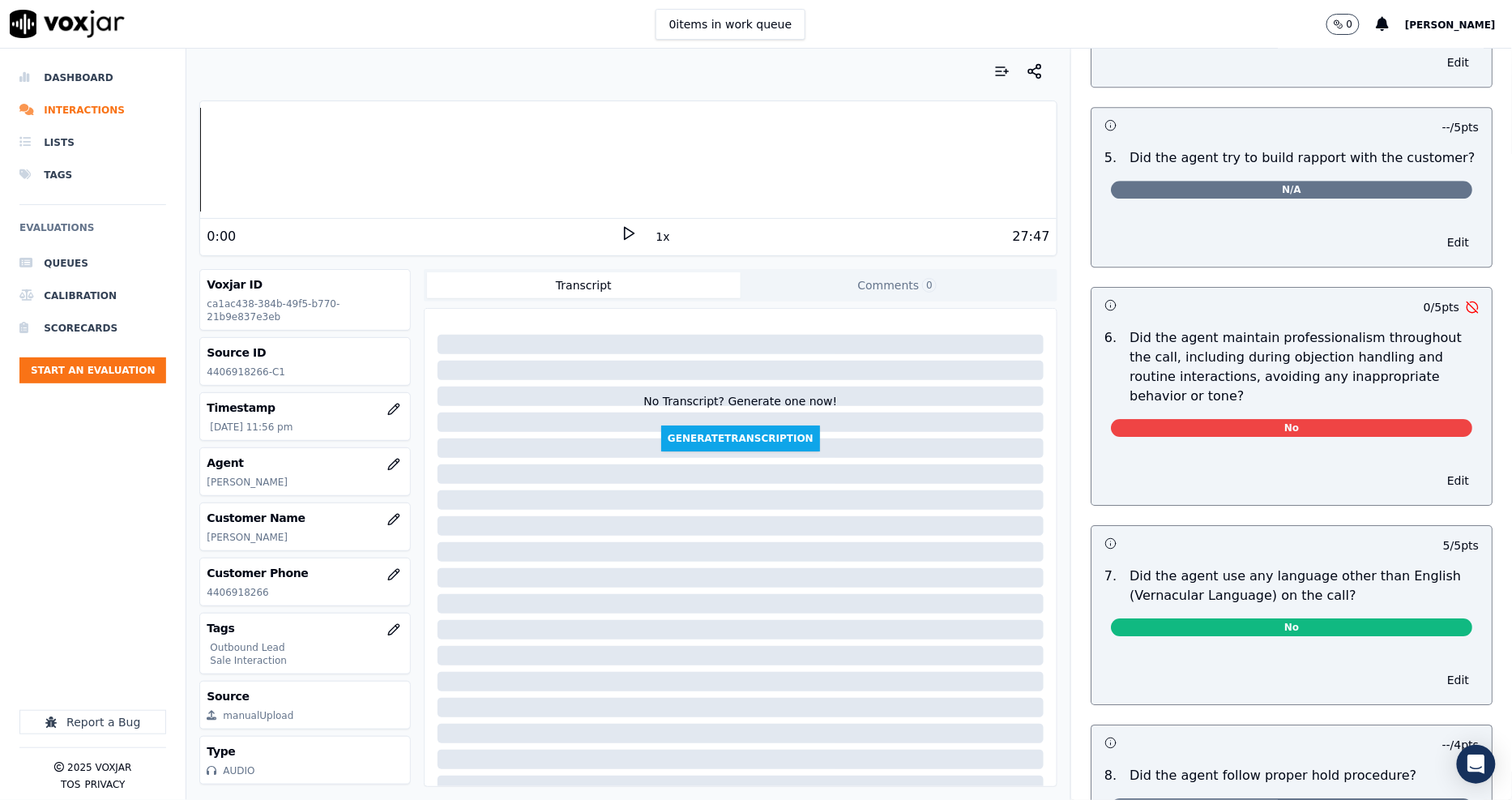
scroll to position [1890, 0]
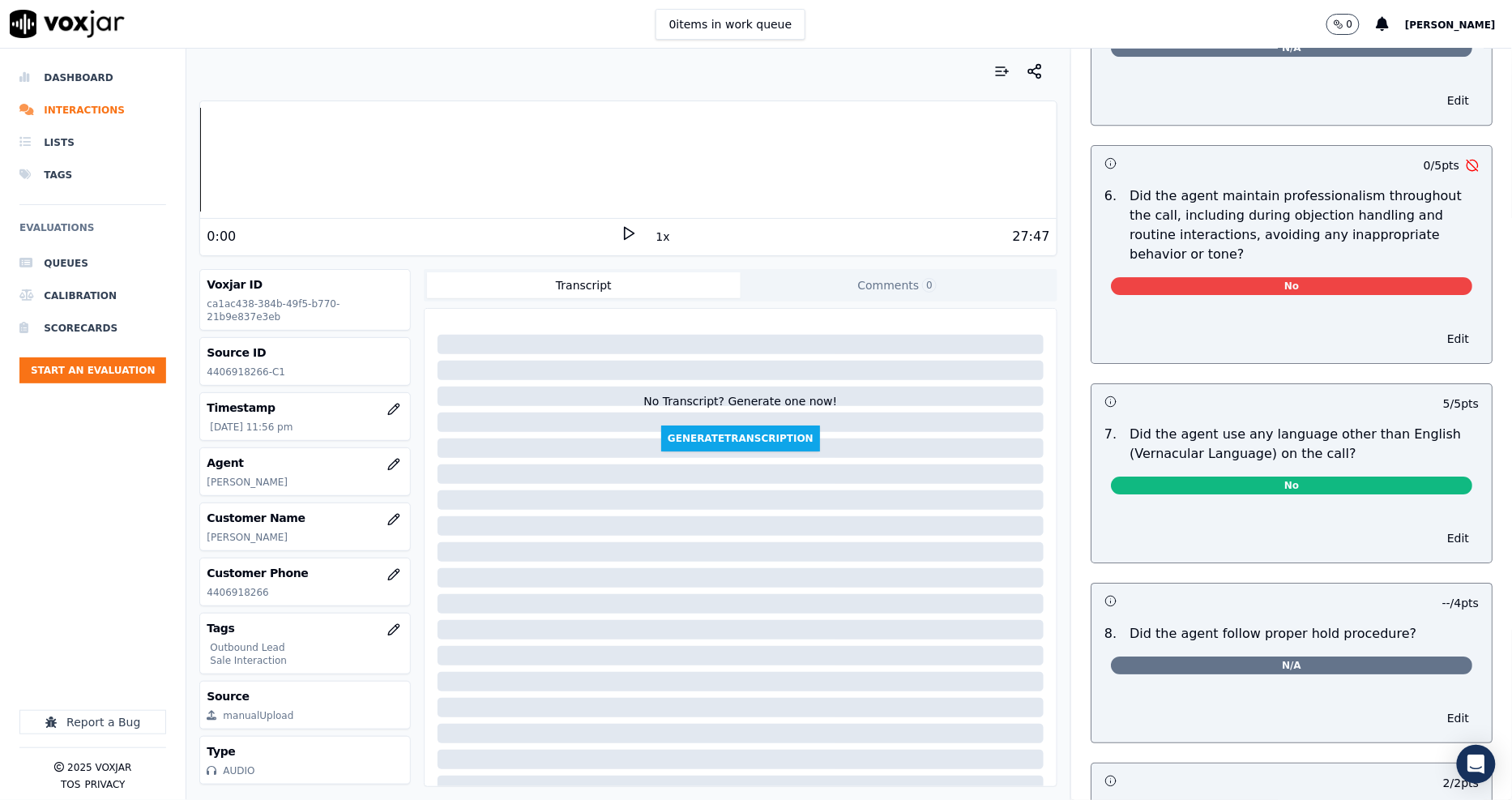
click at [1335, 277] on span "No" at bounding box center [1291, 285] width 362 height 18
click at [1438, 328] on button "Edit" at bounding box center [1458, 339] width 41 height 23
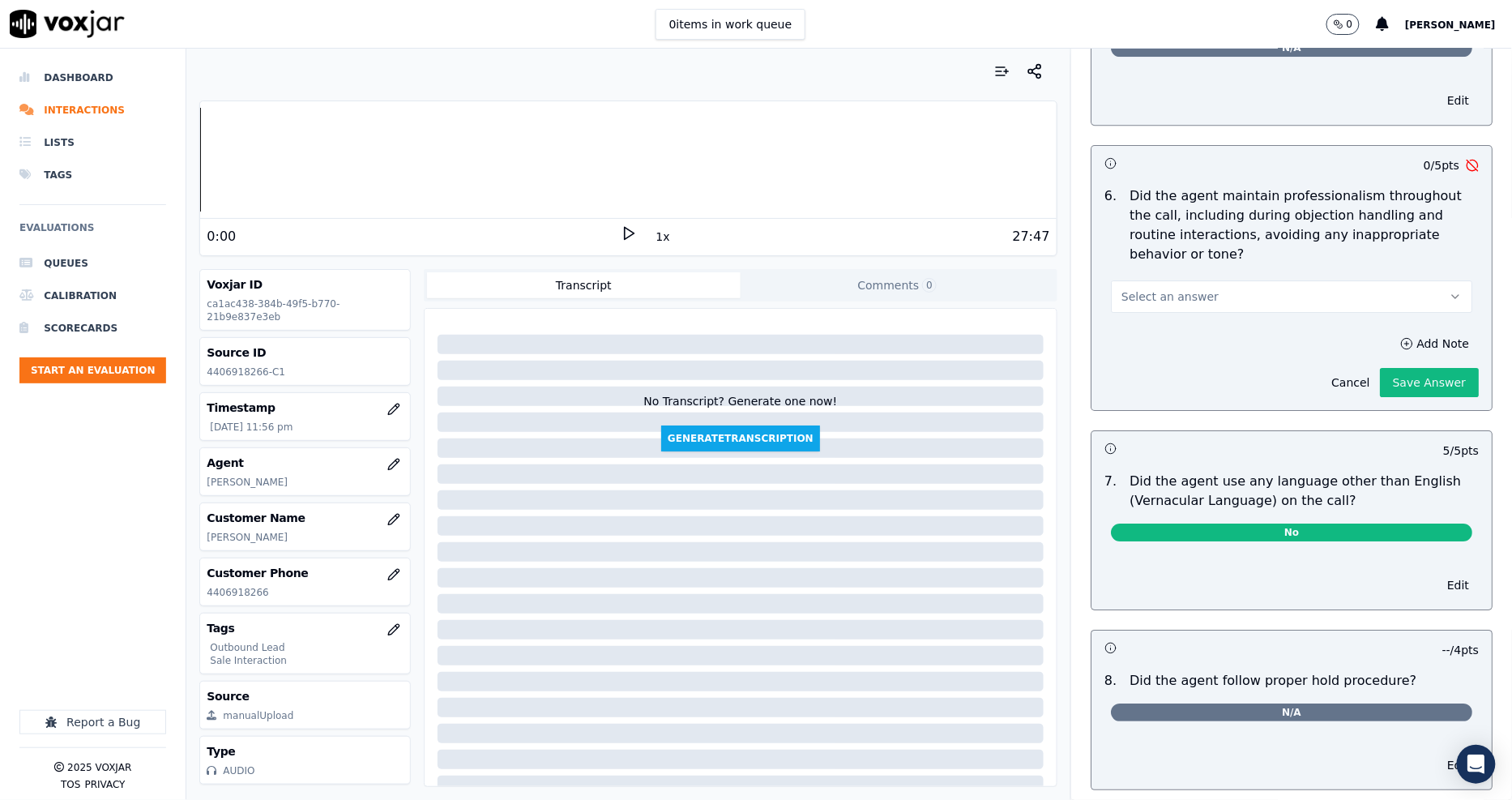
click at [1245, 290] on button "Select an answer" at bounding box center [1291, 297] width 362 height 33
click at [1192, 324] on div "Yes" at bounding box center [1262, 316] width 331 height 26
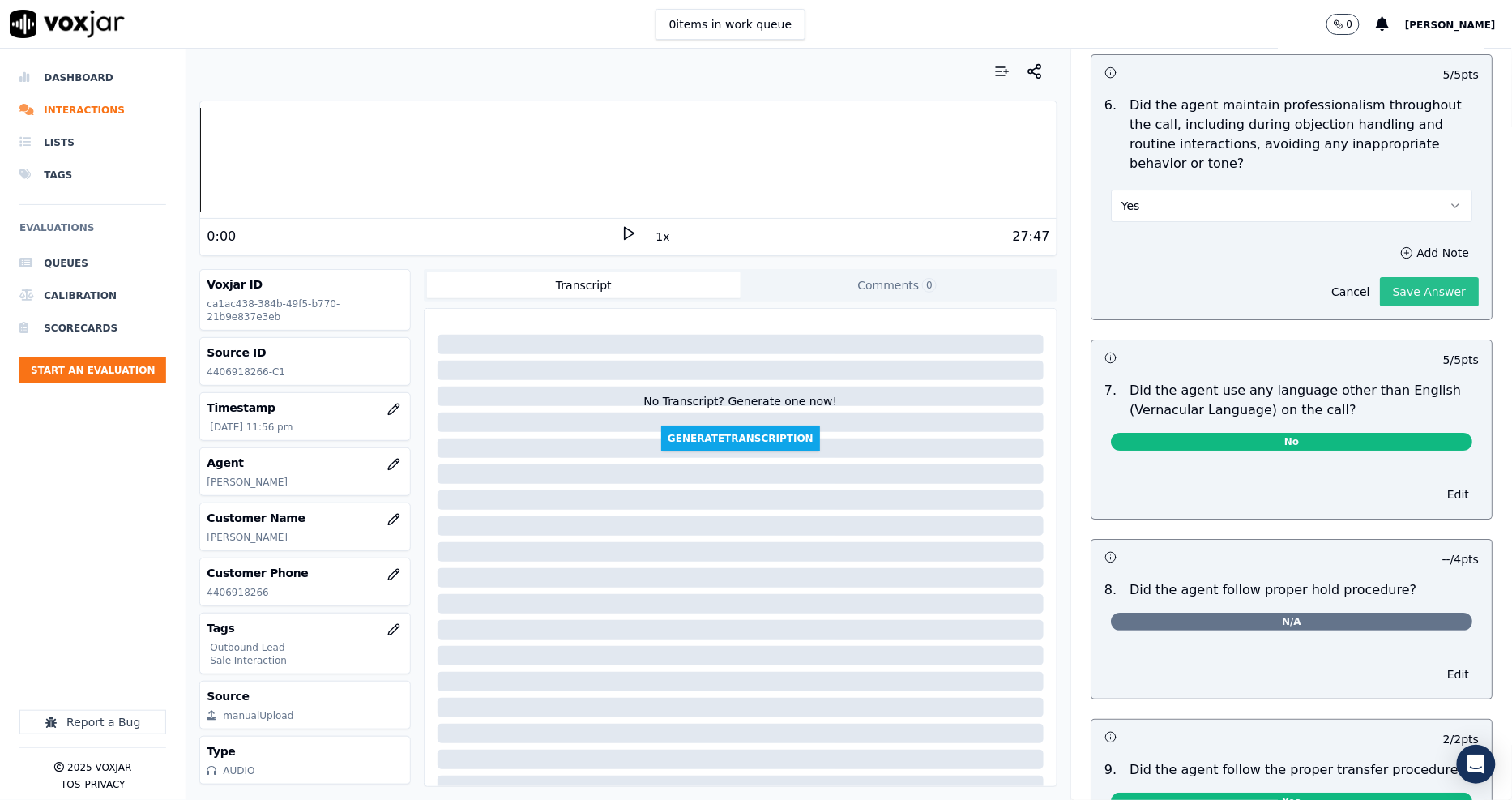
scroll to position [1980, 0]
click at [1394, 286] on button "Save Answer" at bounding box center [1428, 292] width 99 height 29
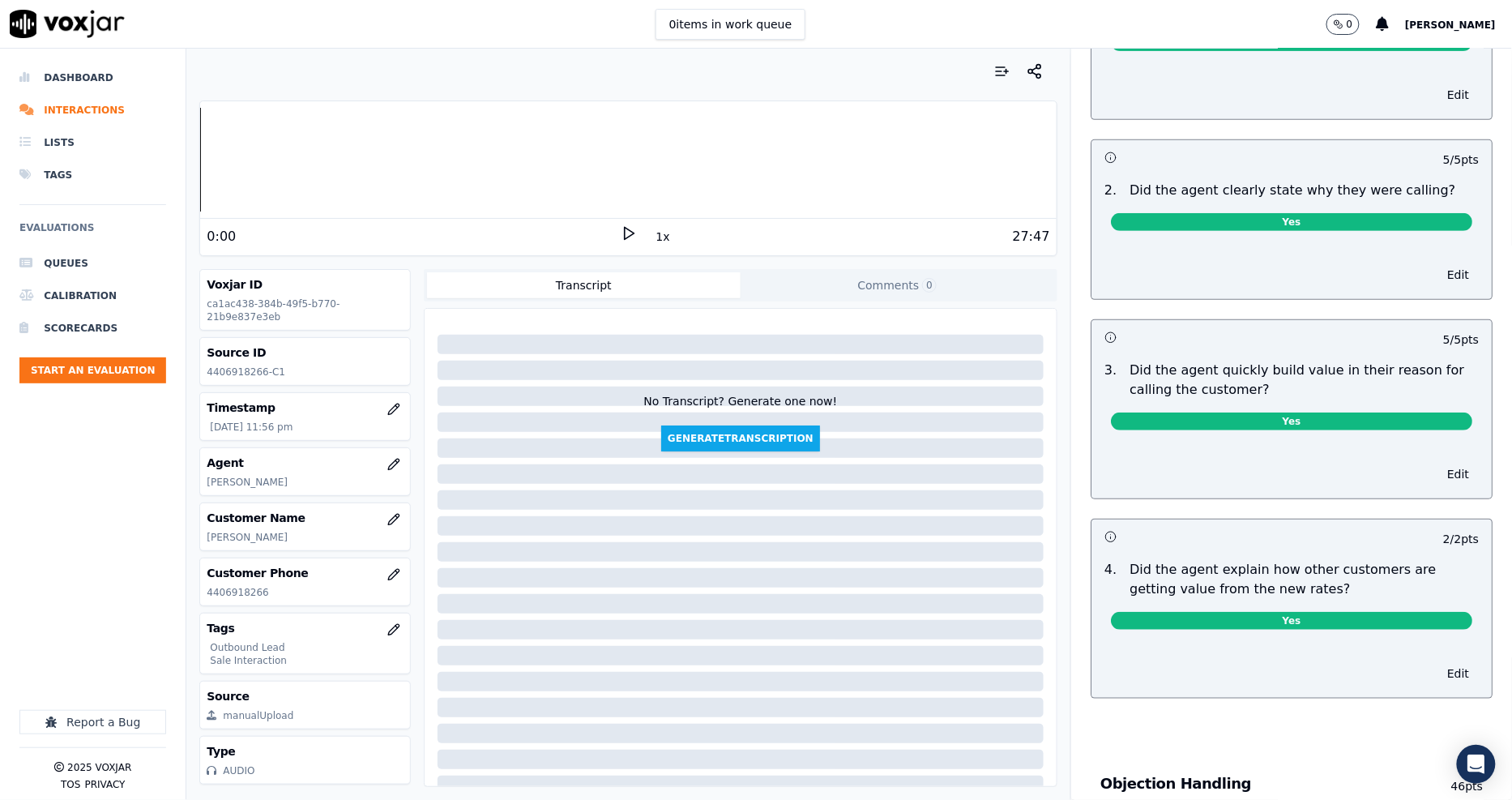
scroll to position [0, 0]
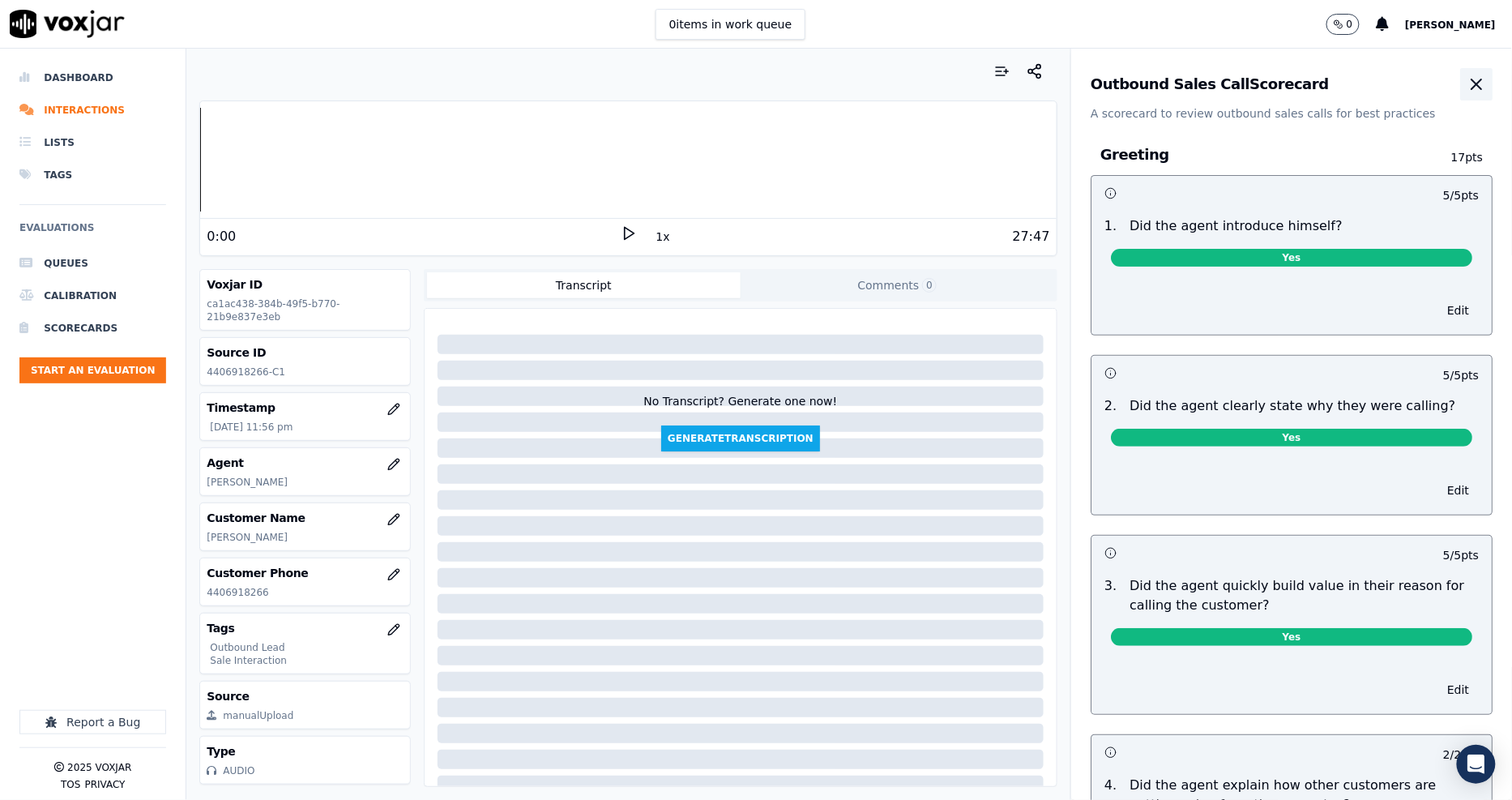
click at [1467, 91] on icon "button" at bounding box center [1476, 84] width 20 height 20
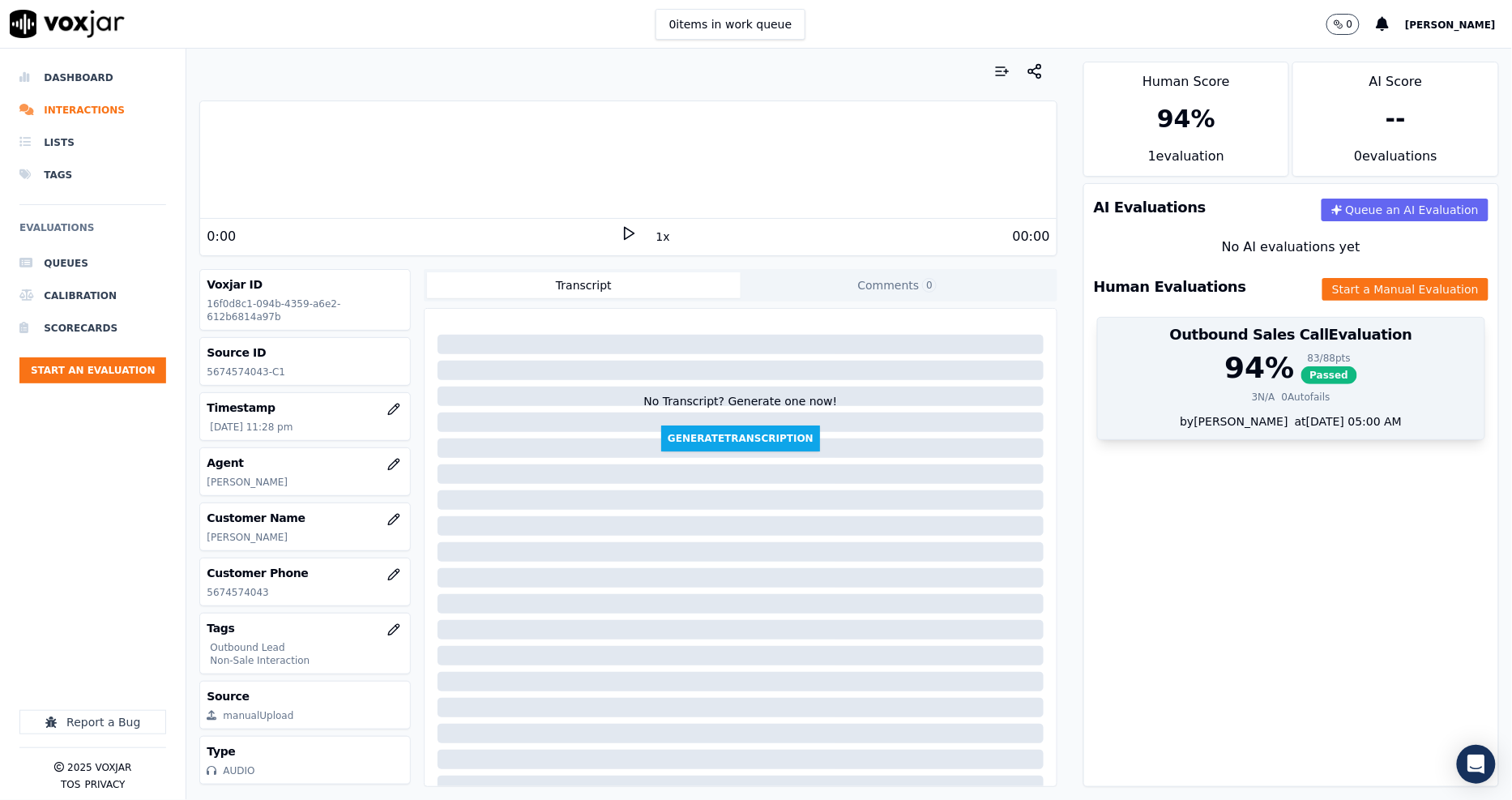
click at [1314, 383] on span "Passed" at bounding box center [1330, 375] width 56 height 18
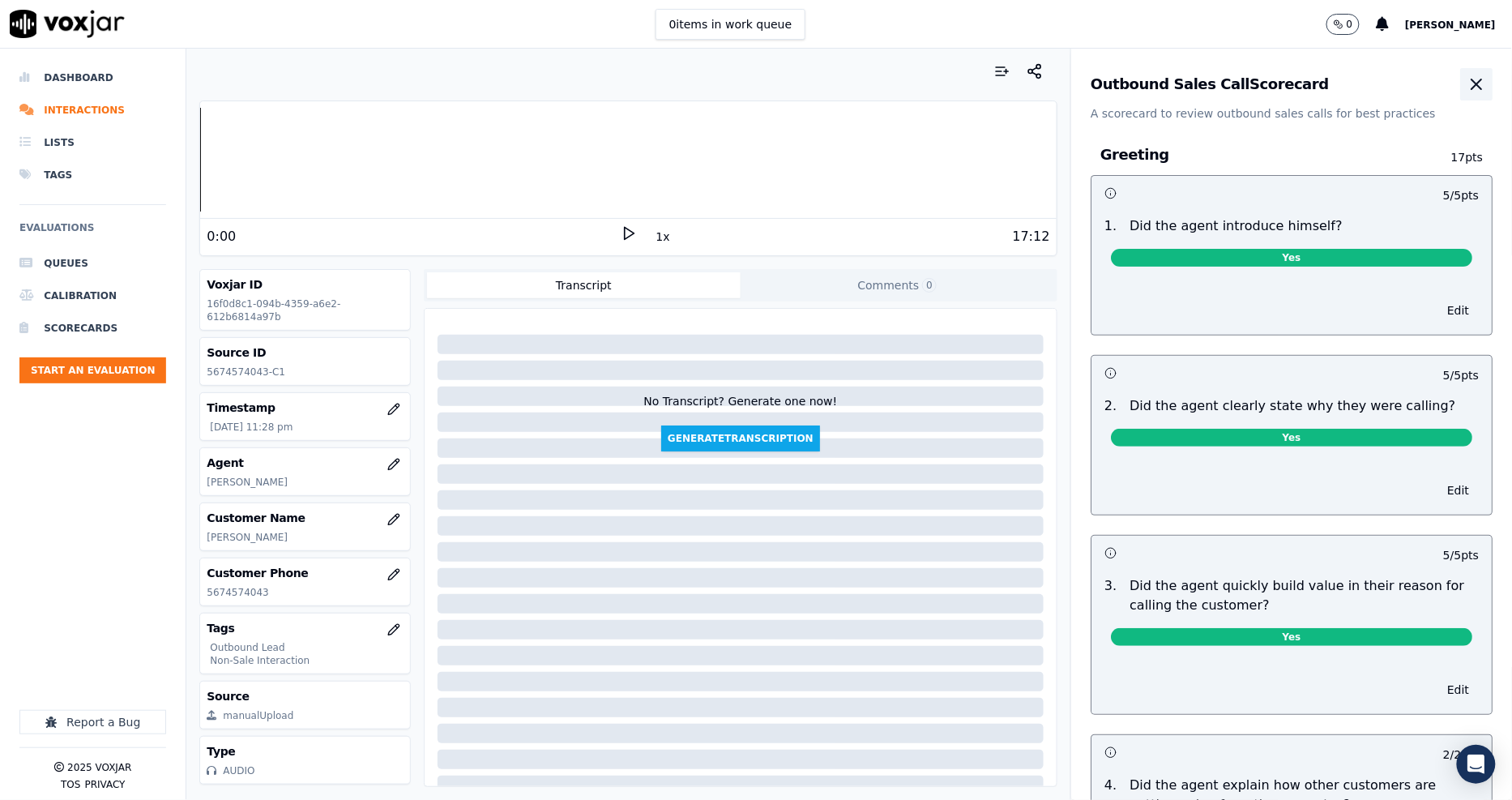
click at [1467, 77] on icon "button" at bounding box center [1476, 84] width 20 height 20
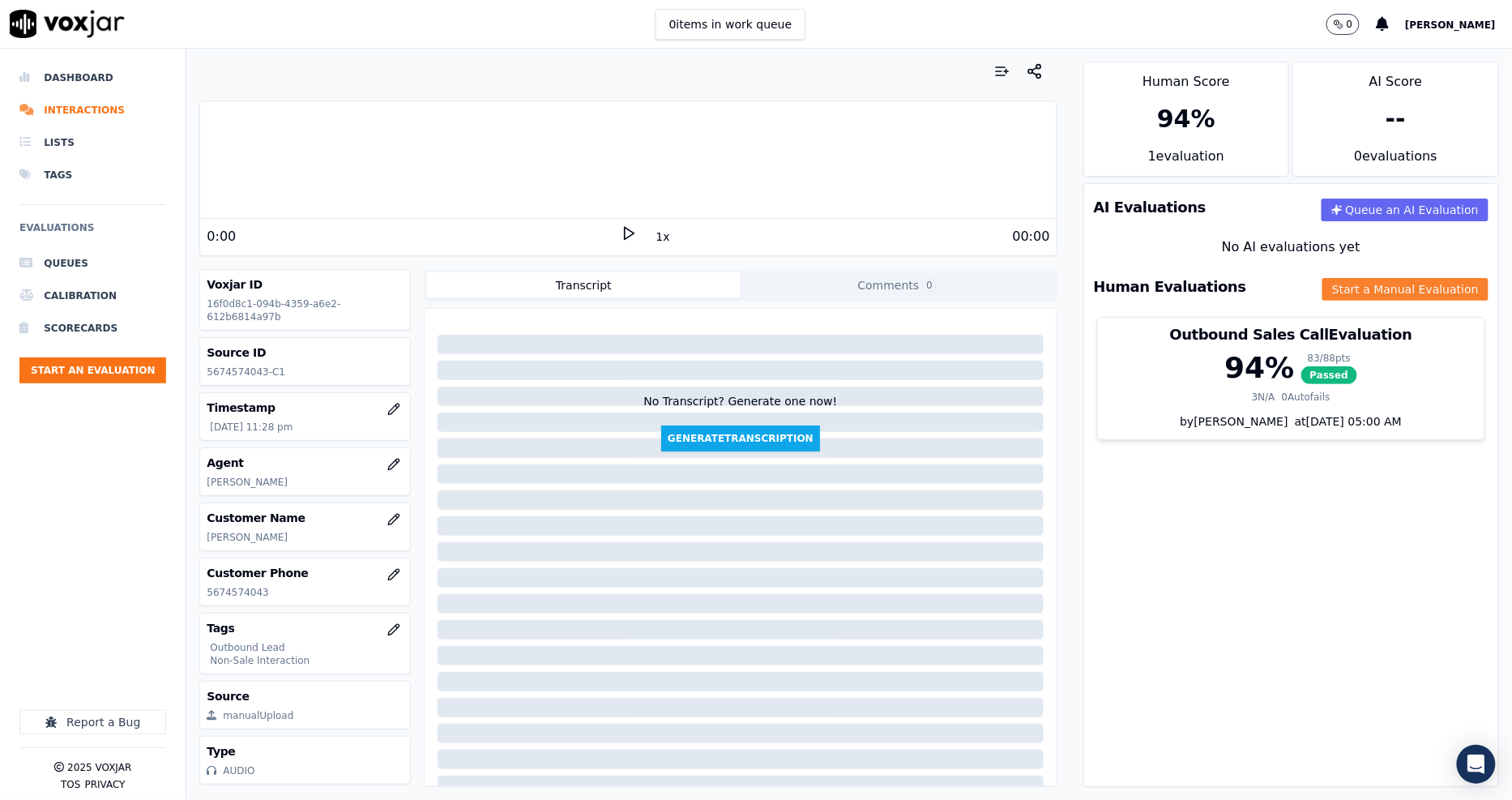
click at [1323, 290] on button "Start a Manual Evaluation" at bounding box center [1405, 289] width 166 height 23
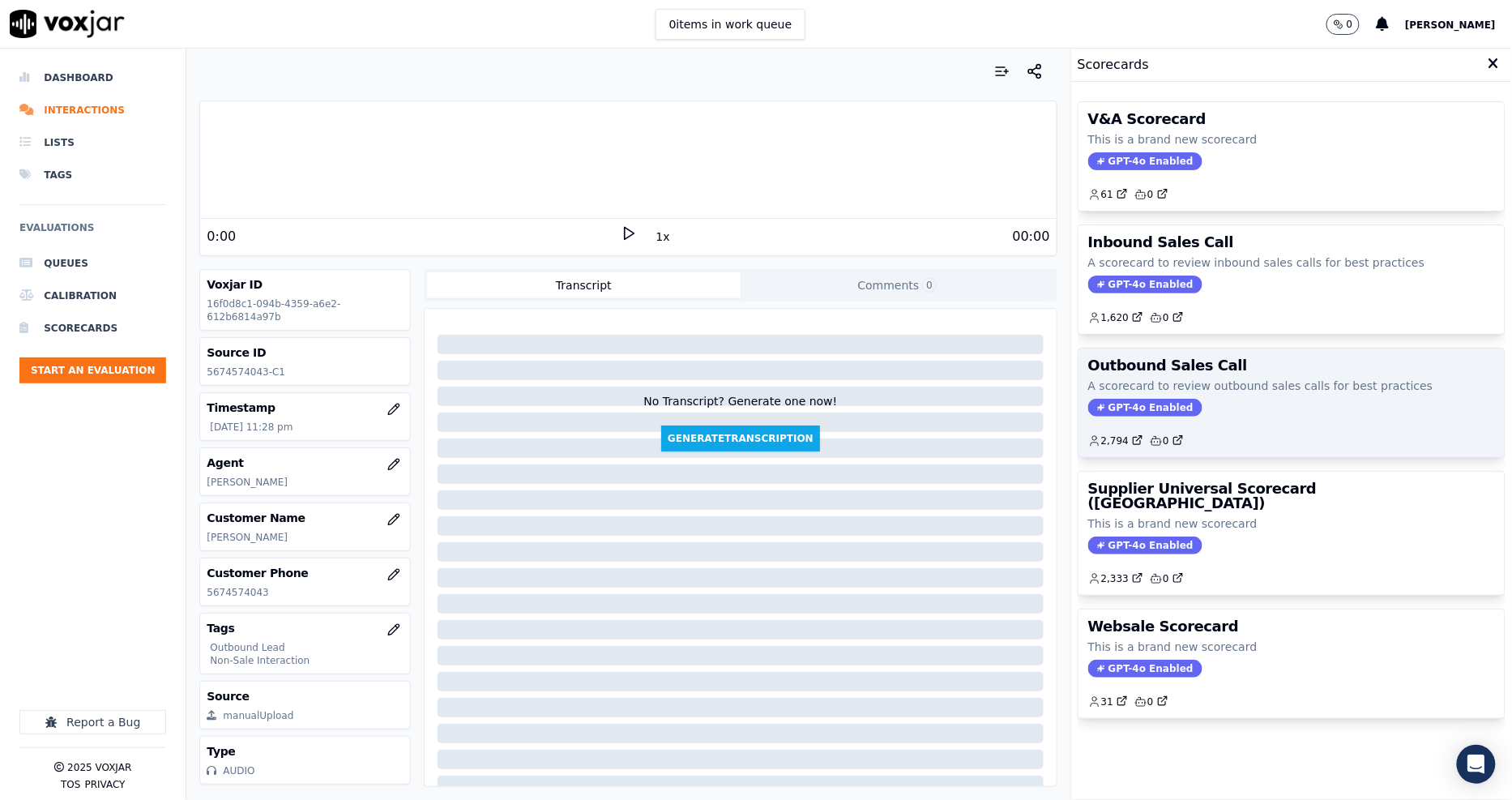
click at [1180, 391] on p "A scorecard to review outbound sales calls for best practices" at bounding box center [1291, 385] width 407 height 16
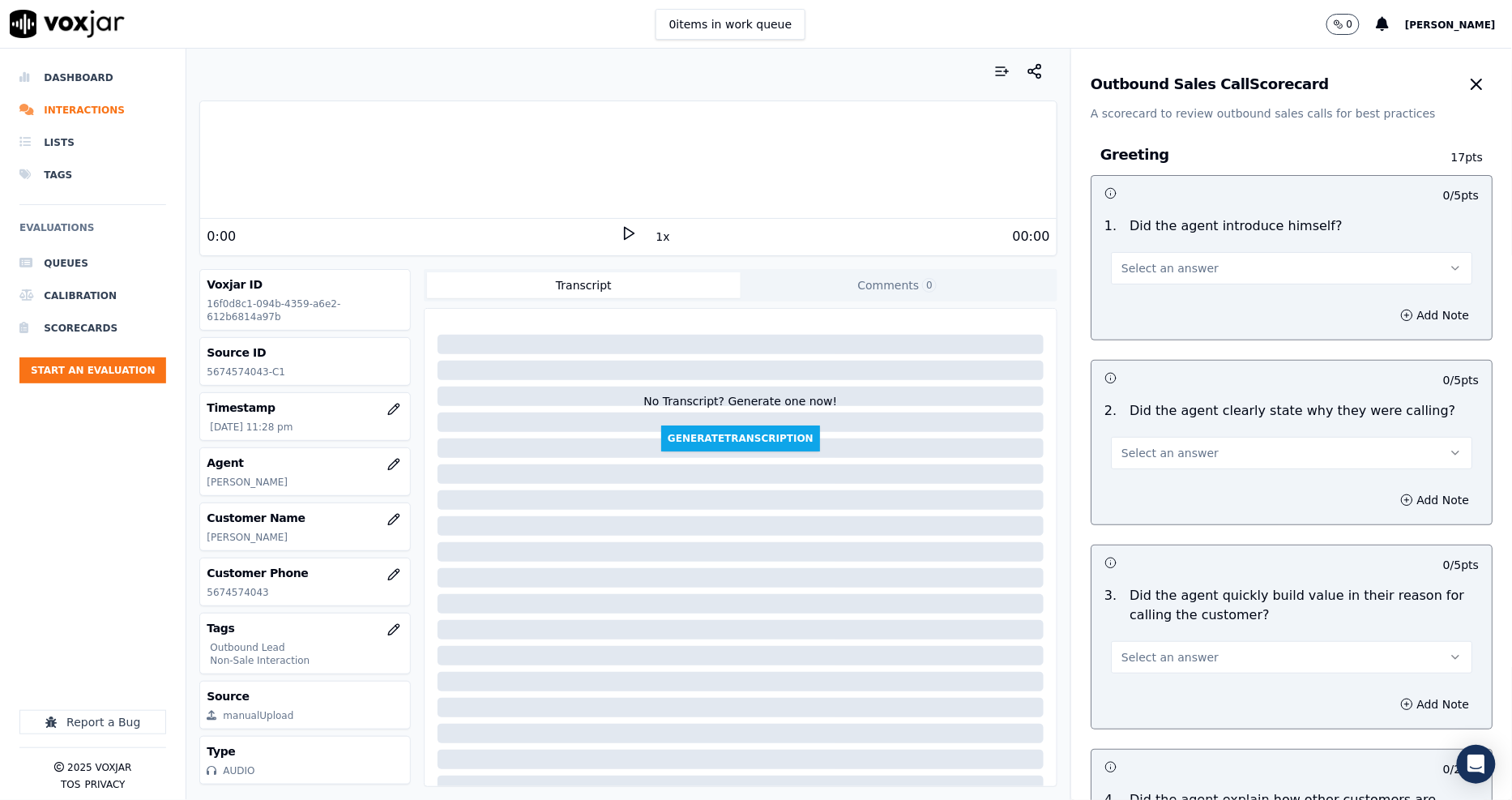
click at [1183, 277] on button "Select an answer" at bounding box center [1291, 268] width 362 height 33
click at [1159, 312] on div "Yes" at bounding box center [1262, 305] width 331 height 26
click at [1157, 463] on button "Select an answer" at bounding box center [1291, 453] width 362 height 33
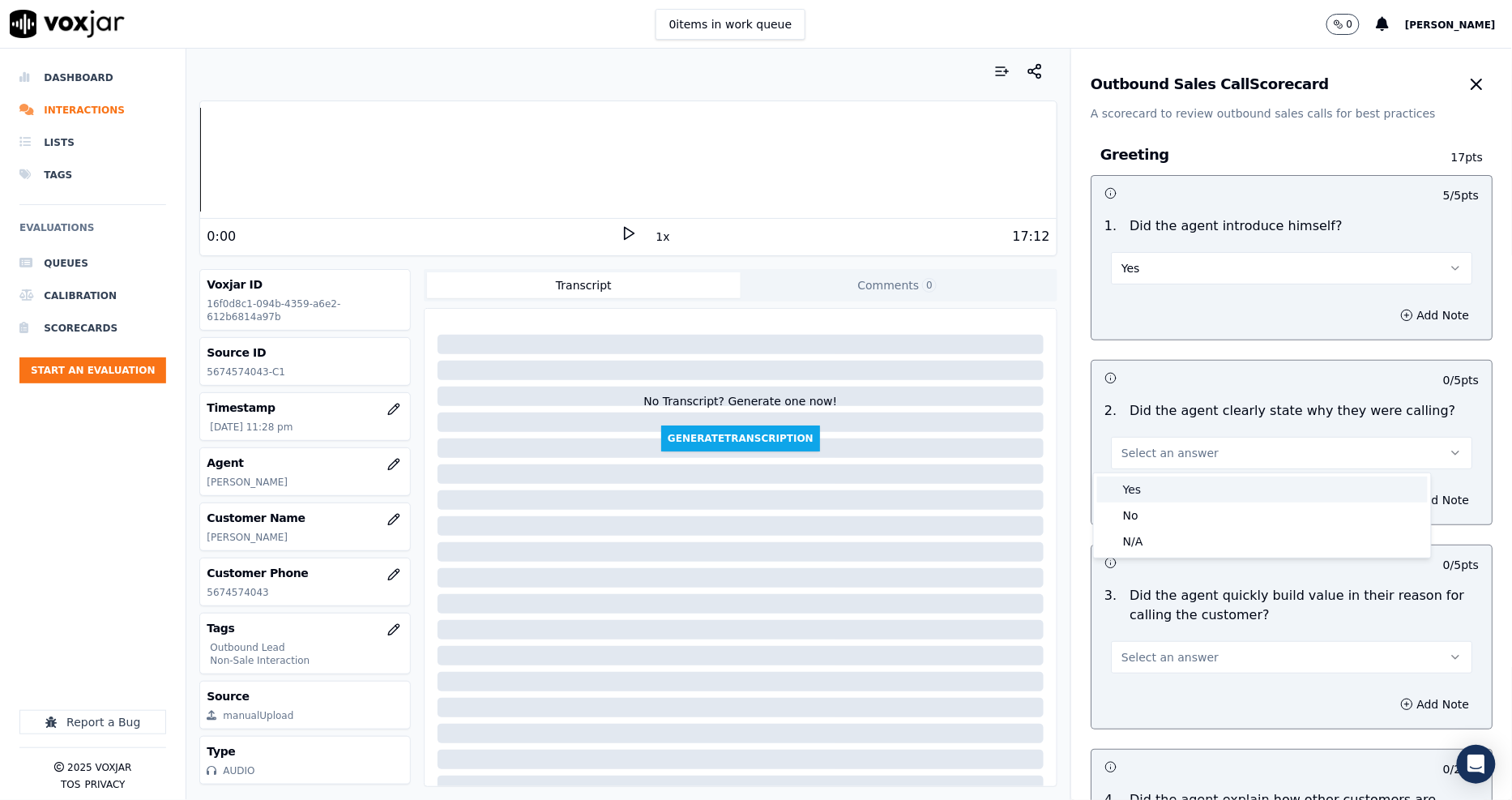
click at [1124, 485] on div "Yes" at bounding box center [1262, 489] width 331 height 26
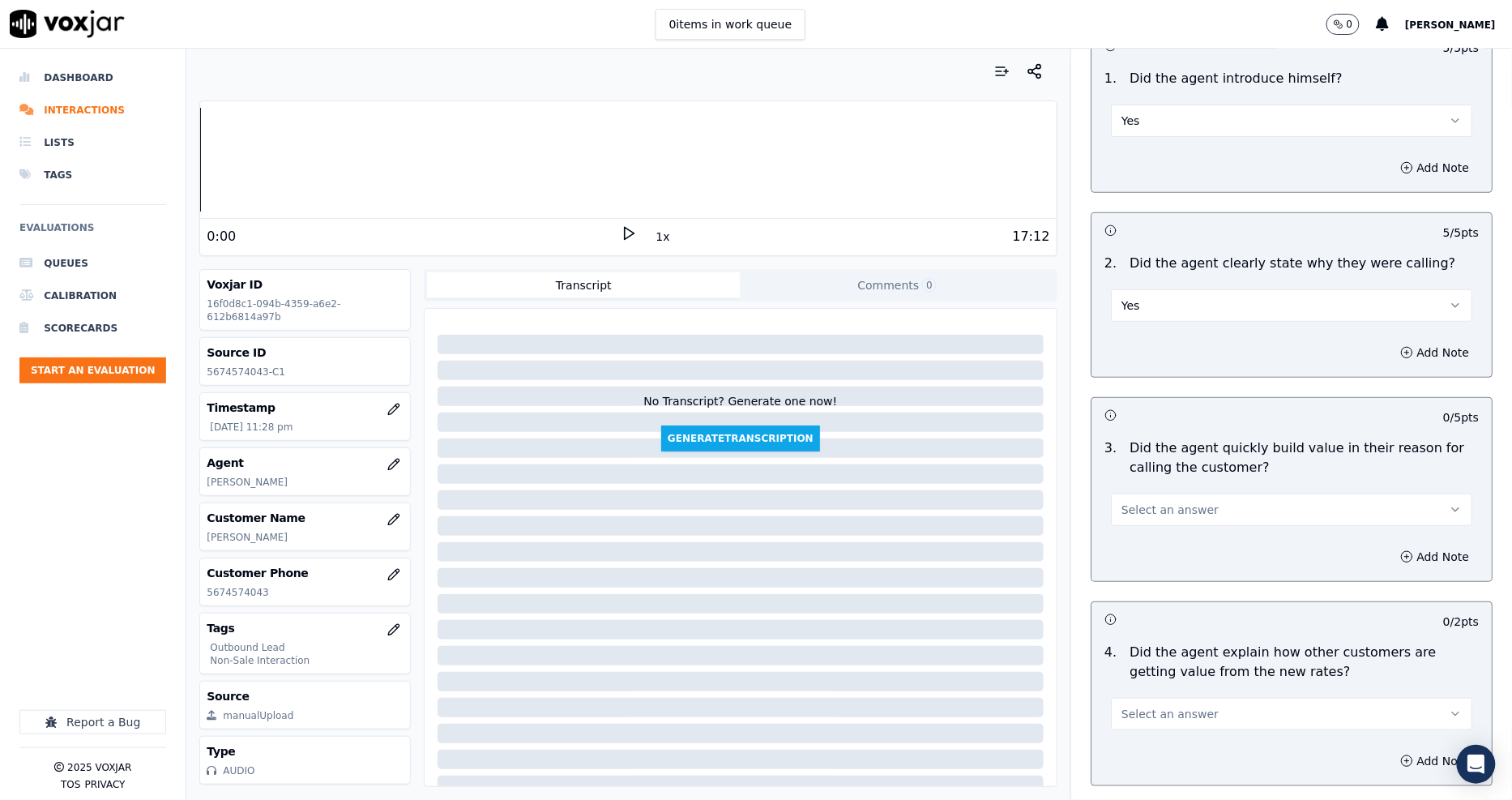
scroll to position [360, 0]
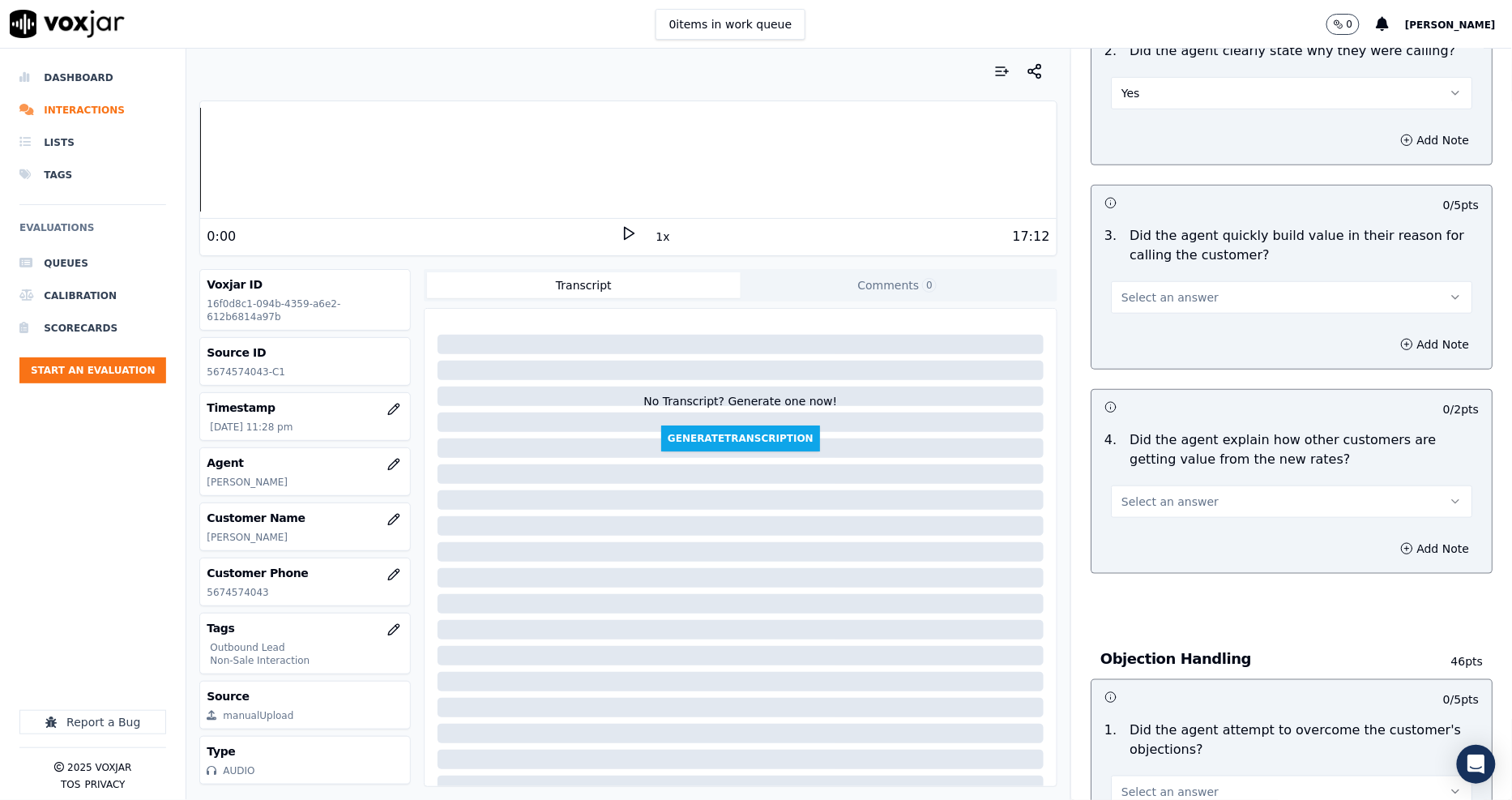
click at [1132, 290] on span "Select an answer" at bounding box center [1170, 297] width 98 height 16
click at [1129, 329] on div "Yes" at bounding box center [1262, 334] width 331 height 26
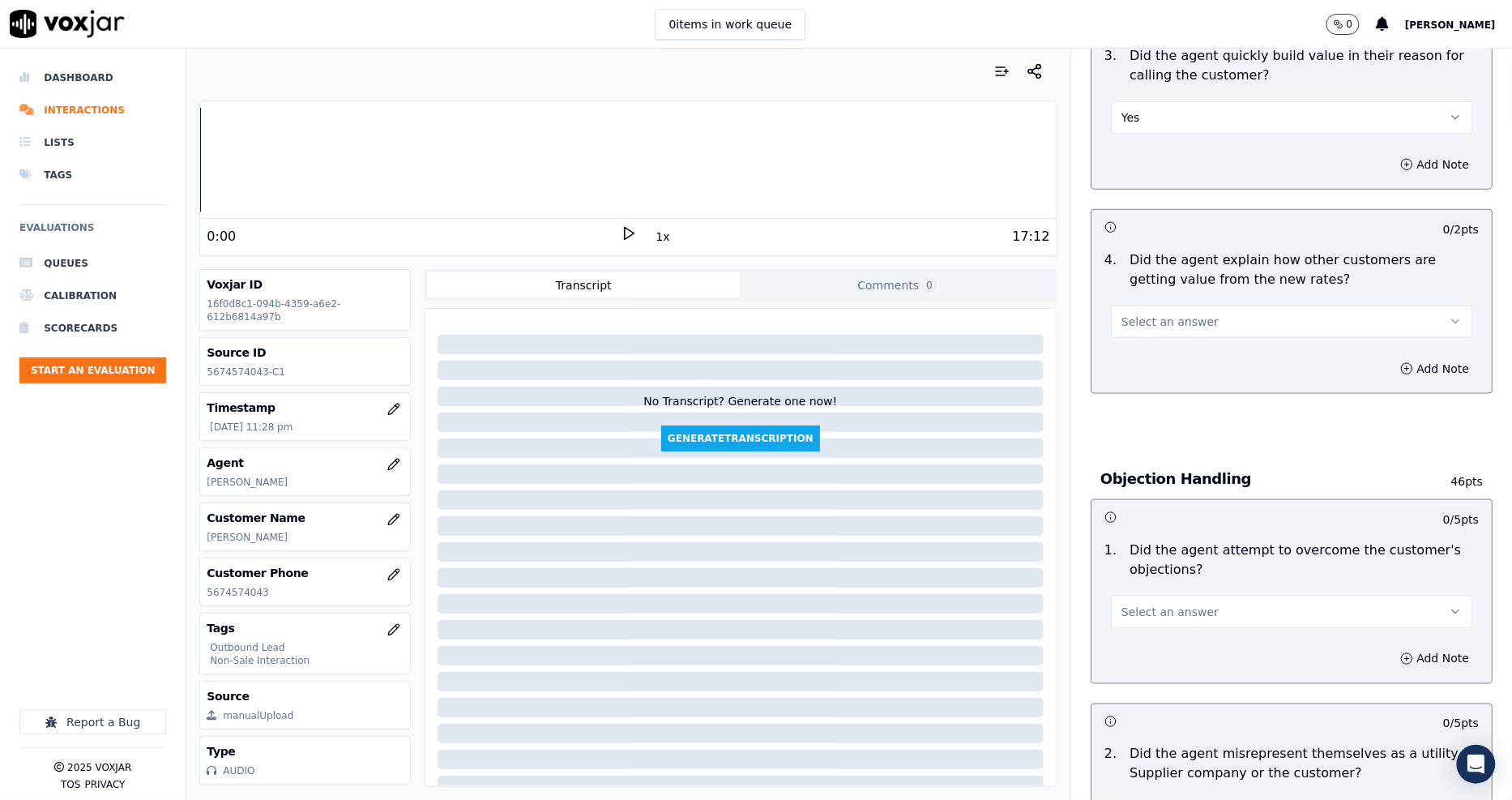
click at [1129, 318] on span "Select an answer" at bounding box center [1170, 321] width 98 height 16
click at [1131, 362] on div "Yes" at bounding box center [1262, 359] width 331 height 26
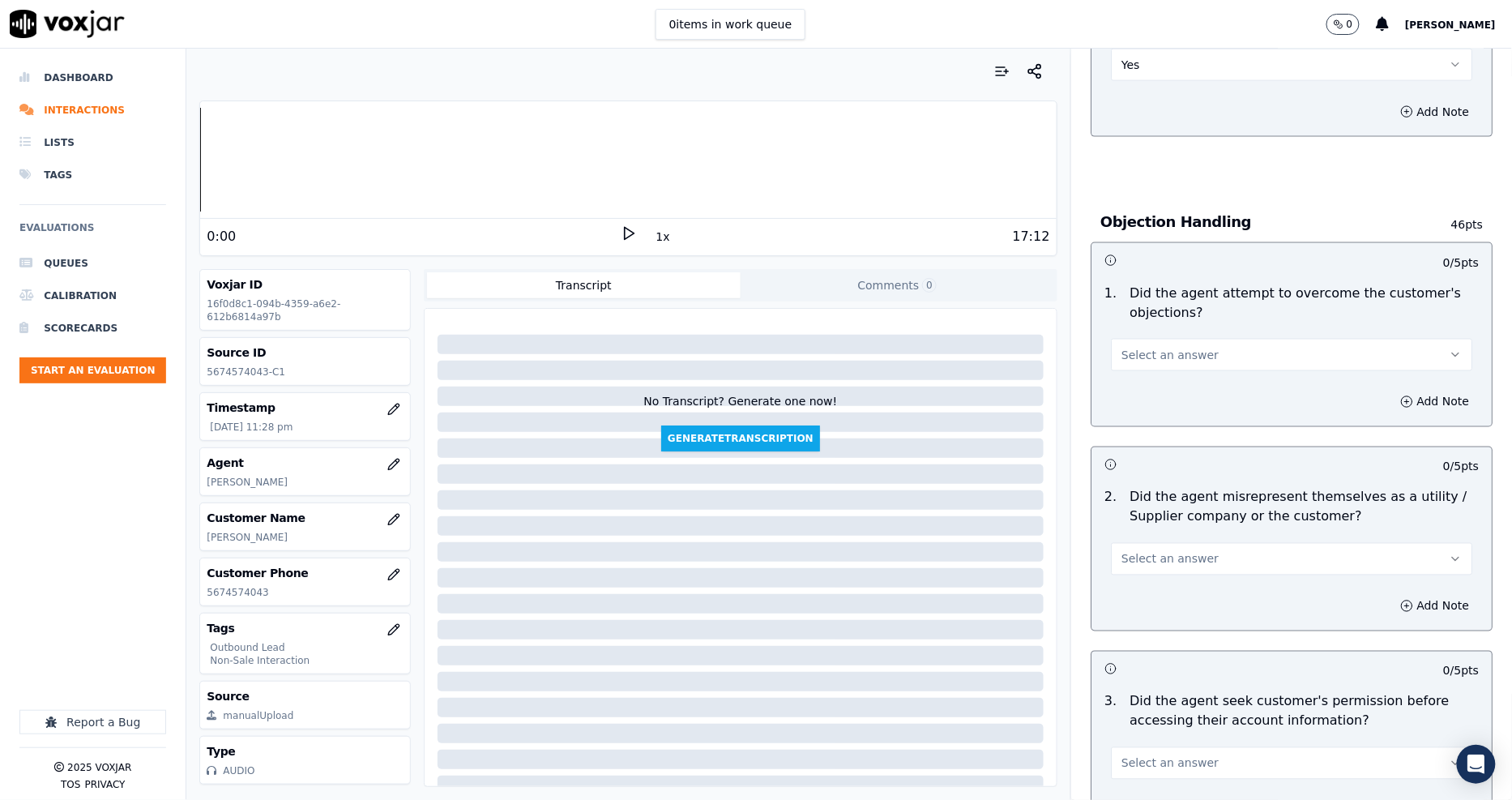
scroll to position [810, 0]
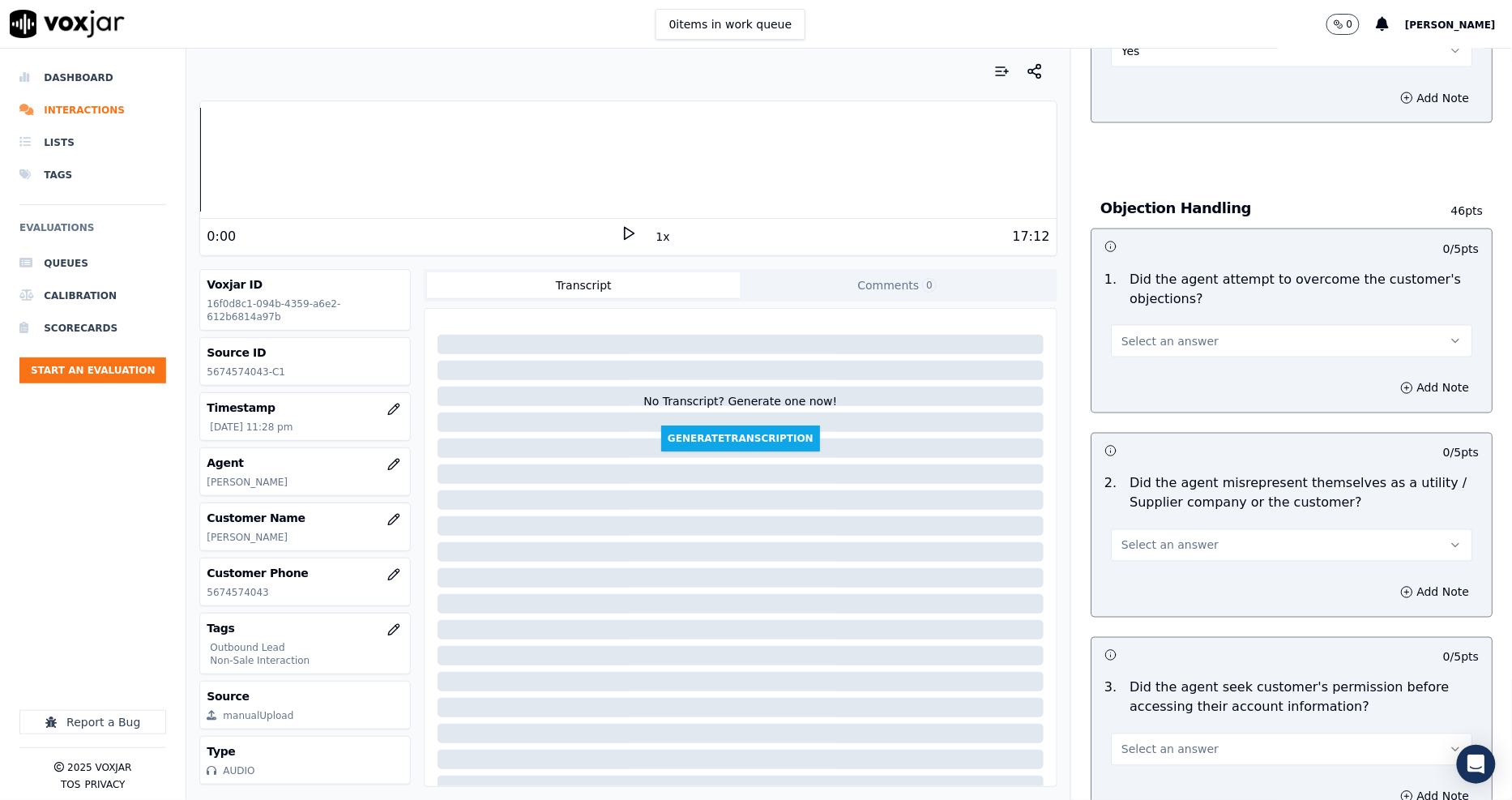
click at [1131, 335] on span "Select an answer" at bounding box center [1170, 341] width 98 height 16
click at [1141, 379] on div "Yes" at bounding box center [1262, 378] width 331 height 26
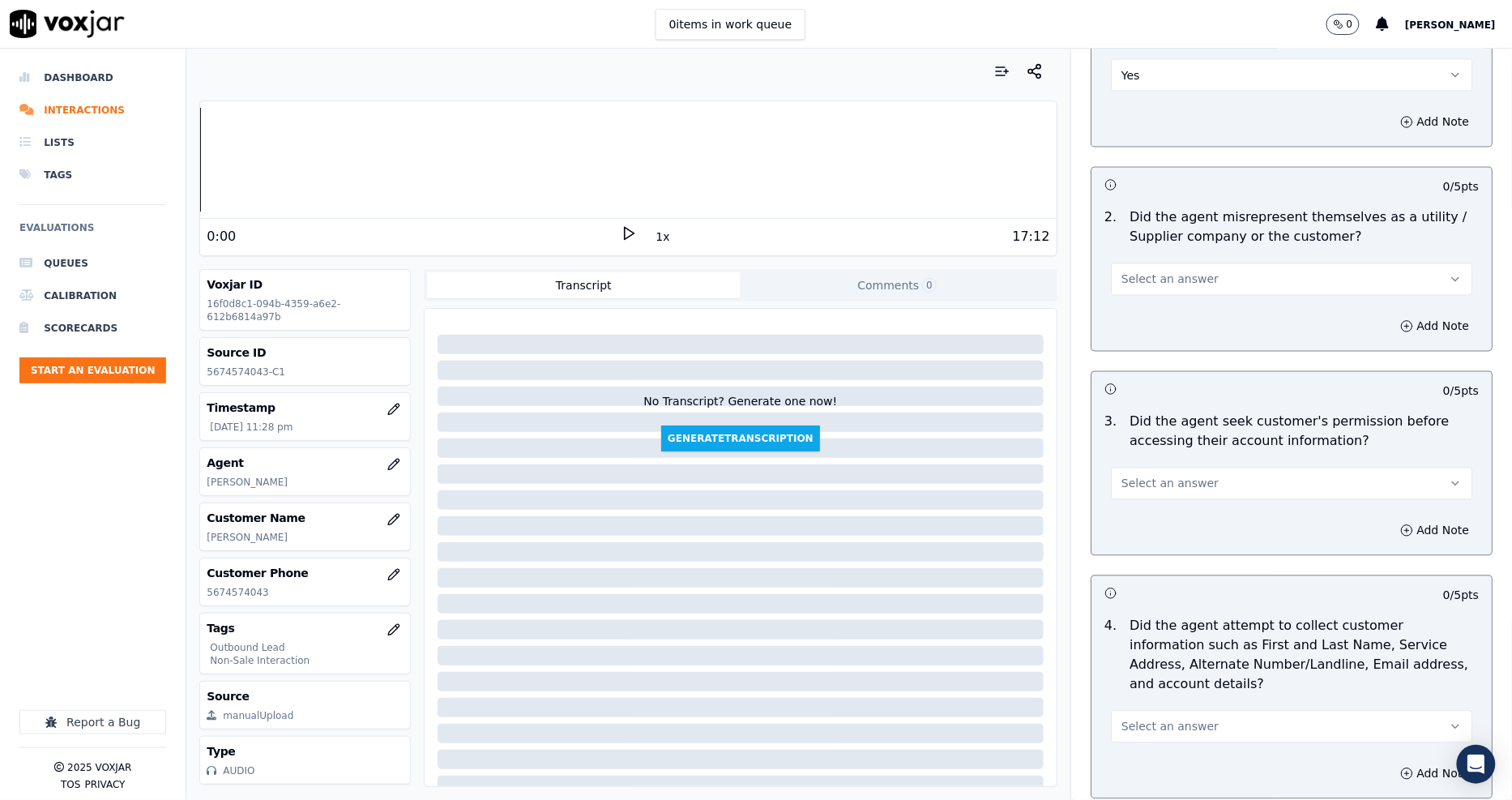
scroll to position [1080, 0]
click at [1131, 272] on span "Select an answer" at bounding box center [1170, 275] width 98 height 16
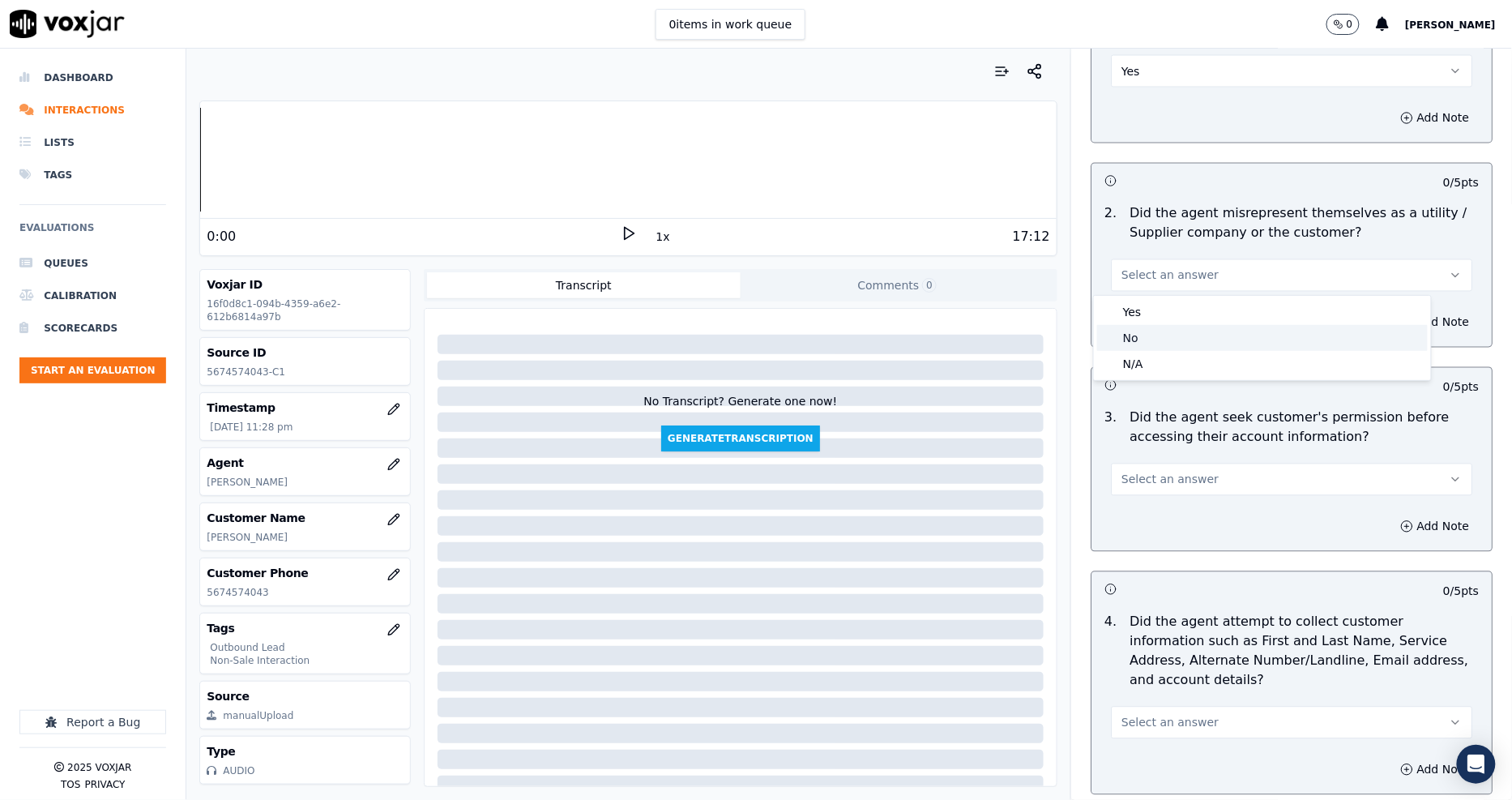
click at [1131, 335] on div "No" at bounding box center [1262, 338] width 331 height 26
click at [1160, 482] on span "Select an answer" at bounding box center [1170, 479] width 98 height 16
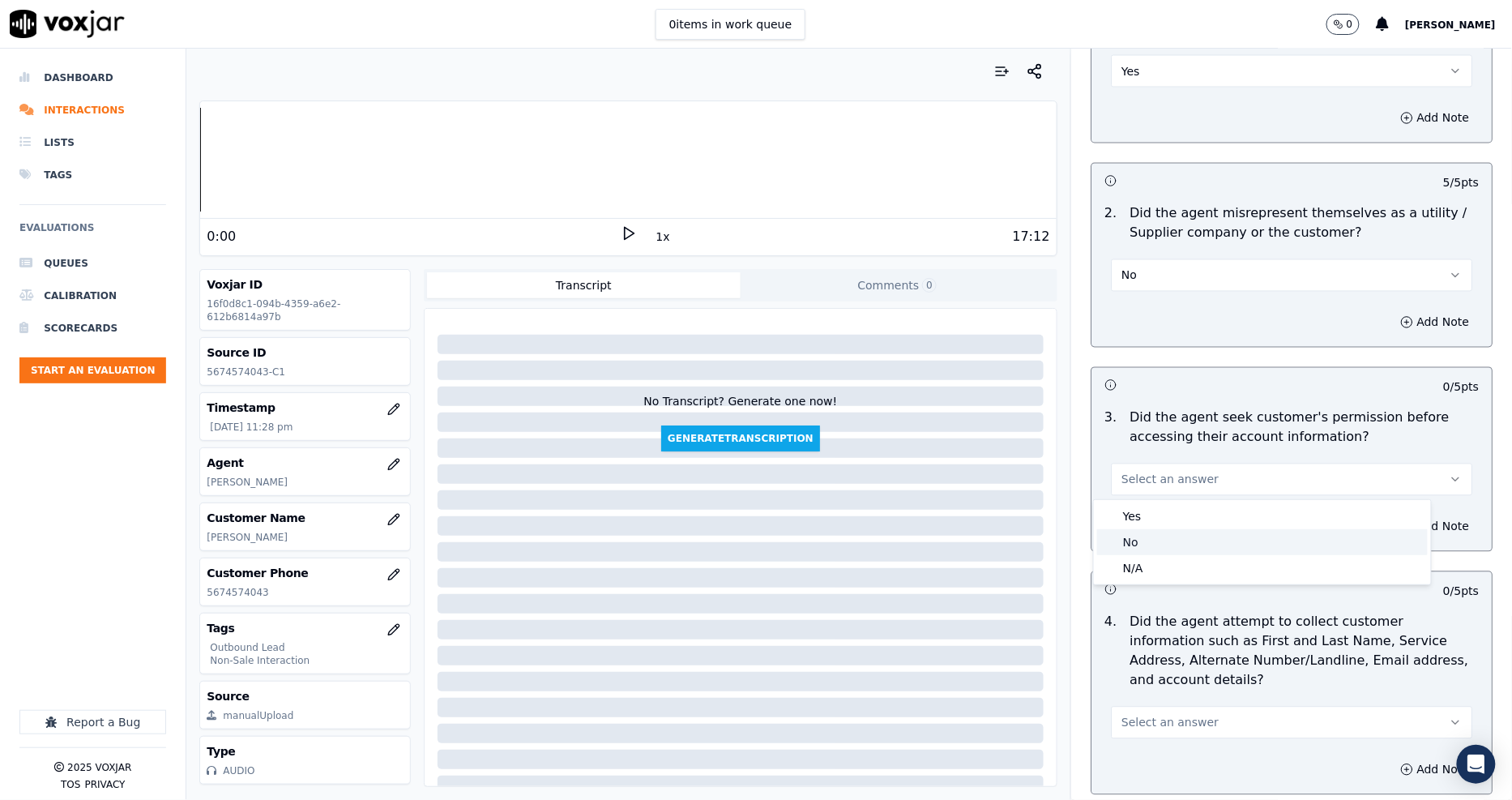
drag, startPoint x: 1151, startPoint y: 521, endPoint x: 1153, endPoint y: 537, distance: 16.1
click at [1153, 537] on div "Yes No N/A" at bounding box center [1262, 542] width 337 height 85
click at [1154, 537] on div "No" at bounding box center [1262, 542] width 331 height 26
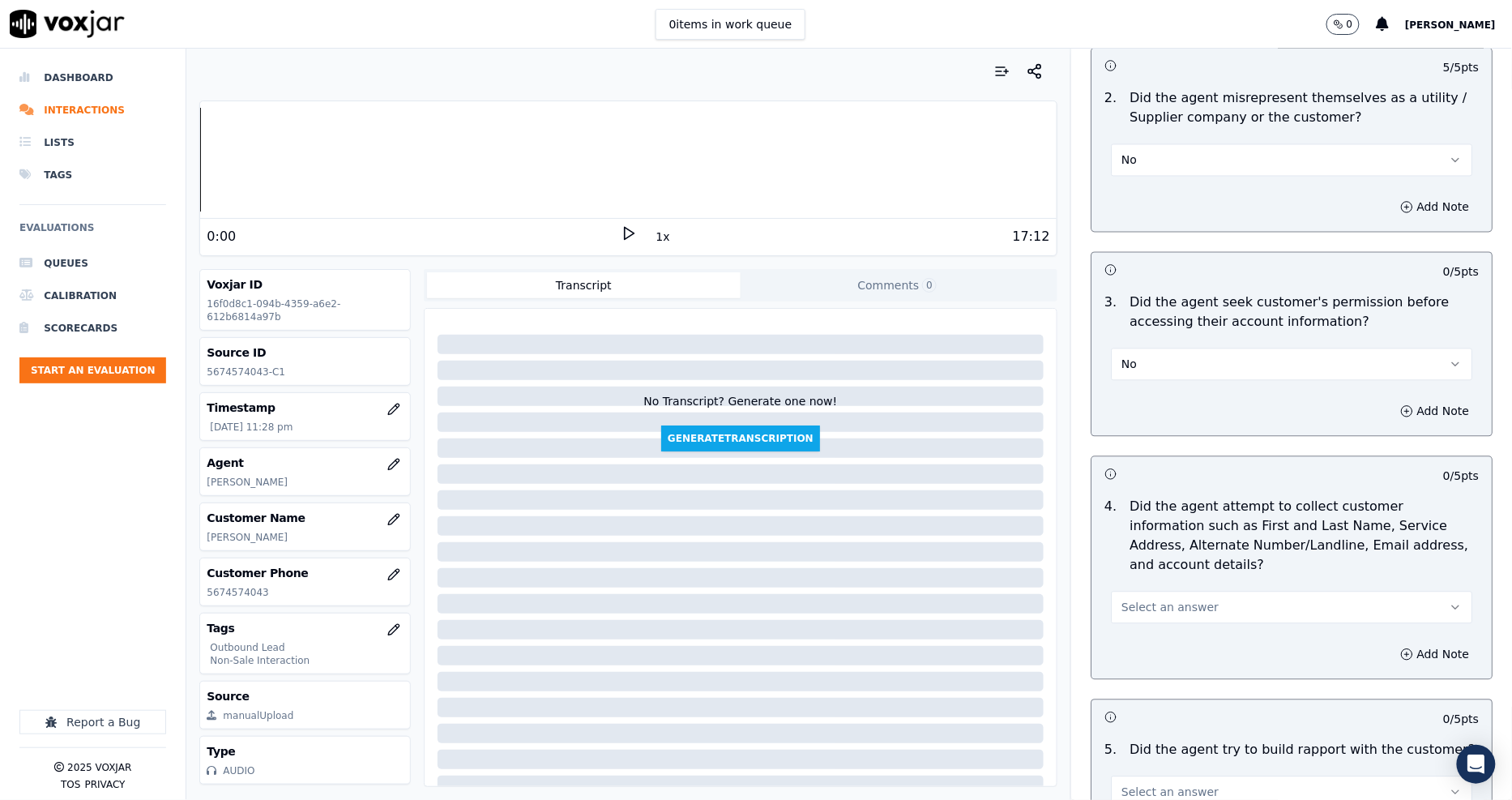
scroll to position [1349, 0]
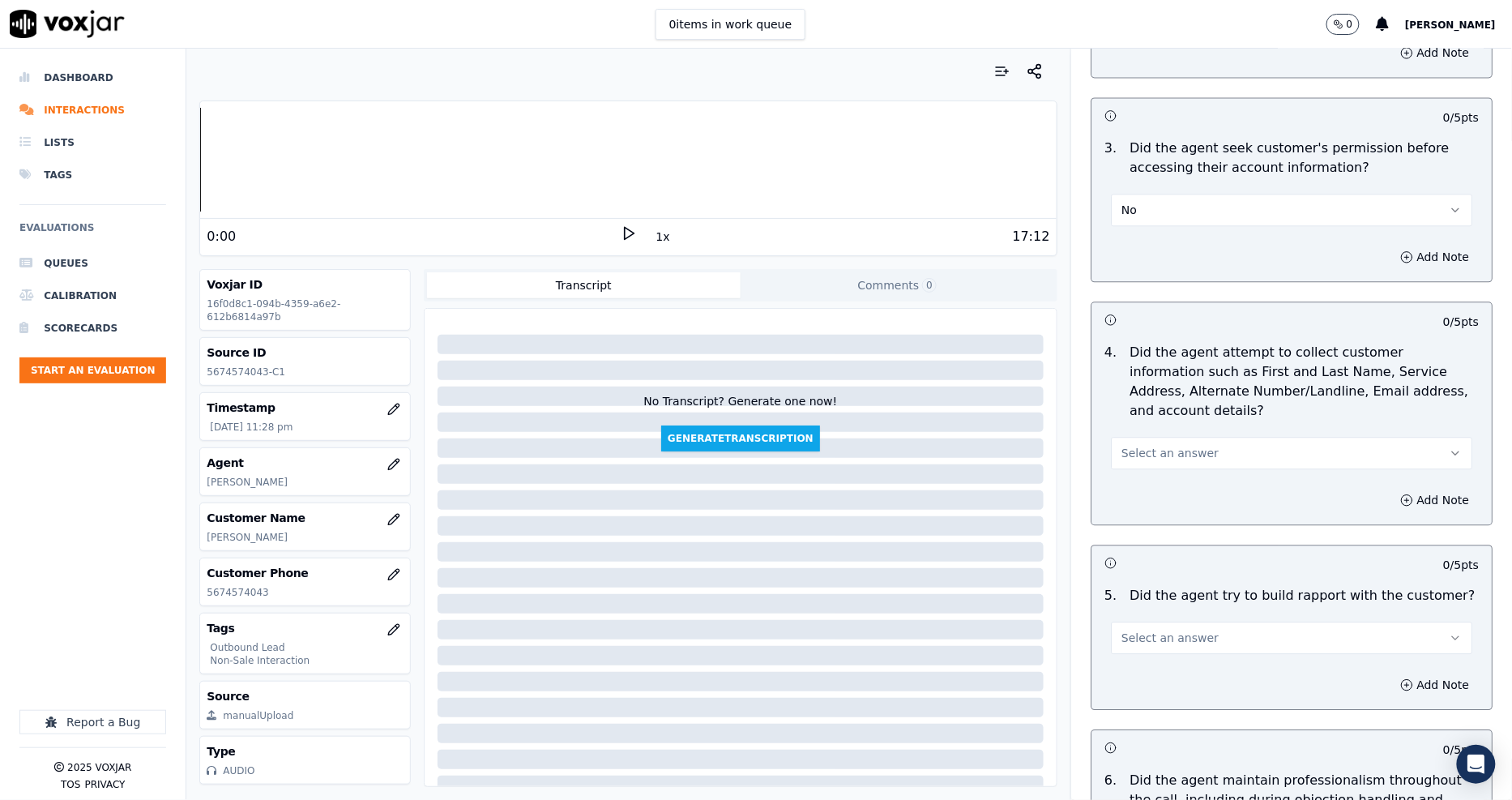
click at [1149, 445] on span "Select an answer" at bounding box center [1170, 453] width 98 height 16
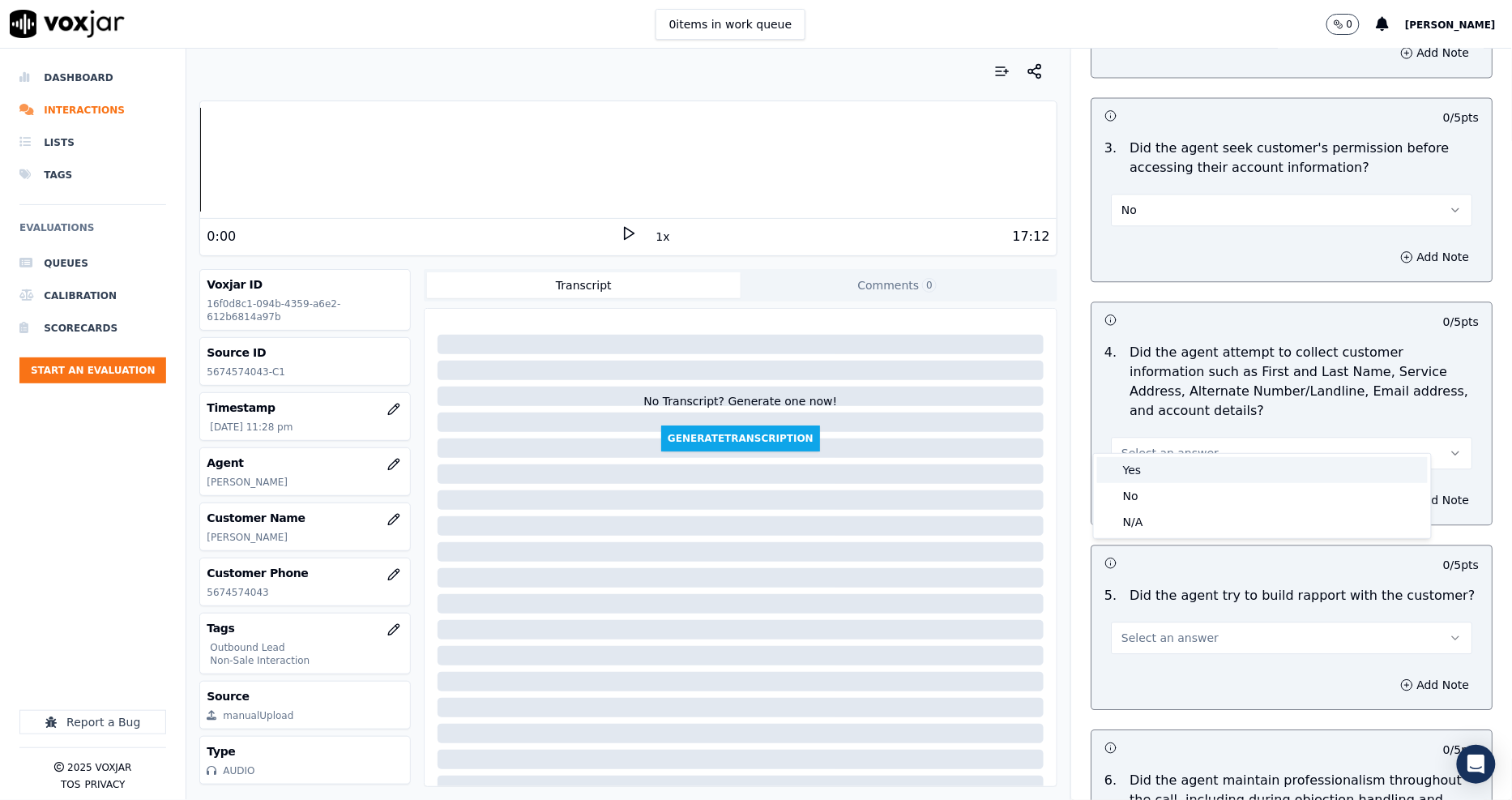
click at [1140, 473] on div "Yes" at bounding box center [1262, 470] width 331 height 26
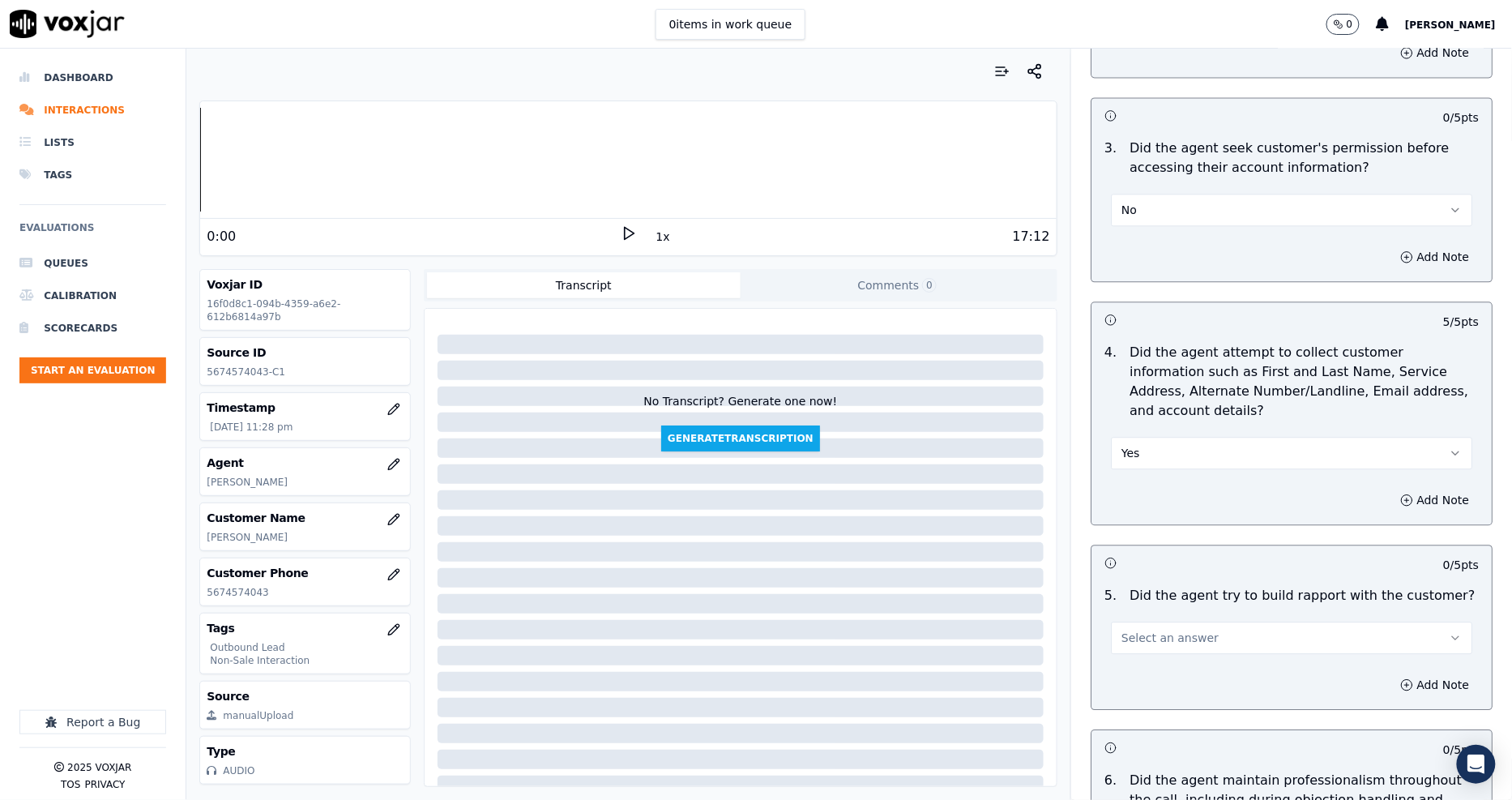
scroll to position [1620, 0]
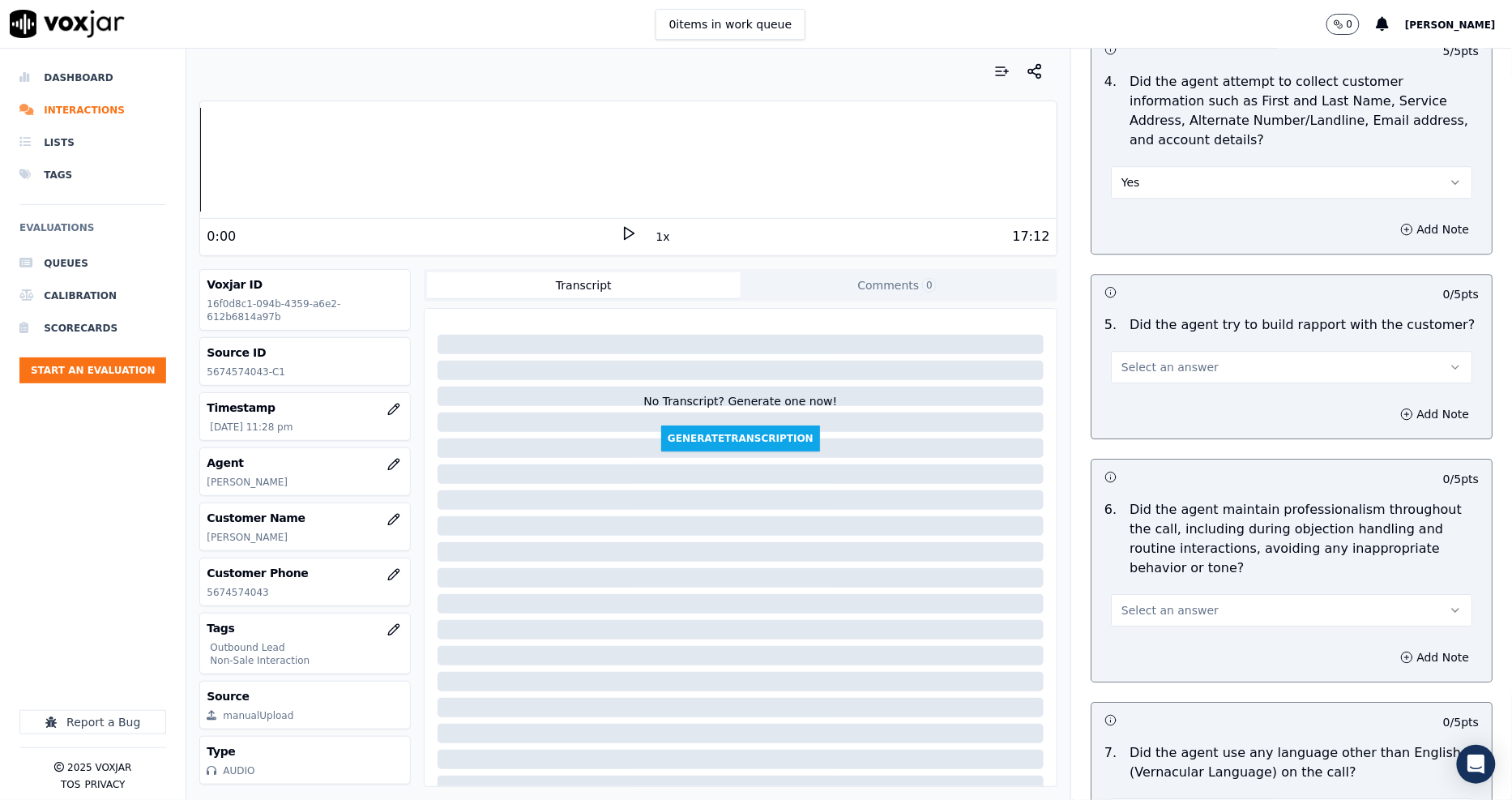
drag, startPoint x: 1126, startPoint y: 335, endPoint x: 1121, endPoint y: 352, distance: 17.7
click at [1126, 351] on button "Select an answer" at bounding box center [1291, 367] width 362 height 33
click at [1127, 426] on div "N/A" at bounding box center [1262, 437] width 331 height 26
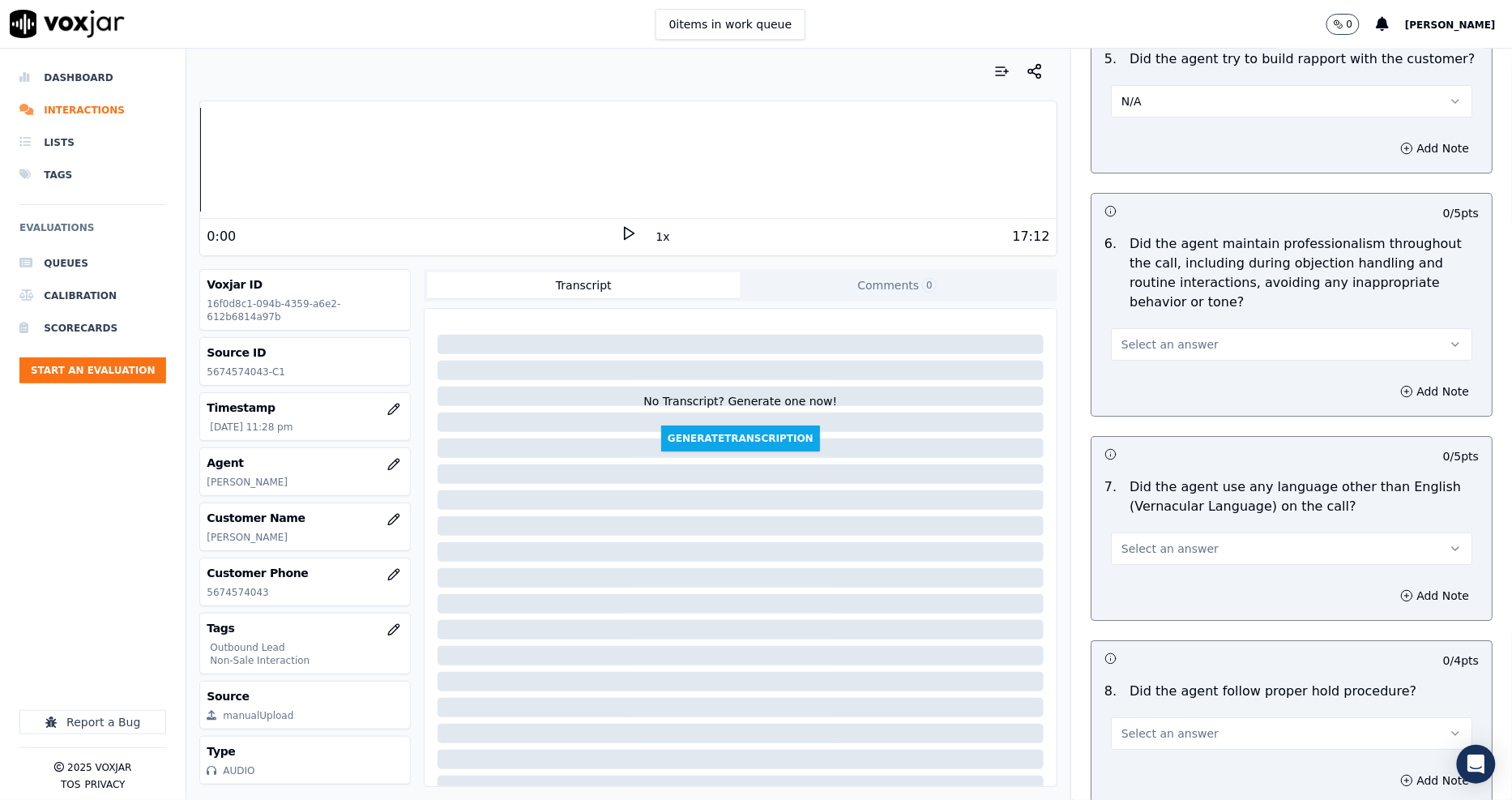
scroll to position [1890, 0]
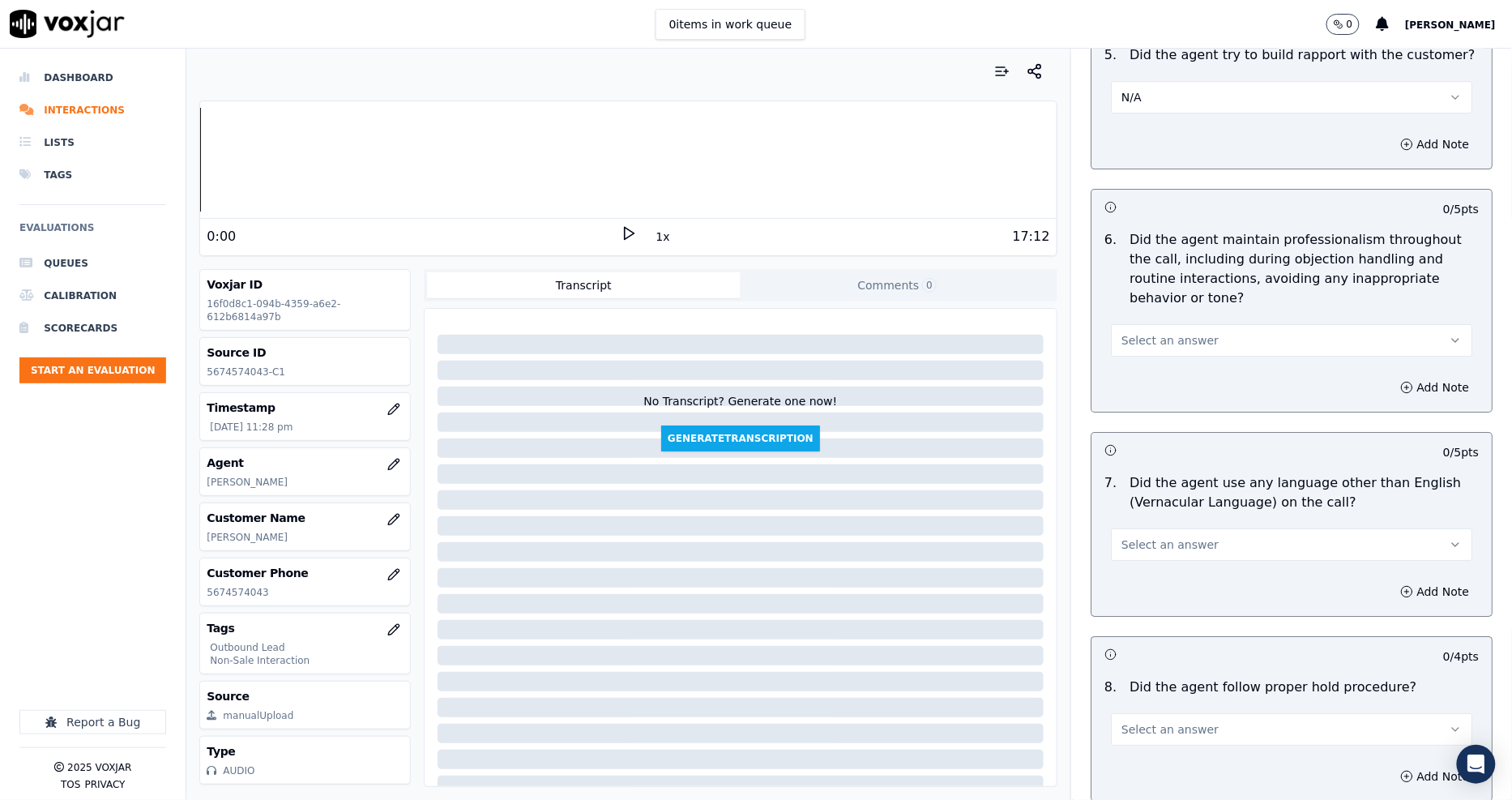
click at [1121, 332] on span "Select an answer" at bounding box center [1170, 340] width 98 height 16
click at [1116, 362] on div "Yes" at bounding box center [1262, 359] width 331 height 26
click at [1149, 536] on span "Select an answer" at bounding box center [1170, 544] width 98 height 16
click at [1167, 577] on div "No" at bounding box center [1262, 589] width 331 height 26
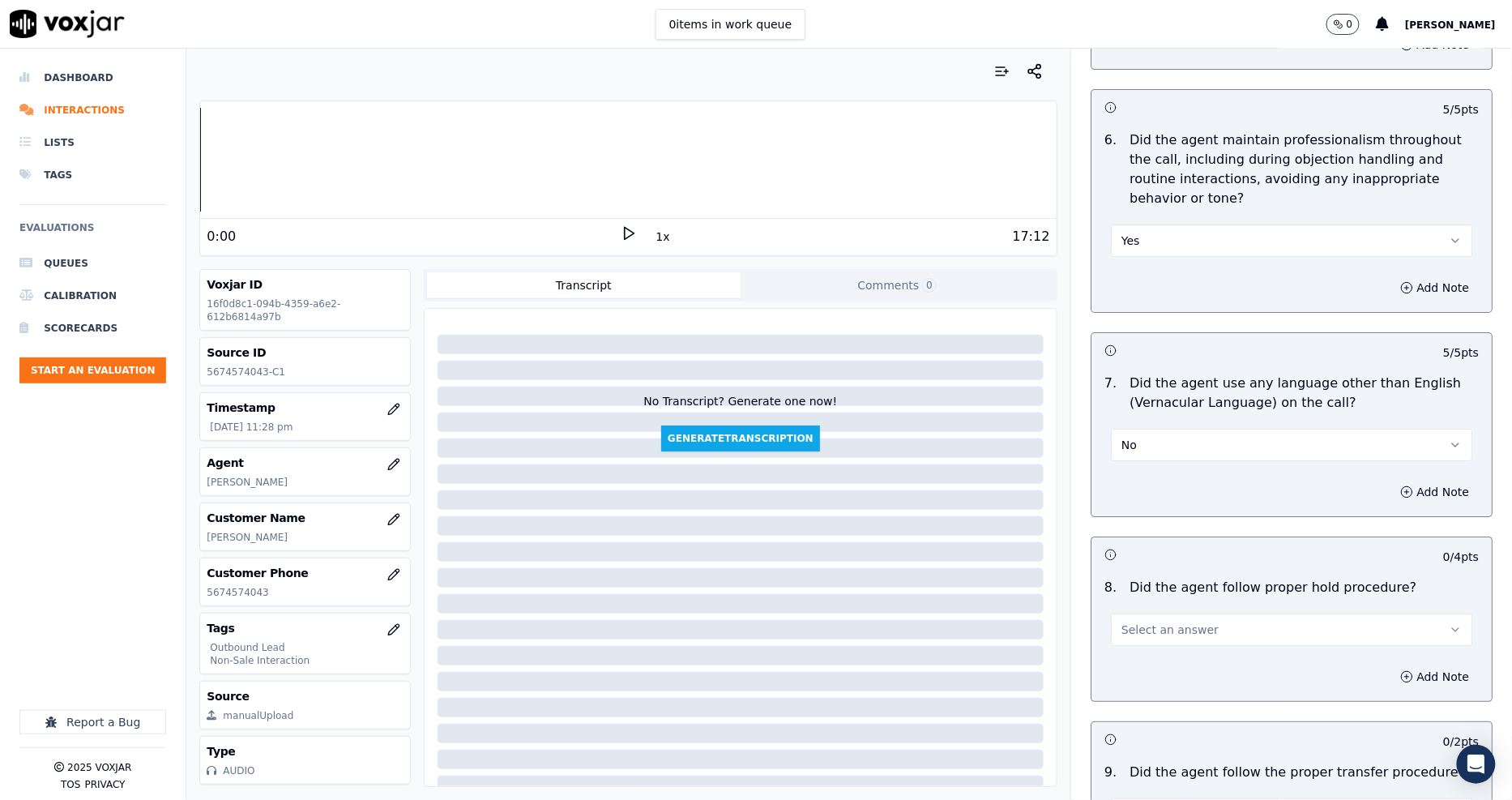
scroll to position [2250, 0]
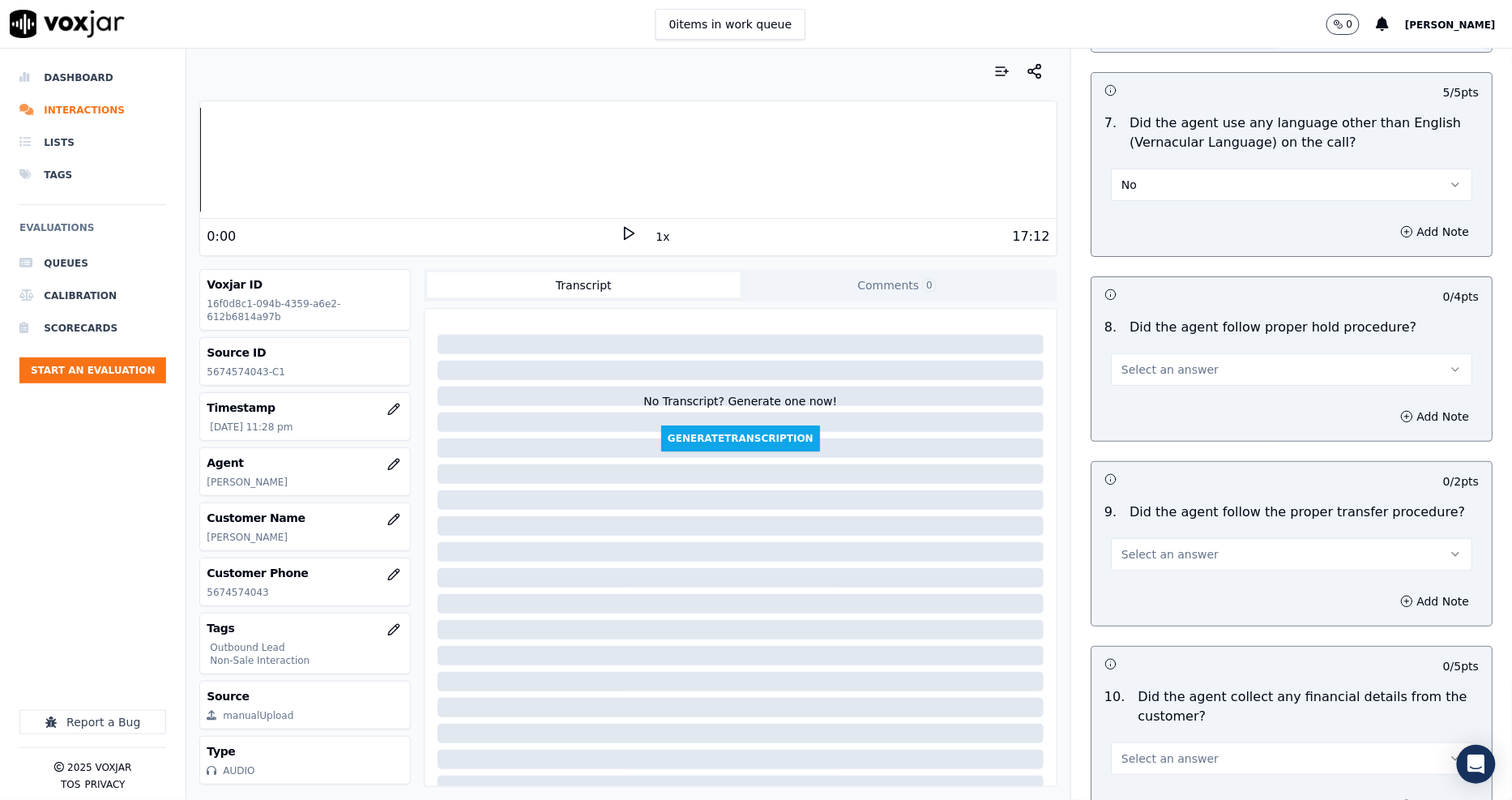
click at [1160, 362] on span "Select an answer" at bounding box center [1170, 369] width 98 height 16
click at [1153, 387] on div "Yes" at bounding box center [1262, 388] width 331 height 26
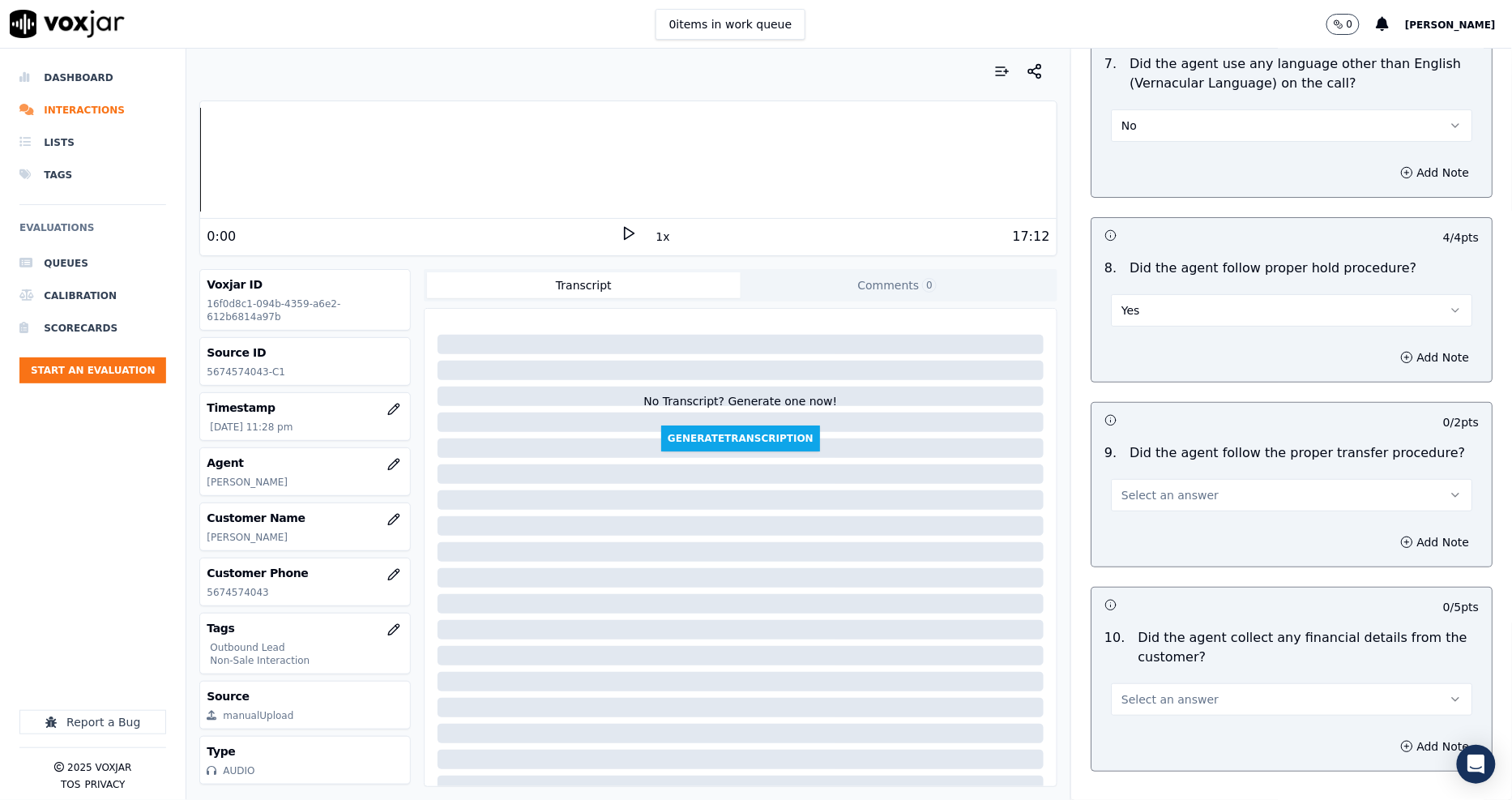
scroll to position [2340, 0]
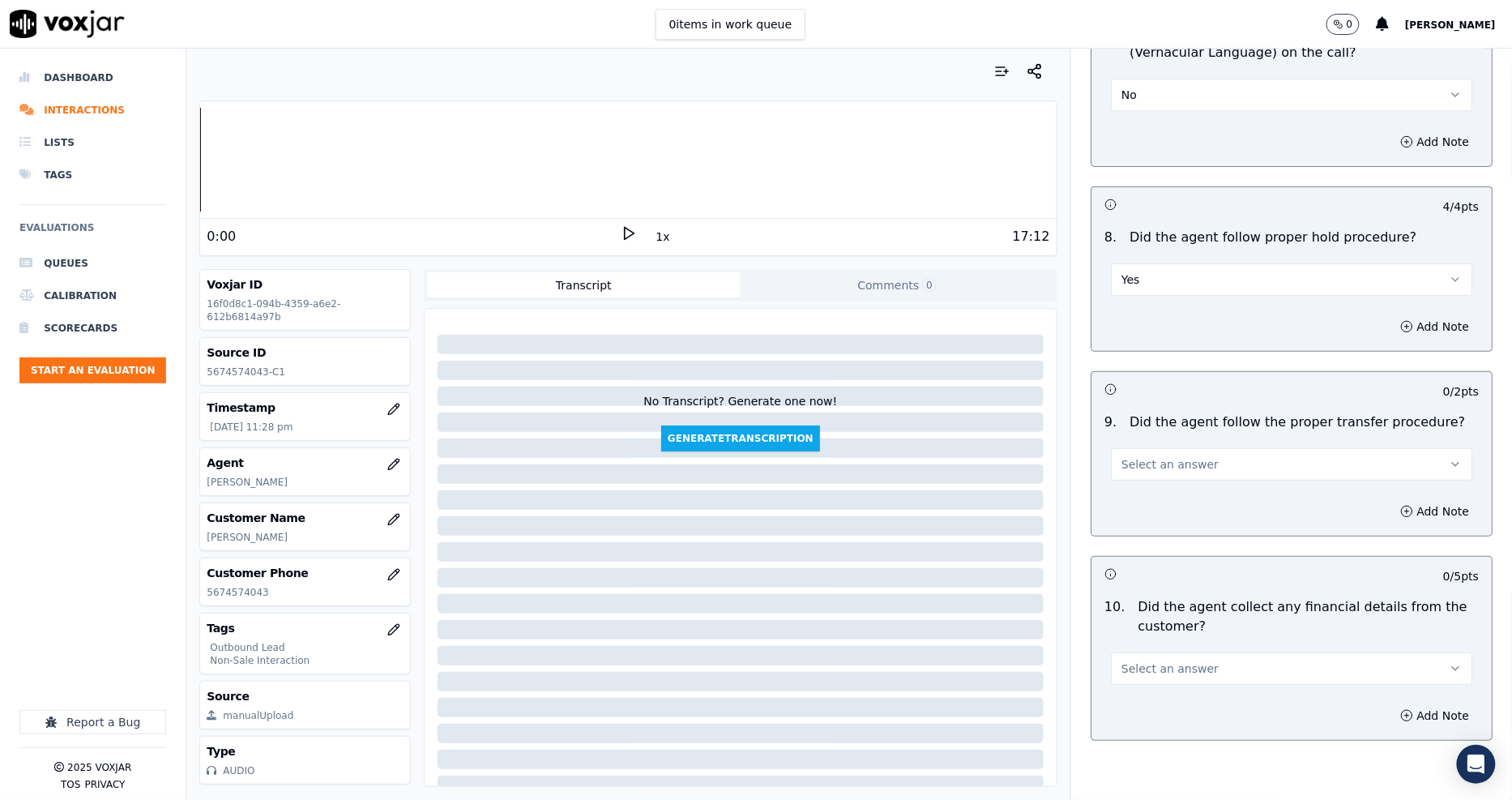
click at [1147, 456] on span "Select an answer" at bounding box center [1170, 464] width 98 height 16
click at [1155, 498] on div "No" at bounding box center [1262, 508] width 331 height 26
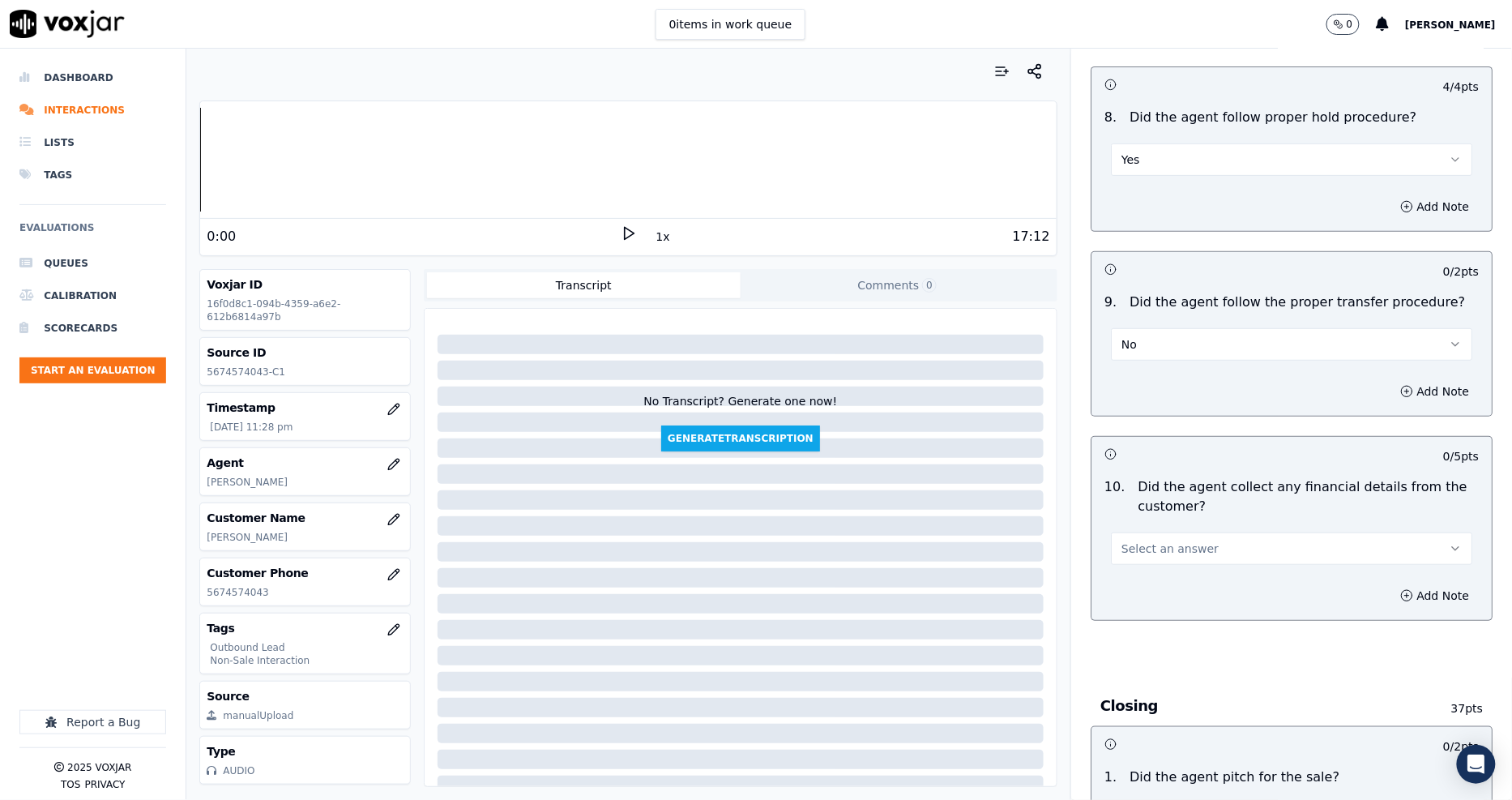
scroll to position [2520, 0]
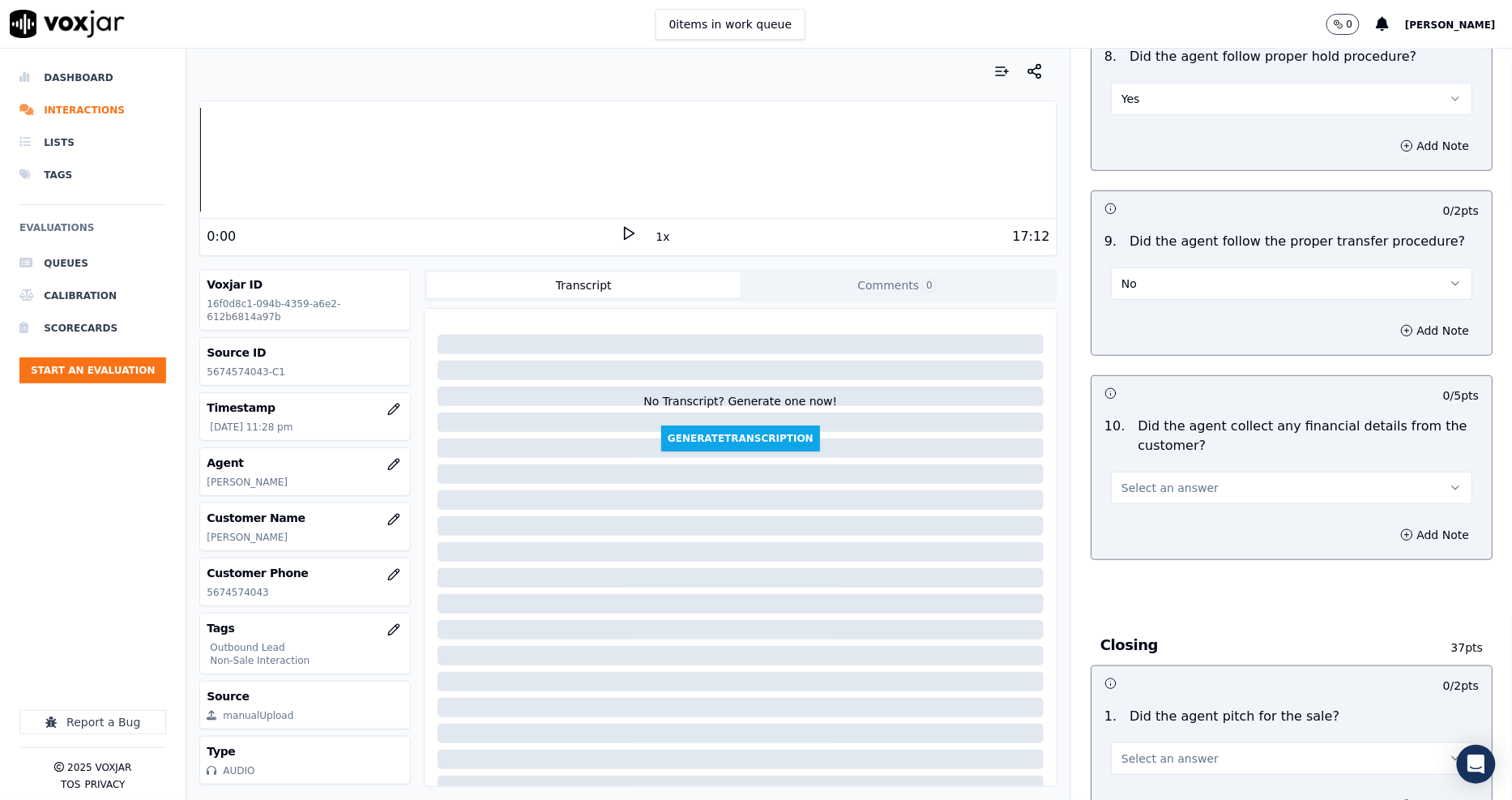
click at [1156, 480] on span "Select an answer" at bounding box center [1170, 487] width 98 height 16
click at [1156, 522] on div "No" at bounding box center [1262, 531] width 331 height 26
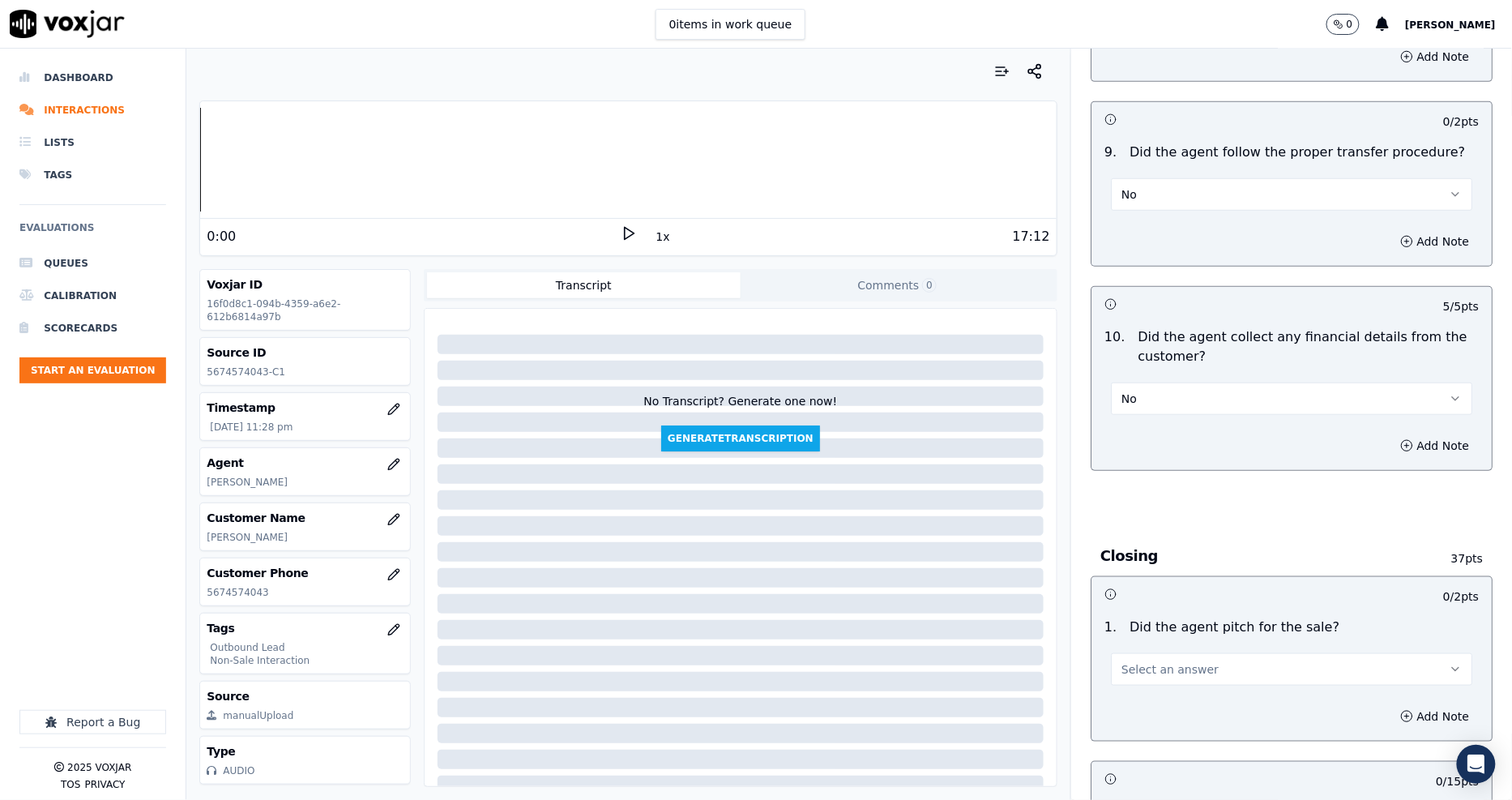
scroll to position [2790, 0]
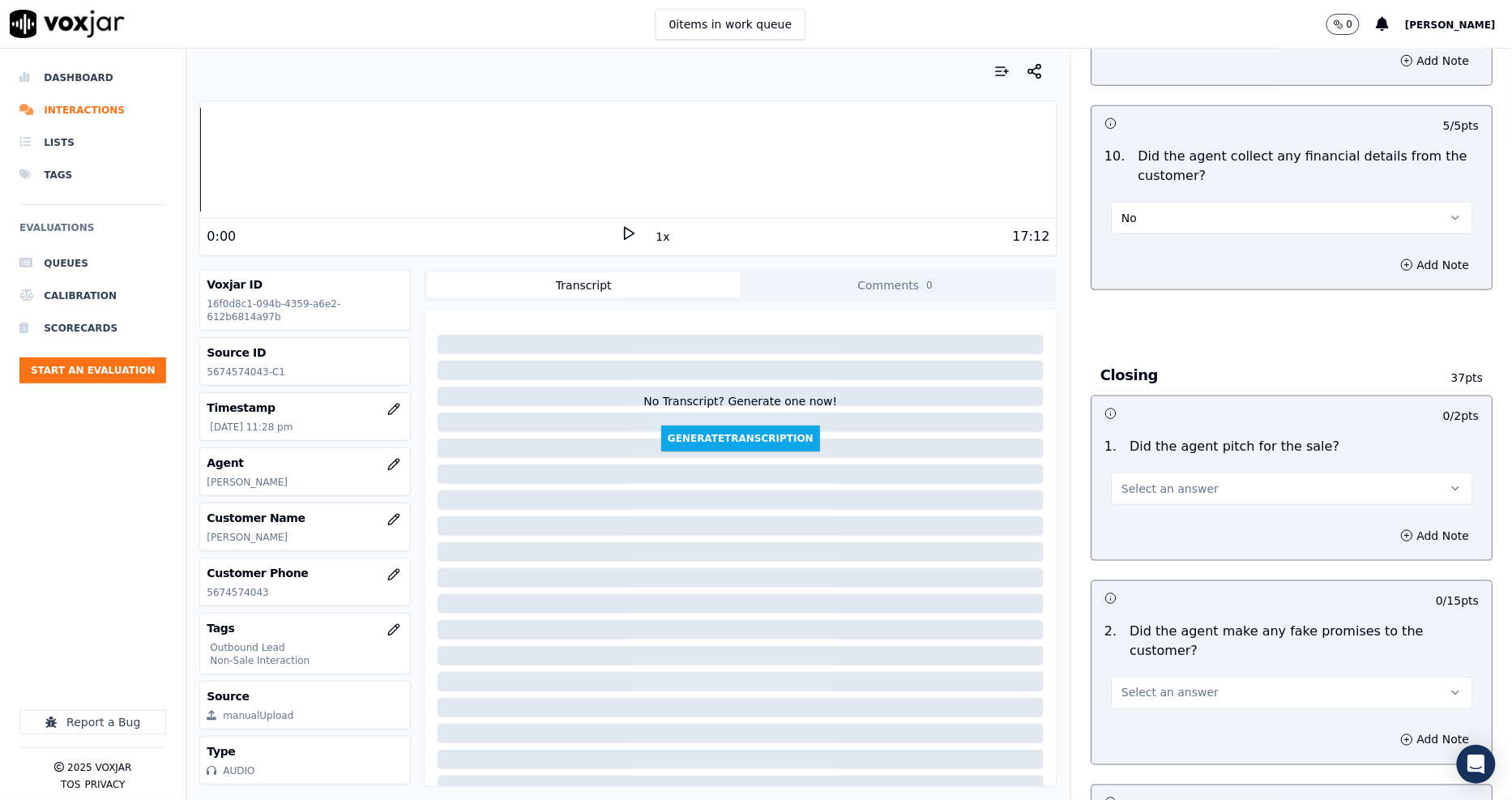
click at [1151, 481] on span "Select an answer" at bounding box center [1170, 488] width 98 height 16
click at [1147, 506] on div "Yes" at bounding box center [1262, 506] width 331 height 26
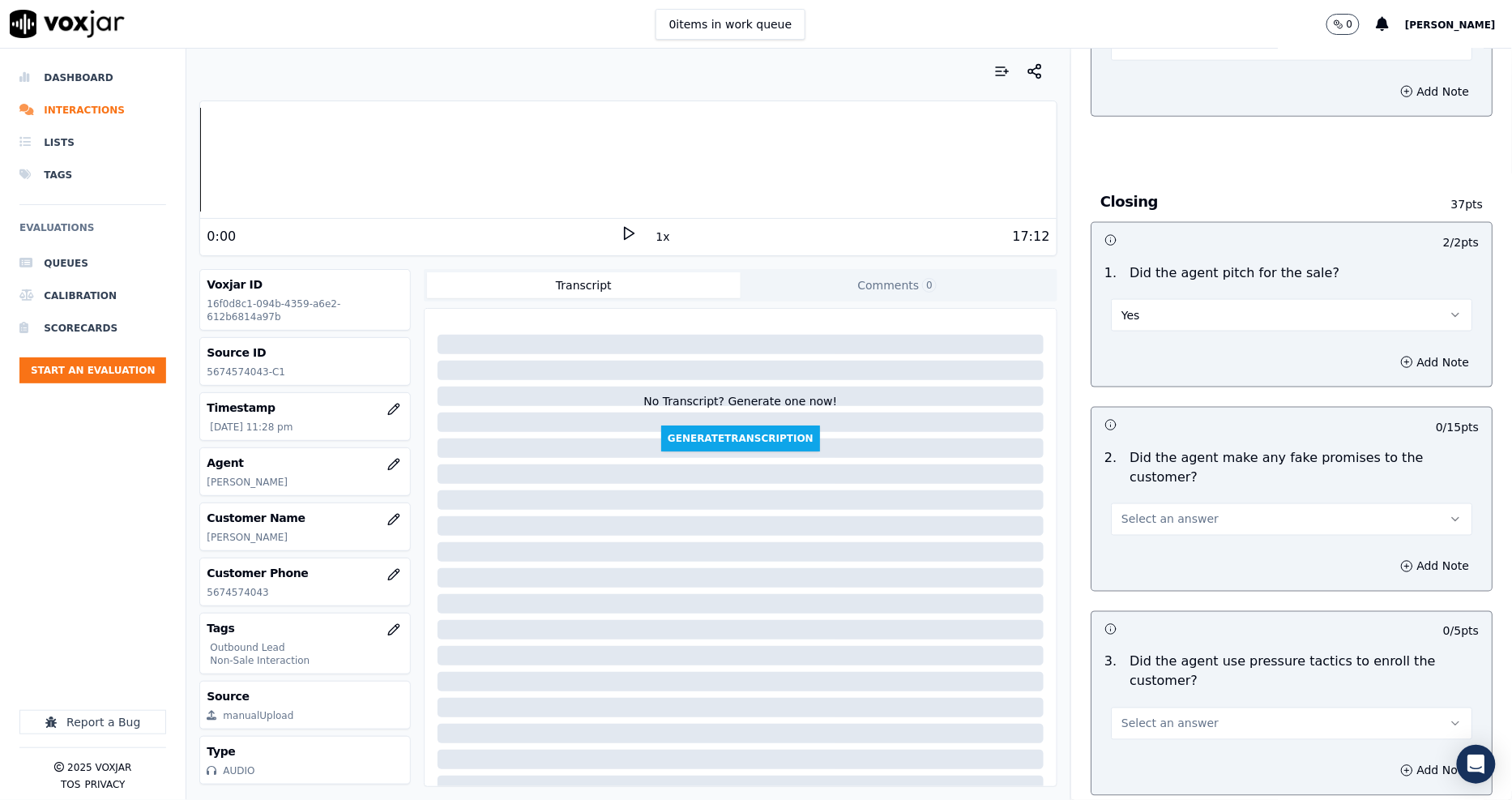
scroll to position [2970, 0]
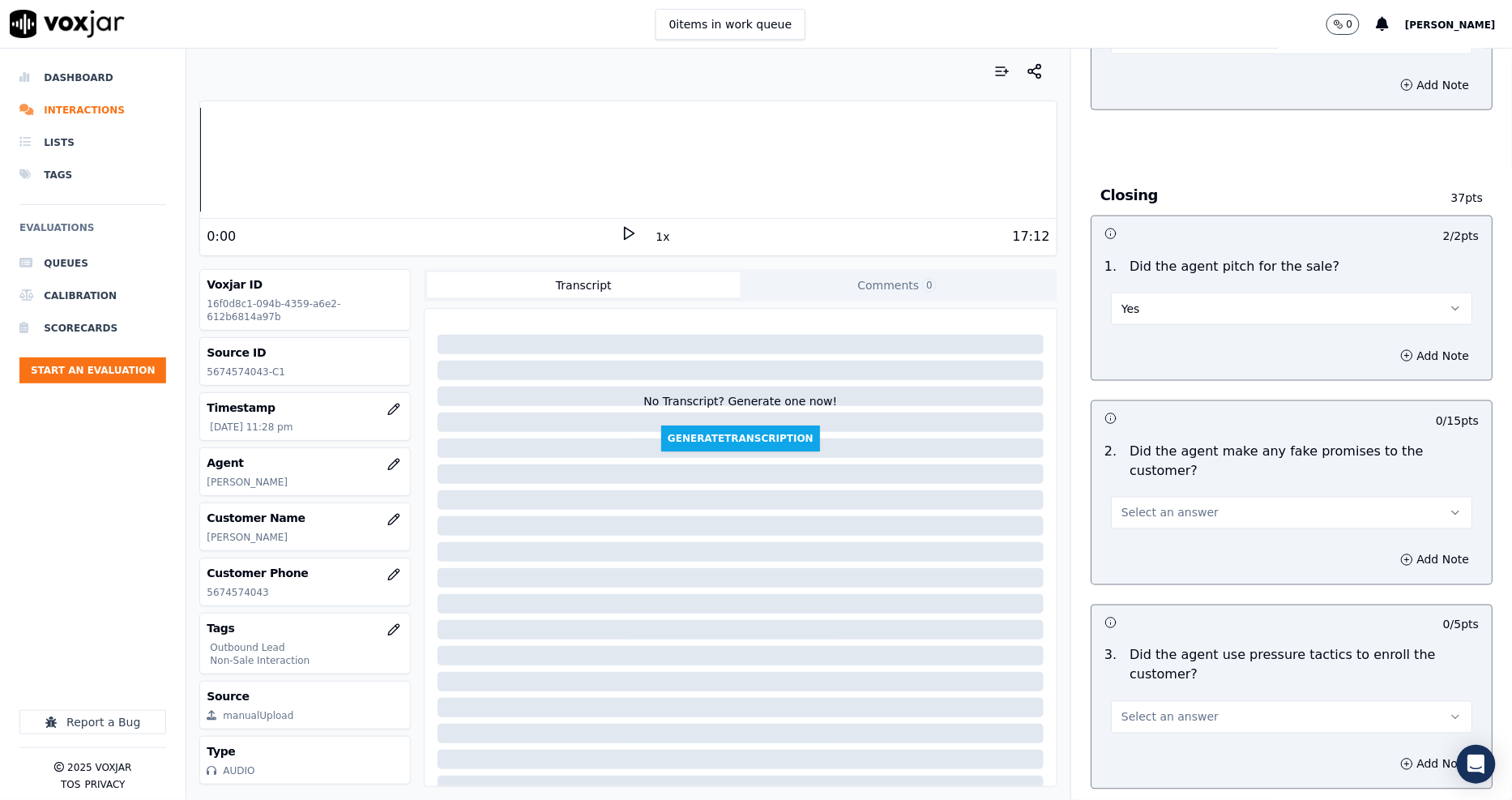
click at [1129, 504] on span "Select an answer" at bounding box center [1170, 512] width 98 height 16
click at [1126, 533] on div "No" at bounding box center [1262, 537] width 331 height 26
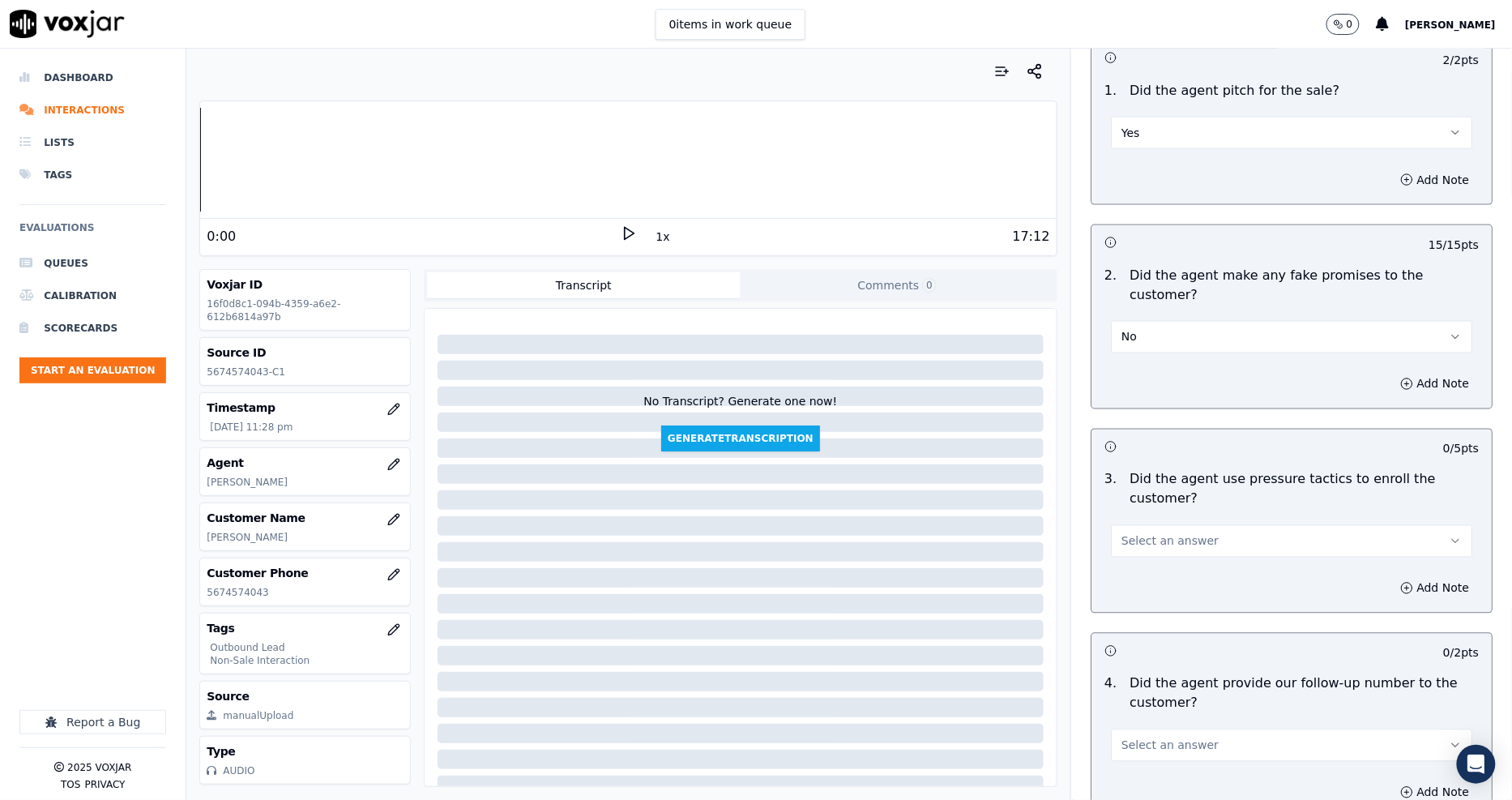
scroll to position [3240, 0]
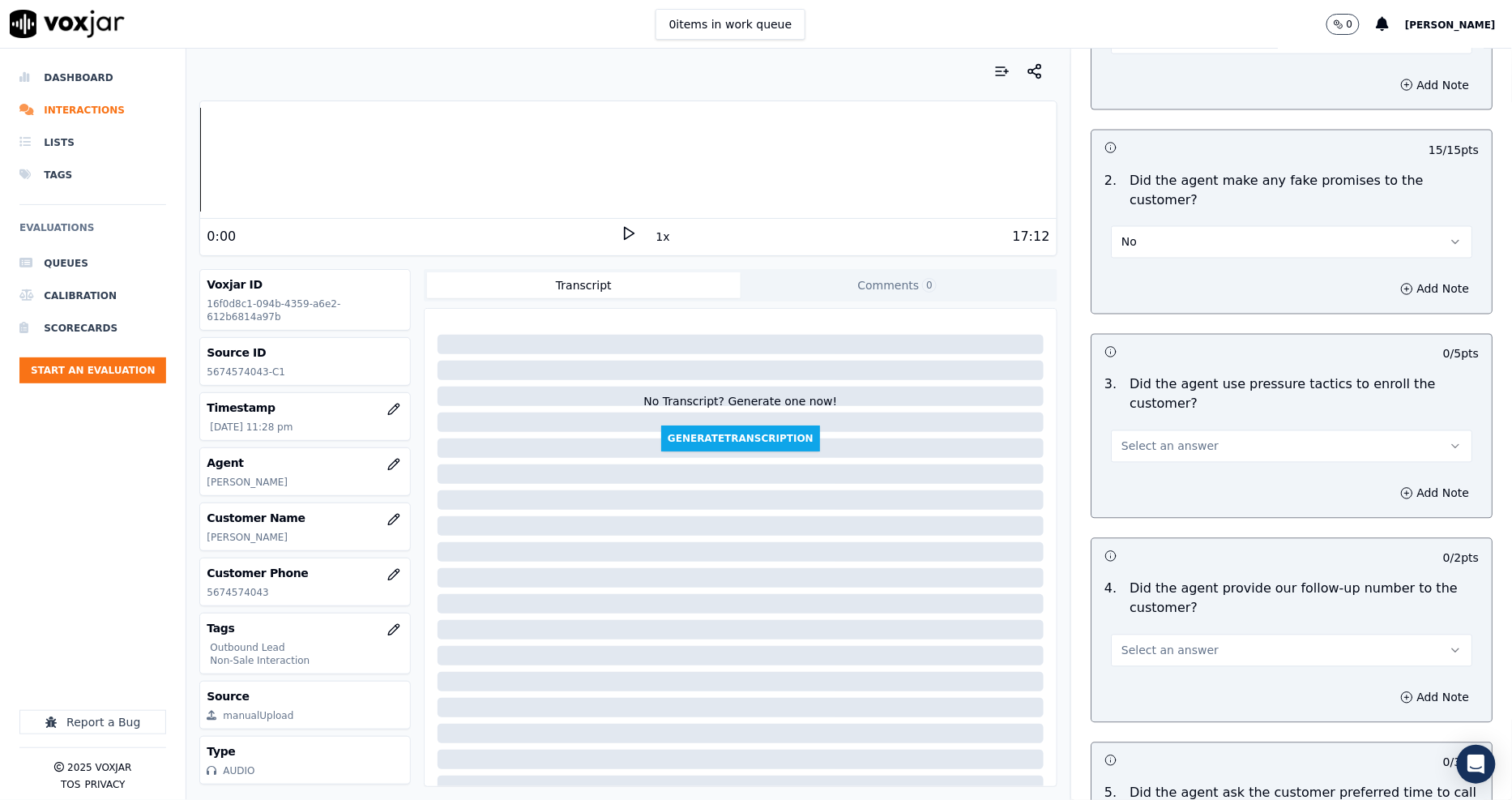
click at [1150, 438] on span "Select an answer" at bounding box center [1170, 446] width 98 height 16
click at [1150, 446] on div "No" at bounding box center [1262, 453] width 331 height 26
click at [1145, 642] on span "Select an answer" at bounding box center [1170, 650] width 98 height 16
click at [1146, 626] on div "Yes" at bounding box center [1262, 630] width 331 height 26
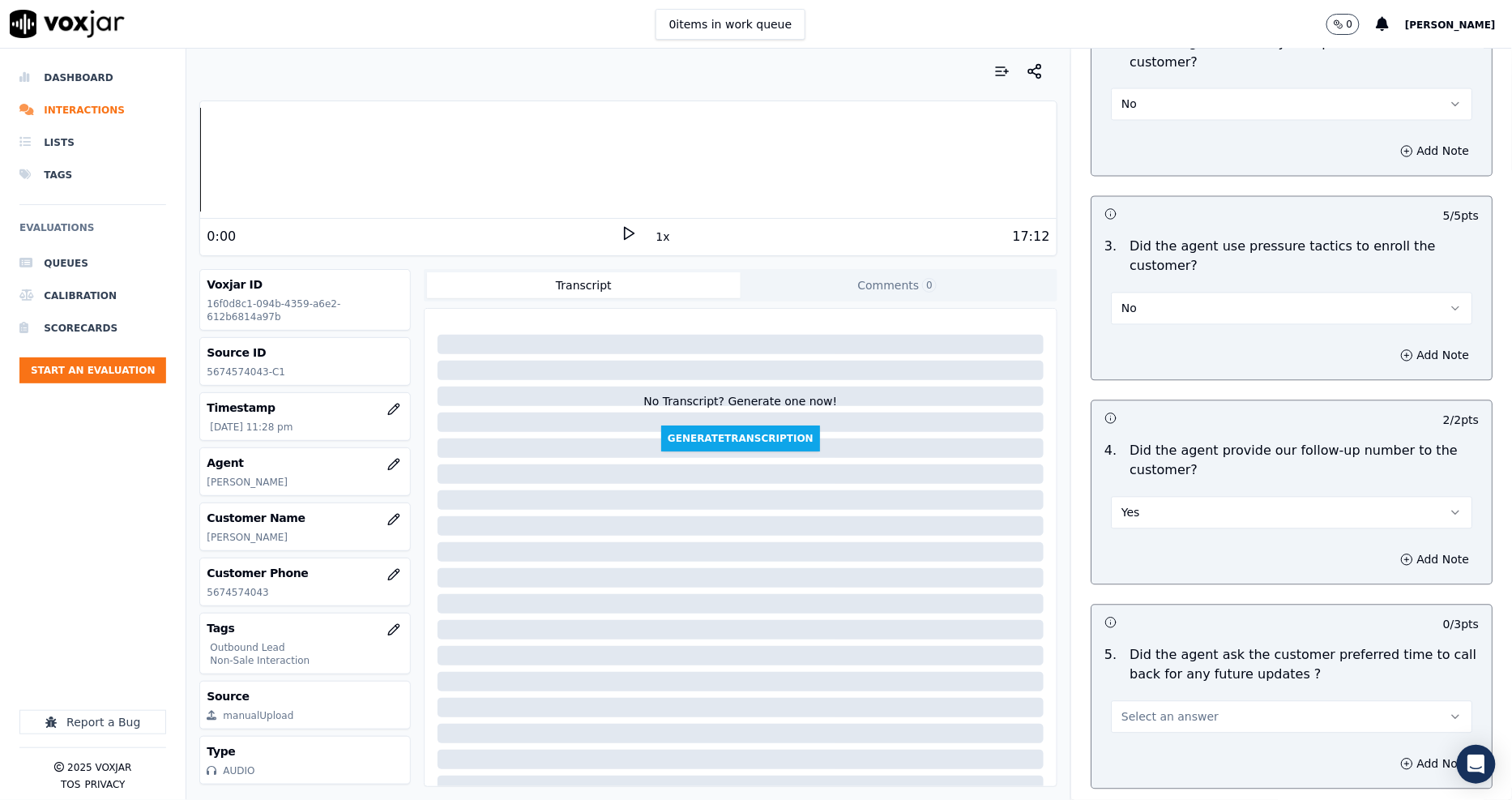
scroll to position [3510, 0]
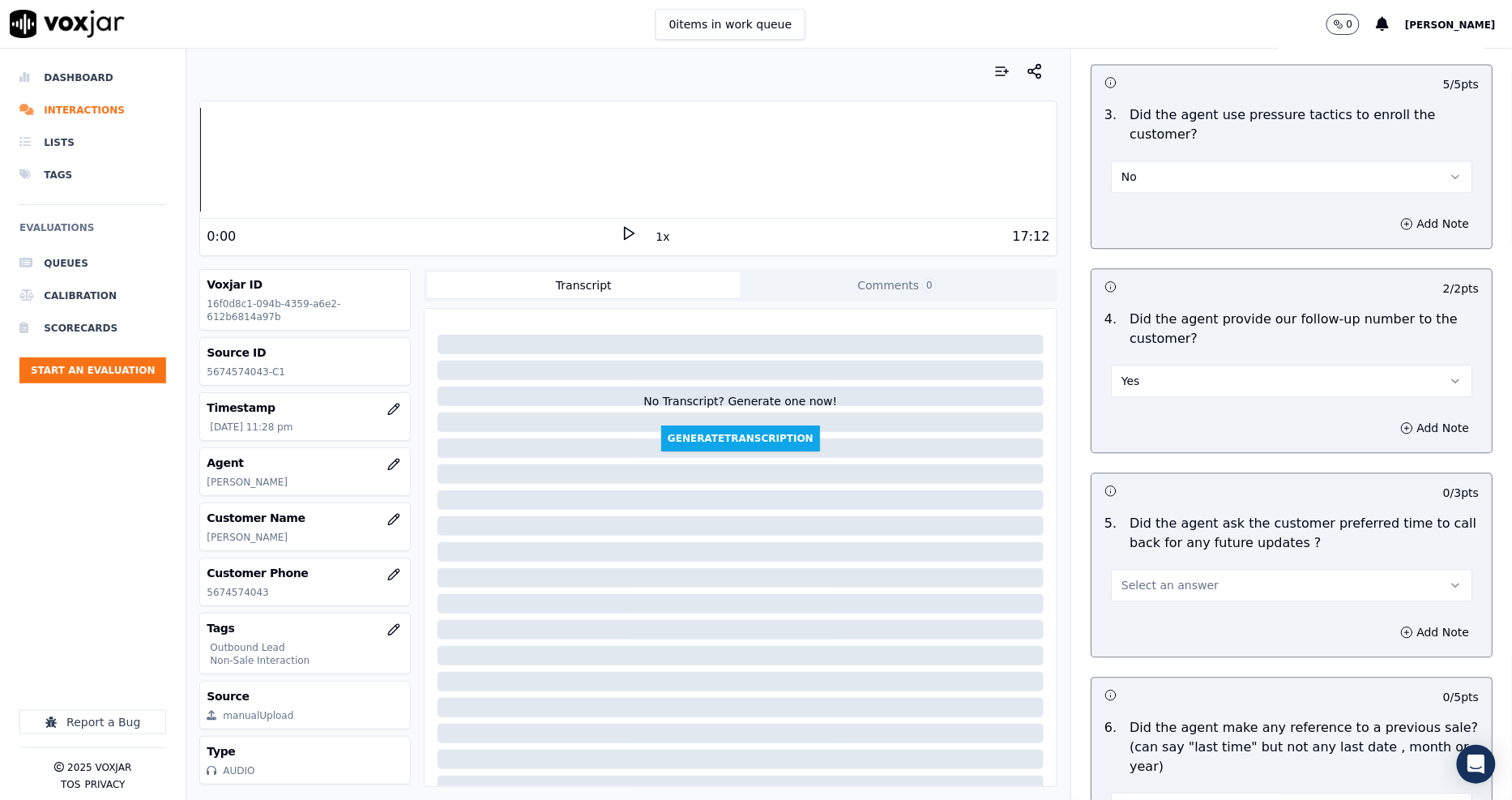
click at [1169, 577] on span "Select an answer" at bounding box center [1170, 584] width 98 height 16
click at [1170, 581] on div "No" at bounding box center [1262, 591] width 331 height 26
click at [1157, 569] on button "No" at bounding box center [1291, 585] width 362 height 33
click at [1153, 617] on div "N/A" at bounding box center [1262, 617] width 331 height 26
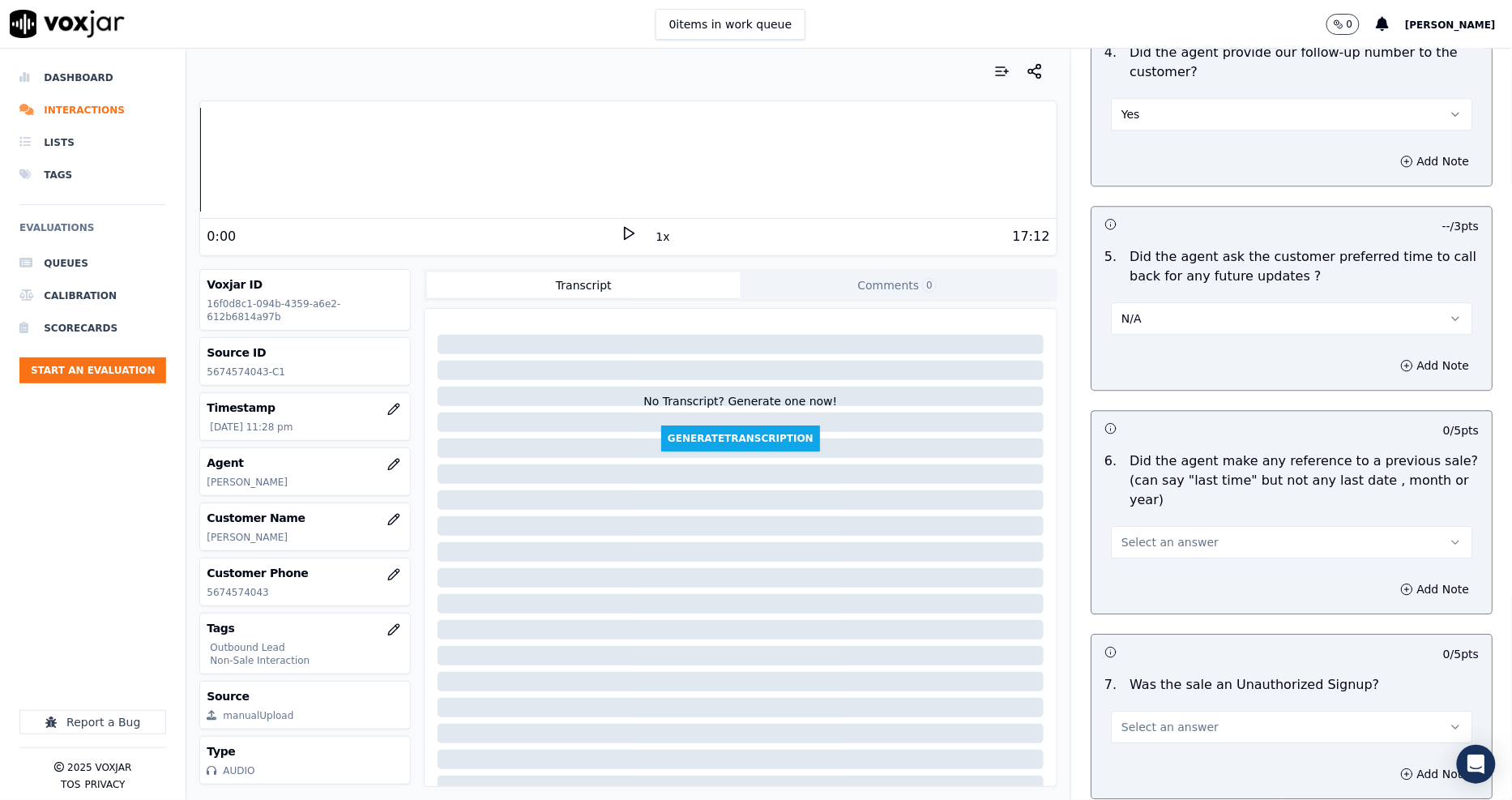
scroll to position [3780, 0]
click at [1156, 531] on span "Select an answer" at bounding box center [1170, 538] width 98 height 16
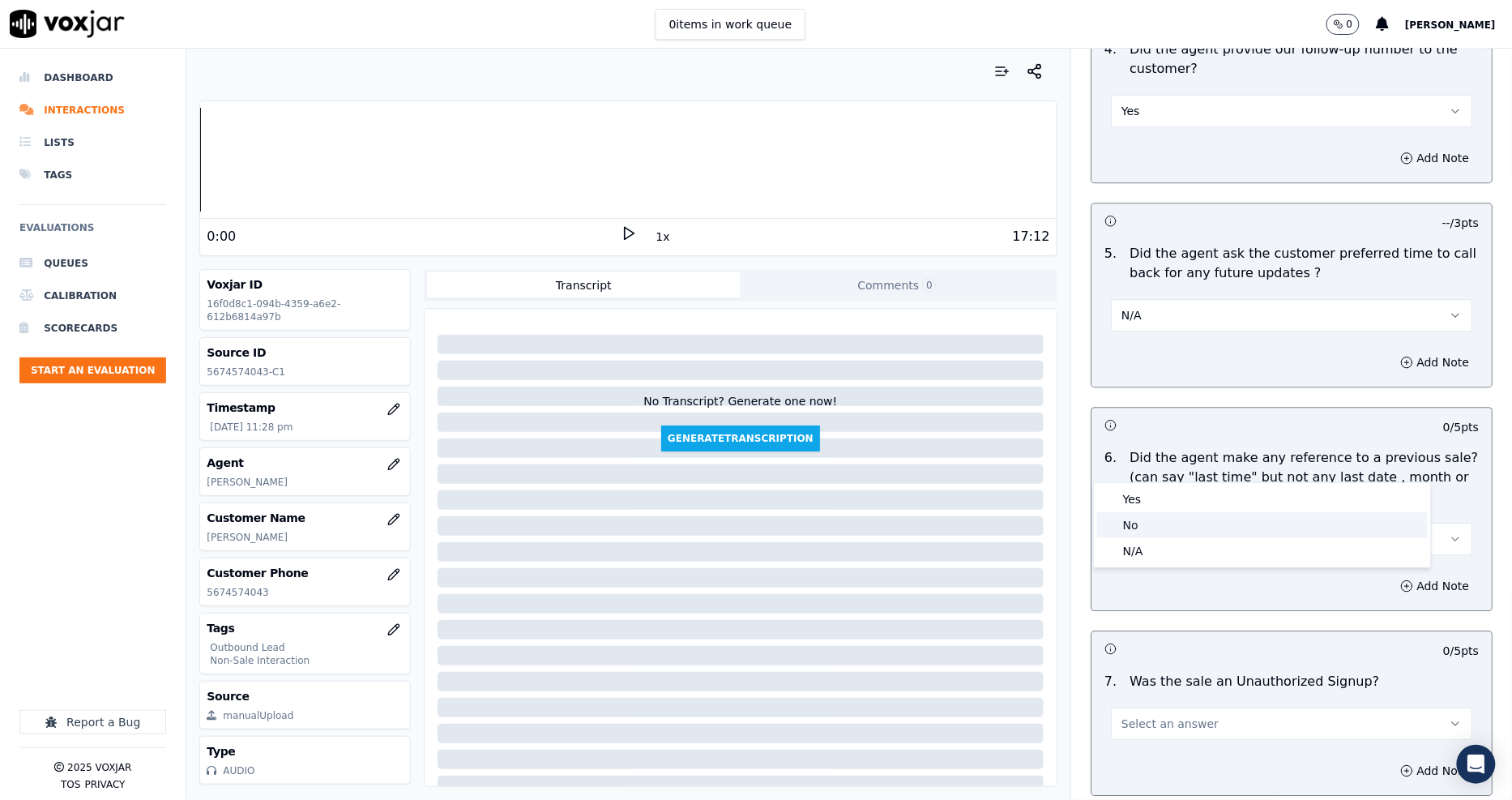
click at [1154, 514] on div "No" at bounding box center [1262, 525] width 331 height 26
click at [1165, 715] on span "Select an answer" at bounding box center [1170, 723] width 98 height 16
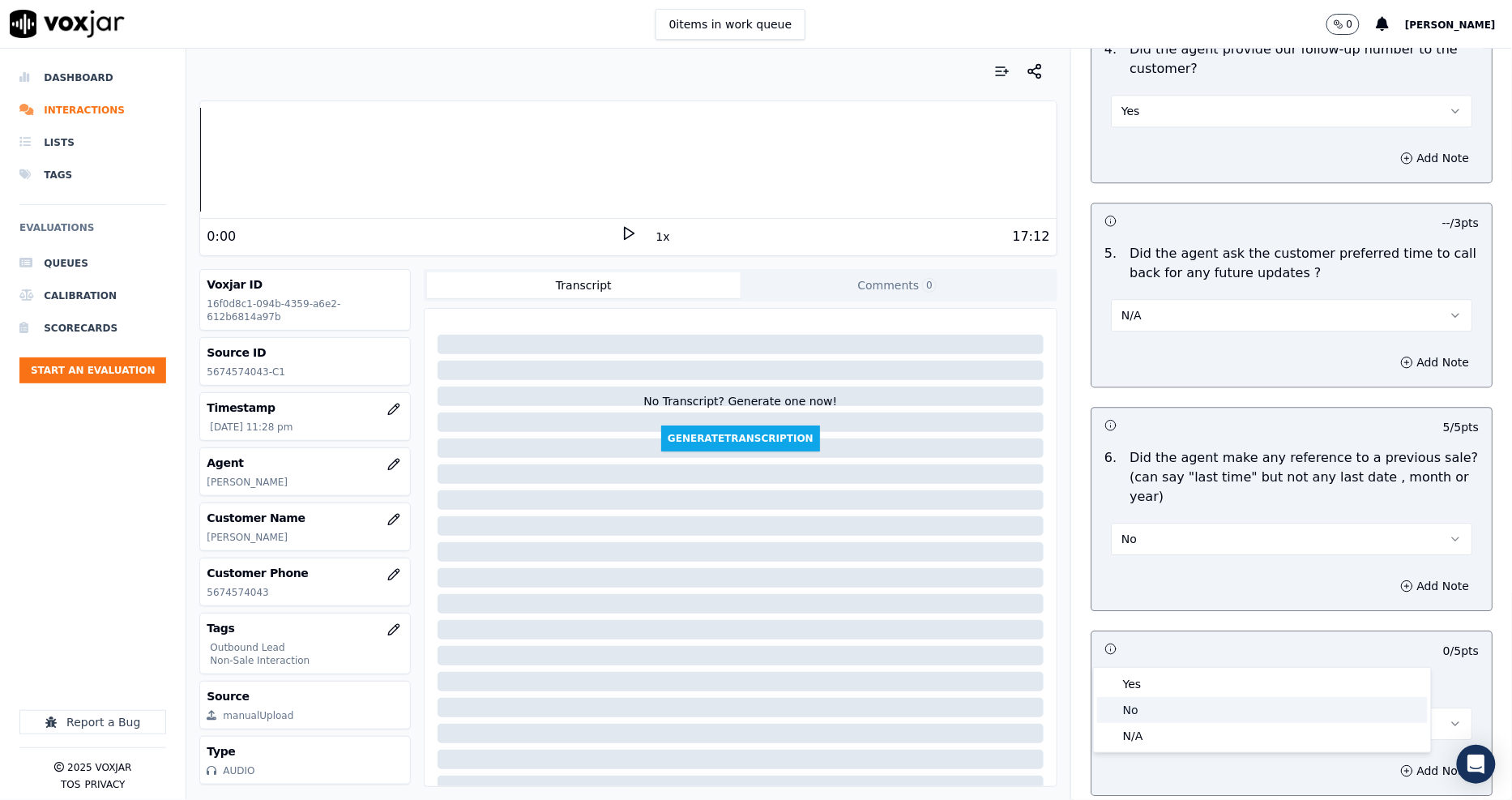
click at [1154, 702] on div "No" at bounding box center [1262, 710] width 331 height 26
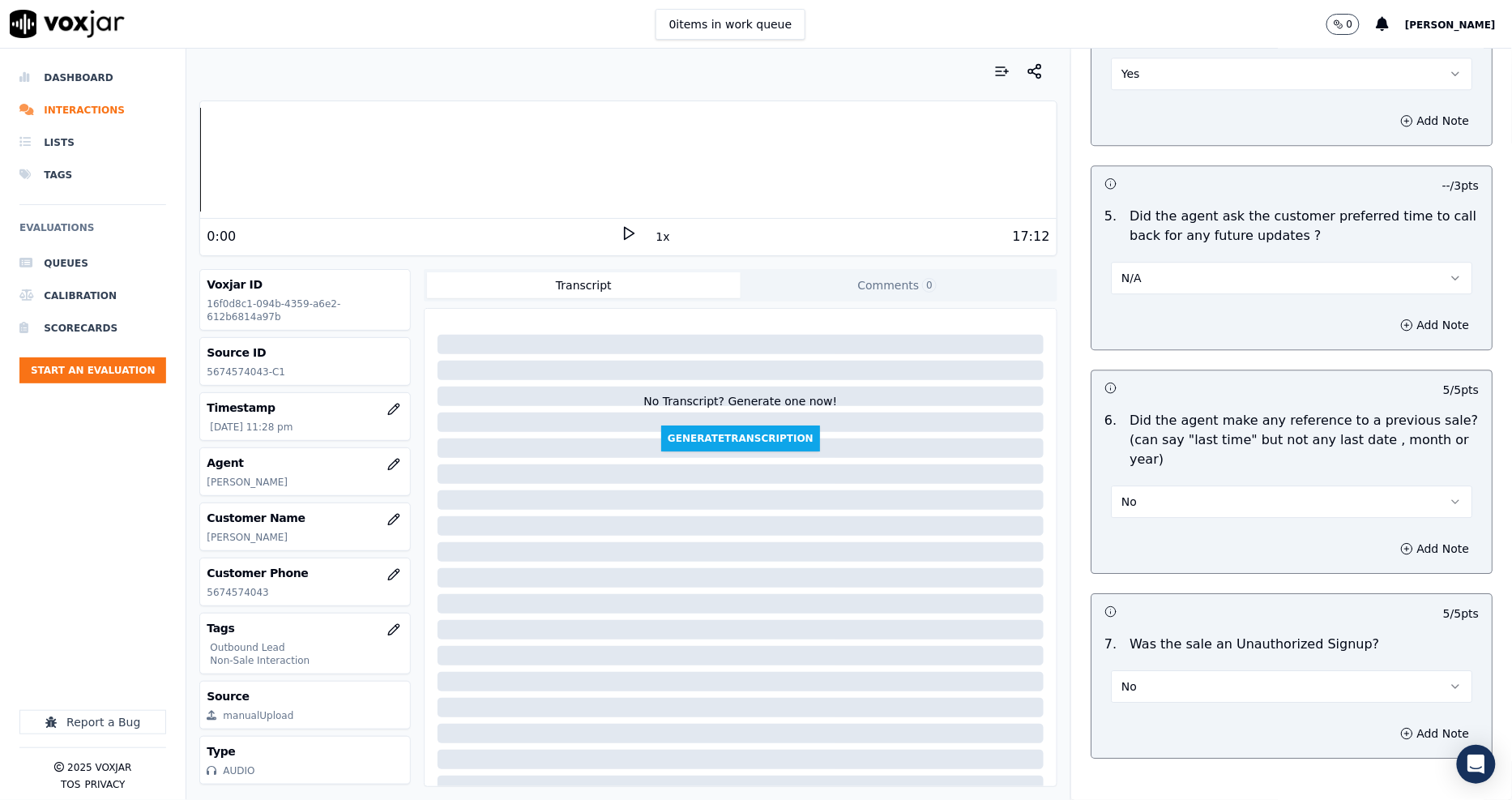
scroll to position [3837, 0]
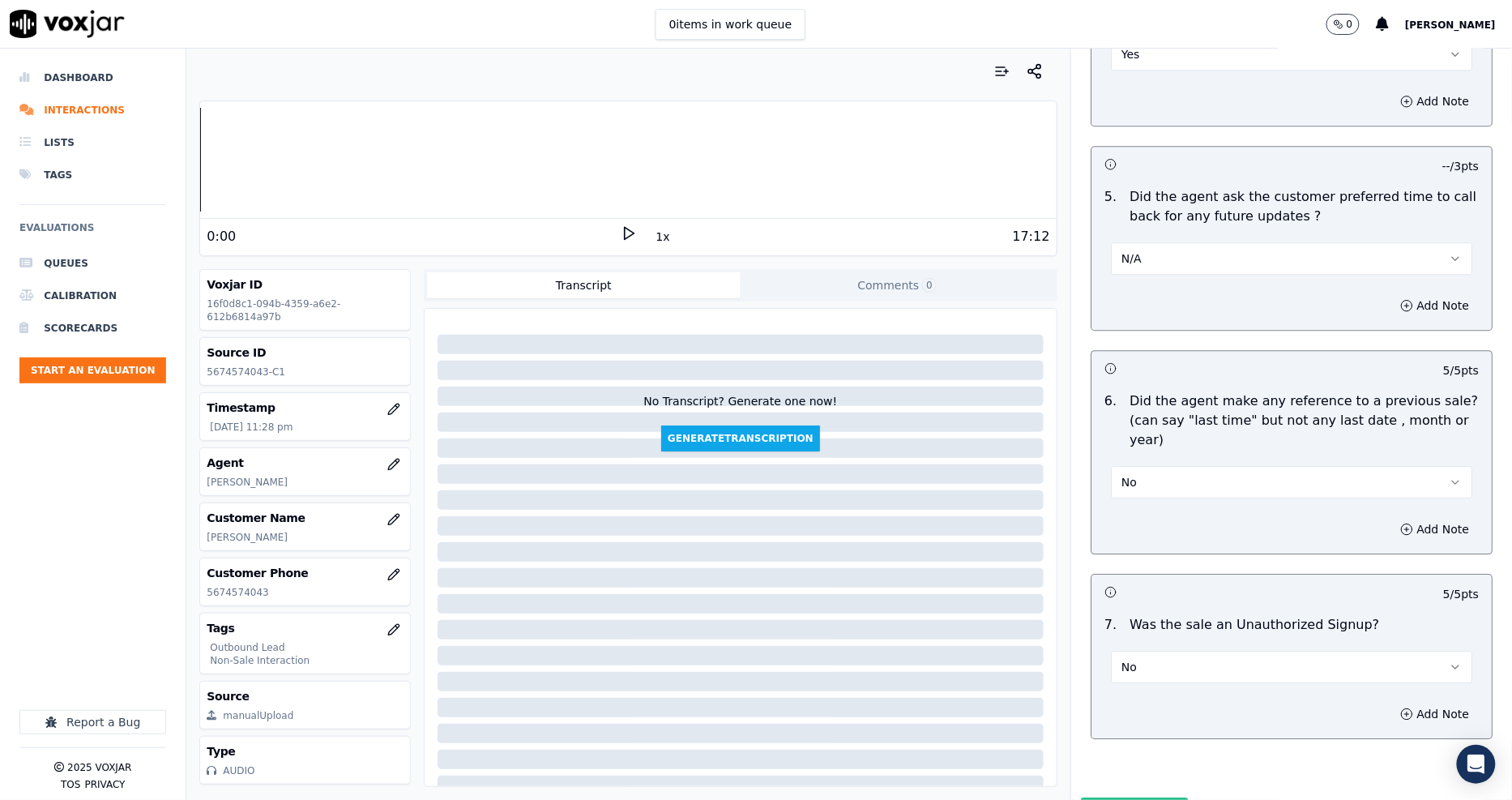
click at [1115, 797] on button "Submit Scores" at bounding box center [1134, 811] width 108 height 29
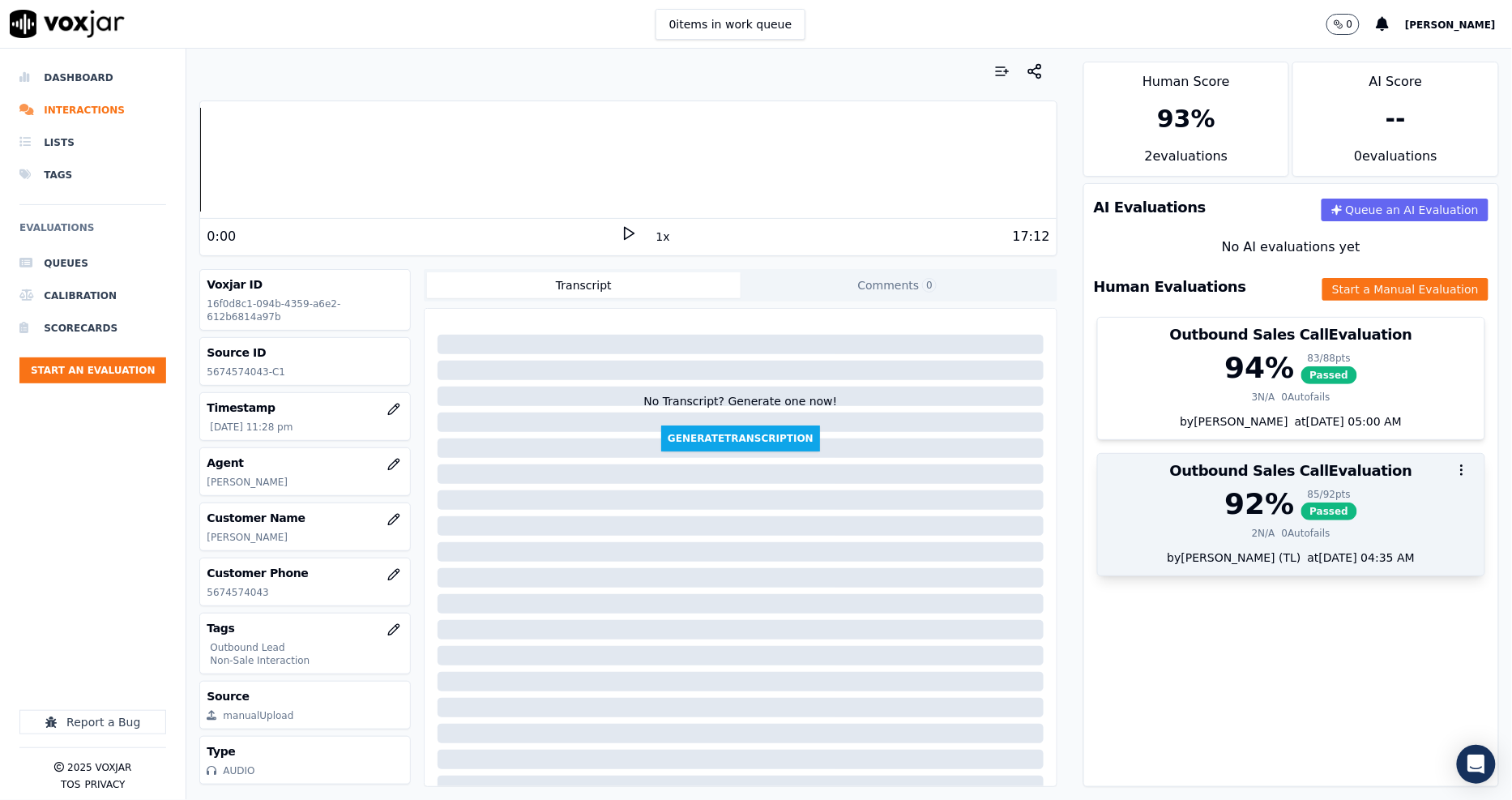
click at [1241, 496] on div "92 %" at bounding box center [1259, 503] width 69 height 33
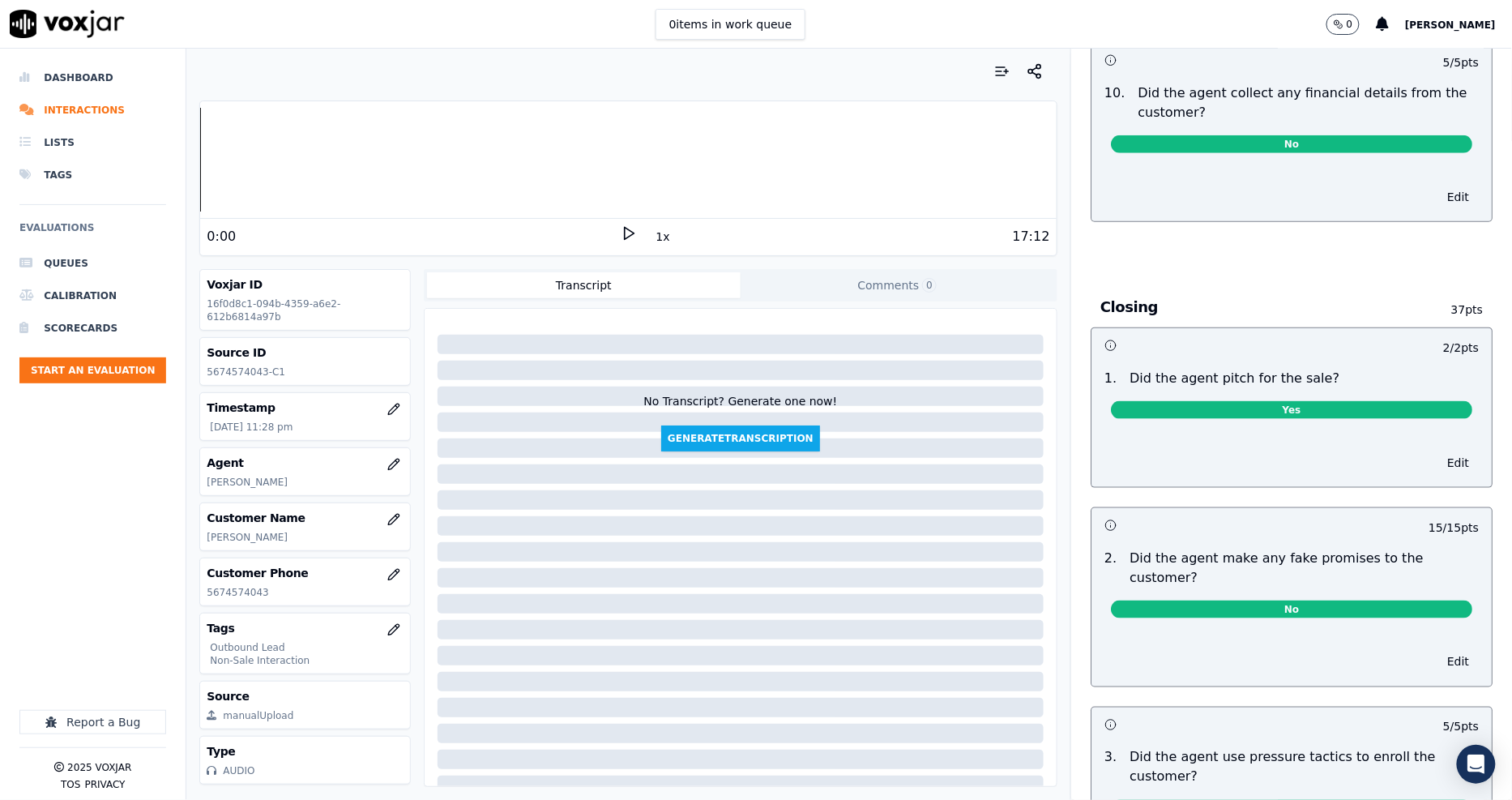
scroll to position [2340, 0]
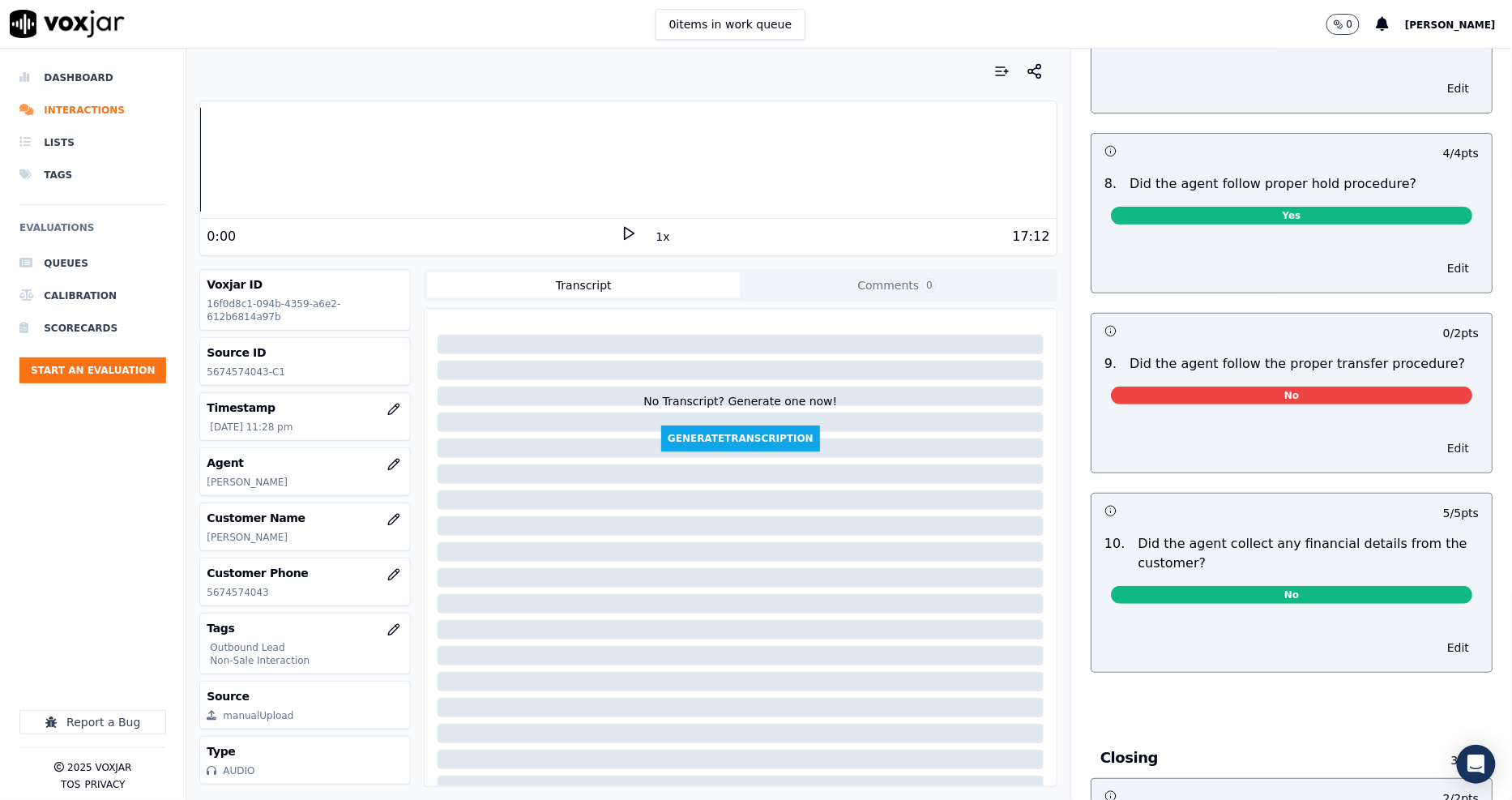
click at [1438, 437] on button "Edit" at bounding box center [1458, 448] width 41 height 23
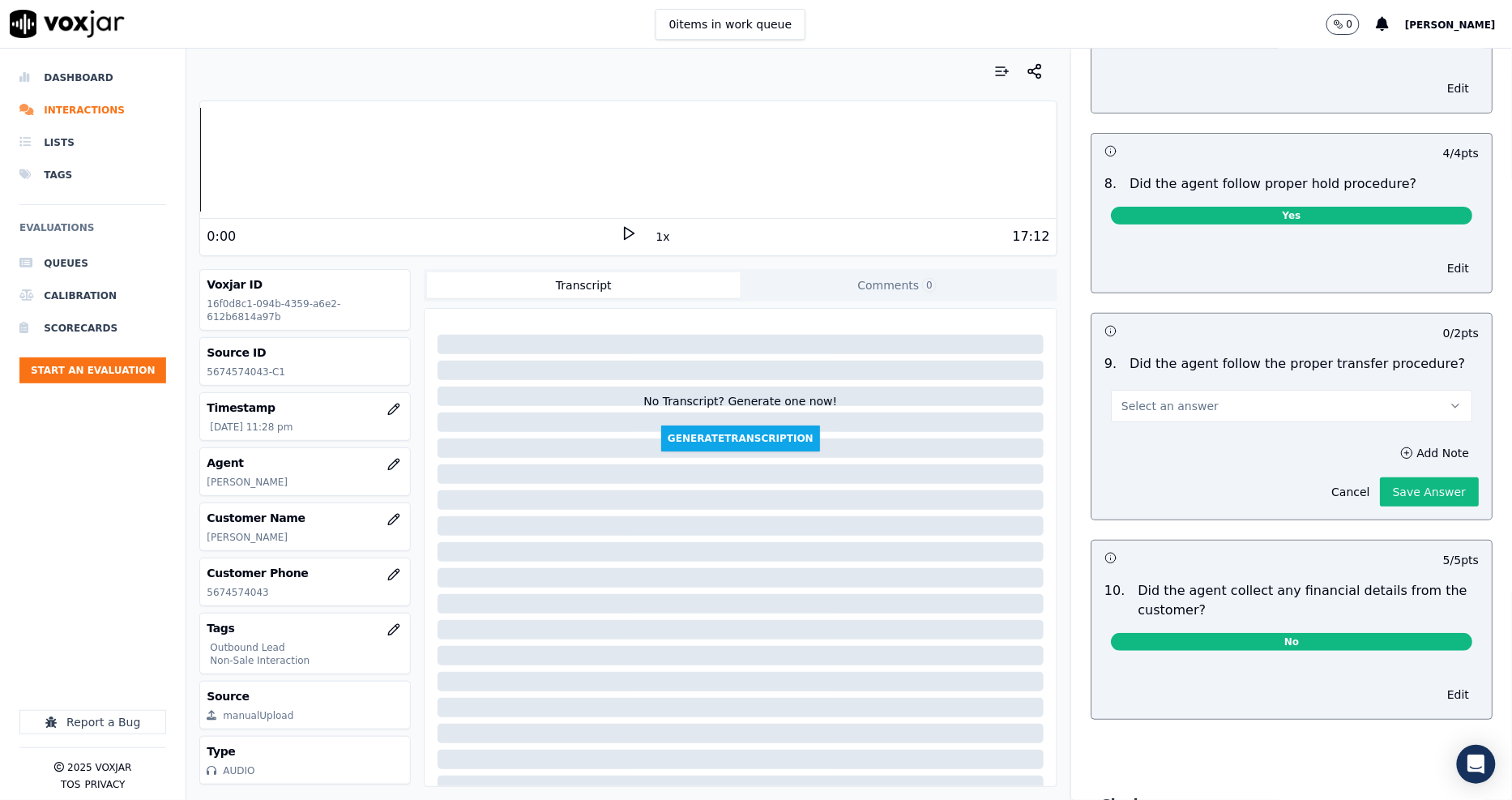
click at [1343, 394] on button "Select an answer" at bounding box center [1291, 406] width 362 height 33
click at [1201, 475] on div "N/A" at bounding box center [1262, 477] width 331 height 26
click at [1408, 477] on button "Save Answer" at bounding box center [1428, 491] width 99 height 29
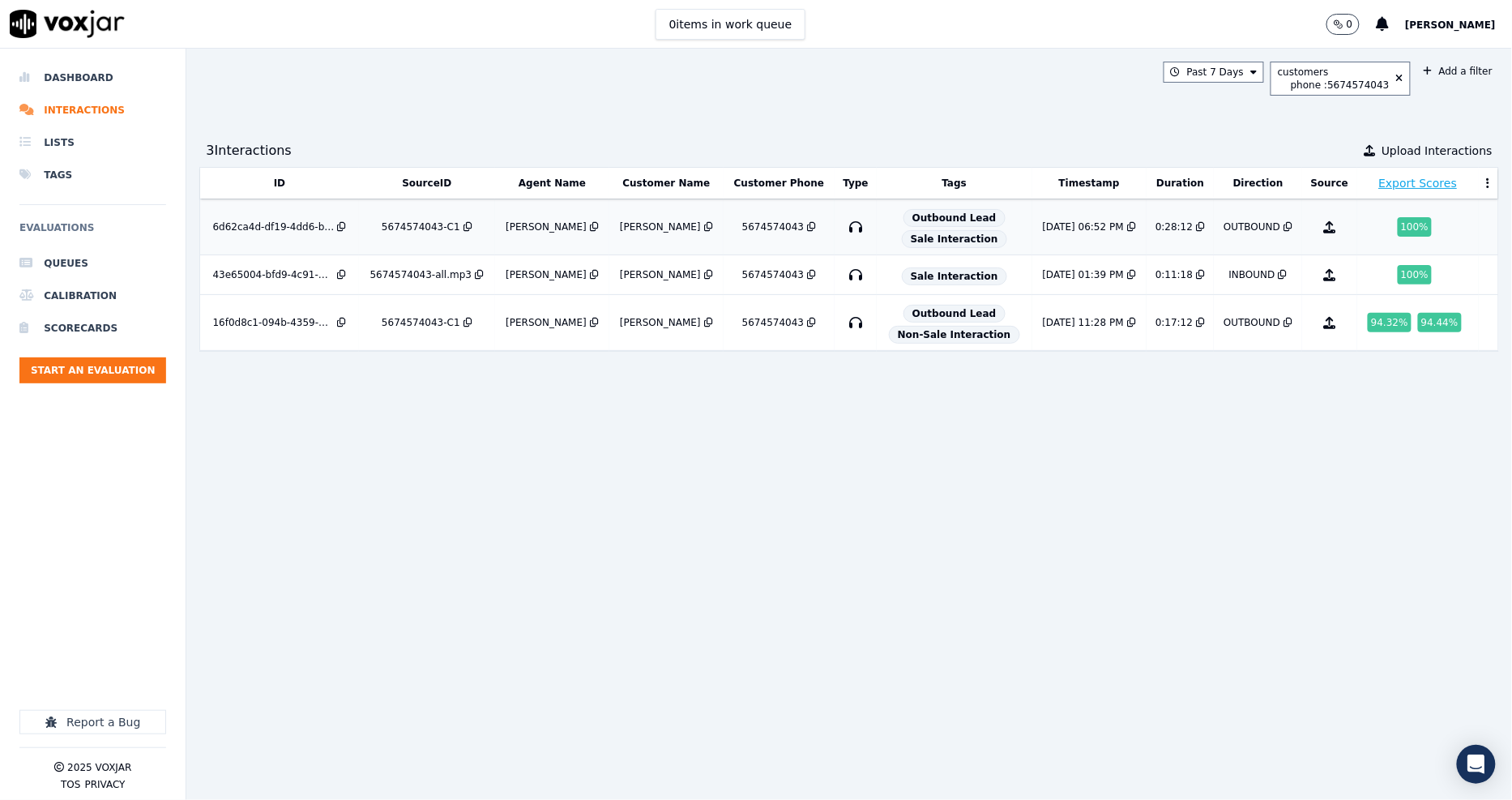
click at [392, 224] on div "5674574043-C1" at bounding box center [421, 227] width 79 height 13
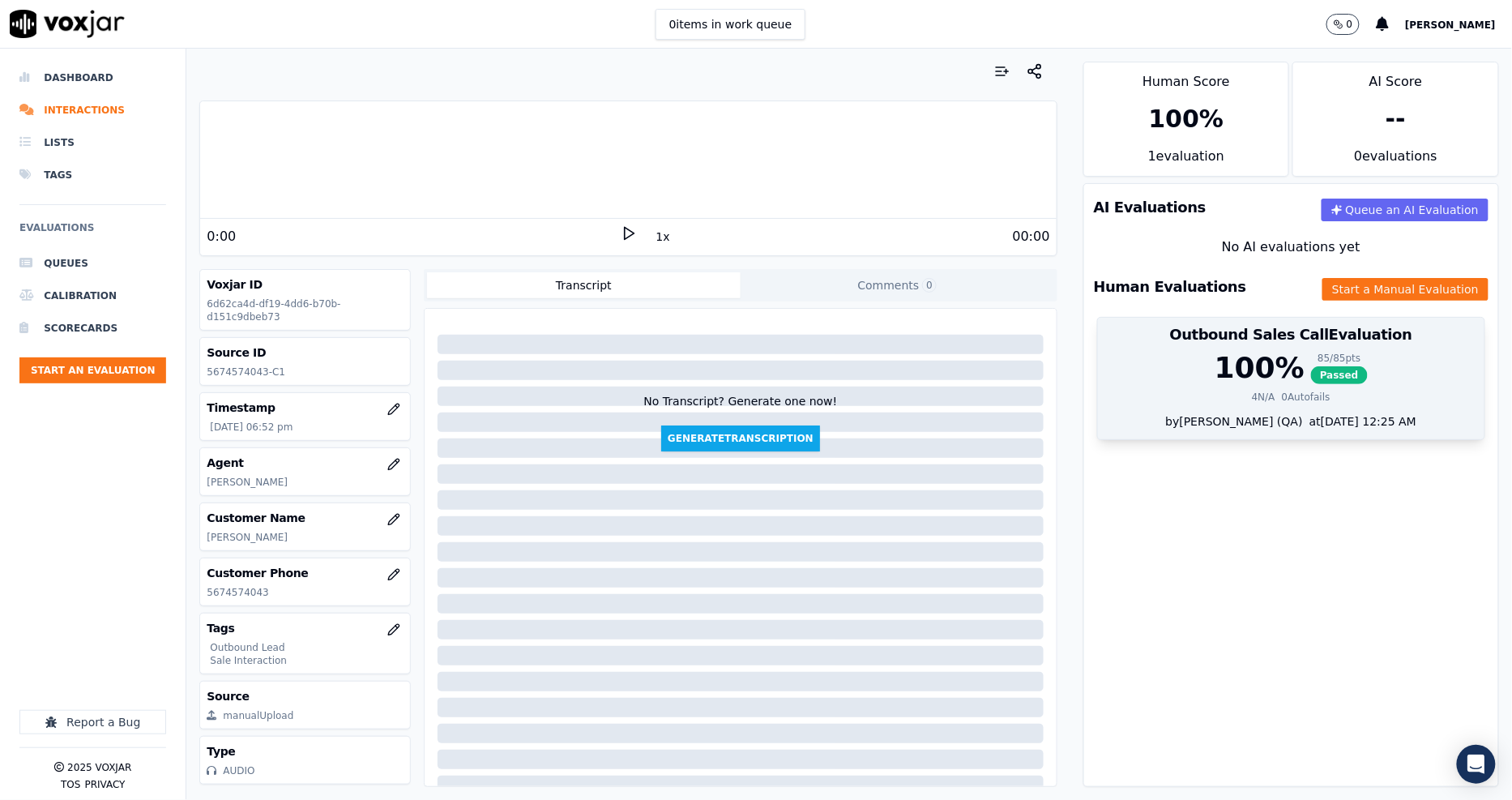
click at [1214, 357] on div "100 %" at bounding box center [1259, 367] width 90 height 33
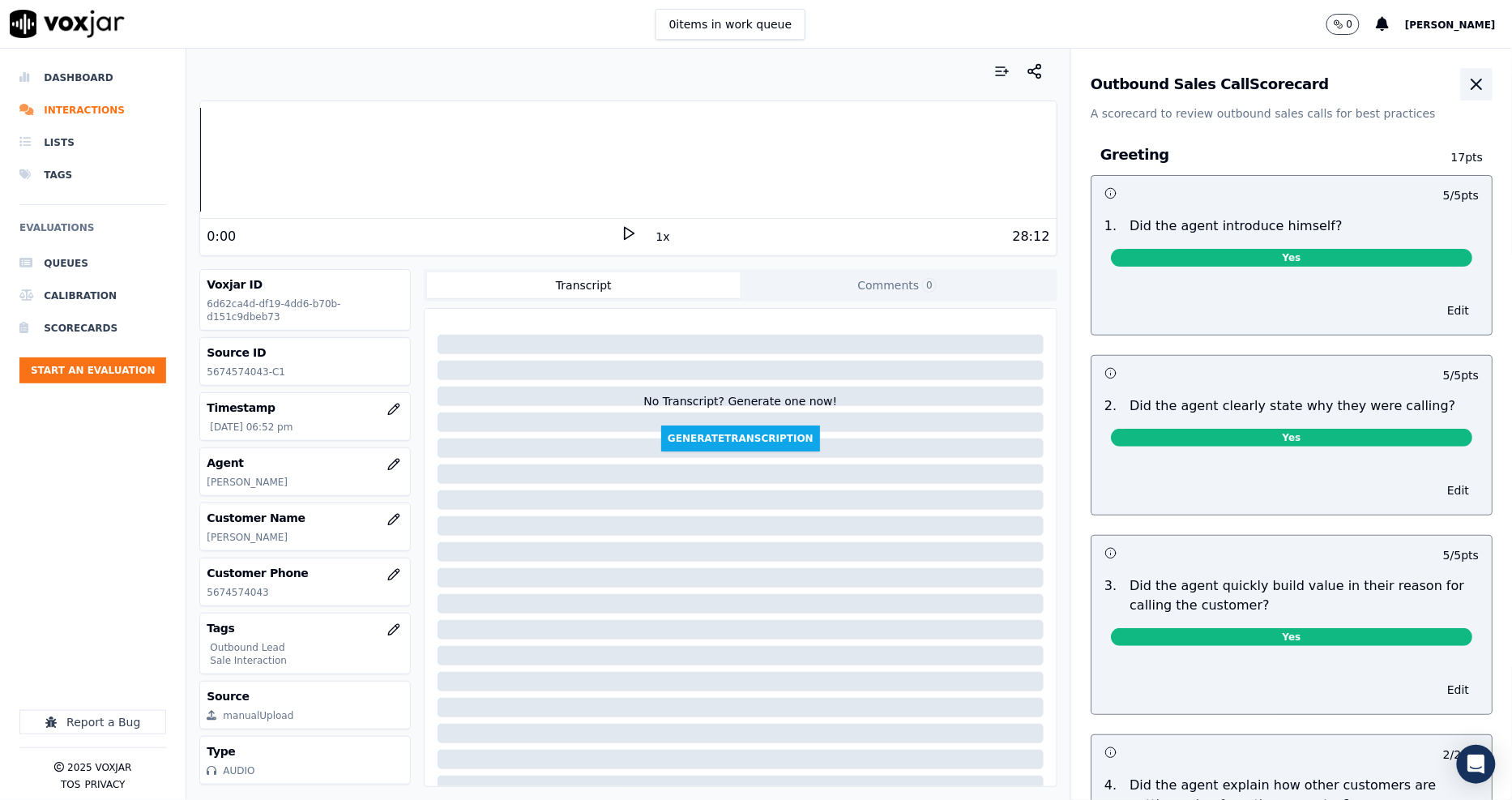
click at [1460, 76] on button "button" at bounding box center [1476, 84] width 33 height 33
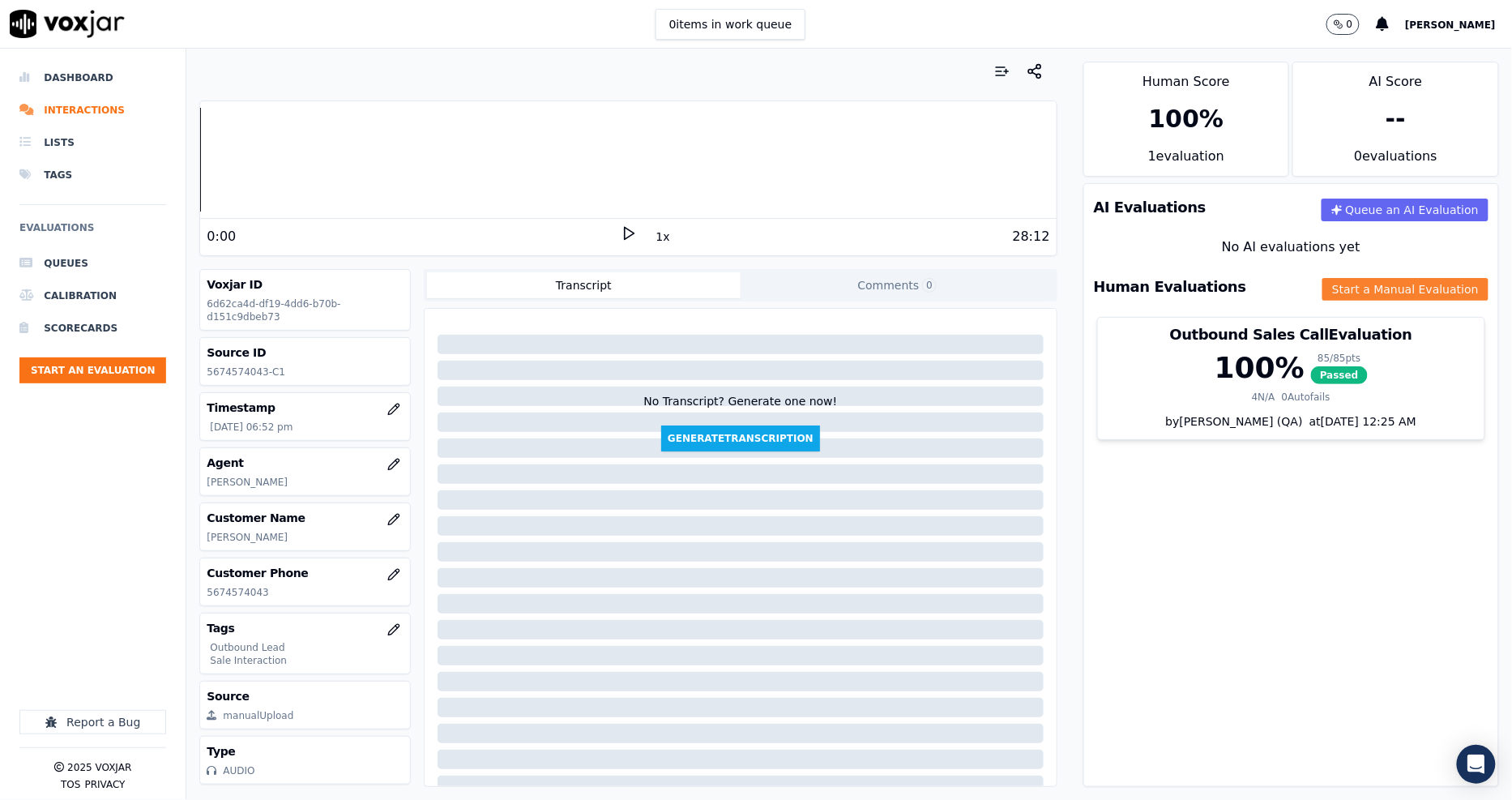
click at [1332, 288] on button "Start a Manual Evaluation" at bounding box center [1405, 289] width 166 height 23
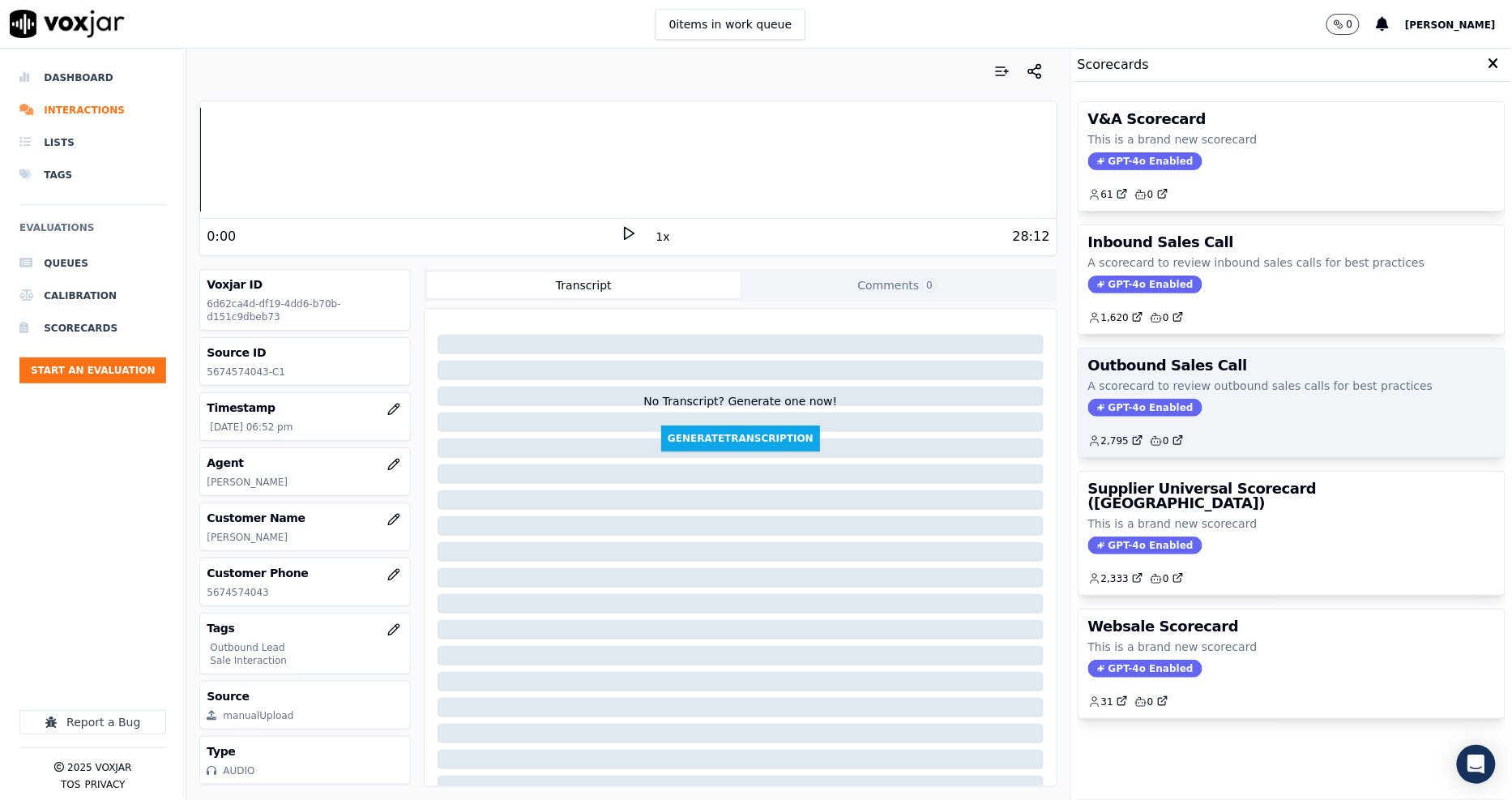
click at [1194, 347] on div "Outbound Sales Call A scorecard to review outbound sales calls for best practic…" at bounding box center [1291, 402] width 428 height 110
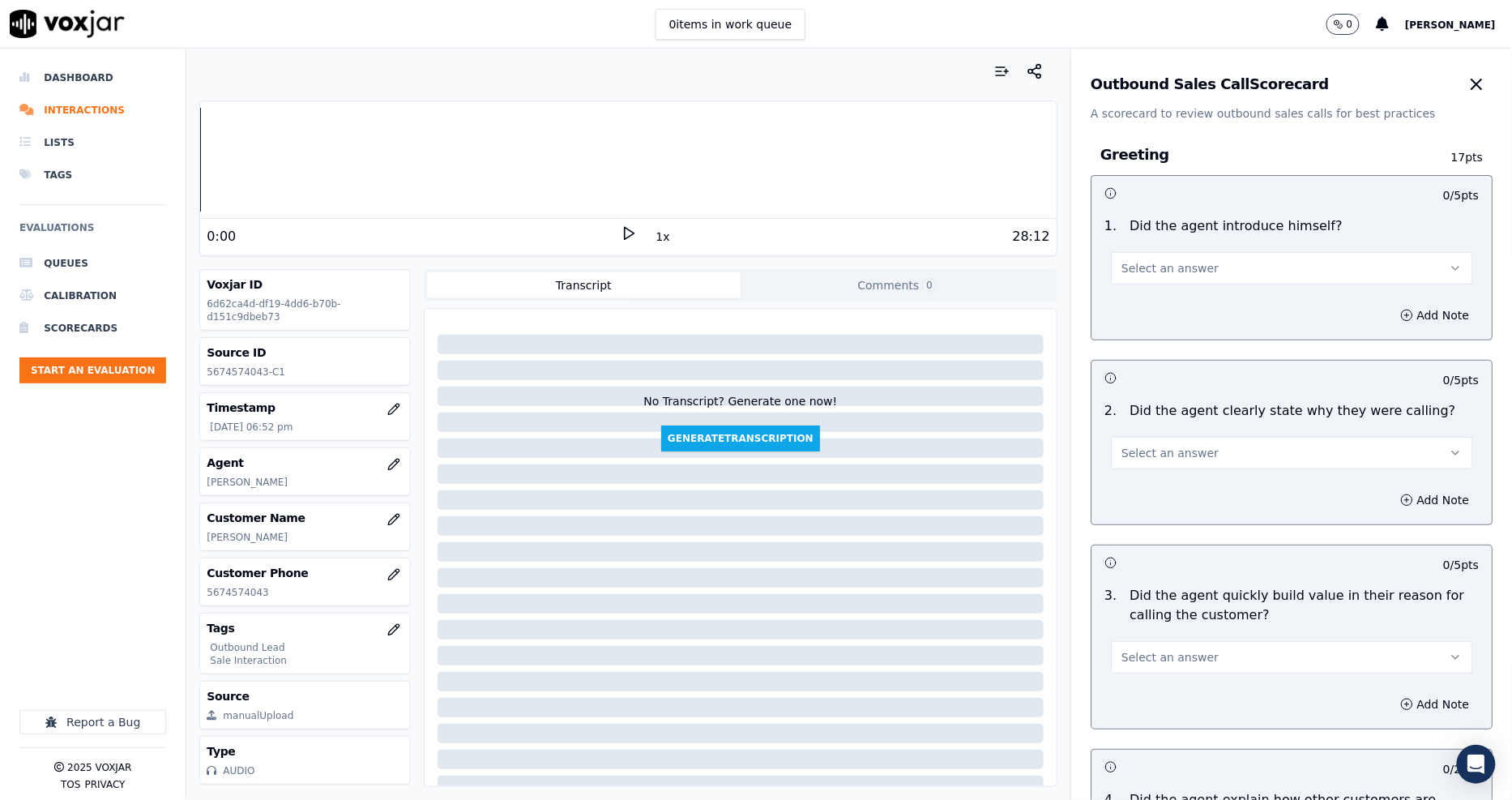
click at [1178, 266] on span "Select an answer" at bounding box center [1170, 268] width 98 height 16
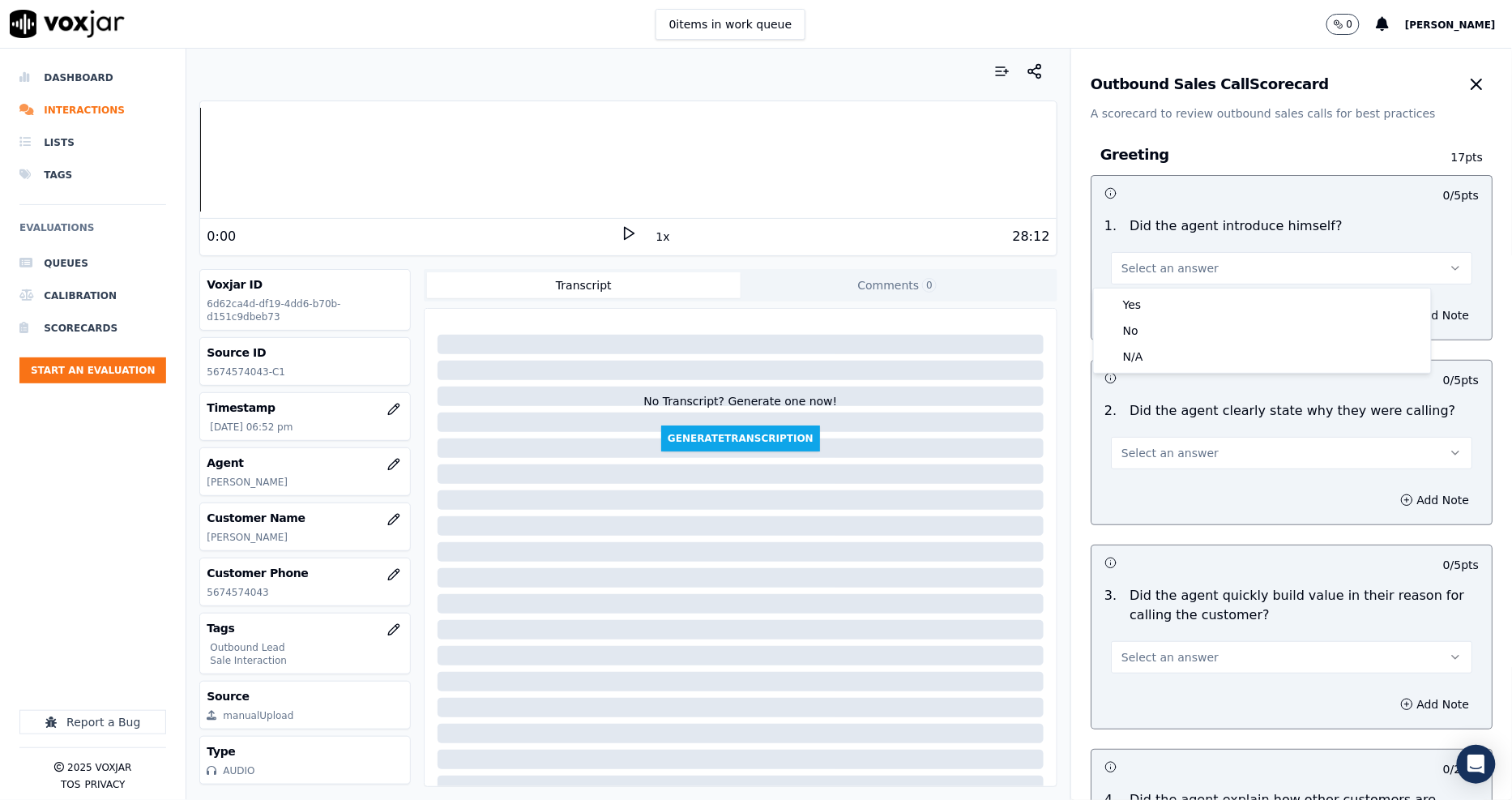
click at [1173, 288] on div "Yes No N/A" at bounding box center [1262, 331] width 337 height 85
click at [1171, 298] on div "Yes" at bounding box center [1262, 305] width 331 height 26
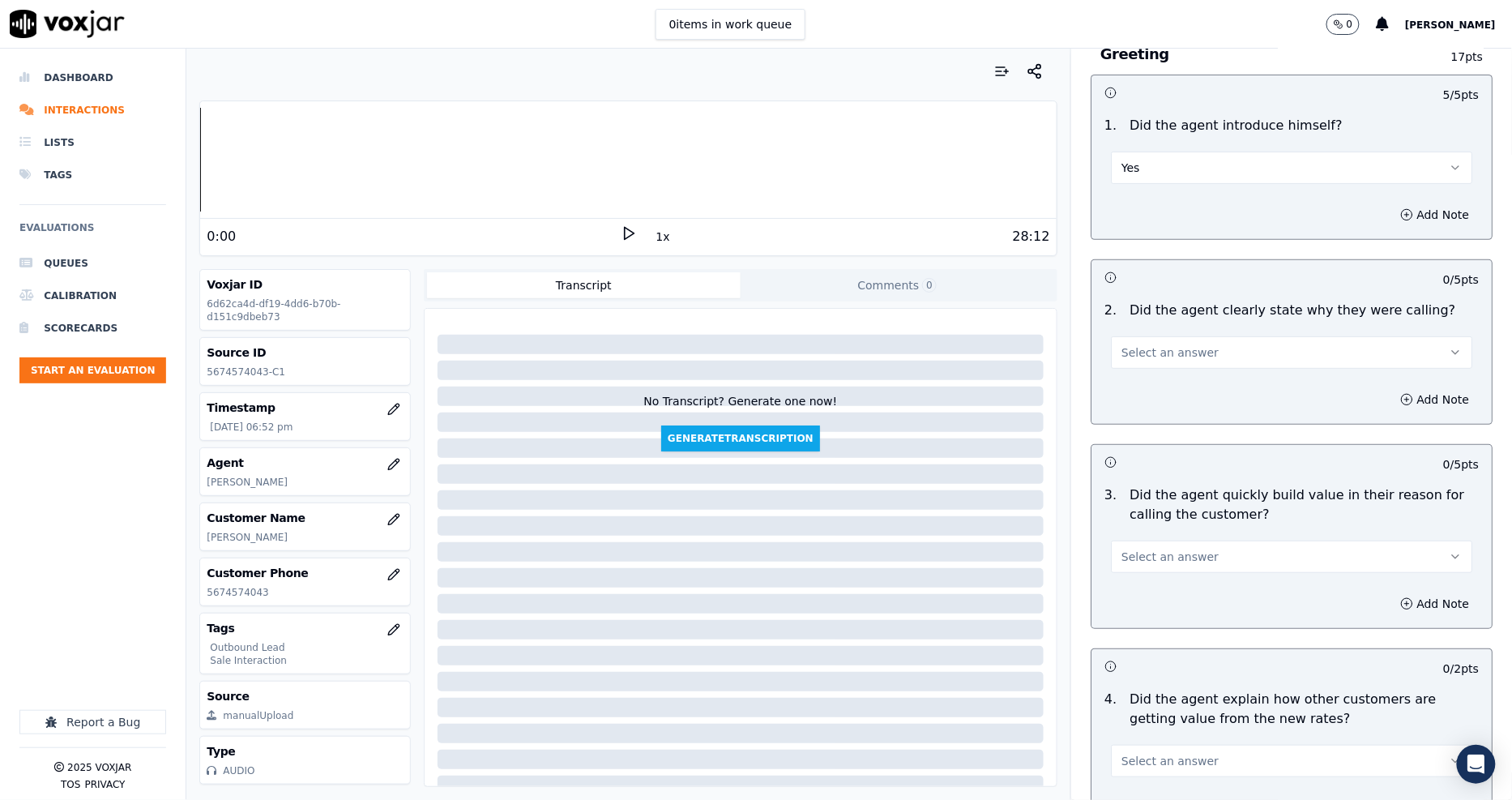
scroll to position [269, 0]
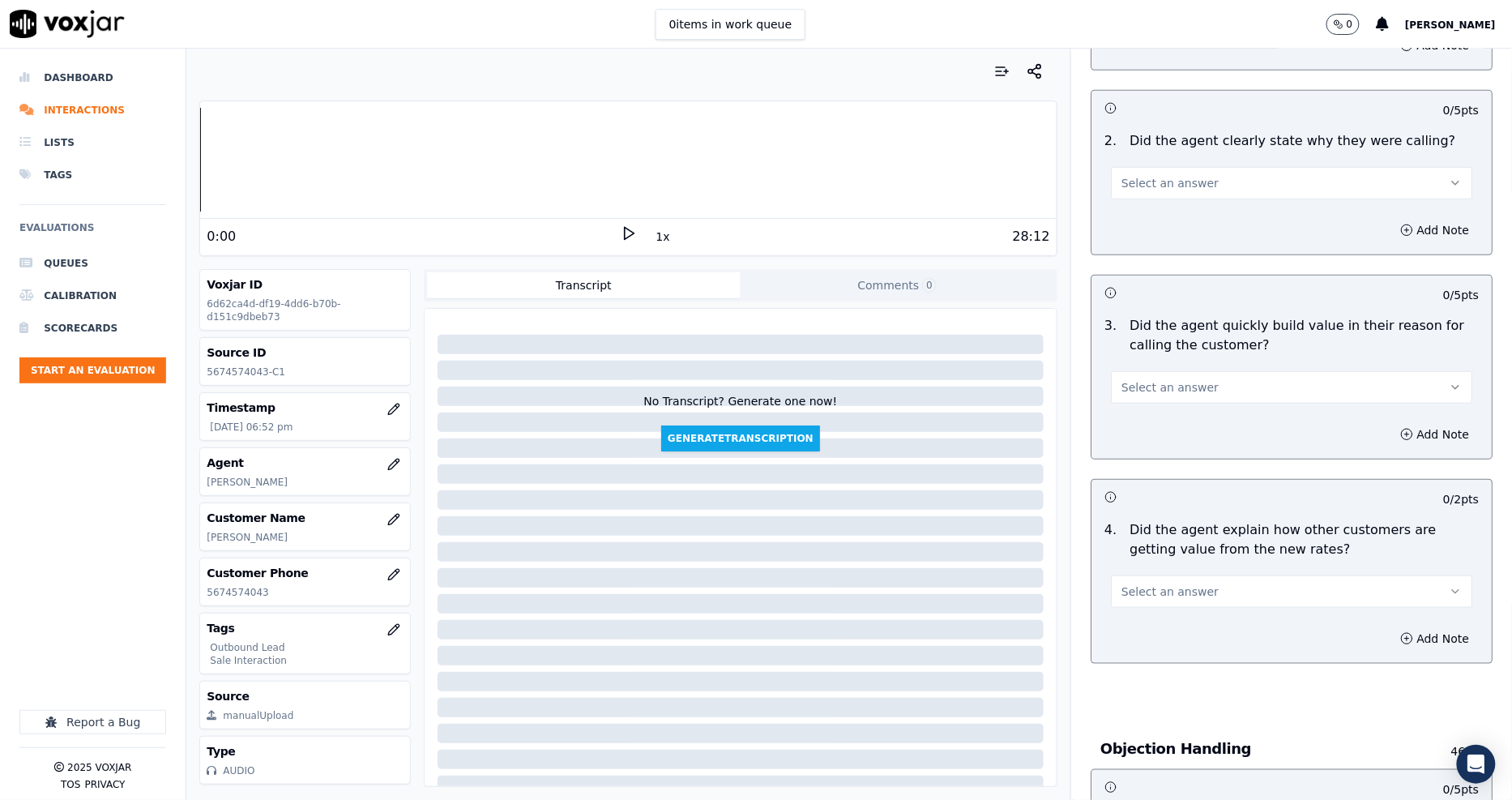
click at [1151, 182] on span "Select an answer" at bounding box center [1170, 182] width 98 height 16
click at [1147, 217] on div "Yes" at bounding box center [1262, 220] width 331 height 26
drag, startPoint x: 1139, startPoint y: 364, endPoint x: 1135, endPoint y: 395, distance: 31.3
click at [1137, 368] on div "Select an answer" at bounding box center [1291, 379] width 387 height 49
click at [1132, 393] on span "Select an answer" at bounding box center [1170, 387] width 98 height 16
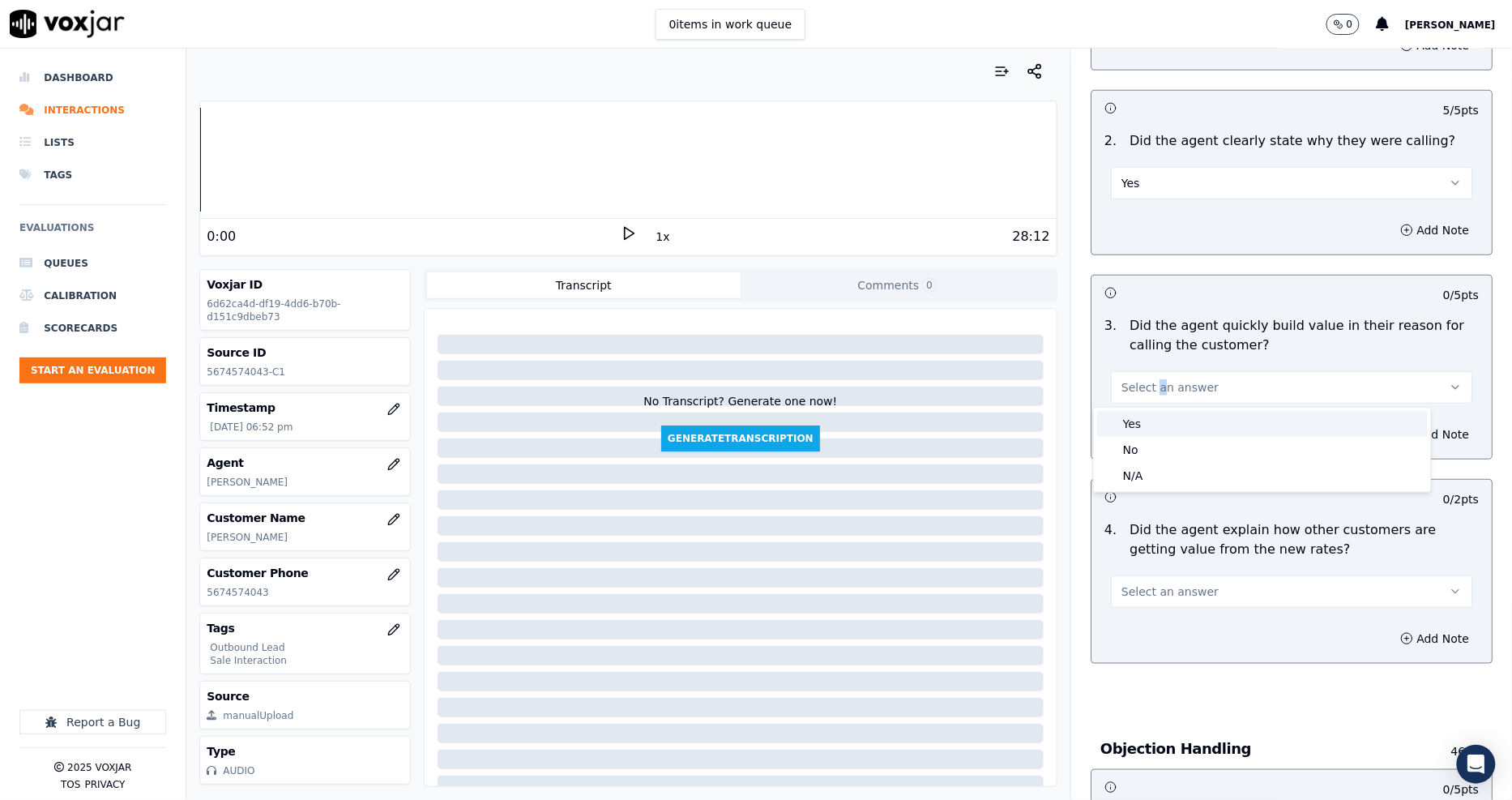
click at [1132, 417] on div "Yes" at bounding box center [1262, 423] width 331 height 26
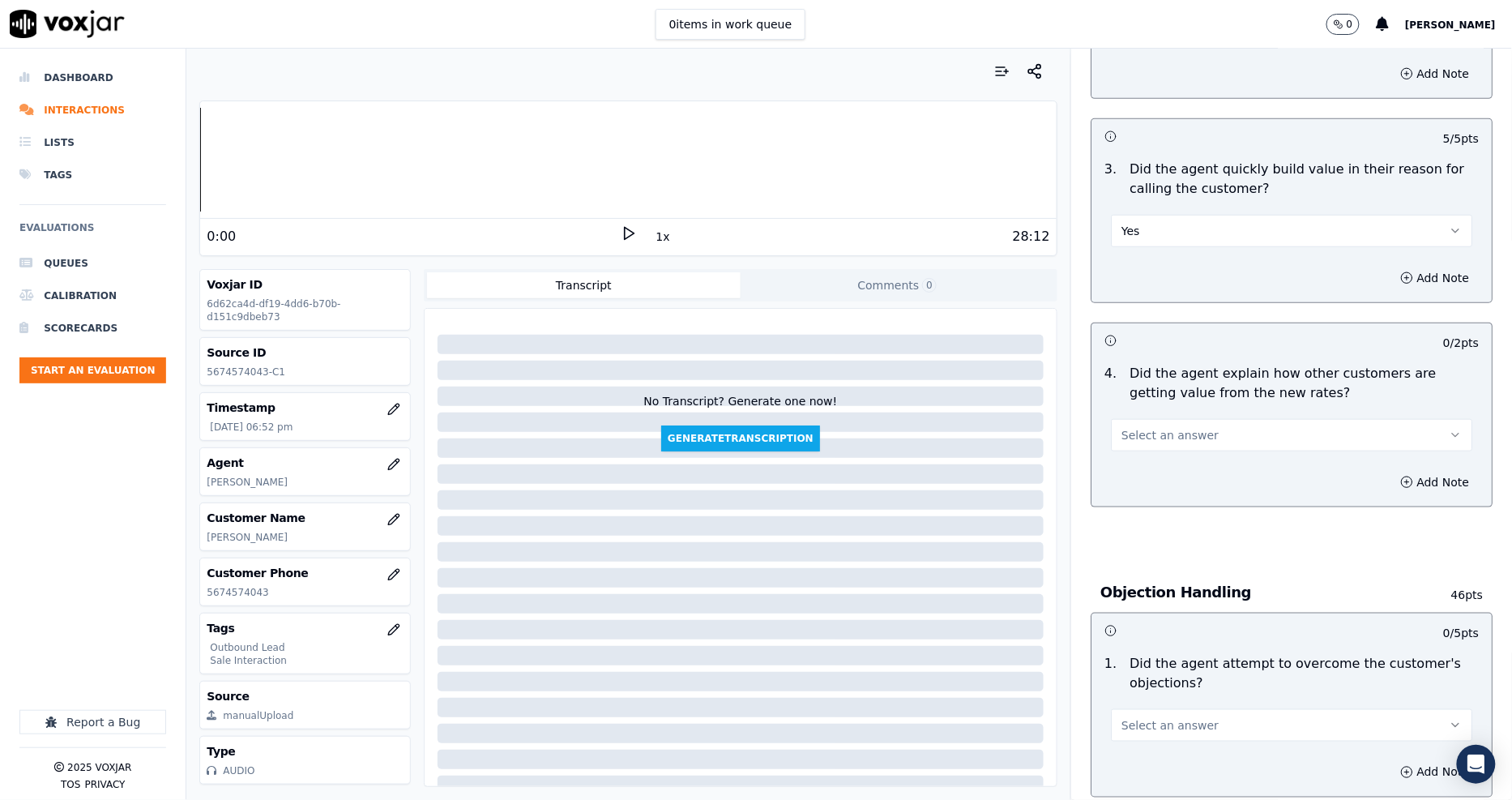
scroll to position [540, 0]
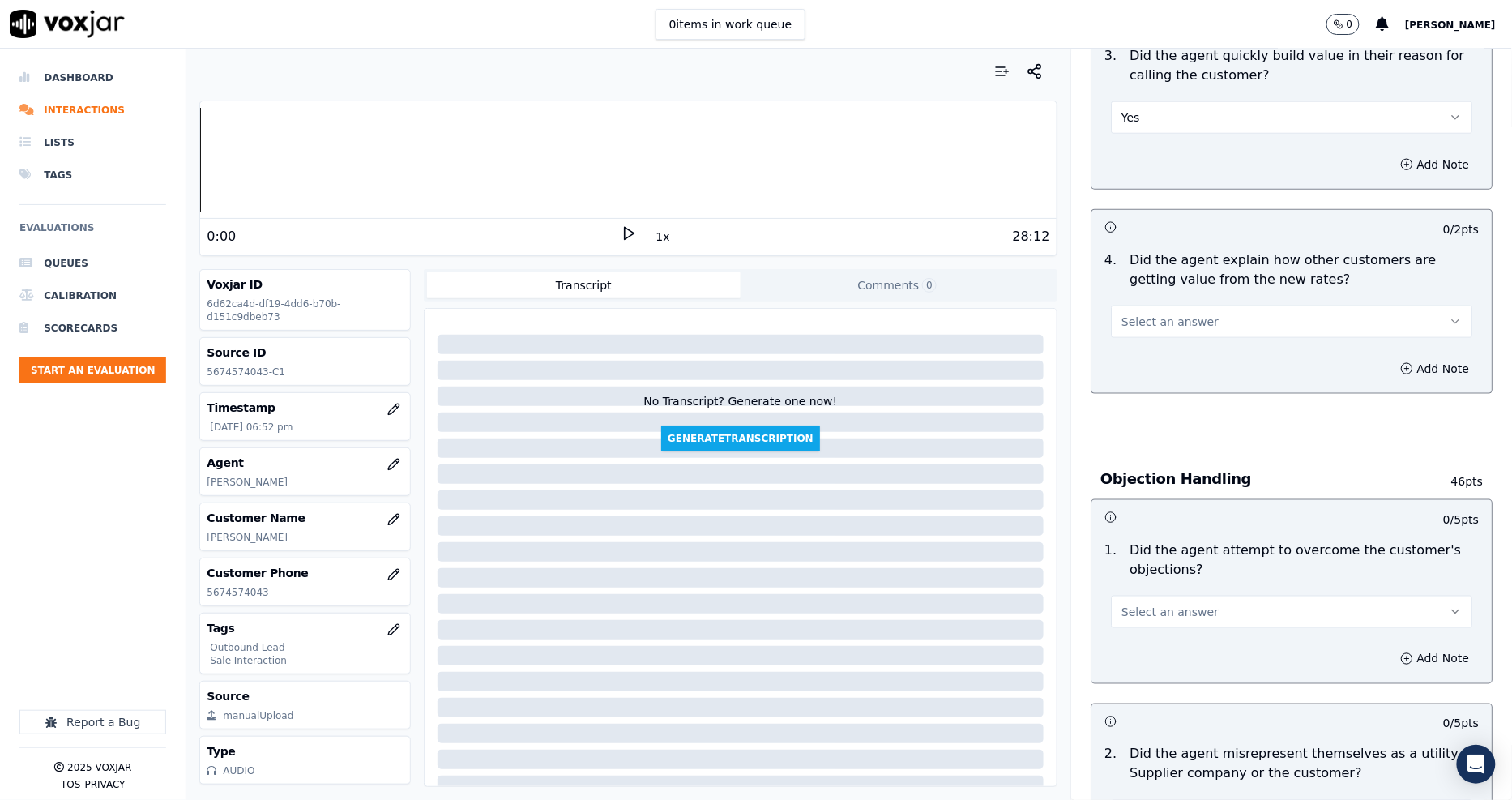
click at [1148, 314] on span "Select an answer" at bounding box center [1170, 321] width 98 height 16
click at [1147, 352] on div "Yes" at bounding box center [1262, 359] width 331 height 26
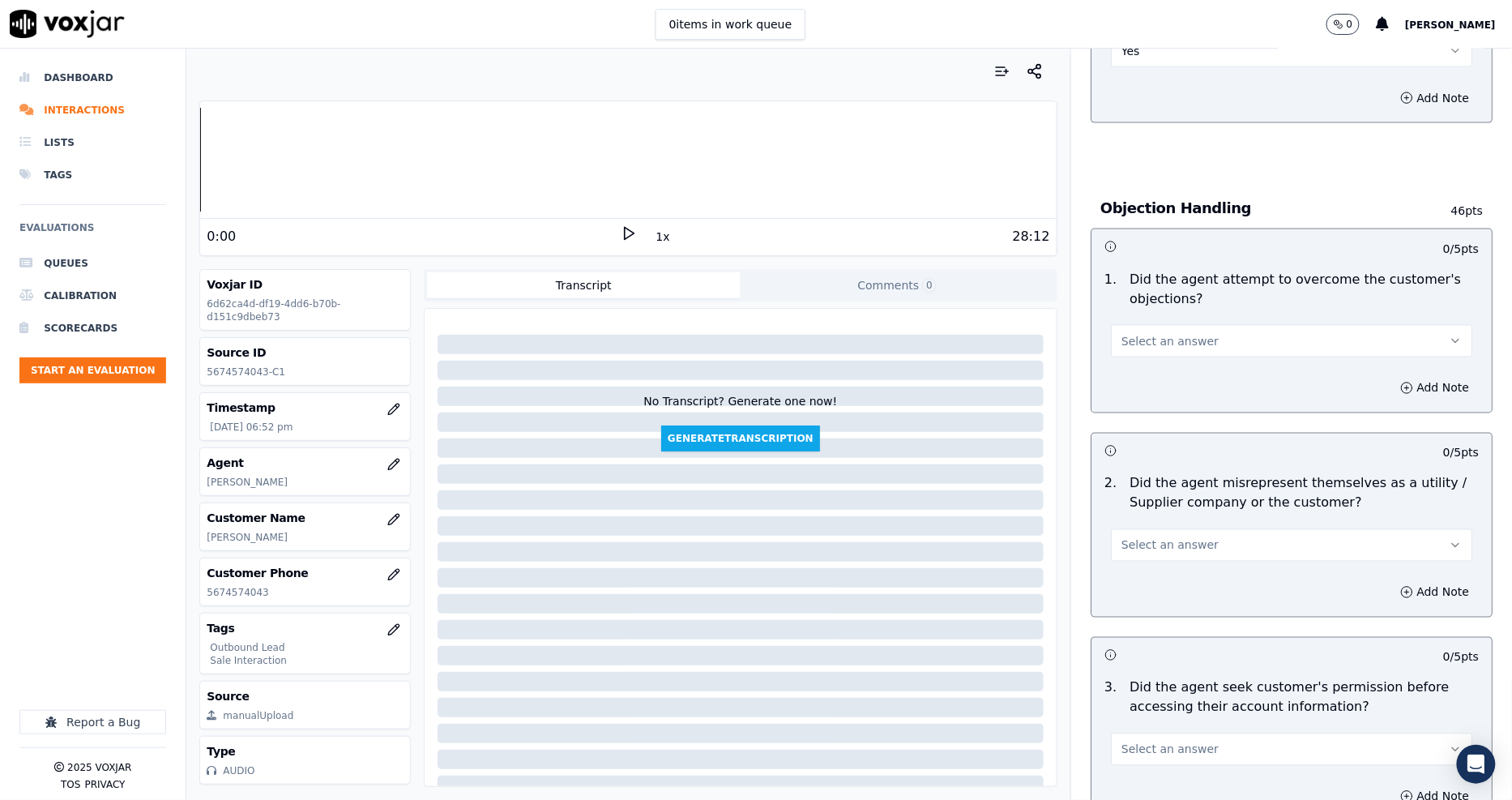
click at [1150, 348] on span "Select an answer" at bounding box center [1170, 341] width 98 height 16
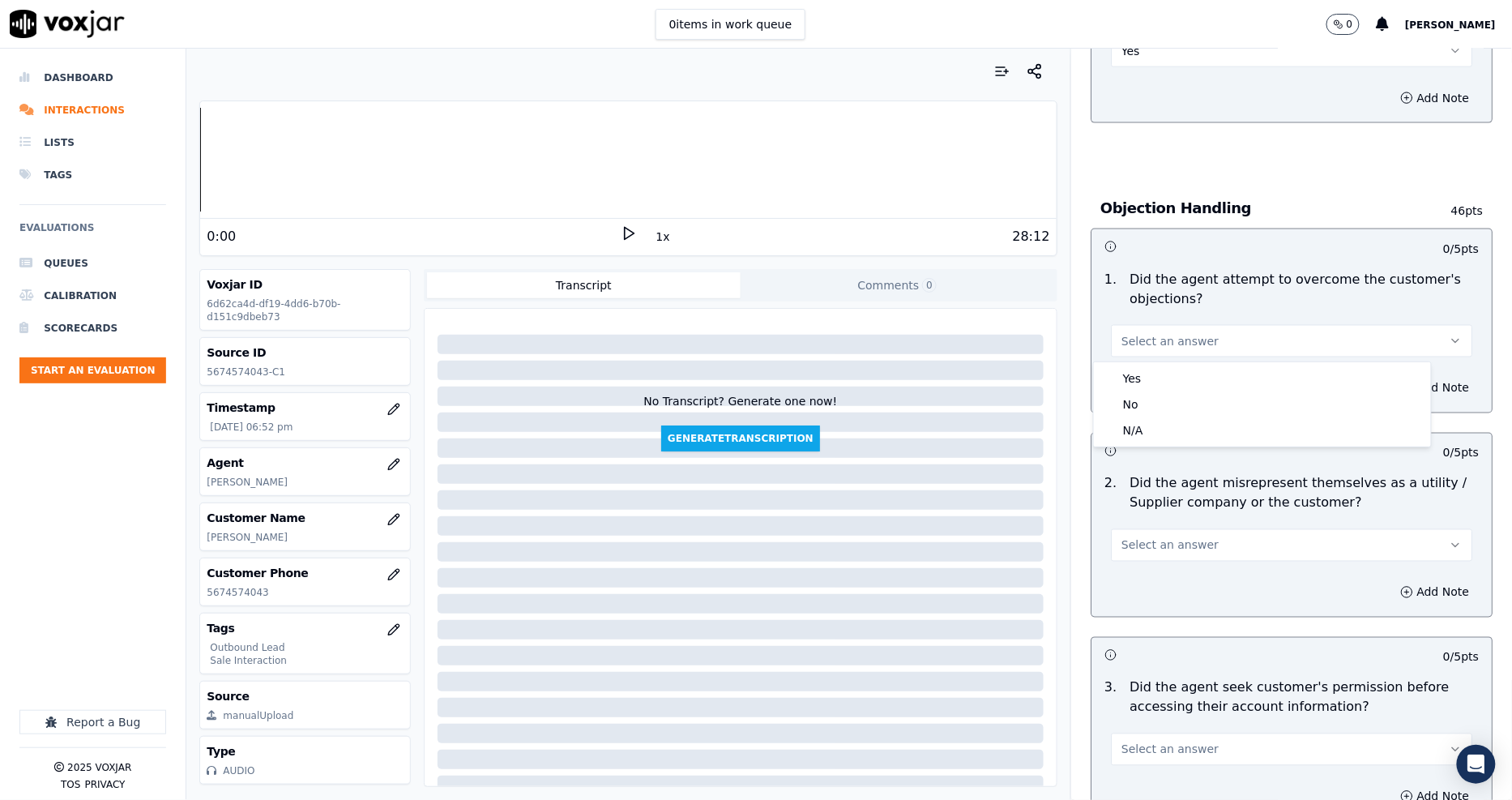
click at [1142, 362] on div "Yes No N/A" at bounding box center [1262, 404] width 339 height 85
click at [1142, 371] on div "Yes" at bounding box center [1262, 378] width 331 height 26
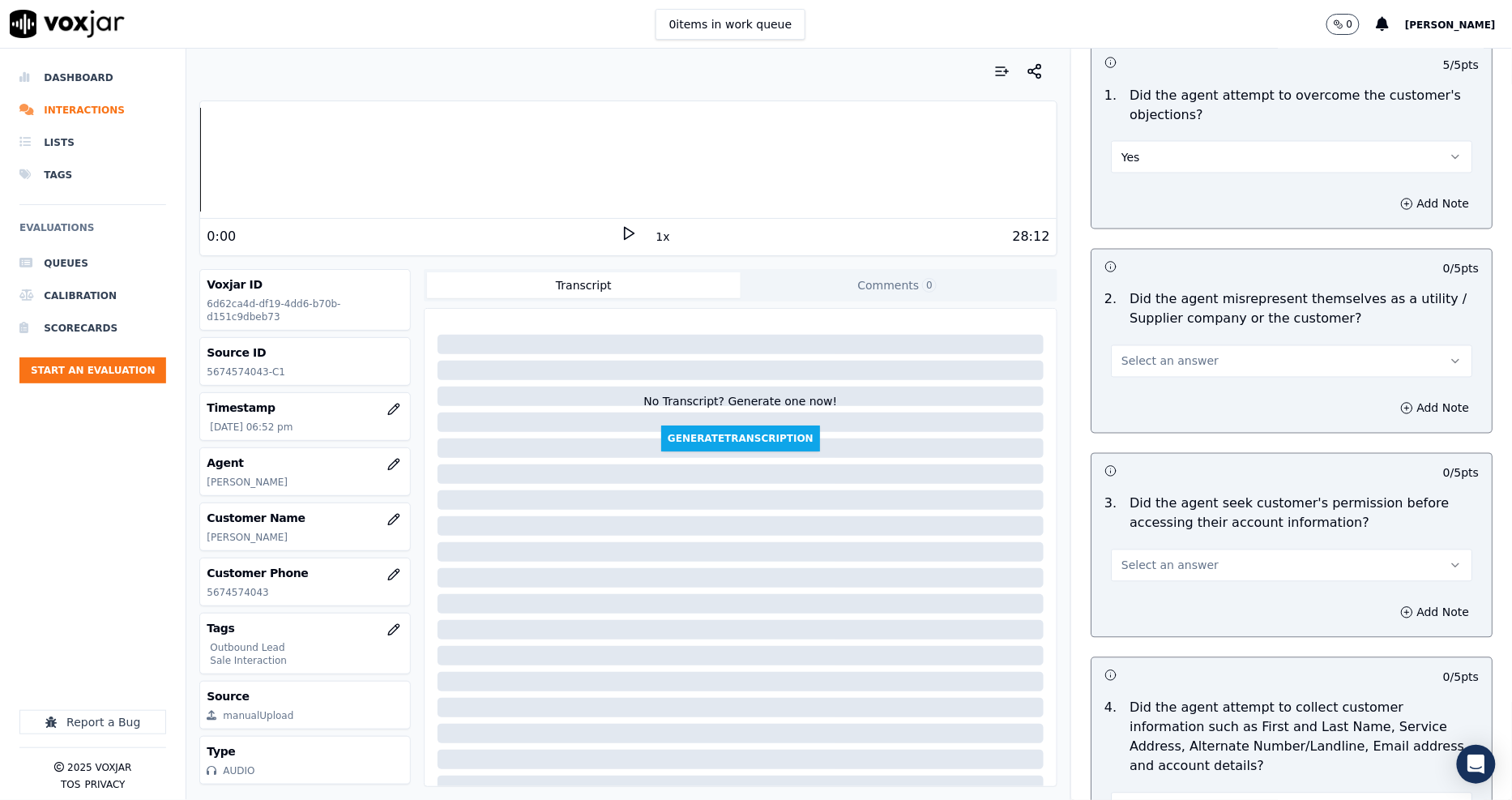
scroll to position [1080, 0]
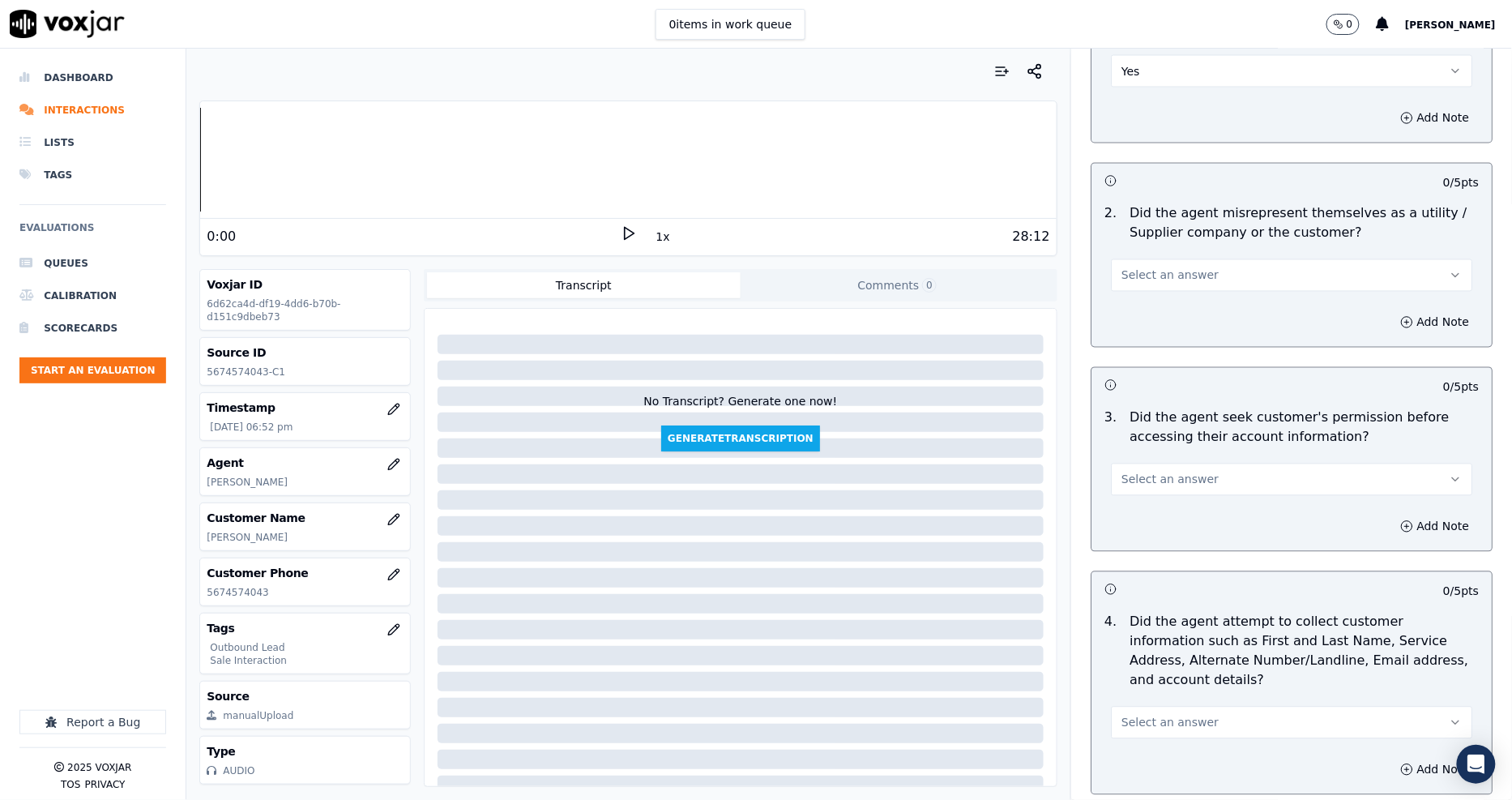
click at [1152, 273] on span "Select an answer" at bounding box center [1170, 275] width 98 height 16
click at [1154, 336] on div "No" at bounding box center [1262, 338] width 331 height 26
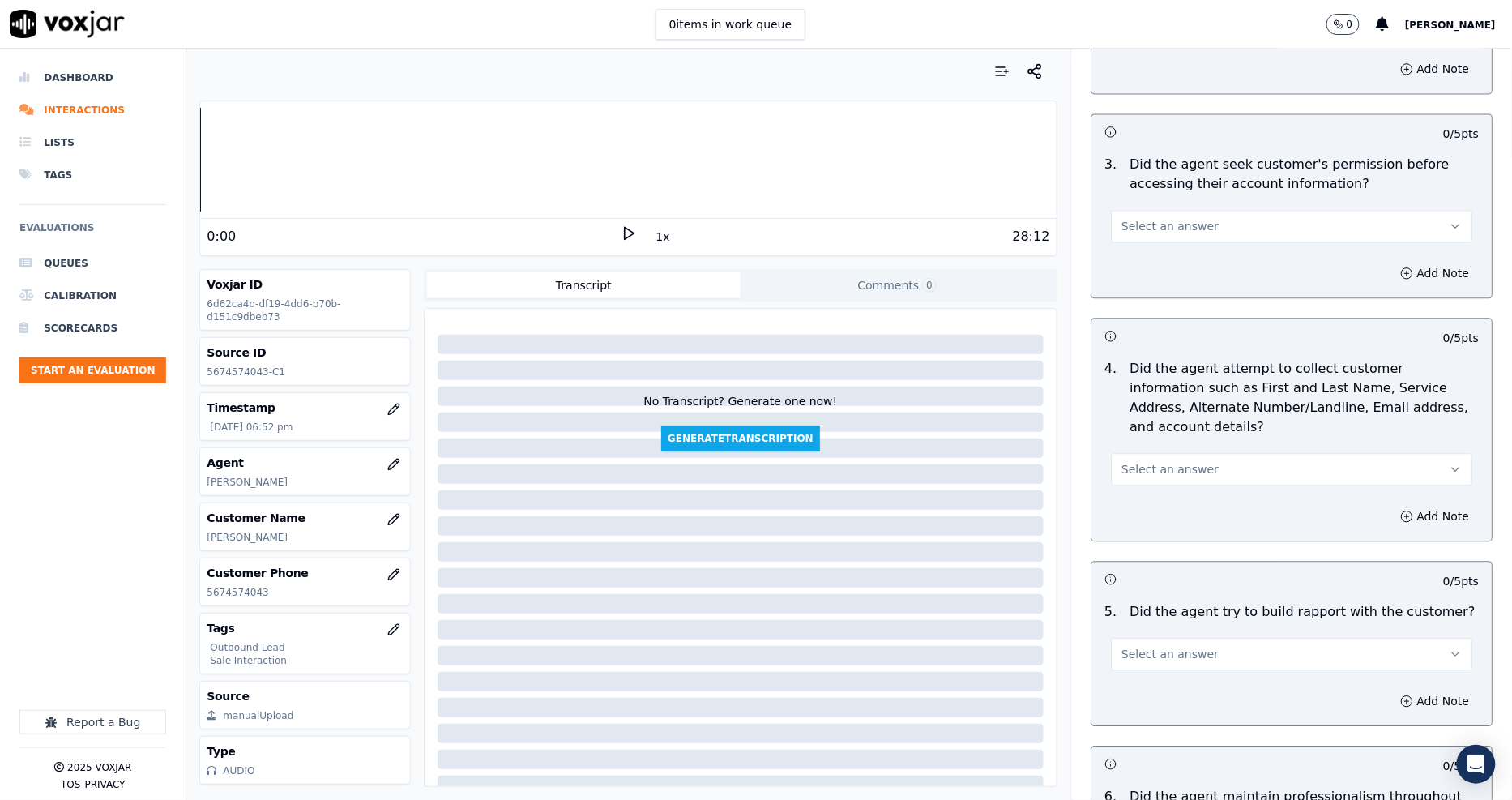
scroll to position [1349, 0]
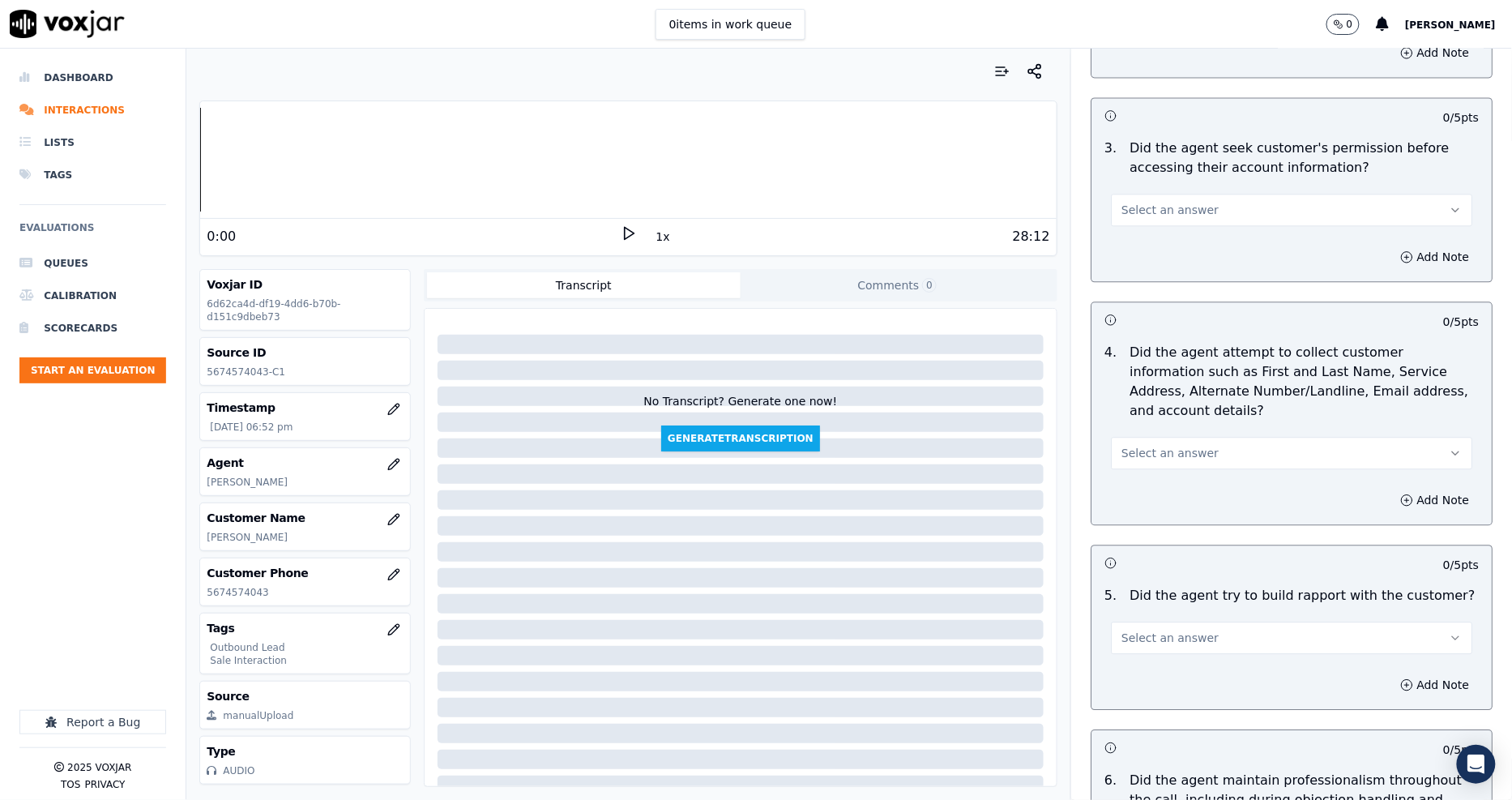
click at [1135, 224] on button "Select an answer" at bounding box center [1291, 209] width 362 height 33
click at [1147, 275] on div "No" at bounding box center [1262, 272] width 331 height 26
click at [1164, 445] on span "Select an answer" at bounding box center [1170, 453] width 98 height 16
click at [1140, 516] on div "N/A" at bounding box center [1262, 522] width 331 height 26
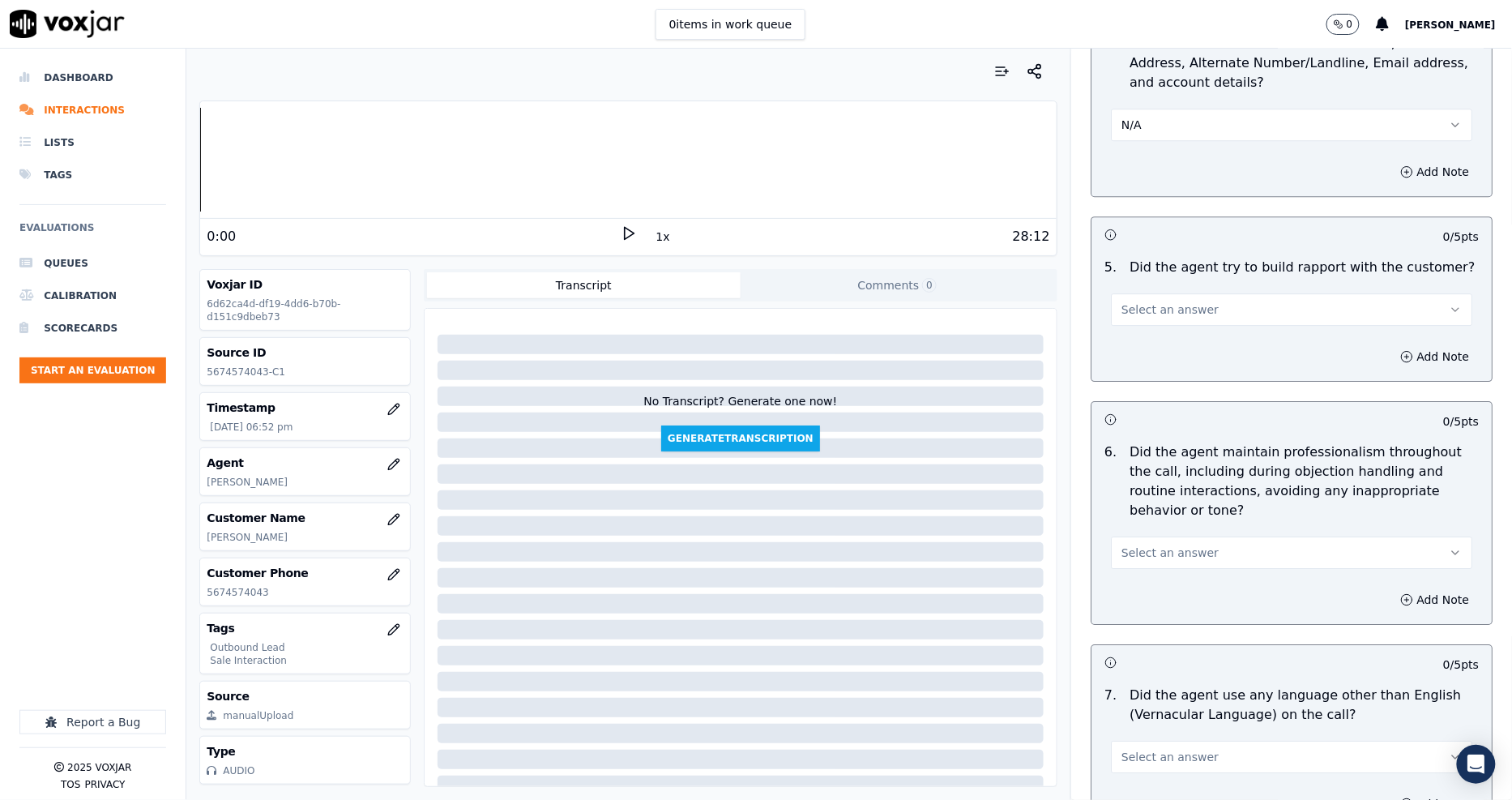
scroll to position [1710, 0]
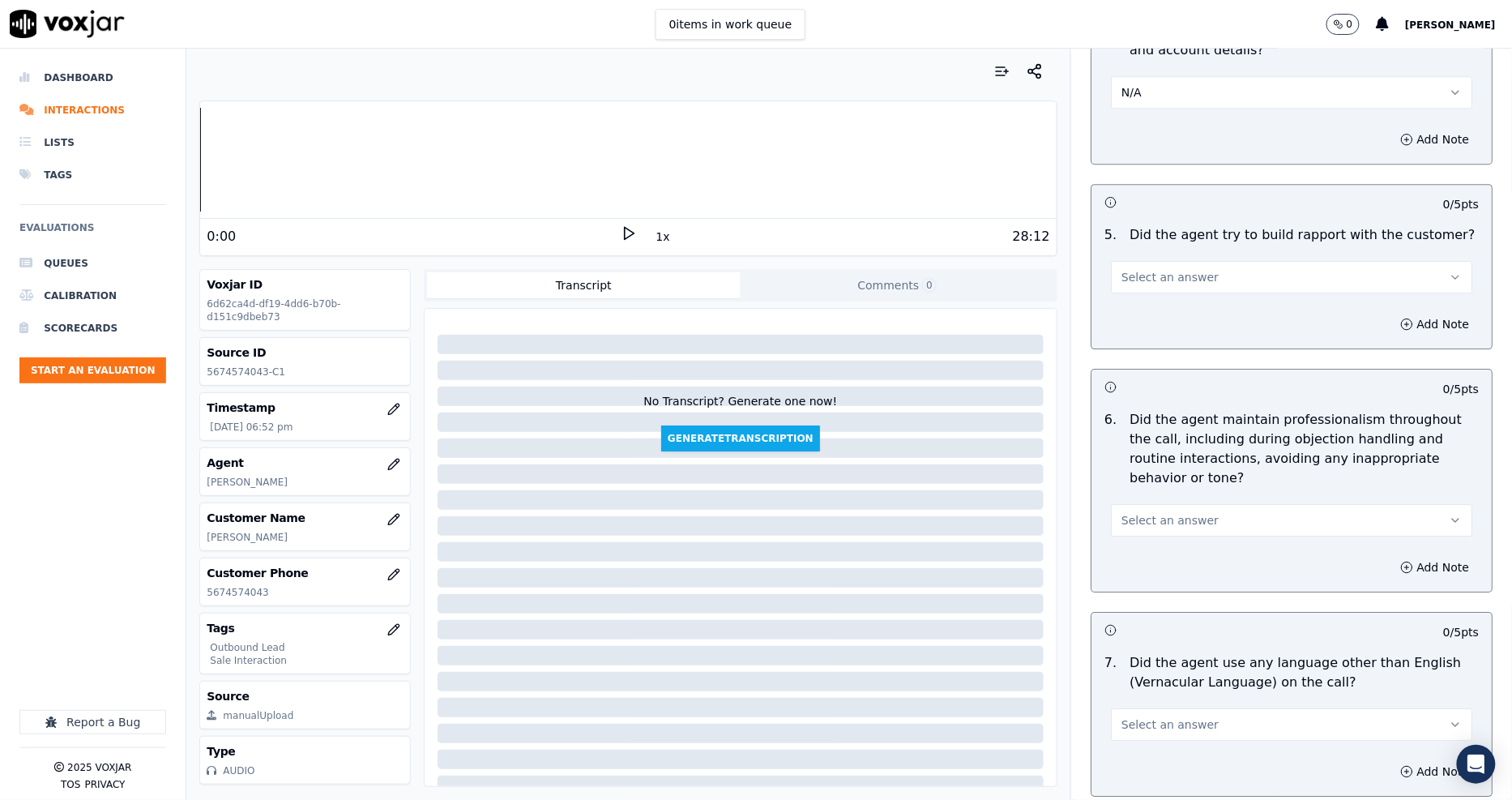
click at [1121, 269] on span "Select an answer" at bounding box center [1170, 276] width 98 height 16
click at [1137, 346] on div "N/A" at bounding box center [1262, 346] width 331 height 26
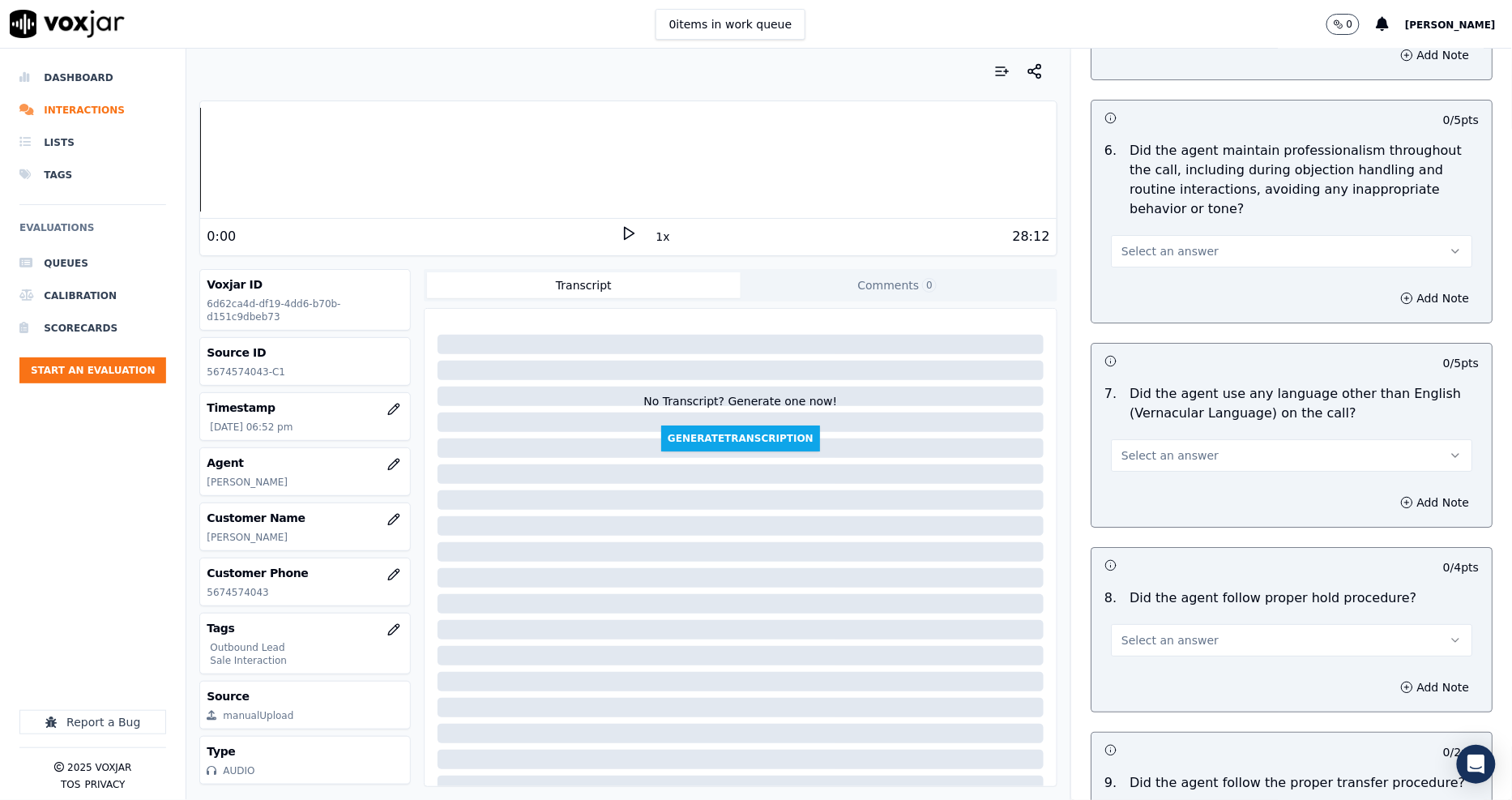
scroll to position [1980, 0]
click at [1133, 197] on p "Did the agent maintain professionalism throughout the call, including during ob…" at bounding box center [1304, 178] width 349 height 78
click at [1133, 242] on span "Select an answer" at bounding box center [1170, 250] width 98 height 16
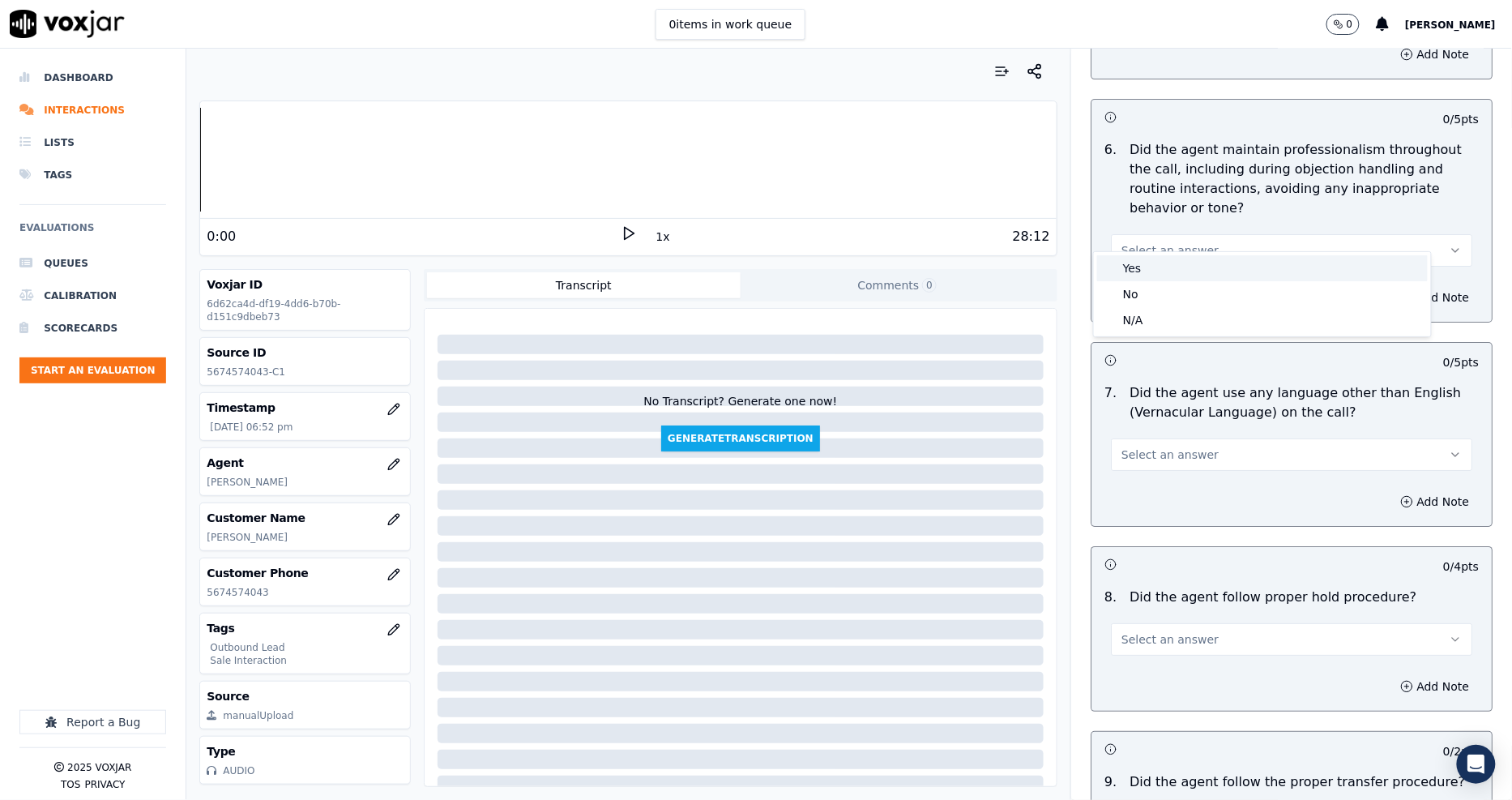
click at [1136, 262] on div "Yes" at bounding box center [1262, 269] width 331 height 26
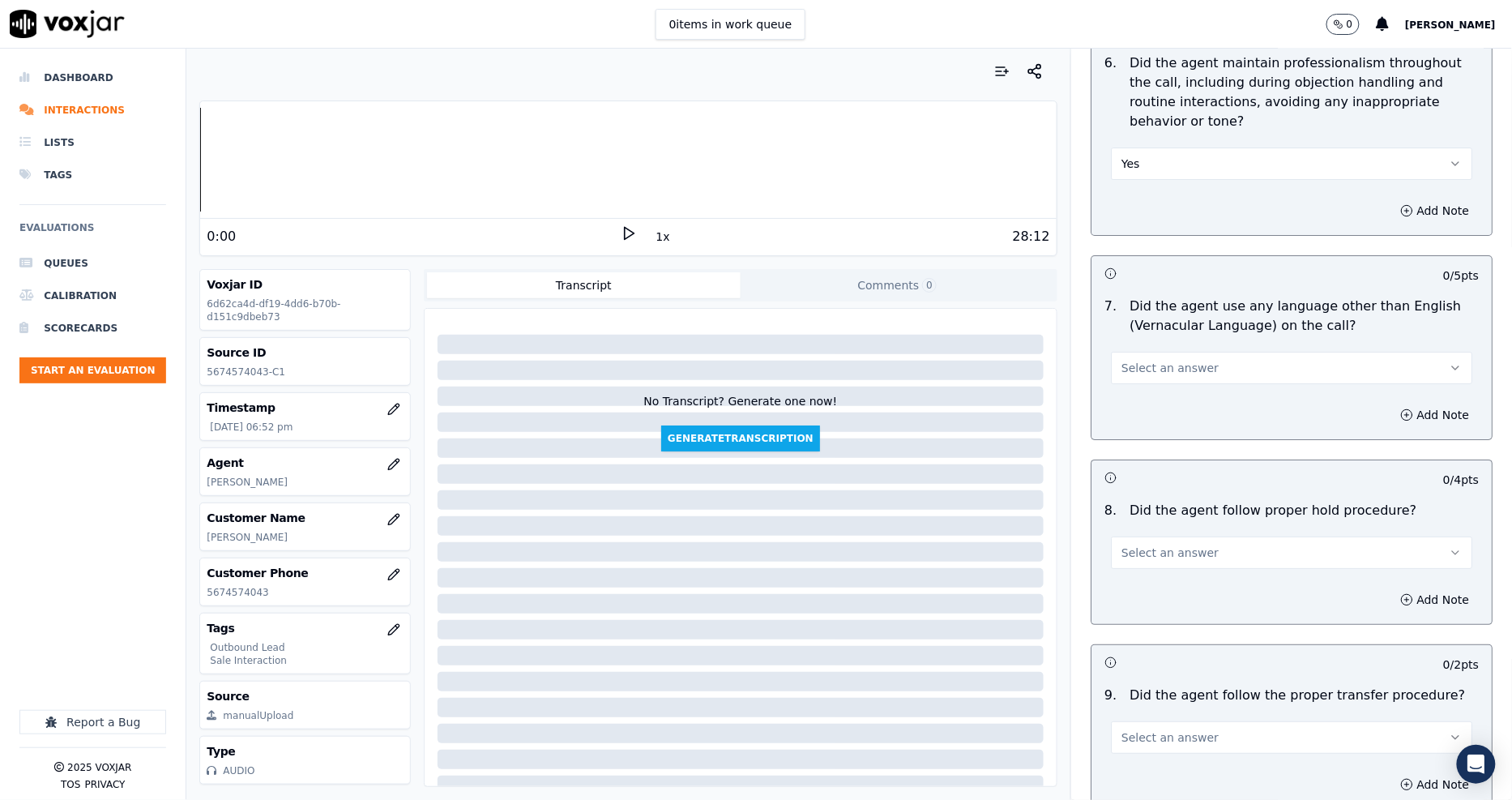
scroll to position [2160, 0]
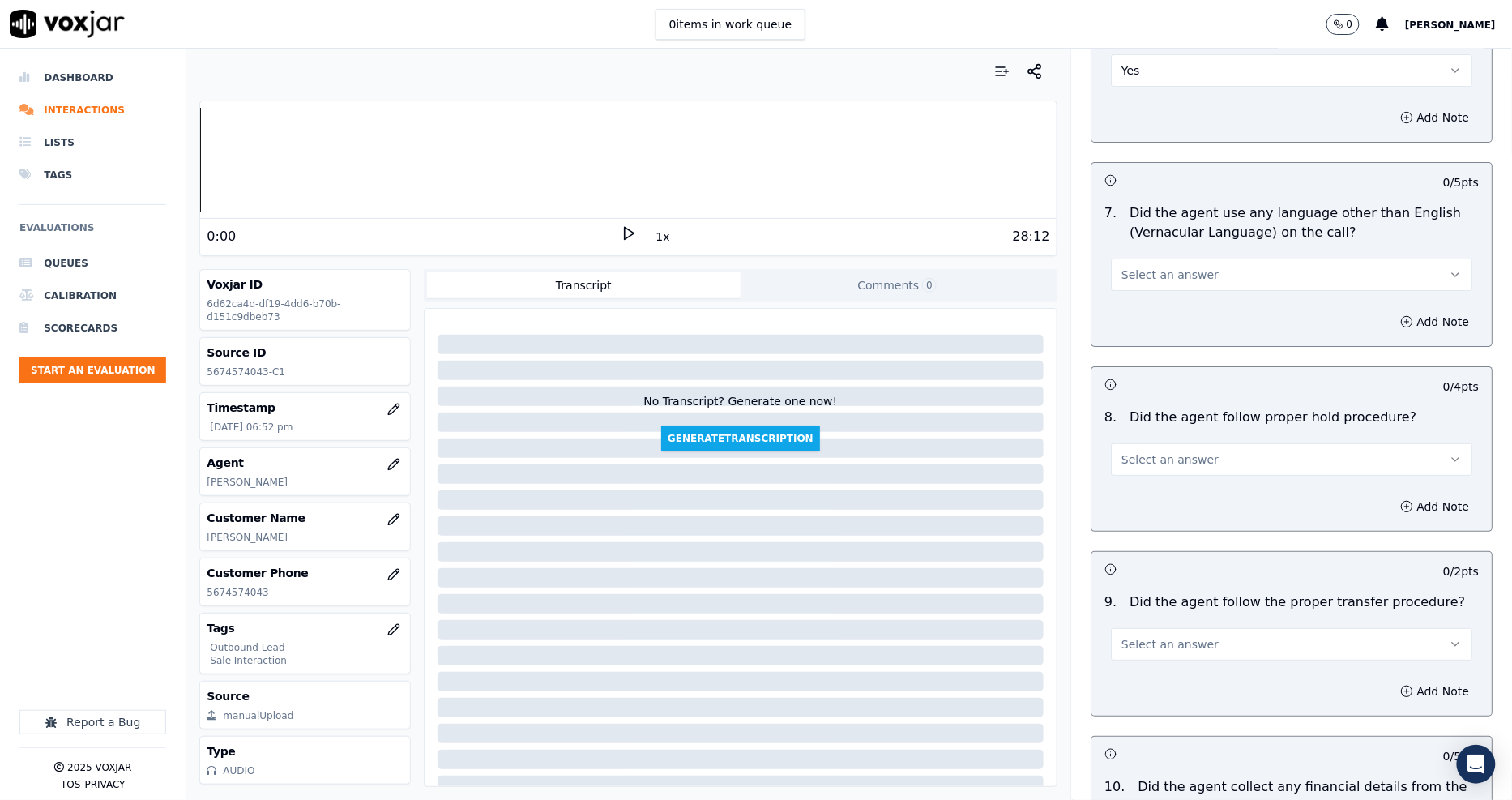
click at [1163, 258] on button "Select an answer" at bounding box center [1291, 274] width 362 height 33
click at [1152, 306] on div "No" at bounding box center [1262, 318] width 331 height 26
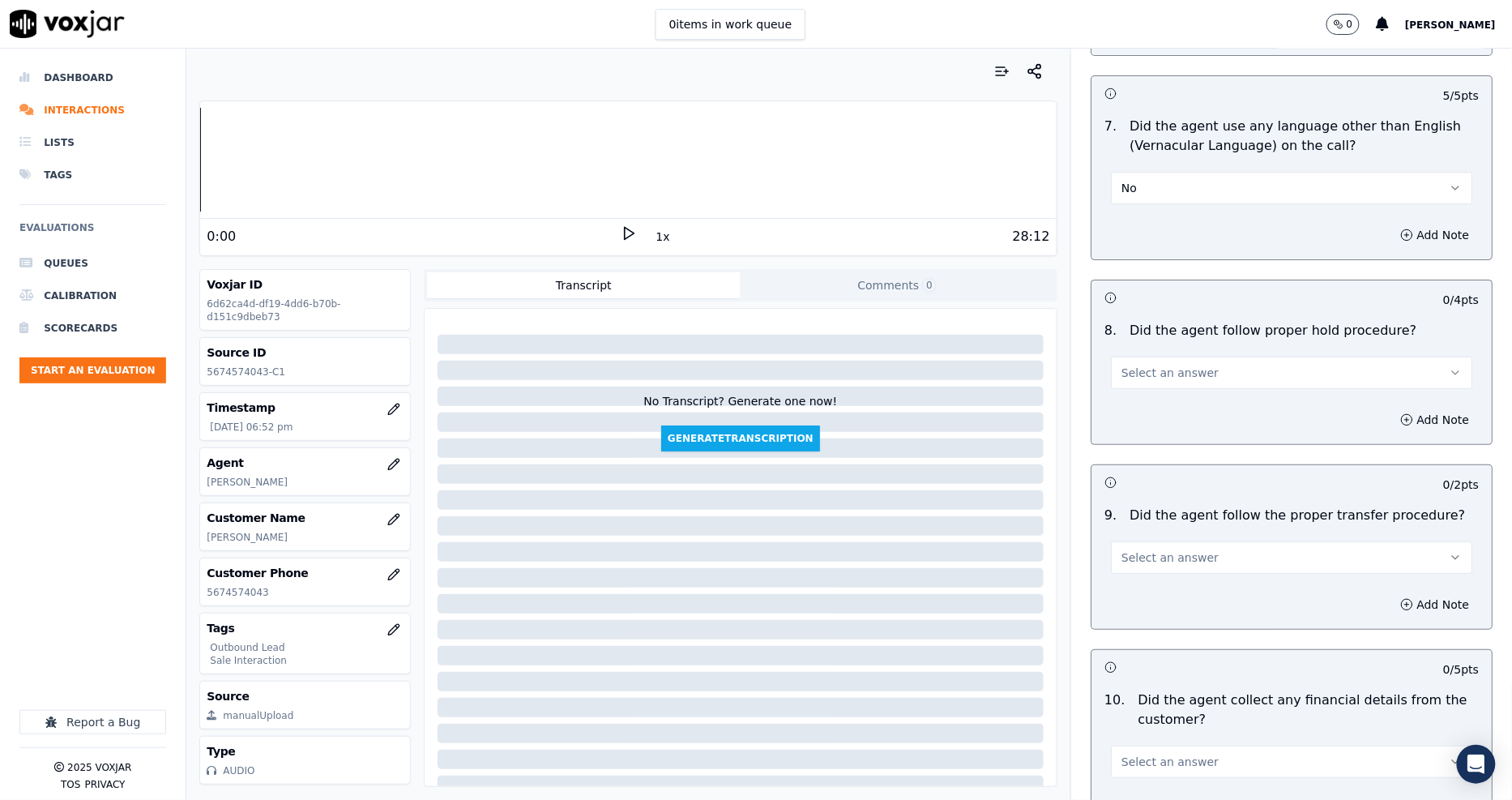
scroll to position [2340, 0]
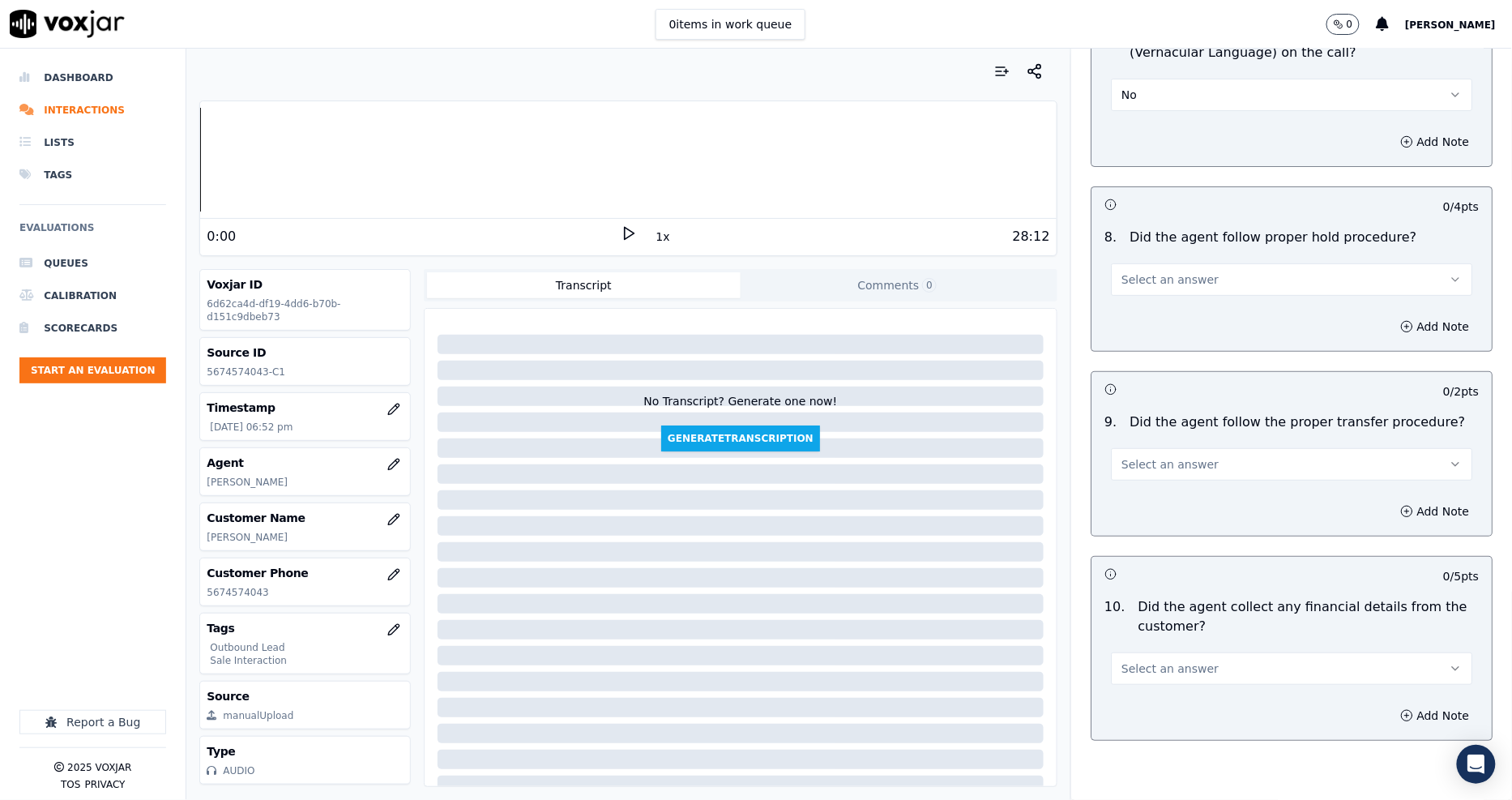
click at [1154, 271] on span "Select an answer" at bounding box center [1170, 279] width 98 height 16
click at [1154, 341] on div "N/A" at bounding box center [1262, 348] width 331 height 26
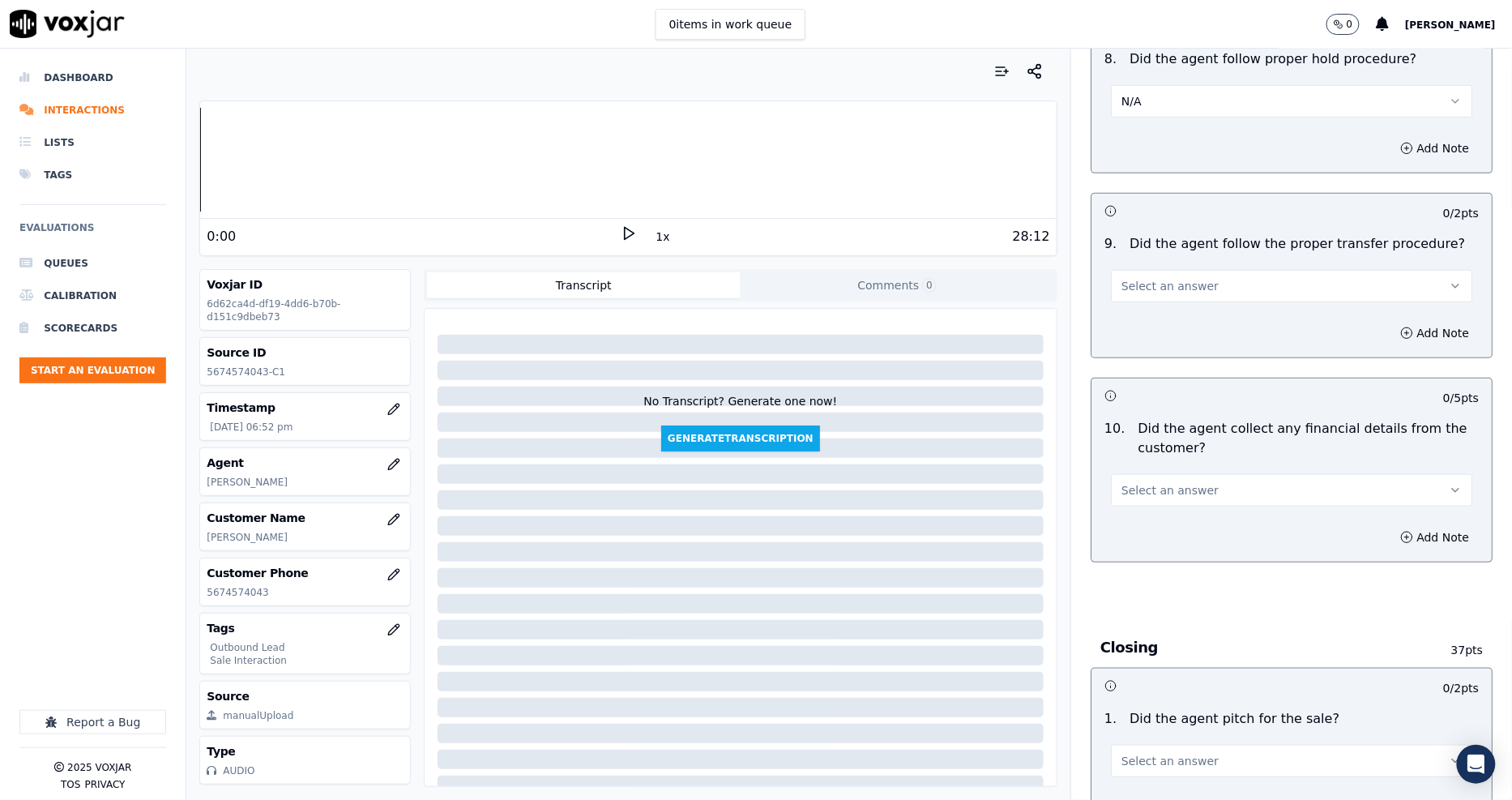
scroll to position [2520, 0]
click at [1160, 275] on span "Select an answer" at bounding box center [1170, 283] width 98 height 16
click at [1160, 351] on div "N/A" at bounding box center [1262, 353] width 331 height 26
click at [1163, 480] on span "Select an answer" at bounding box center [1170, 487] width 98 height 16
click at [1154, 529] on div "No" at bounding box center [1262, 531] width 331 height 26
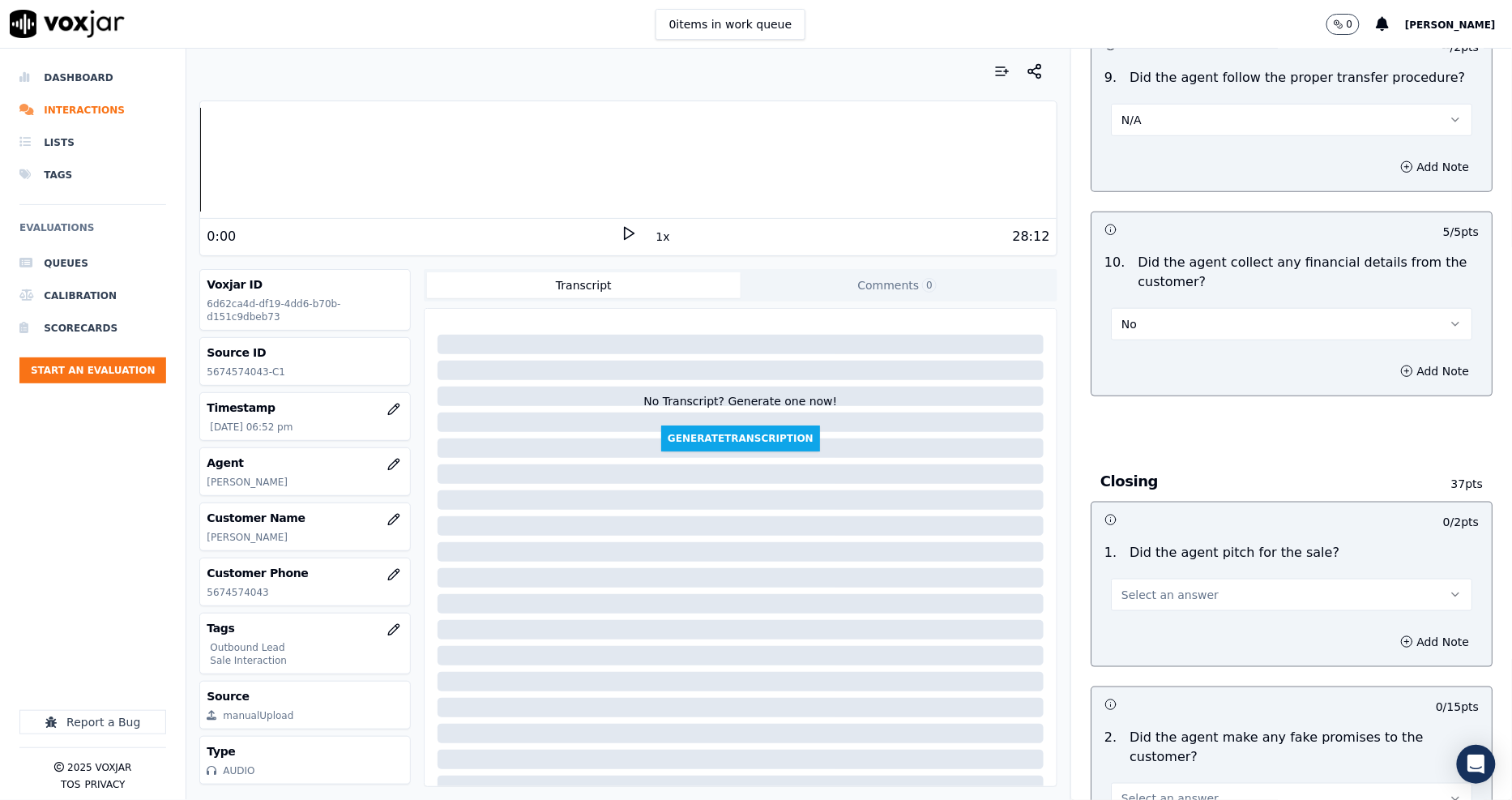
scroll to position [2880, 0]
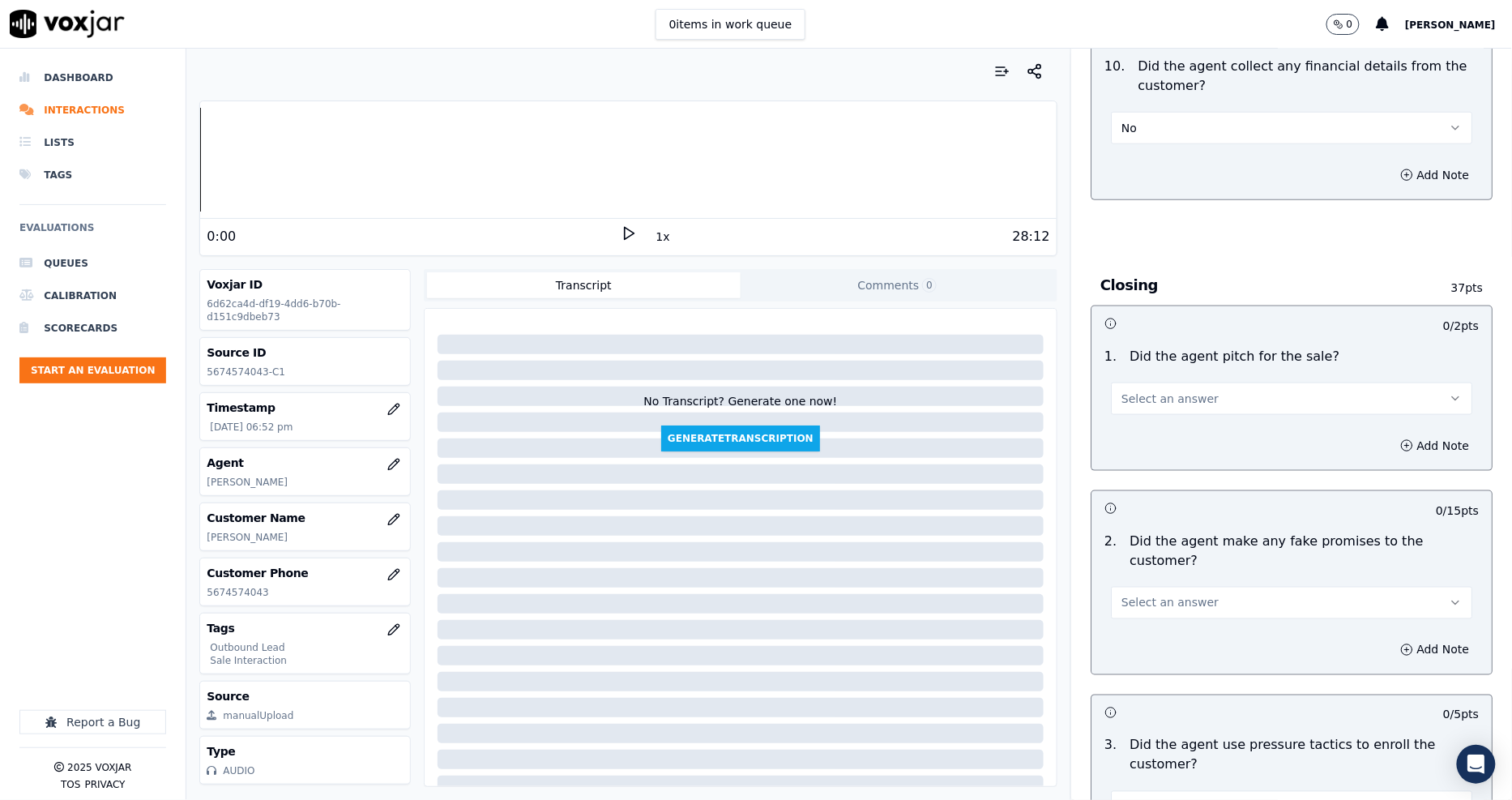
click at [1169, 366] on div "Select an answer" at bounding box center [1291, 391] width 387 height 49
click at [1169, 392] on button "Select an answer" at bounding box center [1291, 398] width 362 height 33
click at [1165, 415] on div "Yes" at bounding box center [1262, 417] width 331 height 26
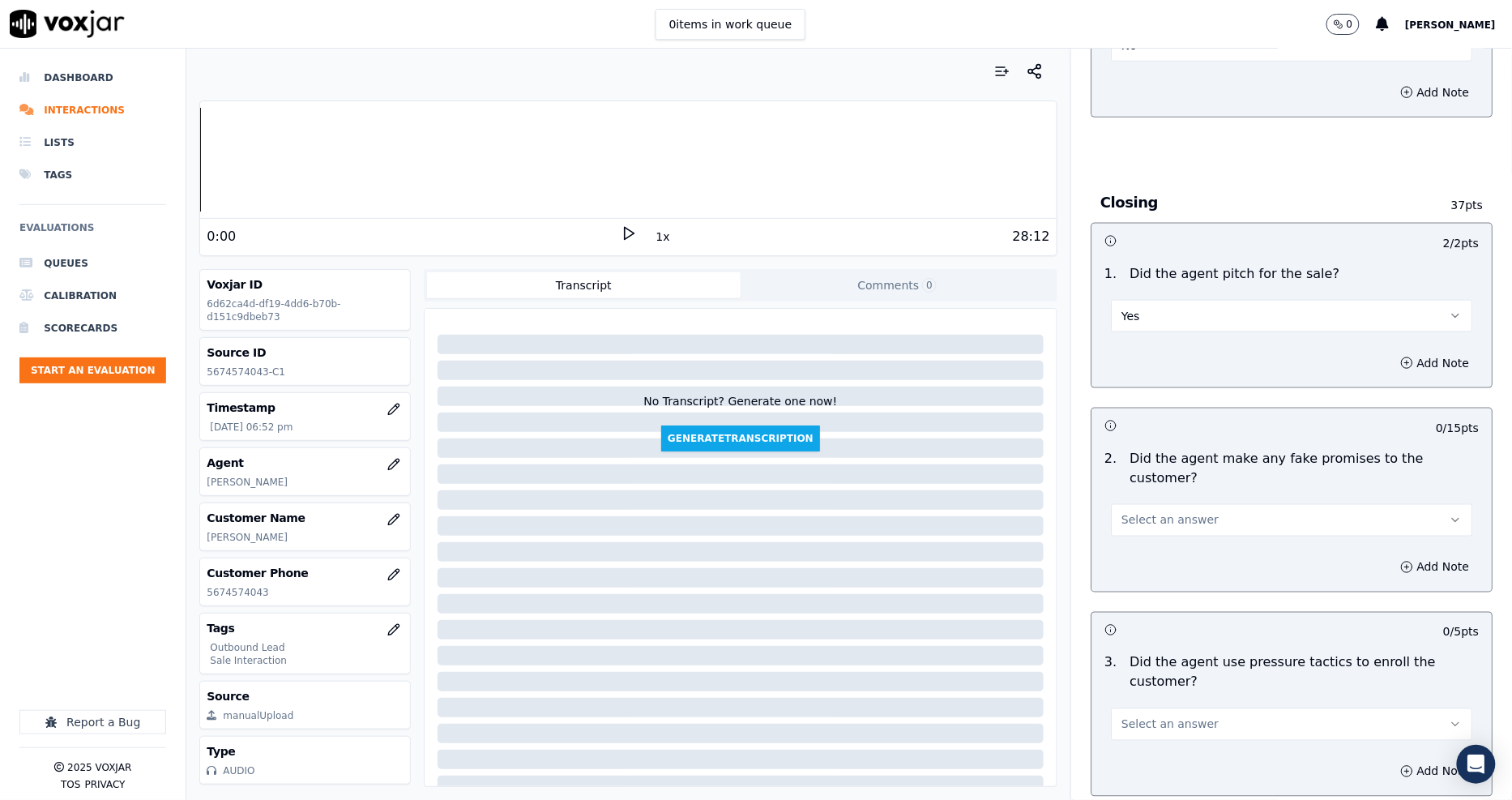
scroll to position [3149, 0]
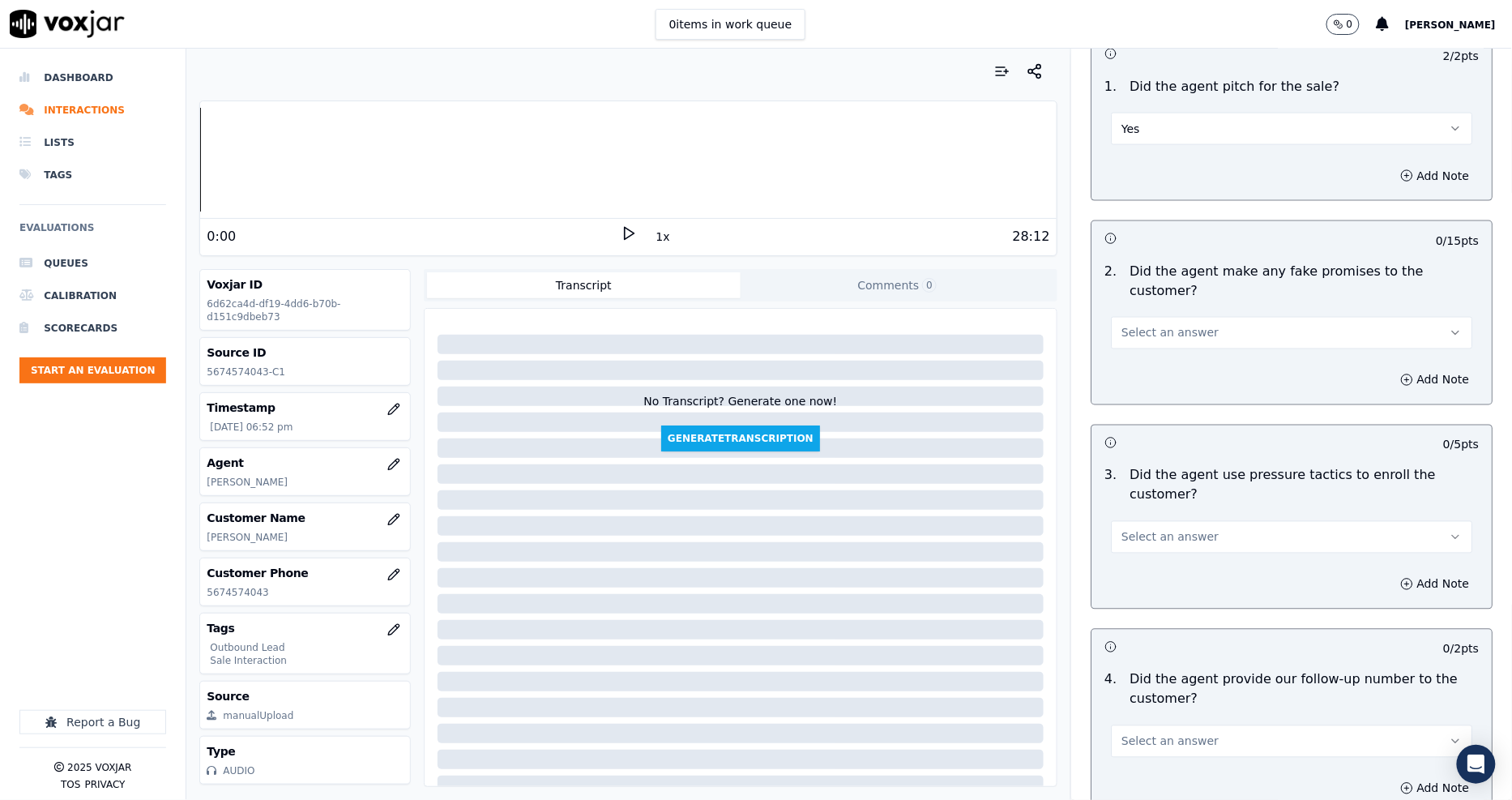
click at [1163, 325] on span "Select an answer" at bounding box center [1170, 332] width 98 height 16
click at [1159, 348] on div "No" at bounding box center [1262, 358] width 331 height 26
click at [1162, 529] on span "Select an answer" at bounding box center [1170, 536] width 98 height 16
click at [1162, 532] on div "No" at bounding box center [1262, 542] width 331 height 26
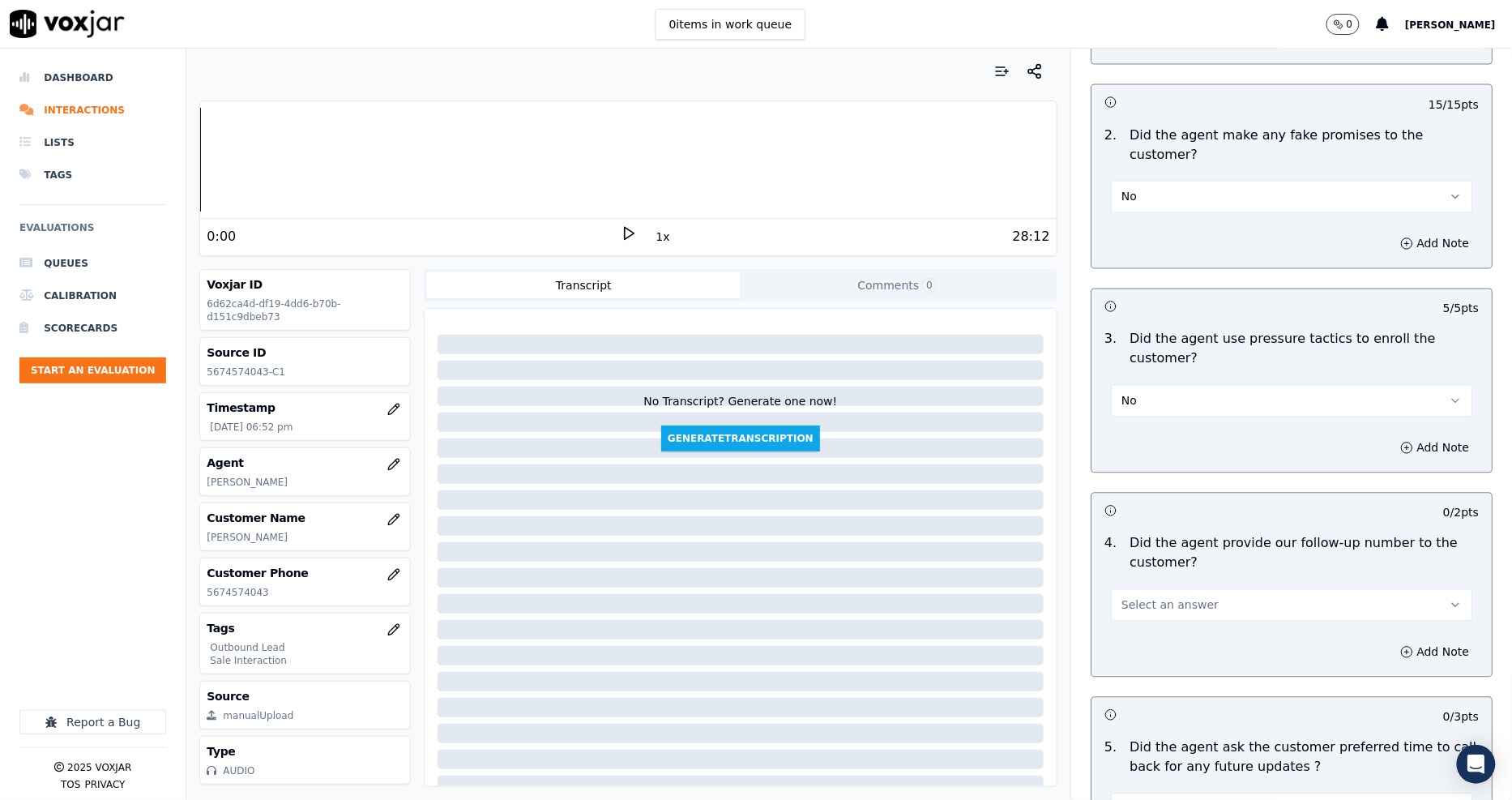
scroll to position [3421, 0]
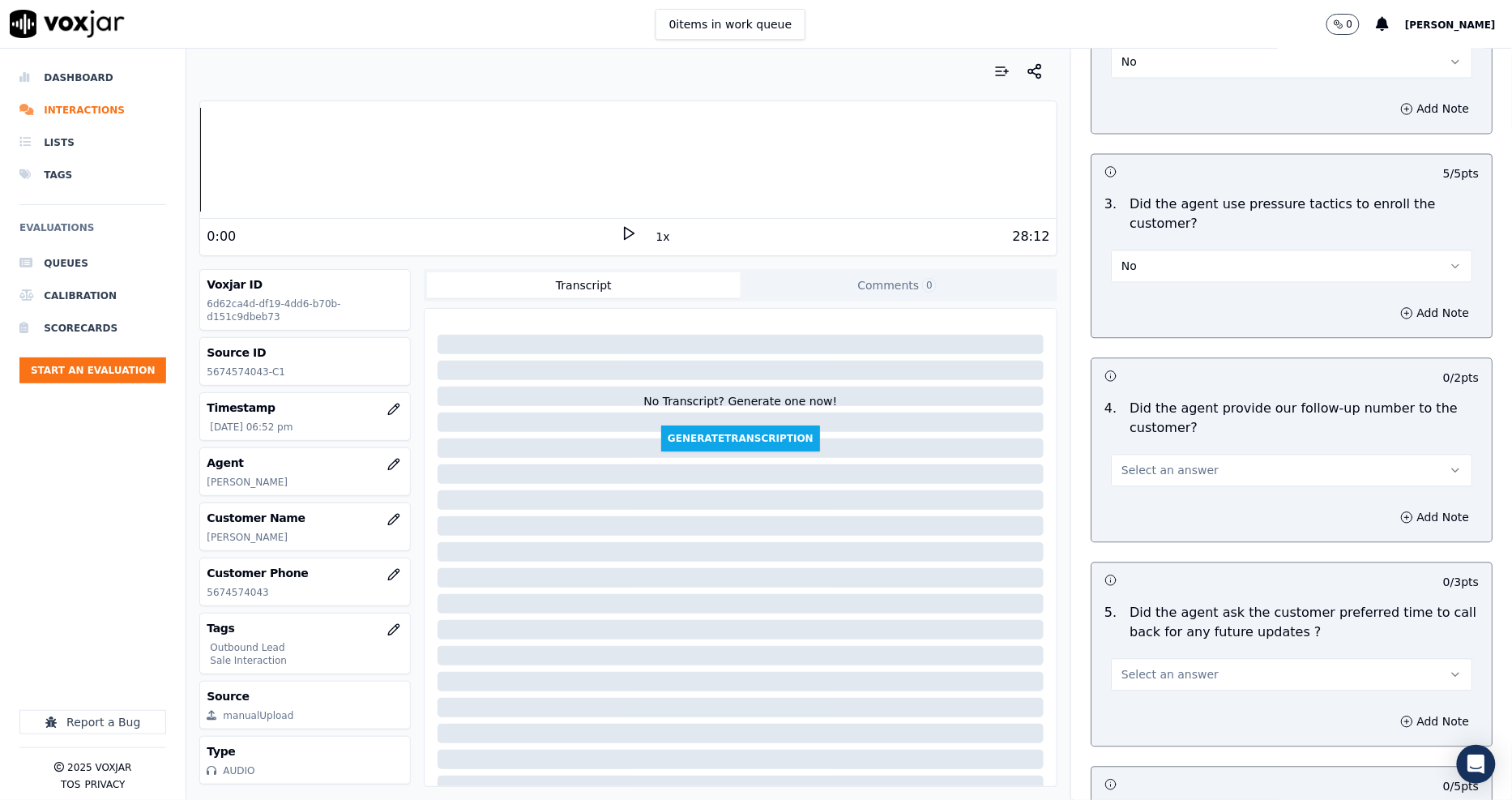
click at [1146, 463] on span "Select an answer" at bounding box center [1170, 470] width 98 height 16
click at [1148, 446] on div "Yes" at bounding box center [1262, 451] width 331 height 26
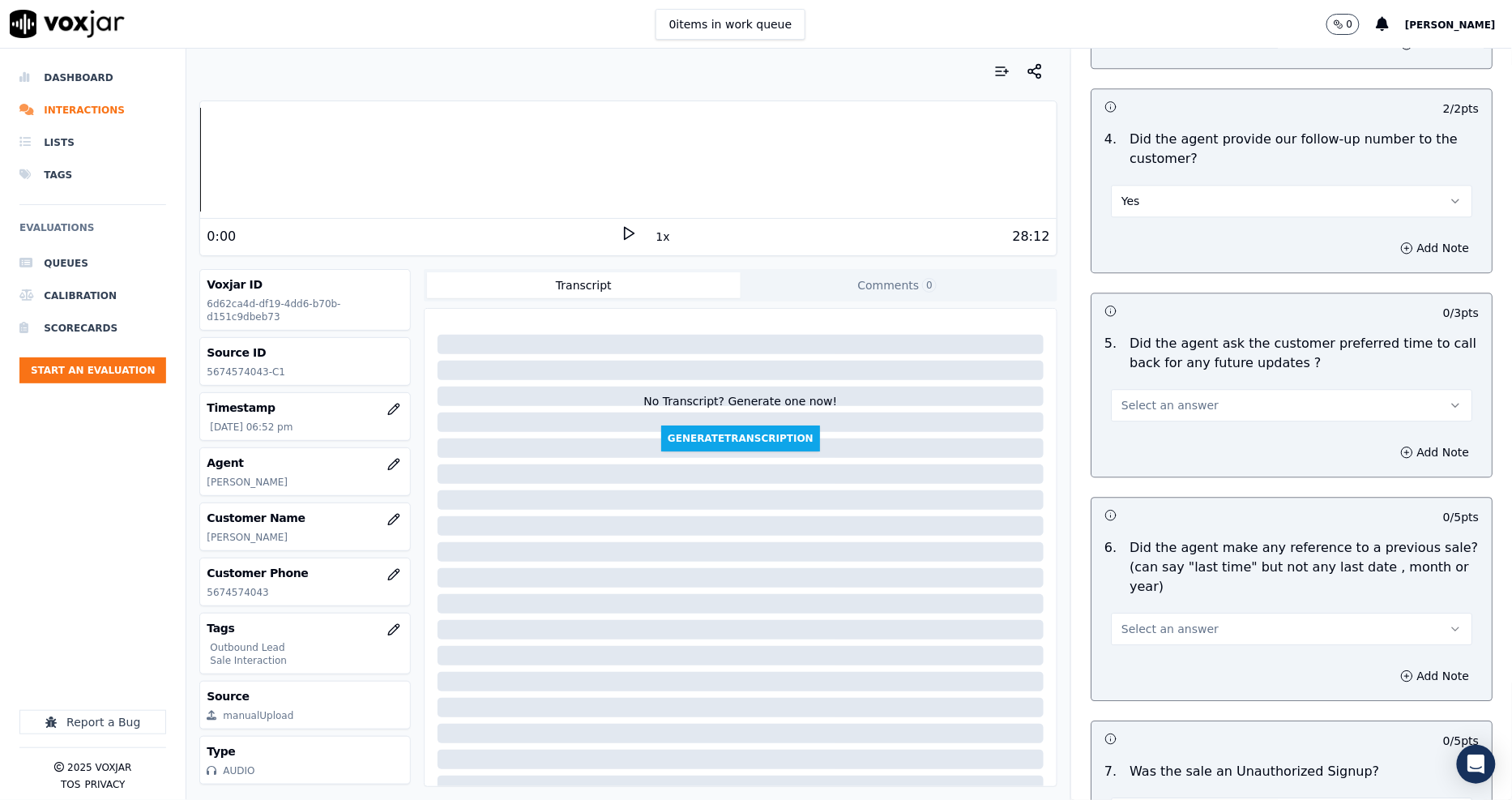
click at [1154, 397] on span "Select an answer" at bounding box center [1170, 405] width 98 height 16
click at [1153, 439] on div "N/A" at bounding box center [1262, 437] width 331 height 26
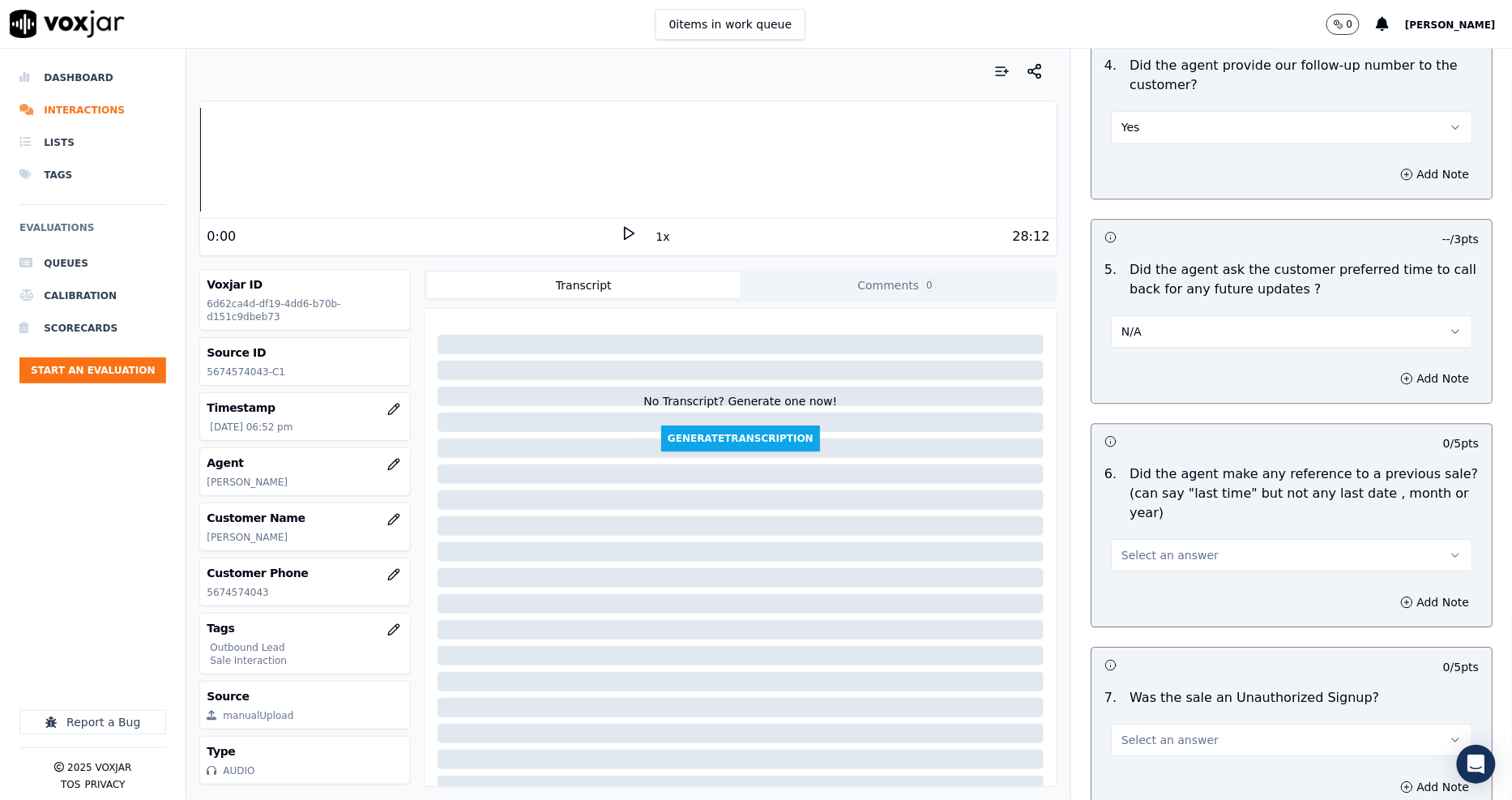
scroll to position [3837, 0]
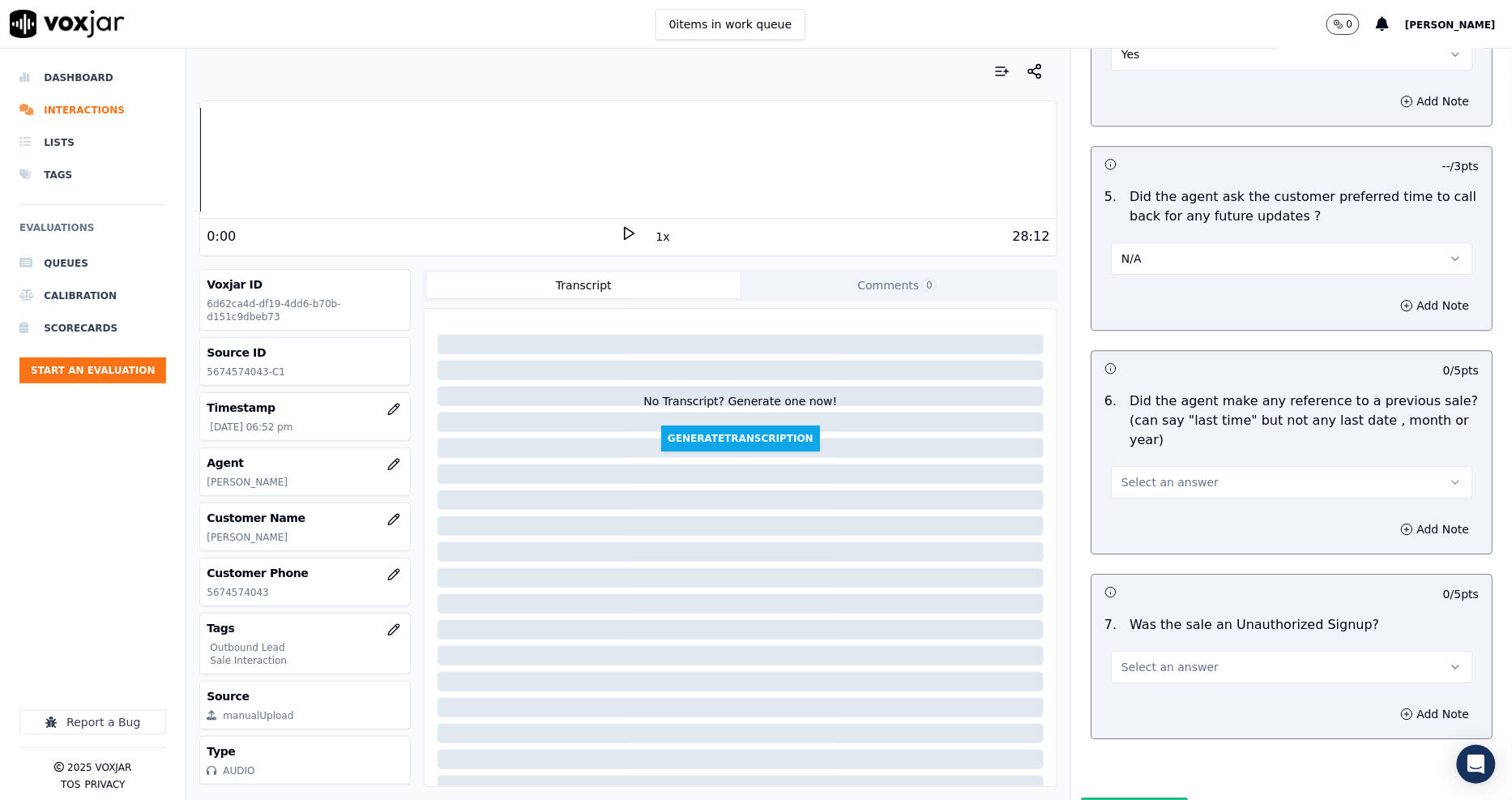
click at [1154, 466] on button "Select an answer" at bounding box center [1291, 482] width 362 height 33
click at [1155, 456] on div "No" at bounding box center [1262, 469] width 331 height 26
click at [1172, 651] on button "Select an answer" at bounding box center [1291, 667] width 362 height 33
drag, startPoint x: 1151, startPoint y: 648, endPoint x: 1120, endPoint y: 681, distance: 45.3
click at [1150, 649] on div "No" at bounding box center [1262, 654] width 331 height 26
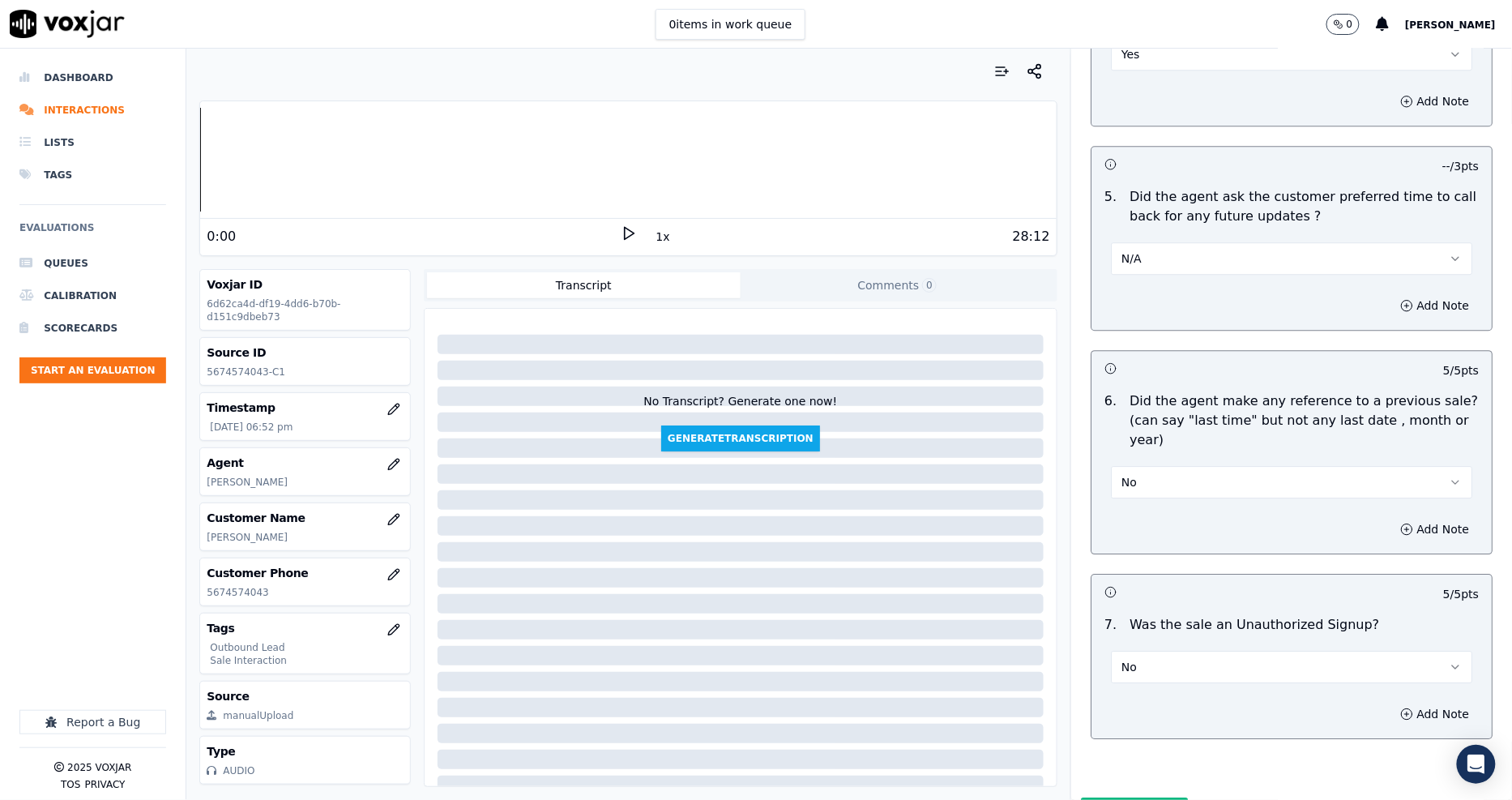
click at [1095, 797] on button "Submit Scores" at bounding box center [1134, 811] width 108 height 29
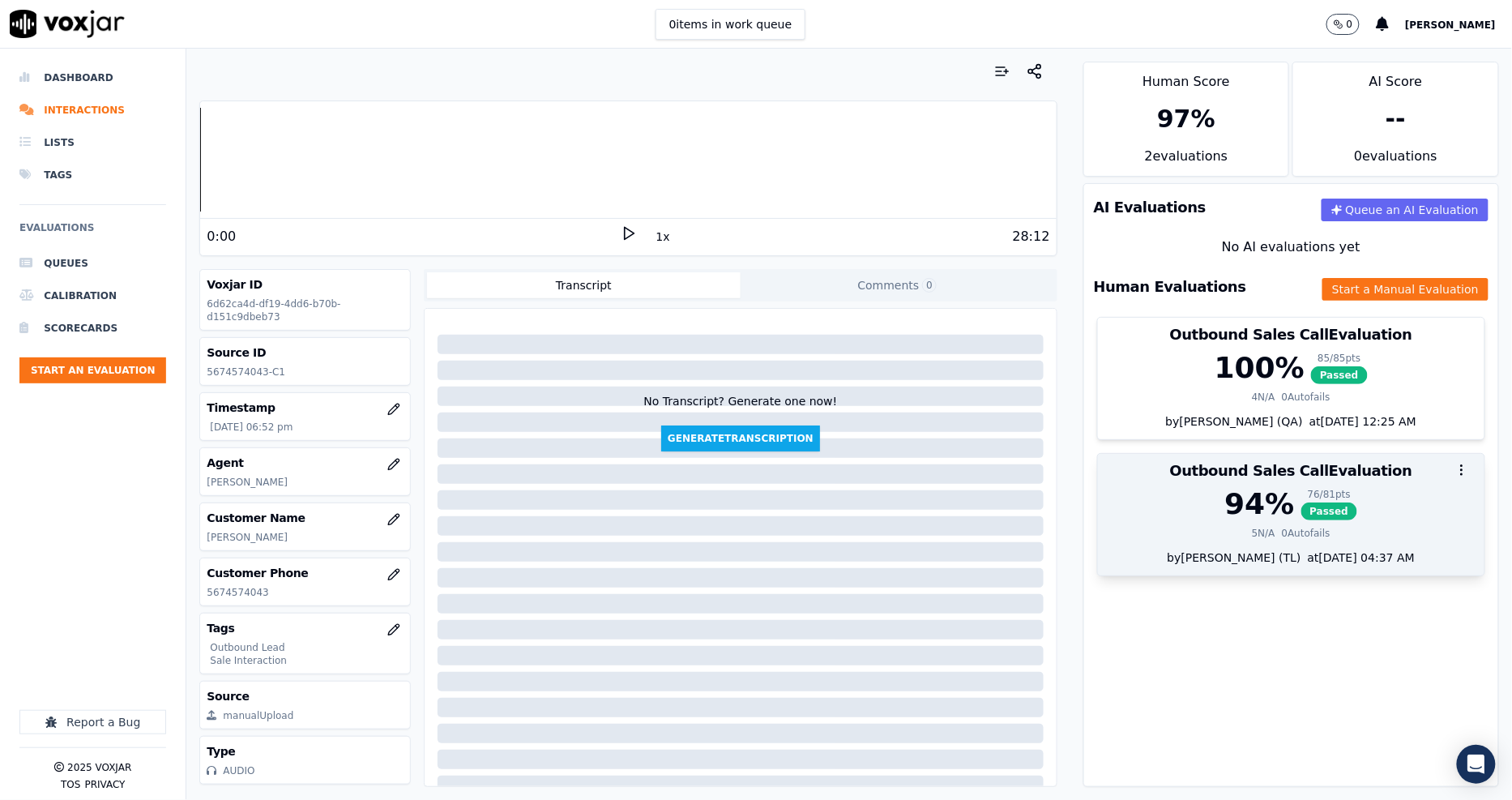
click at [1257, 499] on div "94 %" at bounding box center [1259, 503] width 69 height 33
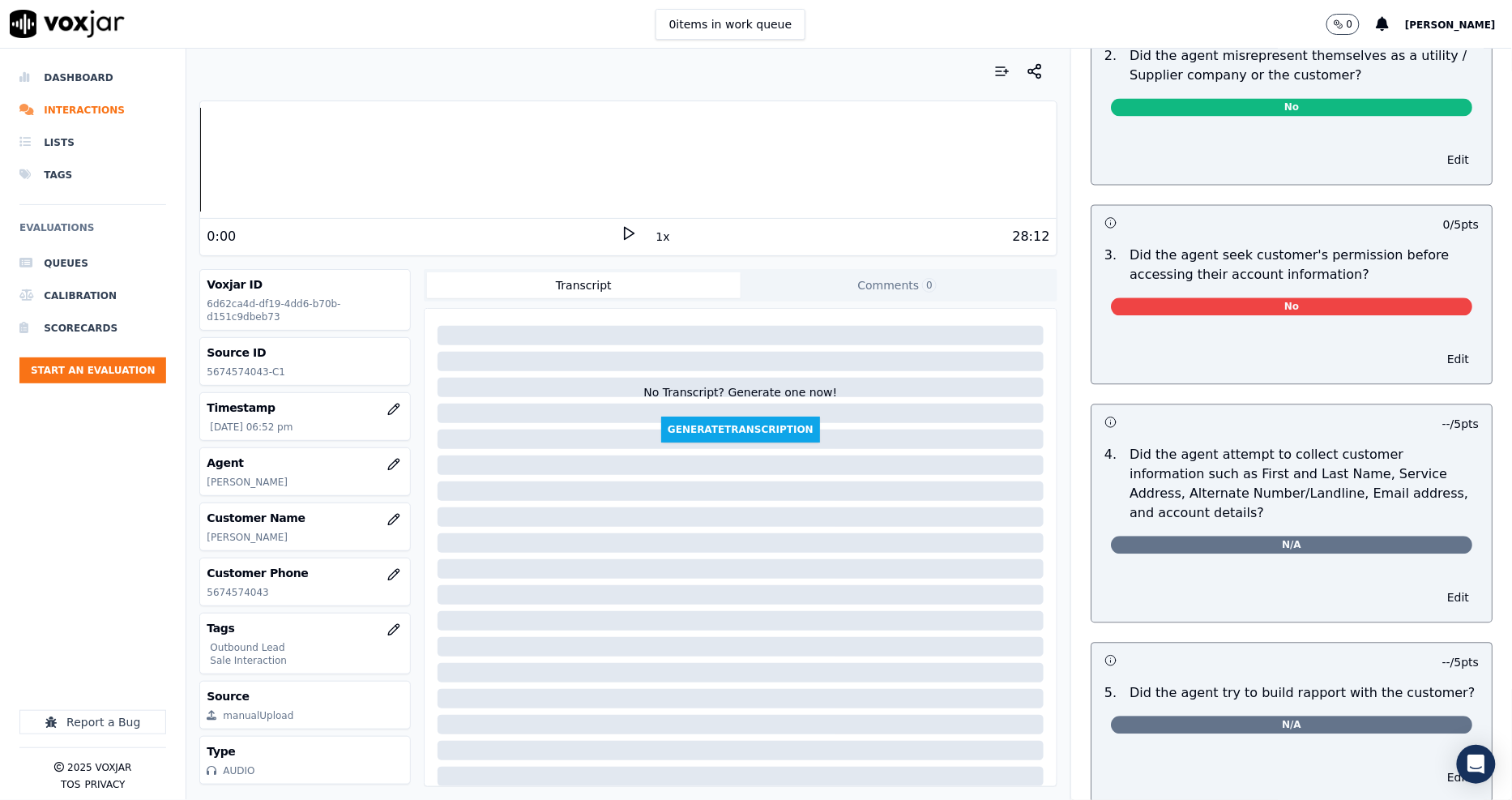
scroll to position [1080, 0]
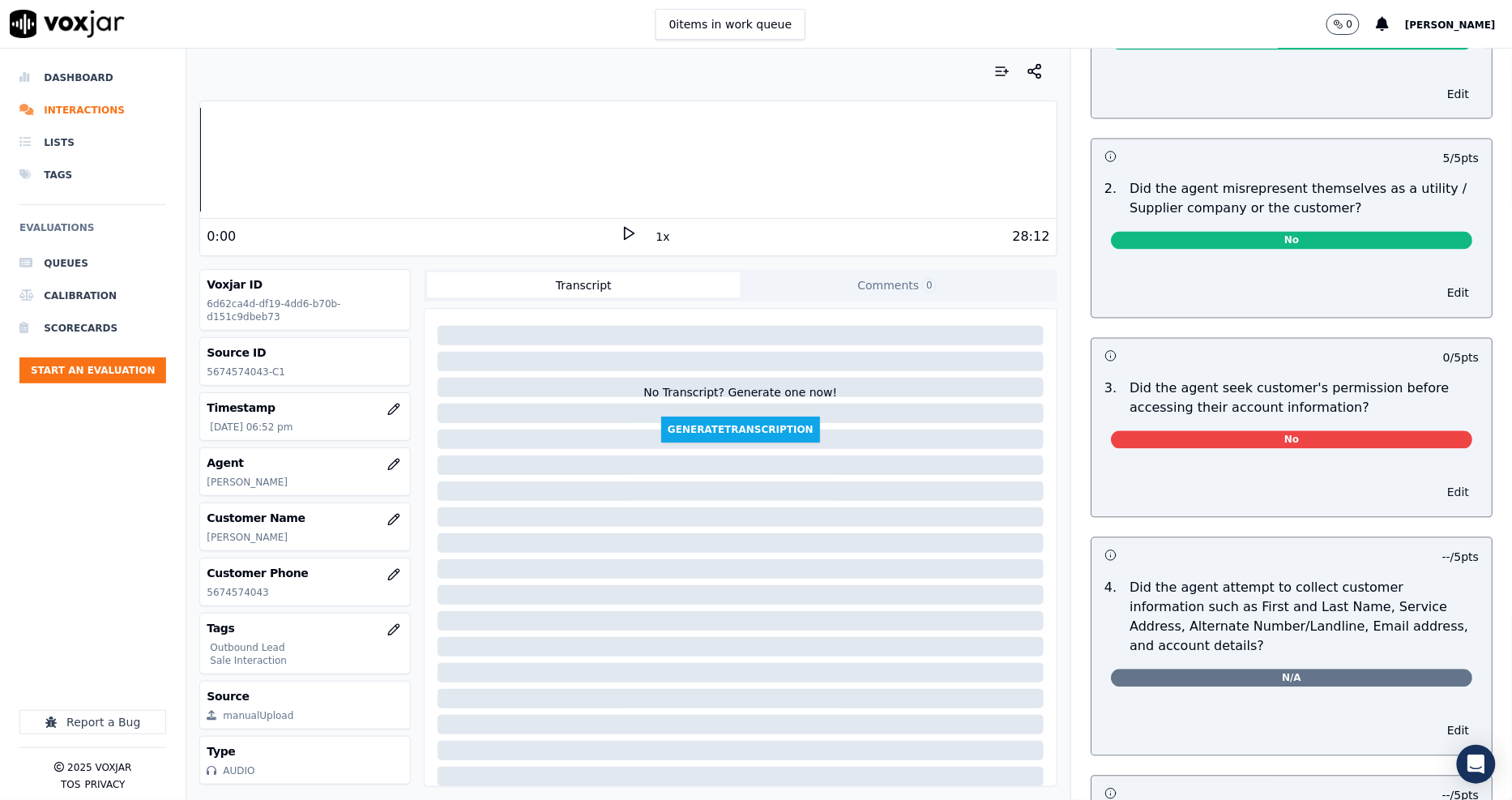
click at [1438, 492] on button "Edit" at bounding box center [1458, 492] width 41 height 23
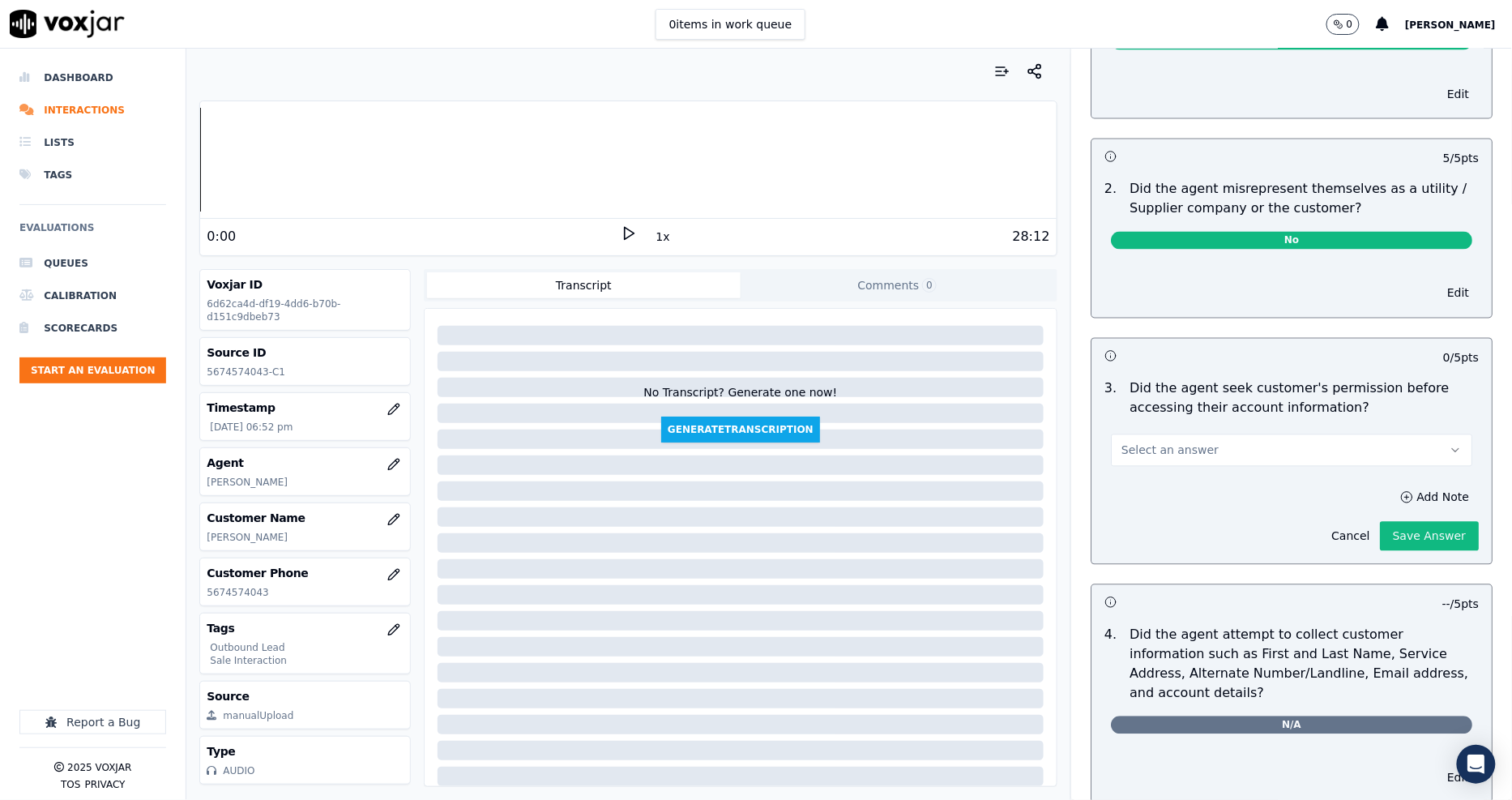
click at [1237, 454] on button "Select an answer" at bounding box center [1291, 450] width 362 height 33
click at [1196, 490] on div "Yes" at bounding box center [1262, 488] width 331 height 26
click at [1181, 444] on button "Yes" at bounding box center [1291, 450] width 362 height 33
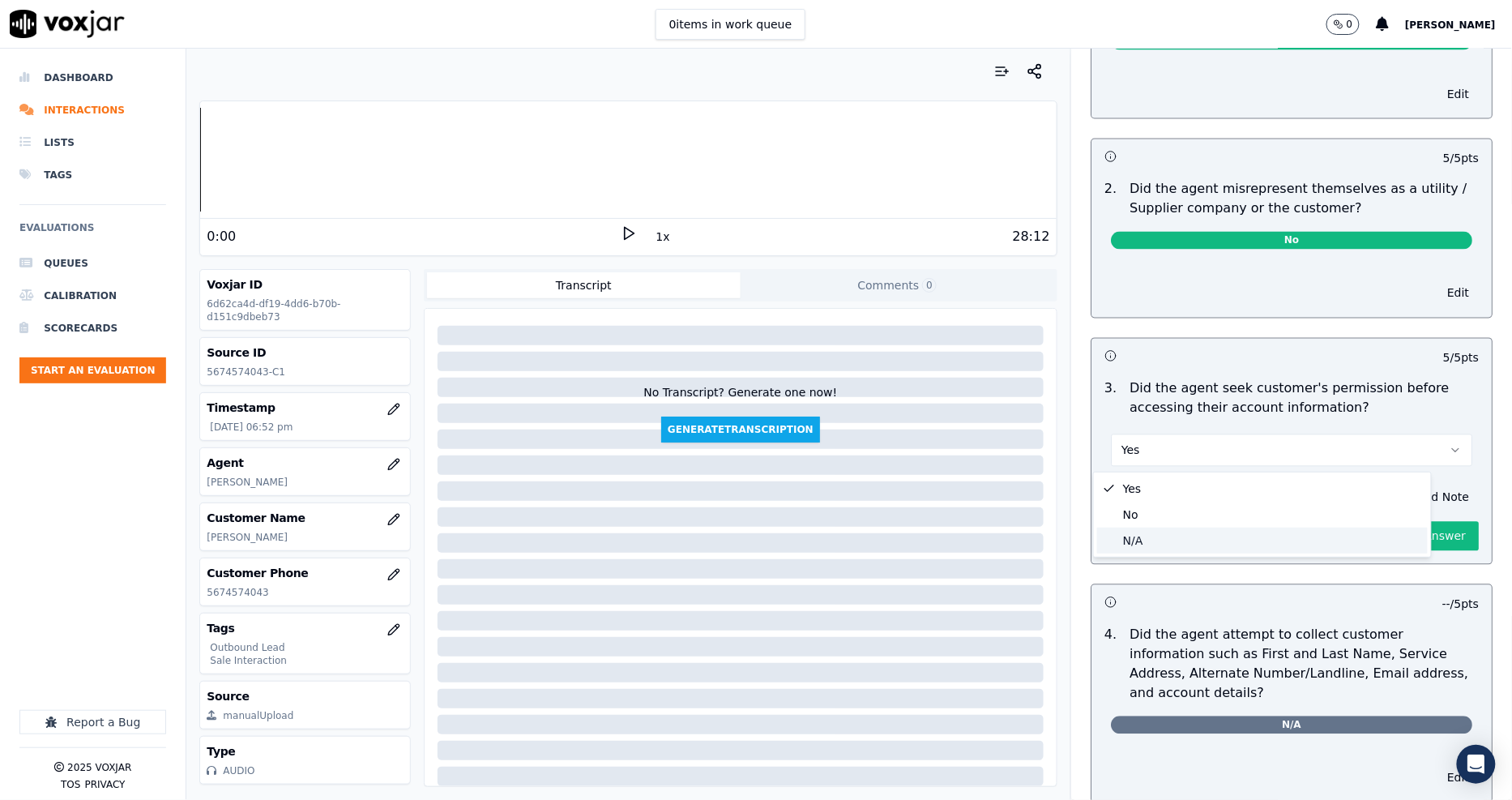
click at [1160, 540] on div "N/A" at bounding box center [1262, 541] width 331 height 26
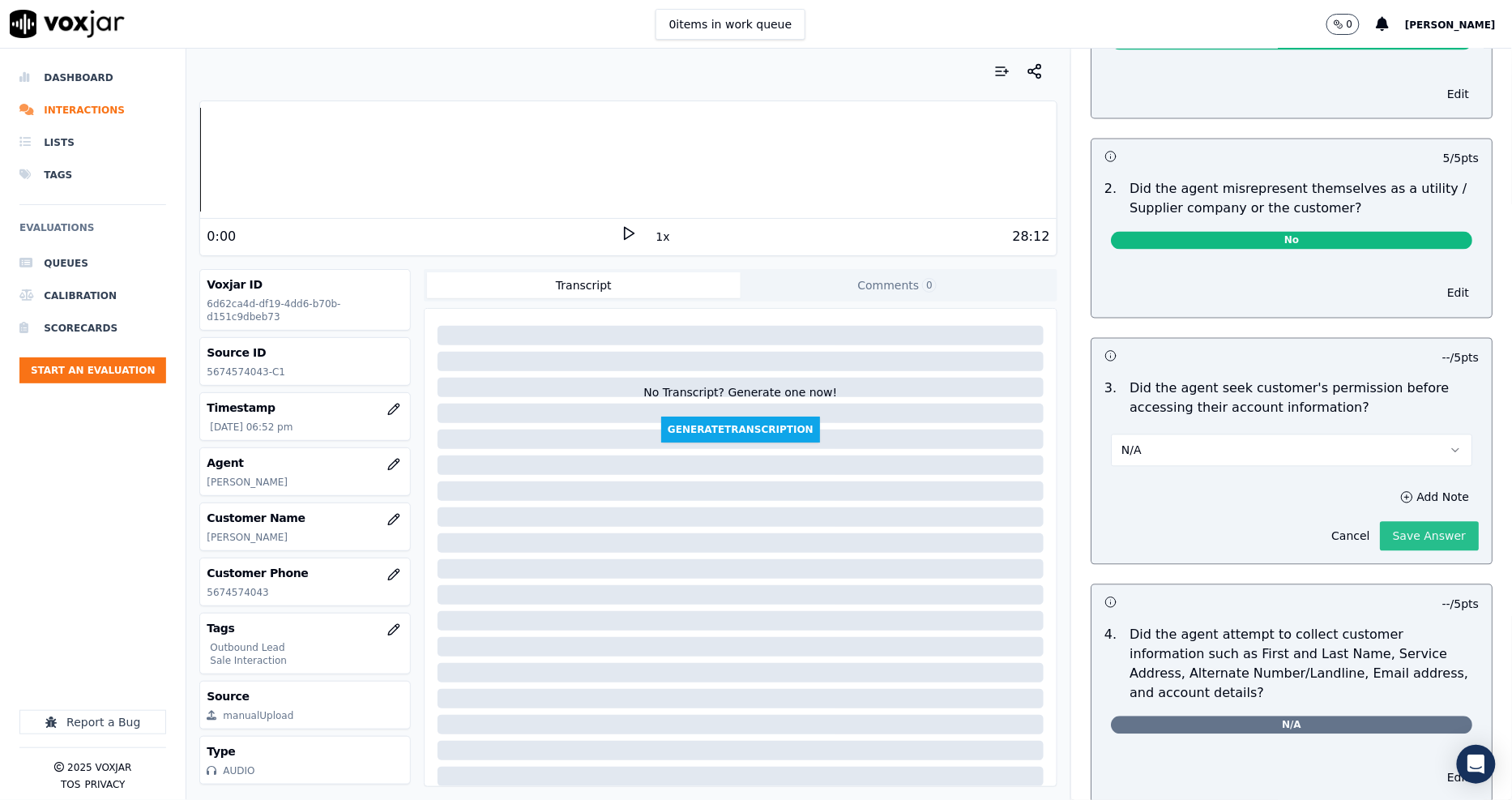
click at [1380, 531] on button "Save Answer" at bounding box center [1428, 536] width 99 height 29
